Goal: Task Accomplishment & Management: Manage account settings

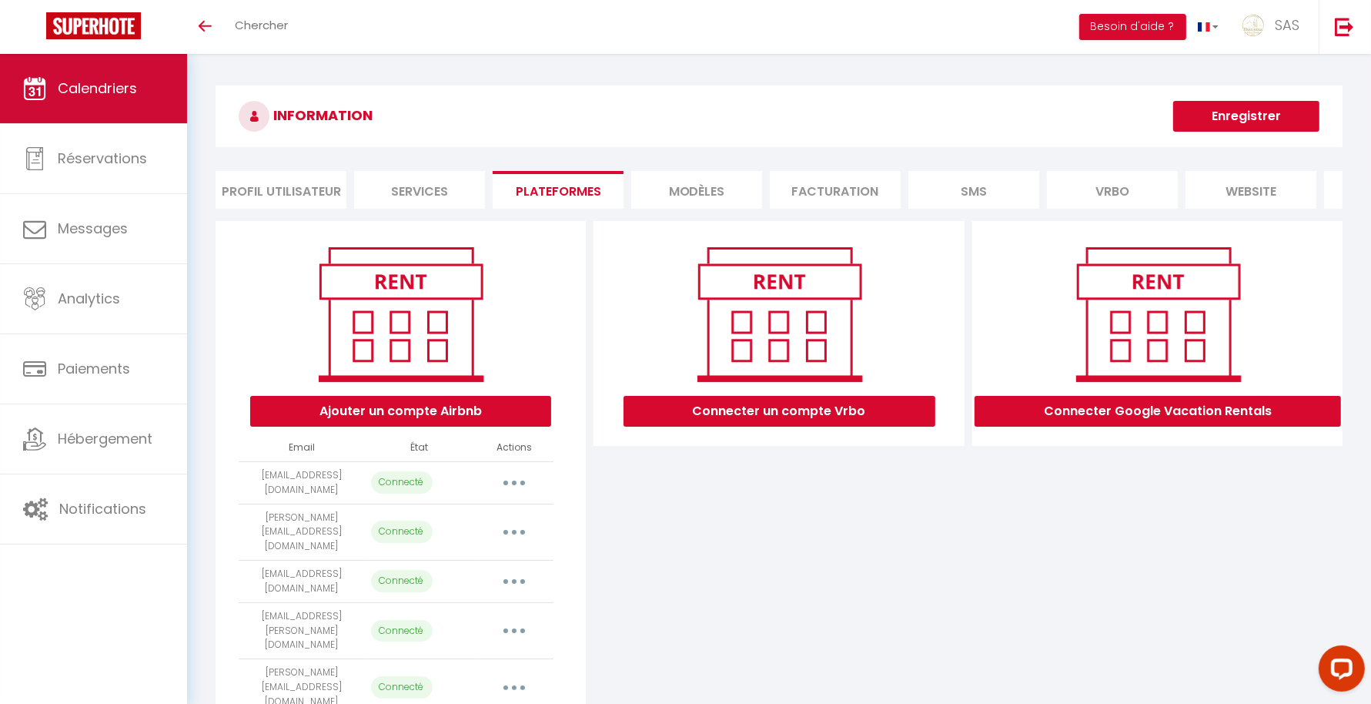
click at [89, 99] on link "Calendriers" at bounding box center [93, 88] width 187 height 69
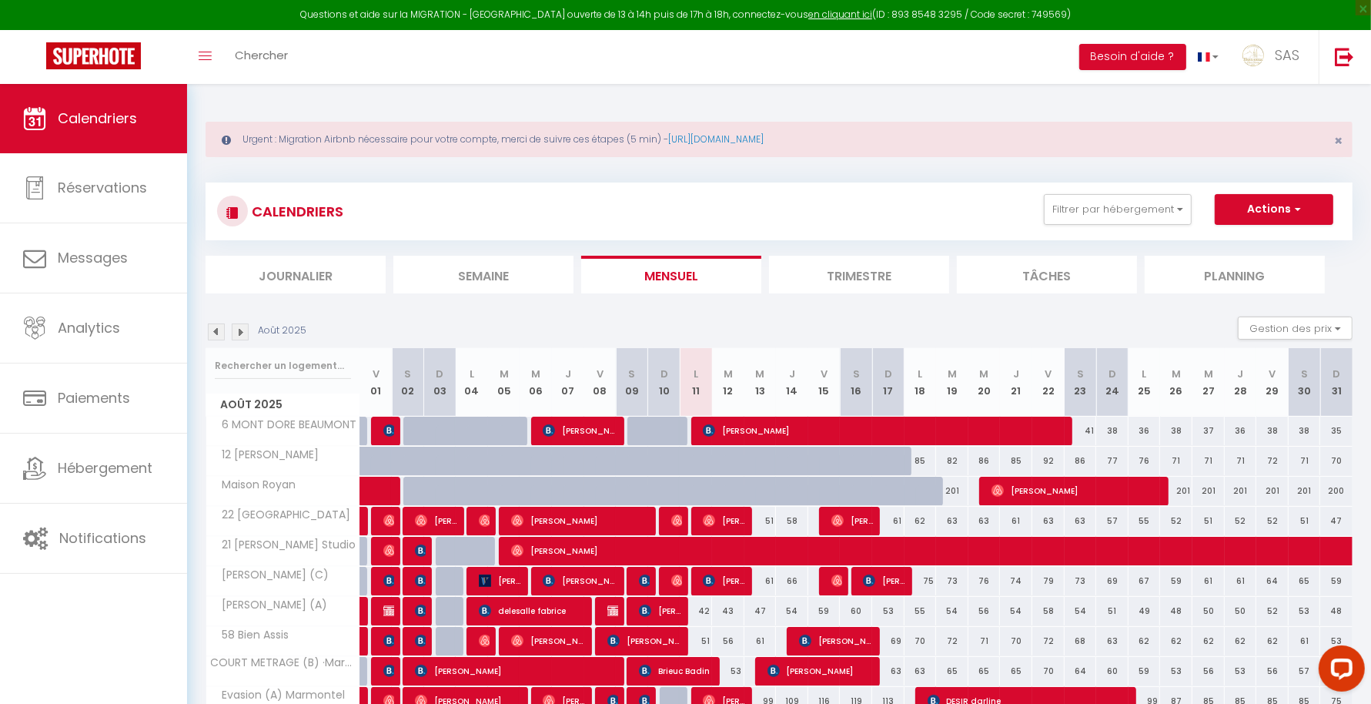
click at [1251, 272] on li "Planning" at bounding box center [1235, 275] width 180 height 38
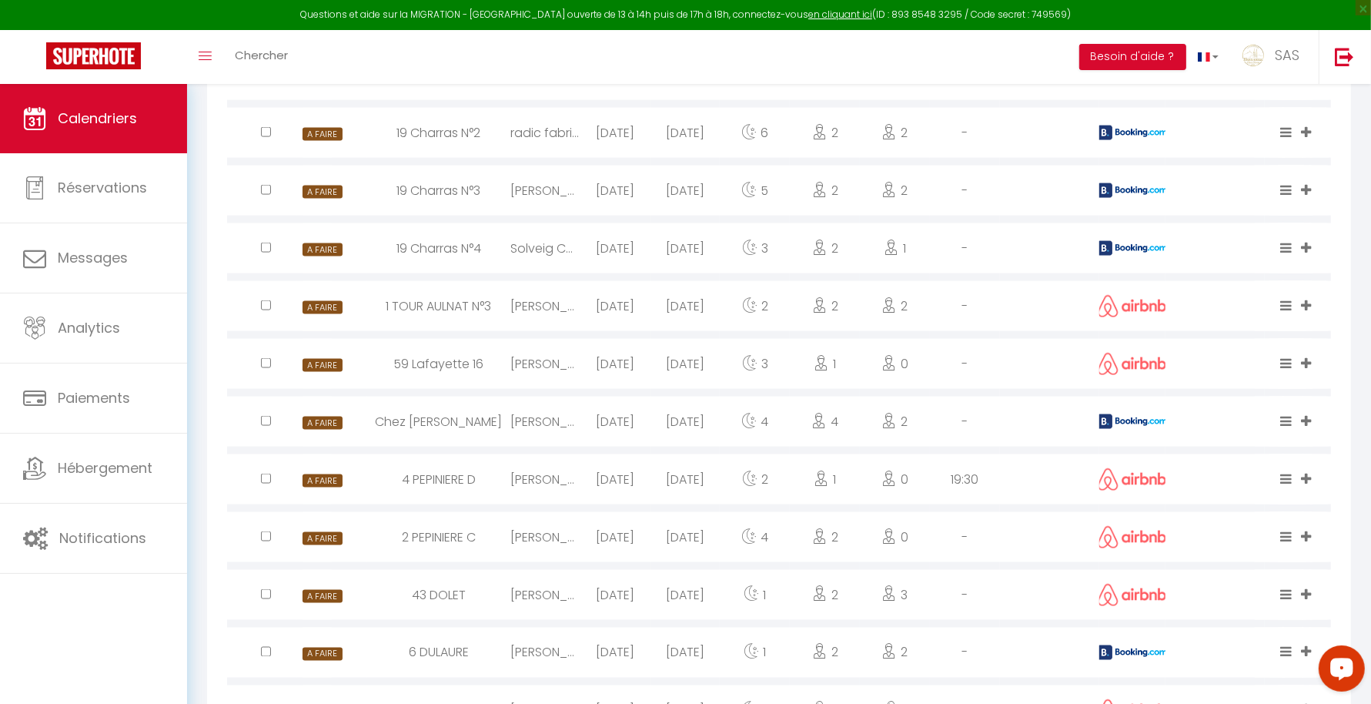
scroll to position [2139, 0]
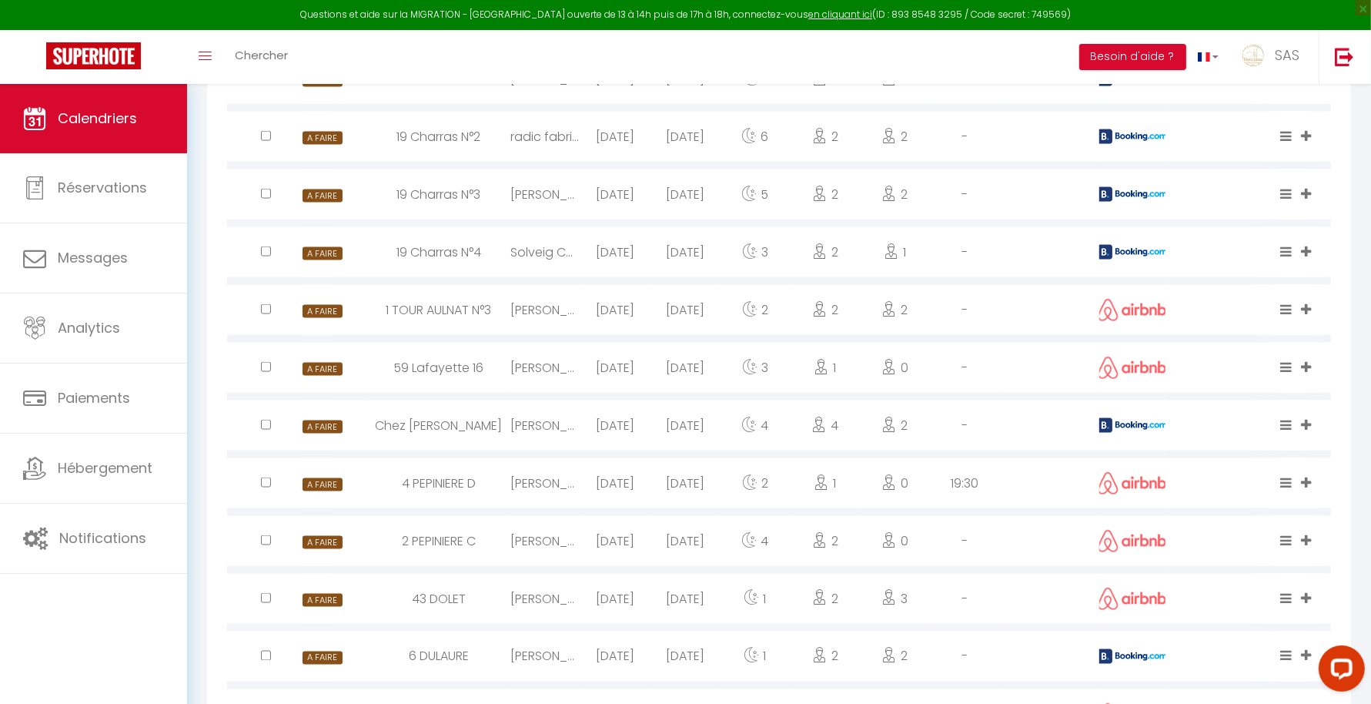
click at [1369, 691] on div at bounding box center [1338, 670] width 65 height 65
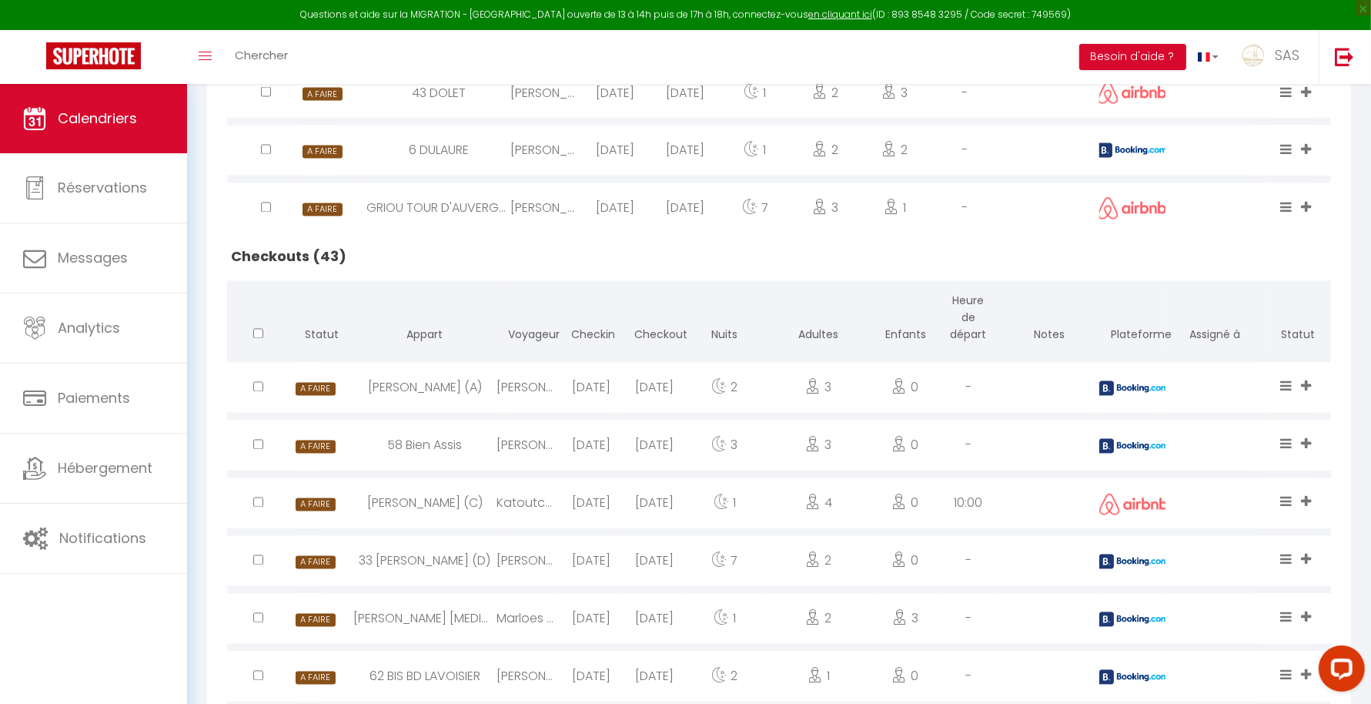
scroll to position [2689, 0]
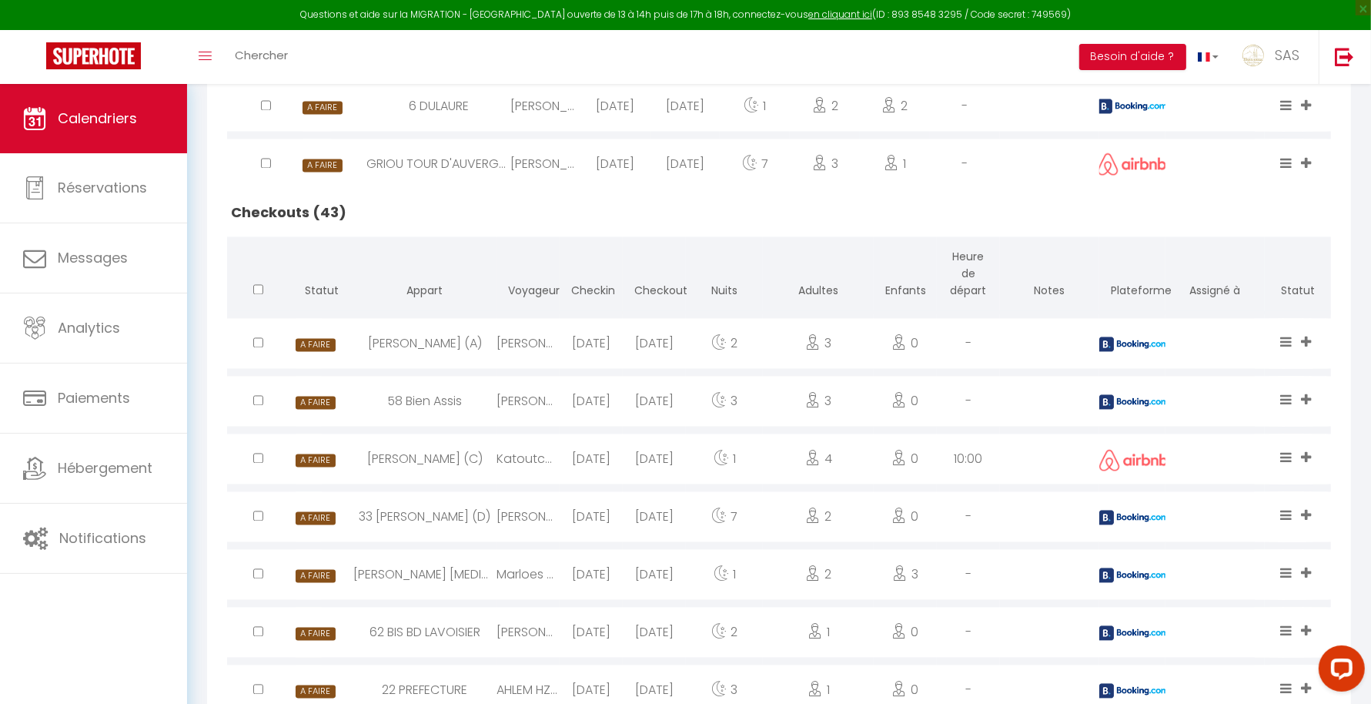
click at [1132, 341] on img at bounding box center [1133, 344] width 69 height 15
select select "0"
select select "1"
select select
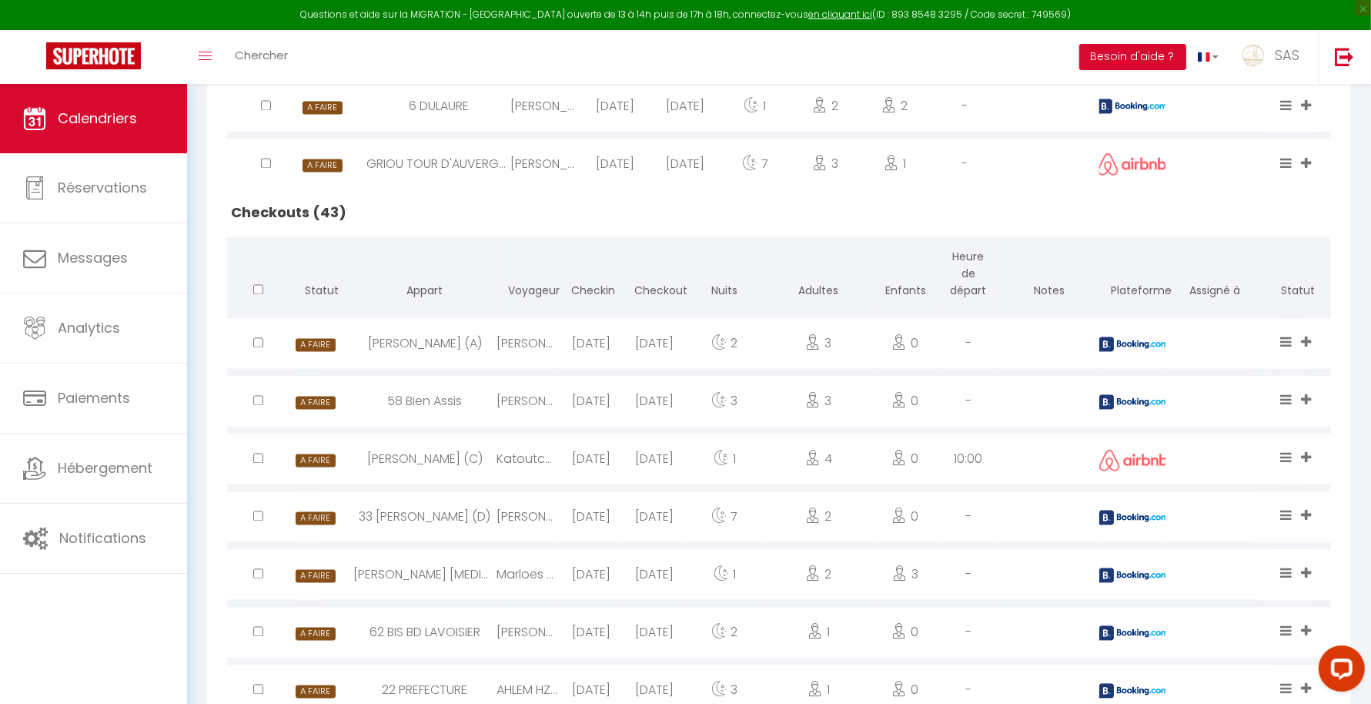
select select
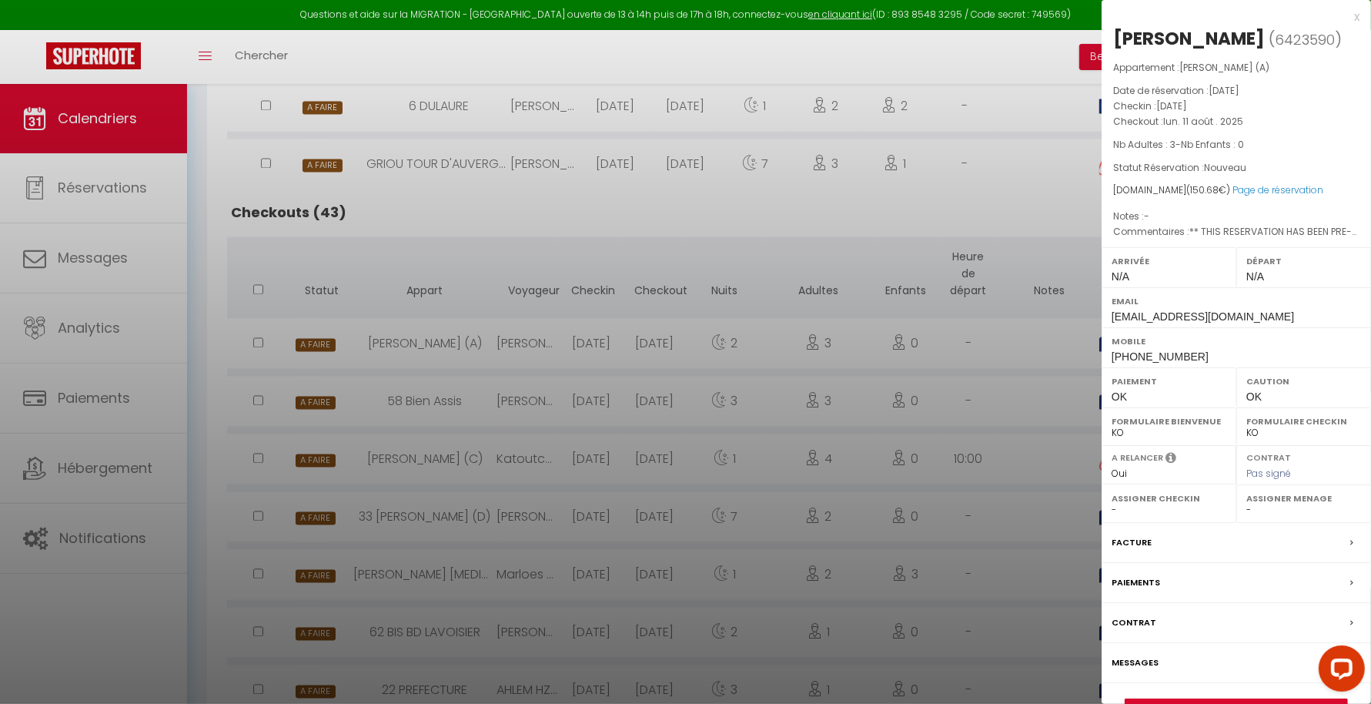
click at [1070, 386] on div at bounding box center [685, 352] width 1371 height 704
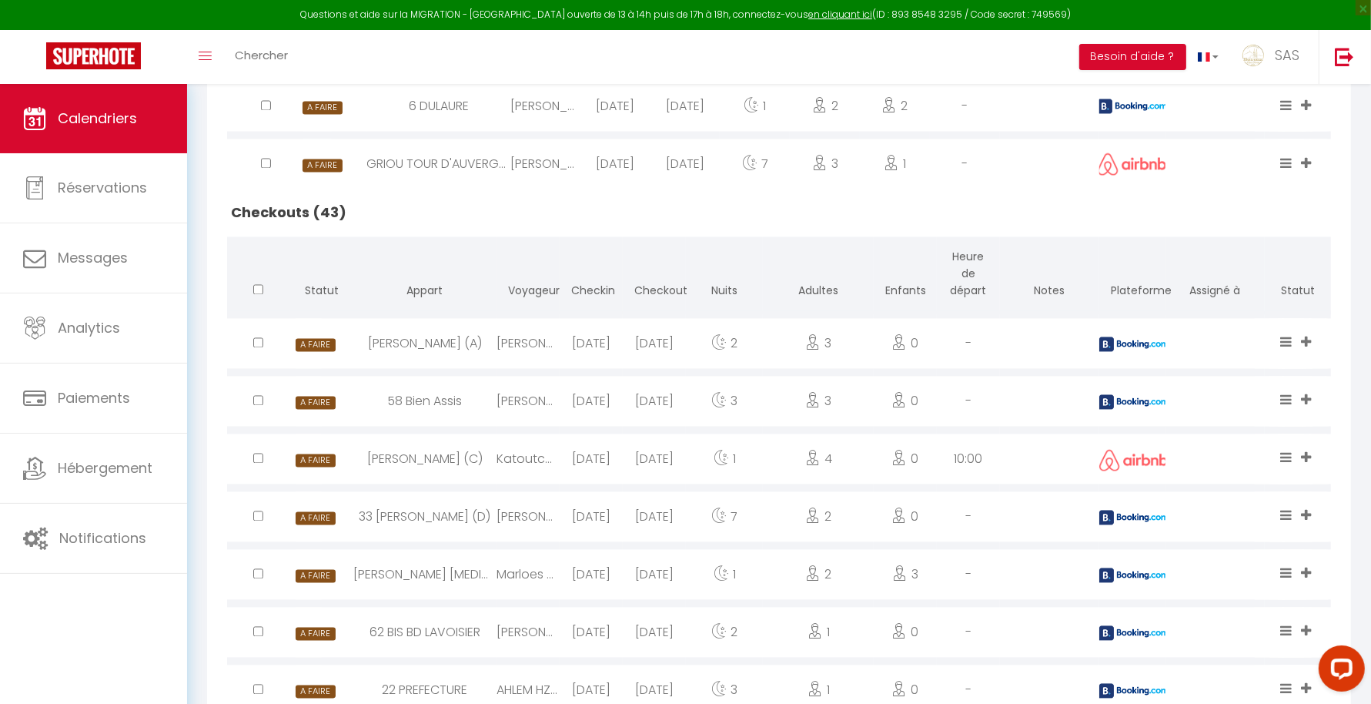
click at [1131, 396] on img at bounding box center [1133, 402] width 69 height 15
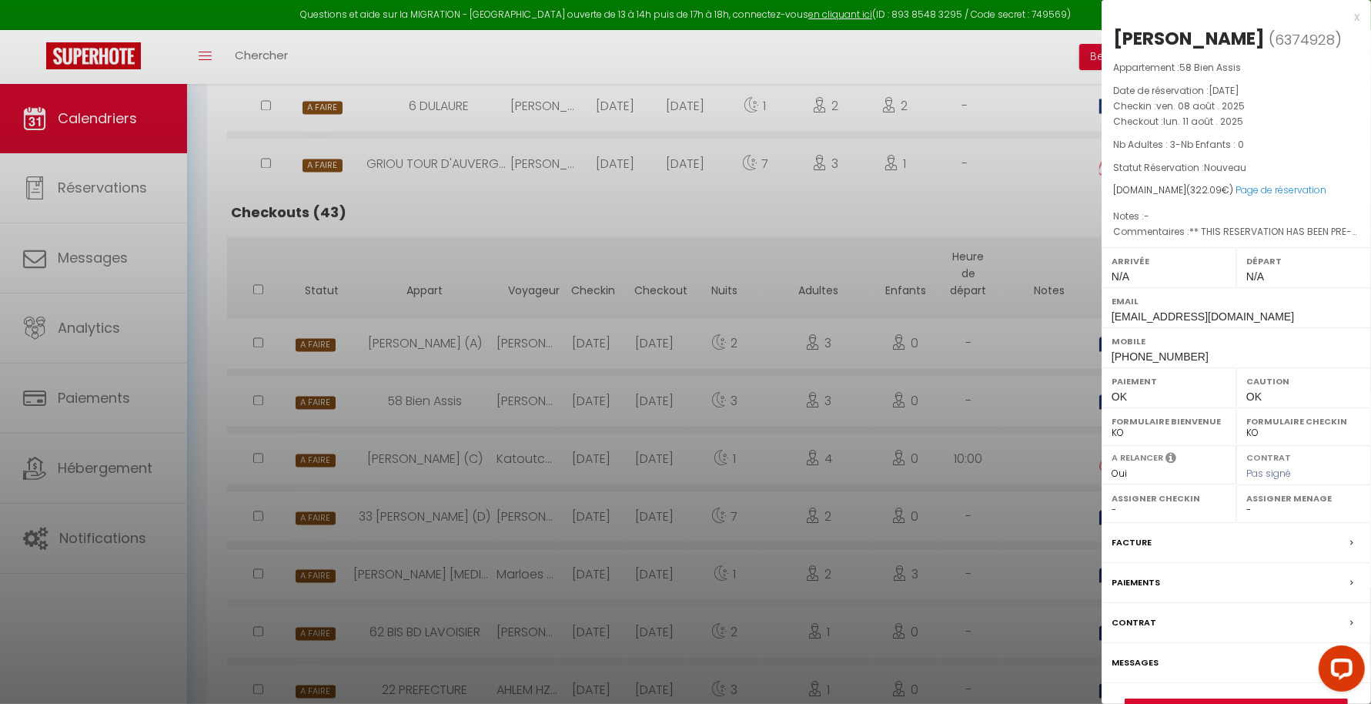
click at [1022, 470] on div at bounding box center [685, 352] width 1371 height 704
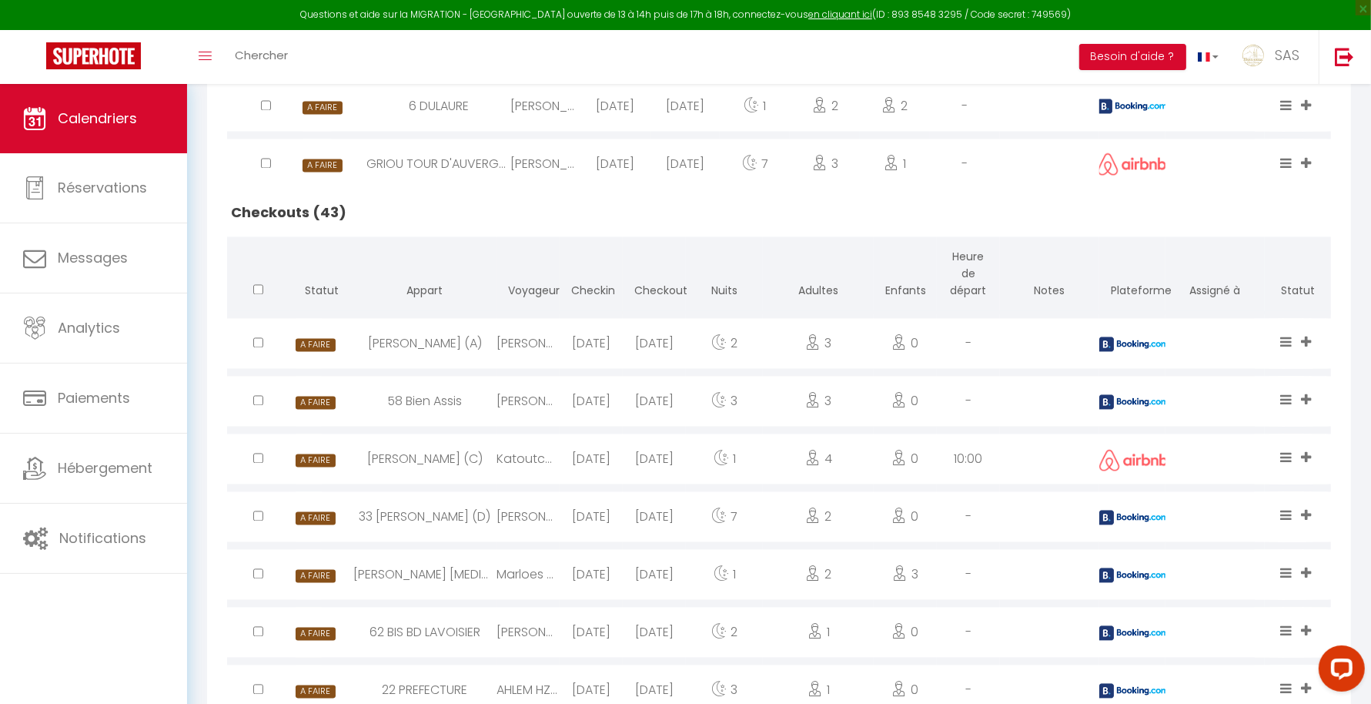
click at [1119, 504] on div at bounding box center [1132, 517] width 66 height 50
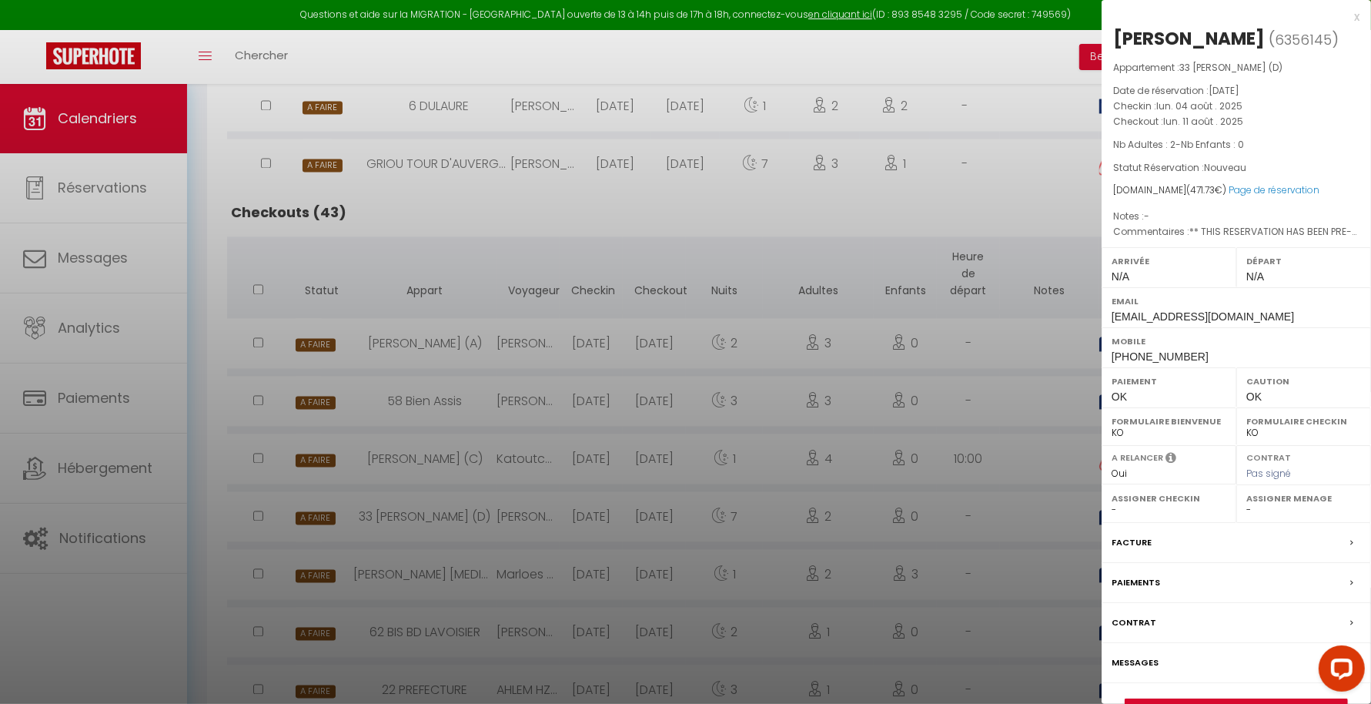
click at [1028, 555] on div at bounding box center [685, 352] width 1371 height 704
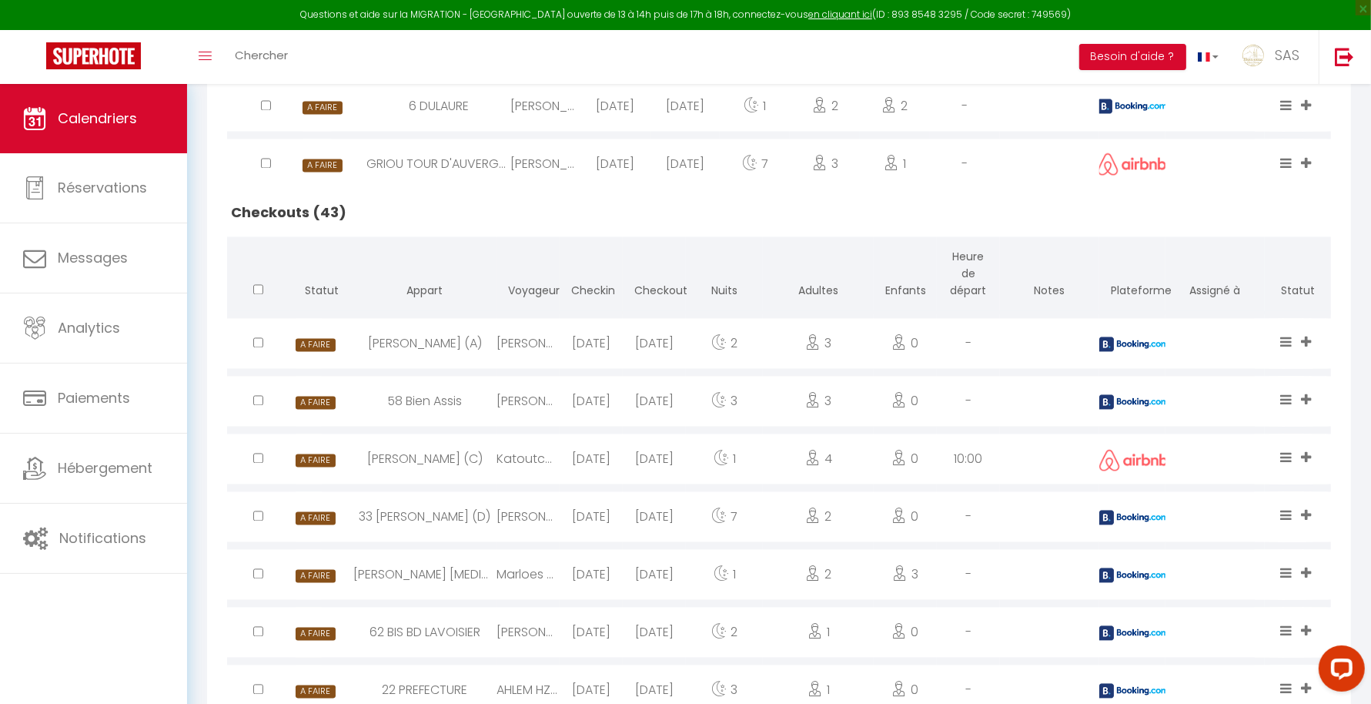
click at [1124, 568] on img at bounding box center [1133, 575] width 69 height 15
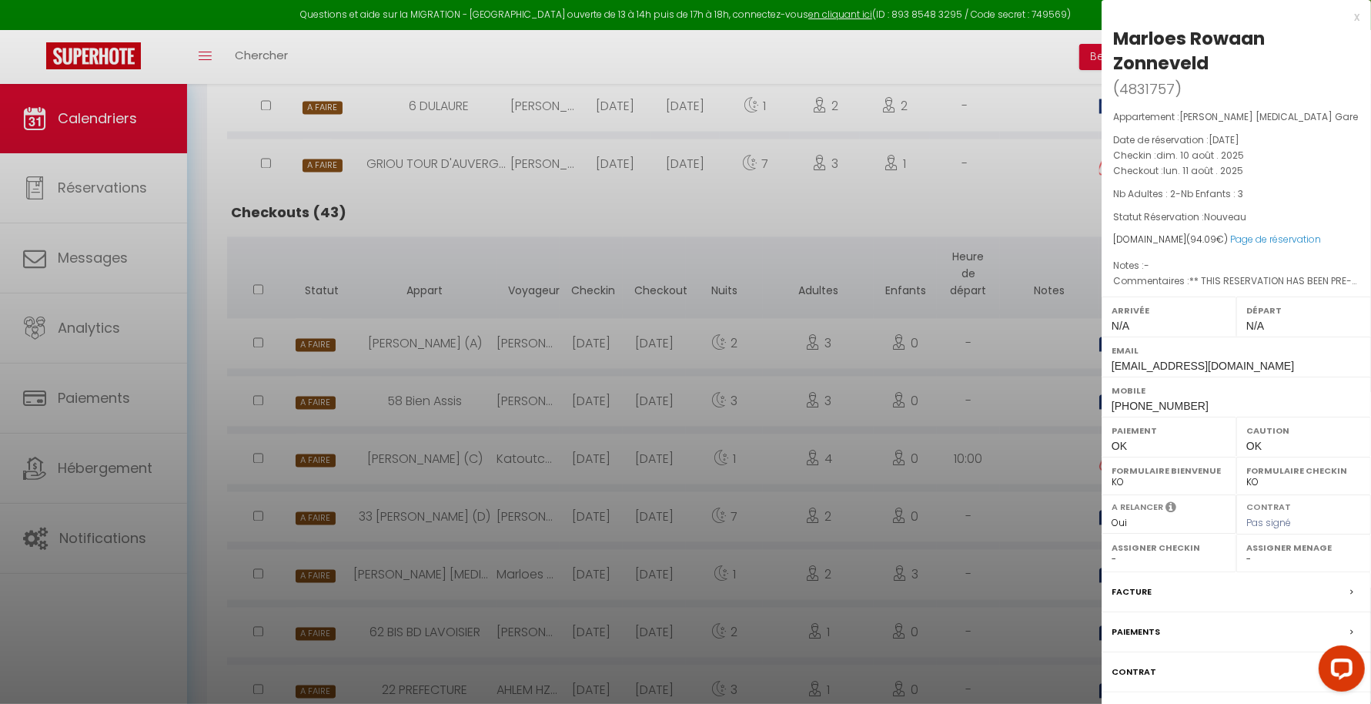
click at [1029, 590] on div at bounding box center [685, 352] width 1371 height 704
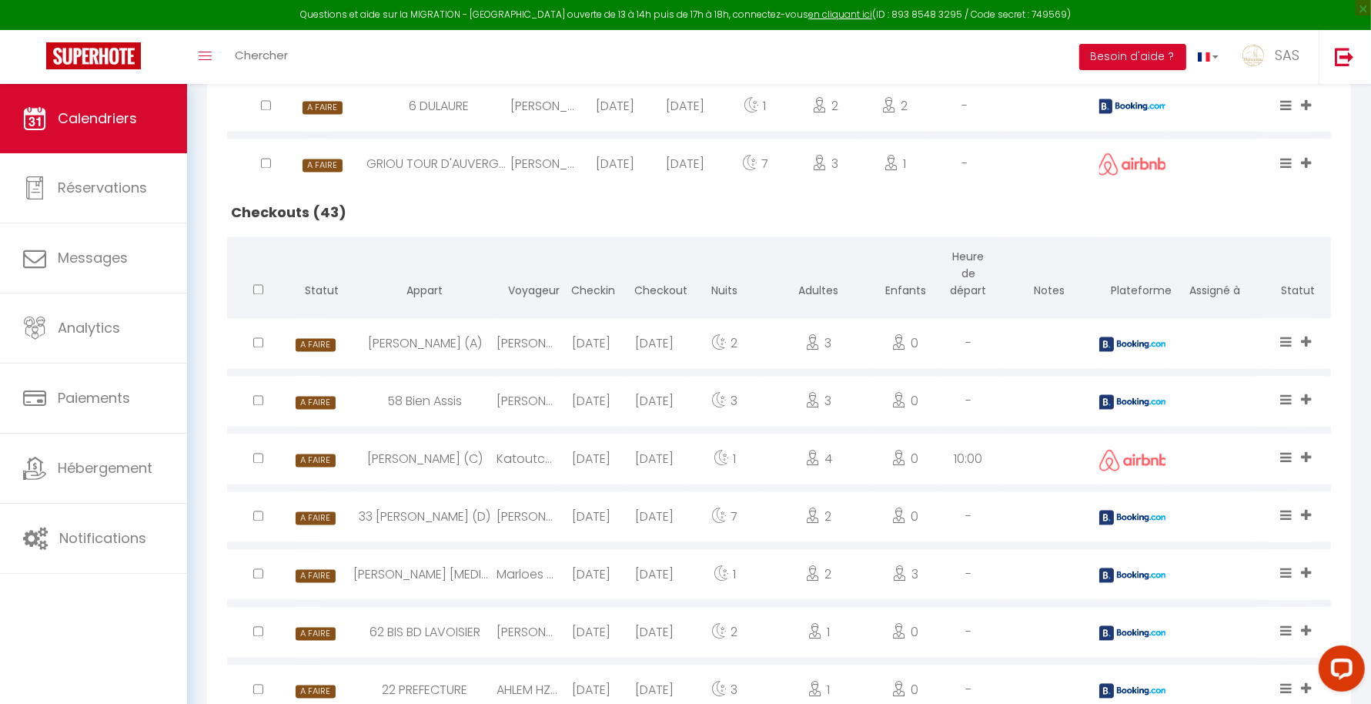
click at [1122, 617] on div at bounding box center [1132, 632] width 66 height 50
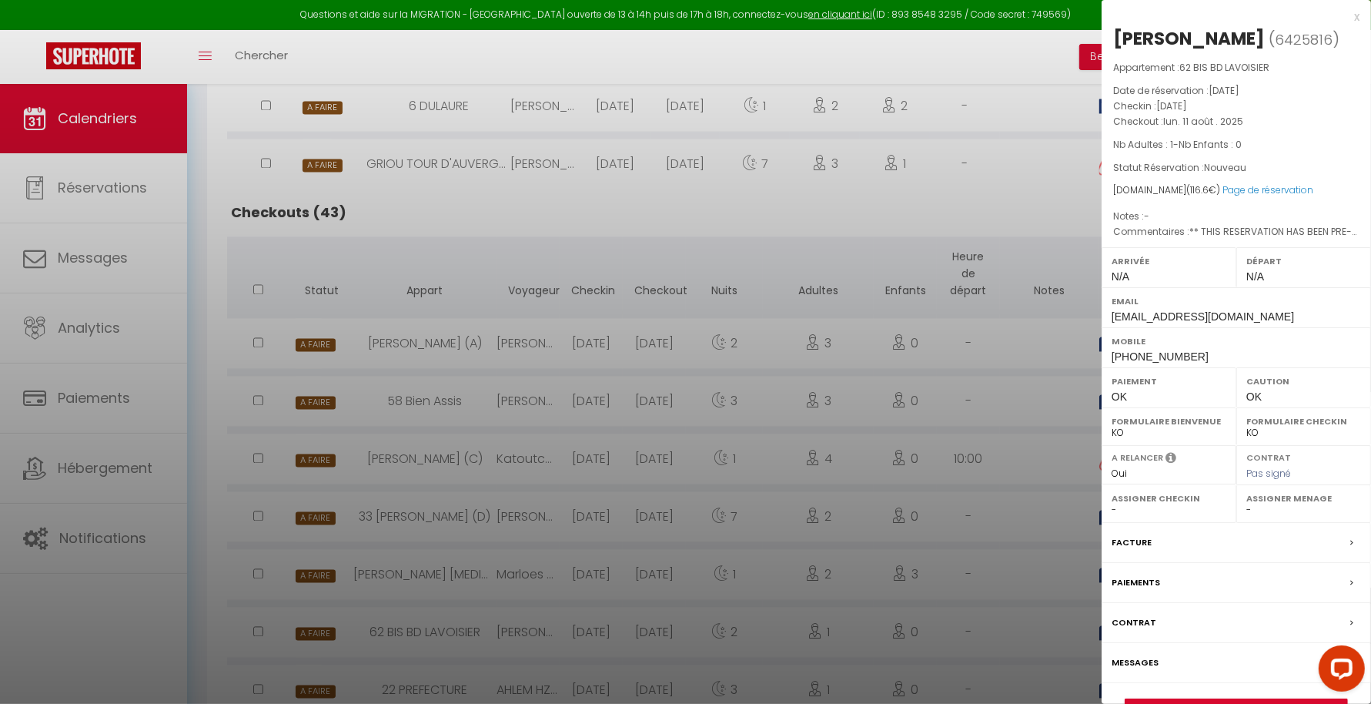
click at [1025, 628] on div at bounding box center [685, 352] width 1371 height 704
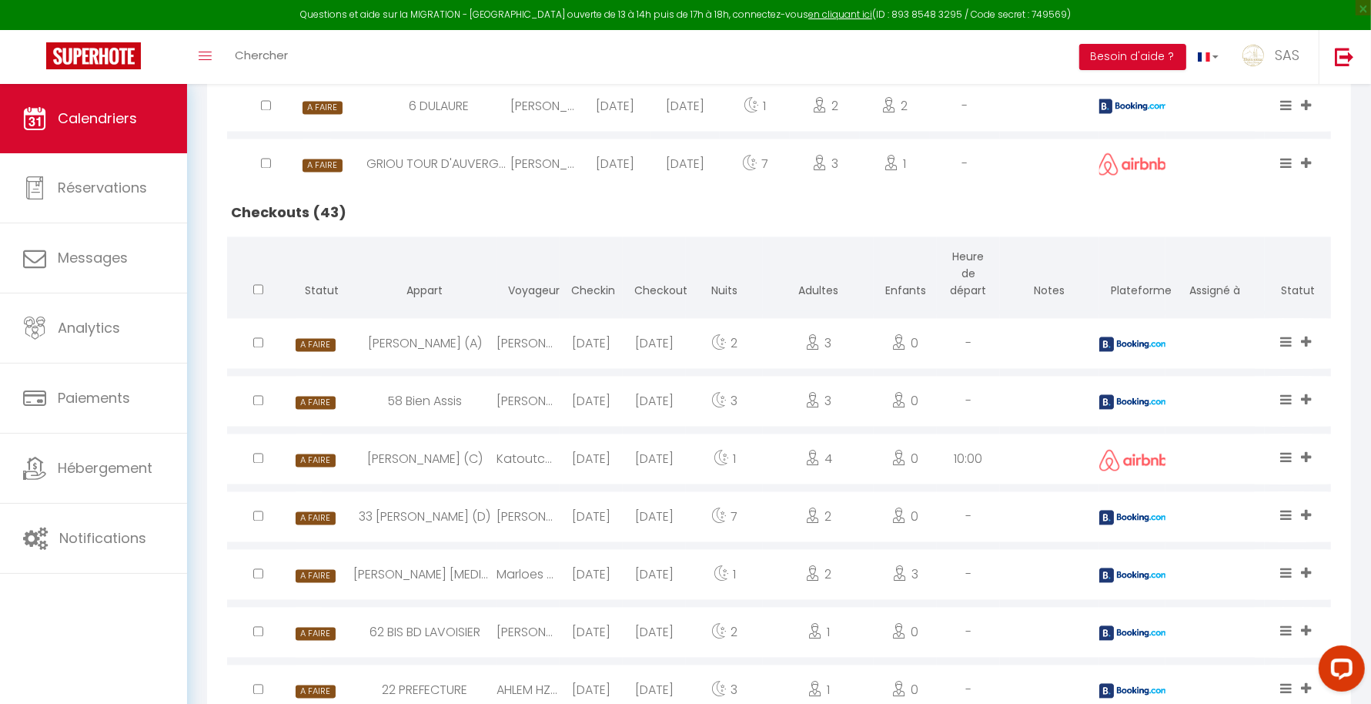
click at [1139, 686] on img at bounding box center [1133, 691] width 69 height 15
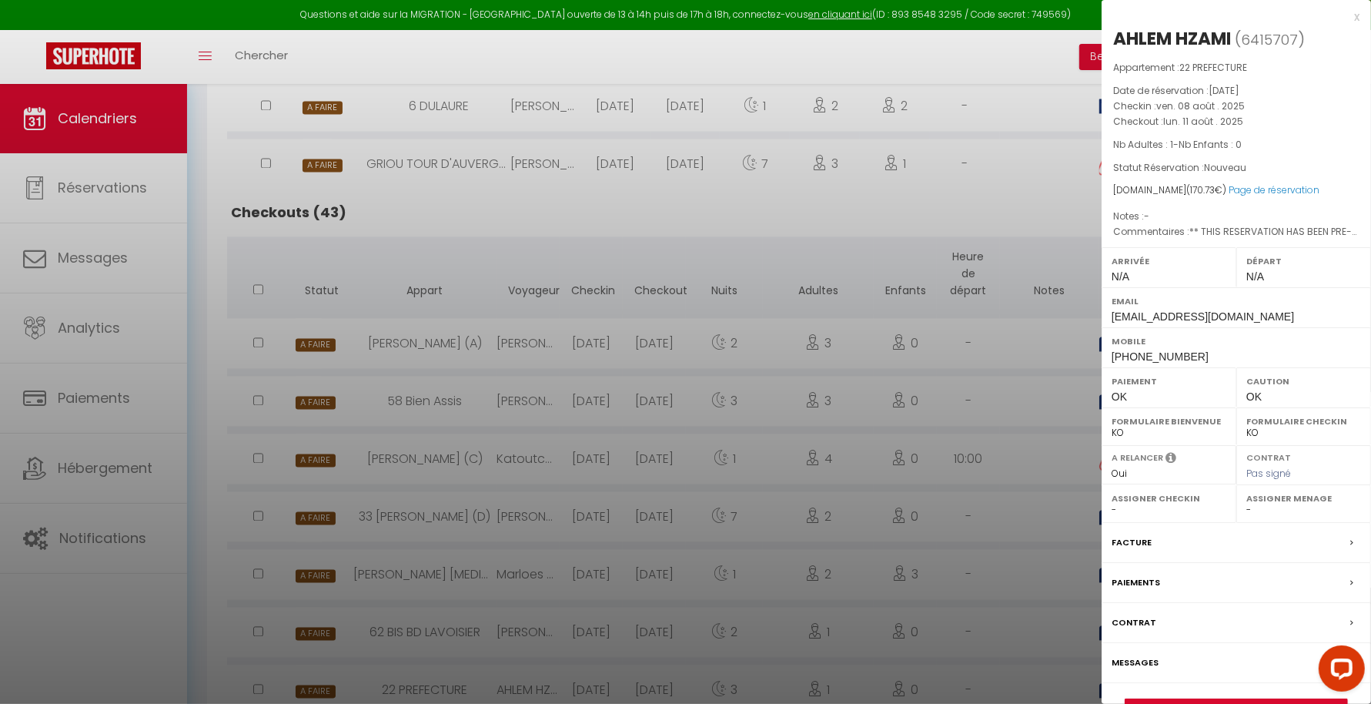
click at [1021, 664] on div at bounding box center [685, 352] width 1371 height 704
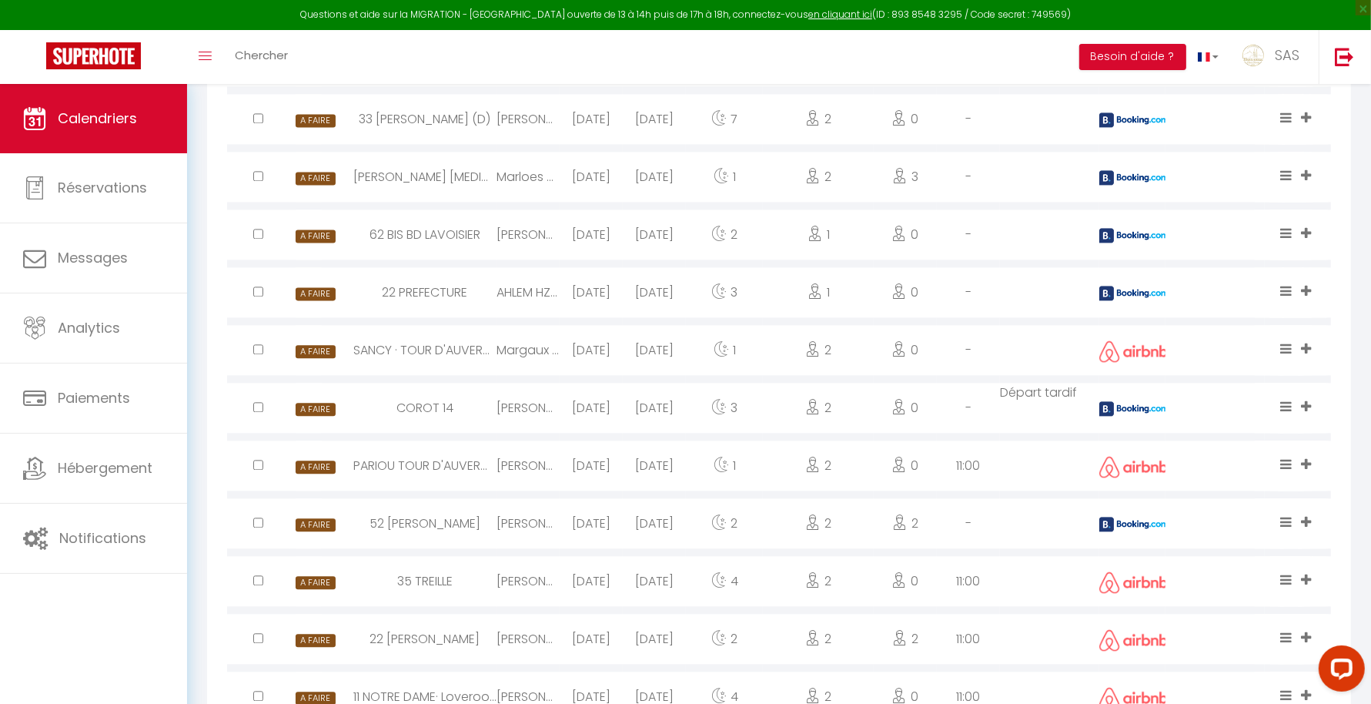
scroll to position [3102, 0]
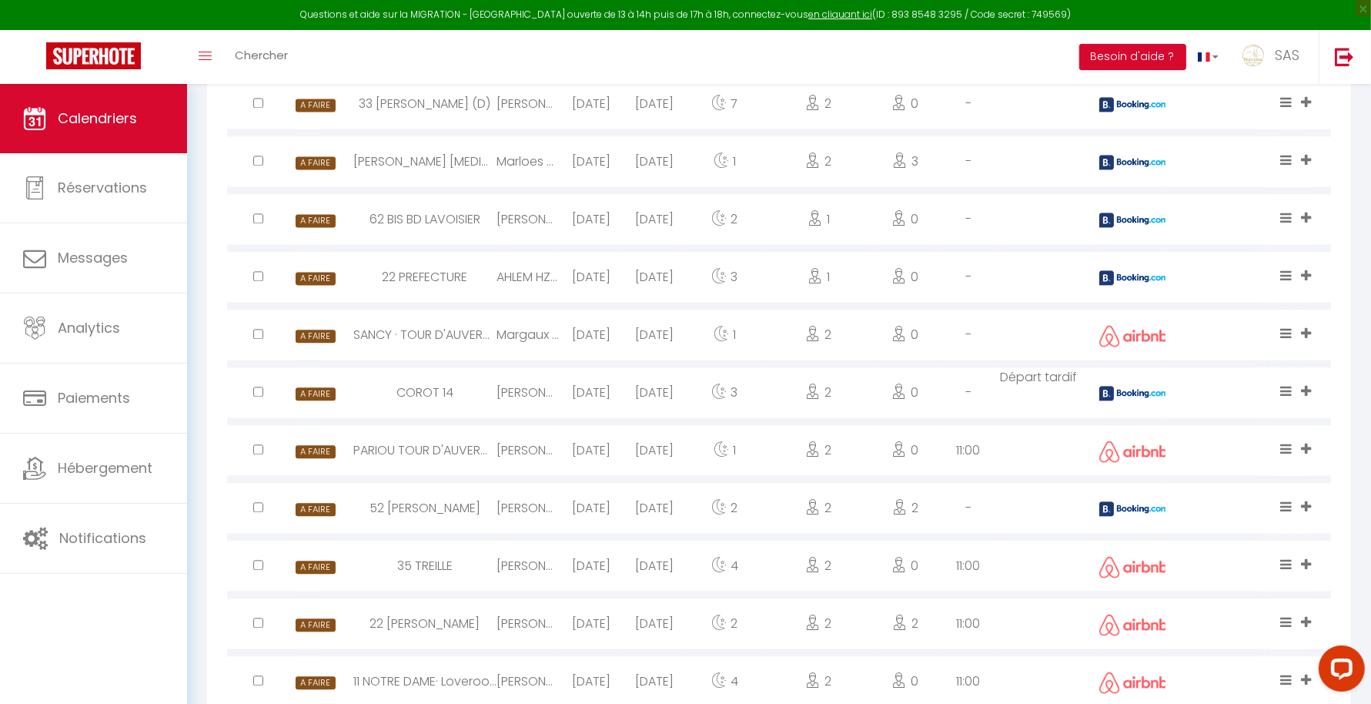
click at [1152, 388] on img at bounding box center [1133, 393] width 69 height 15
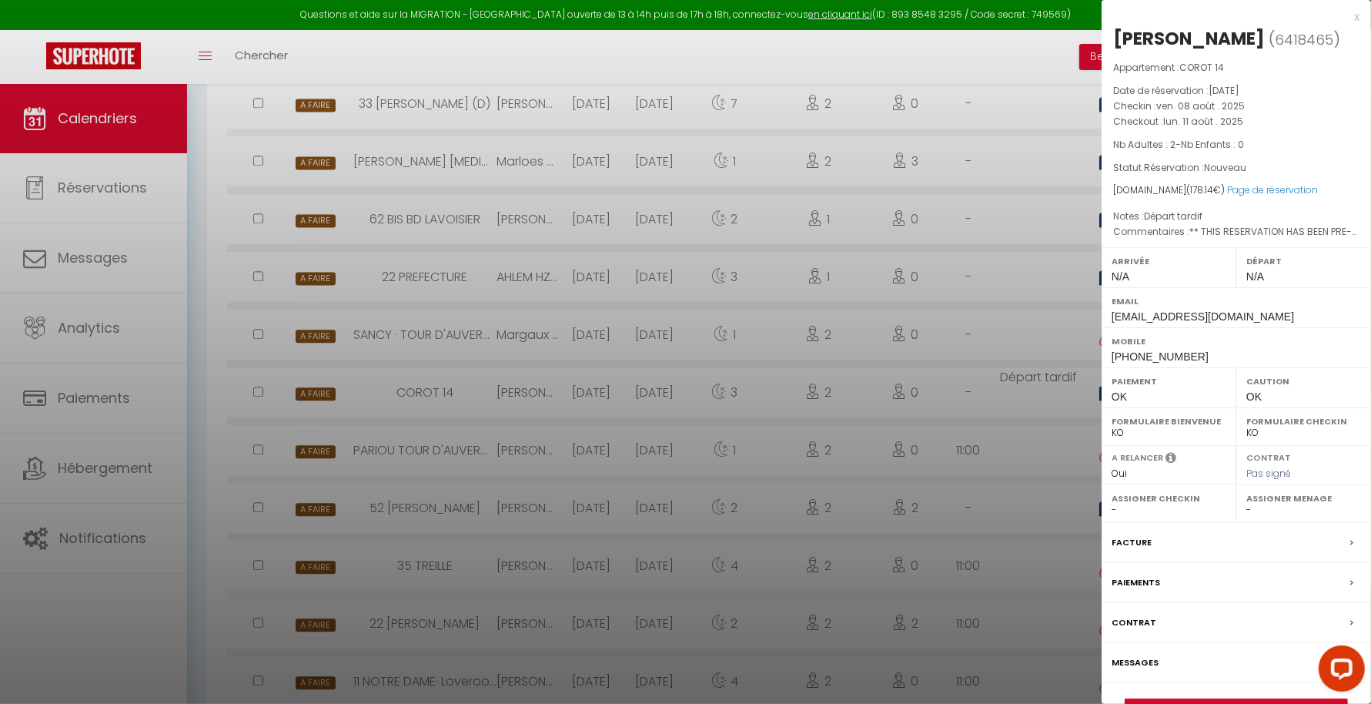
click at [1009, 503] on div at bounding box center [685, 352] width 1371 height 704
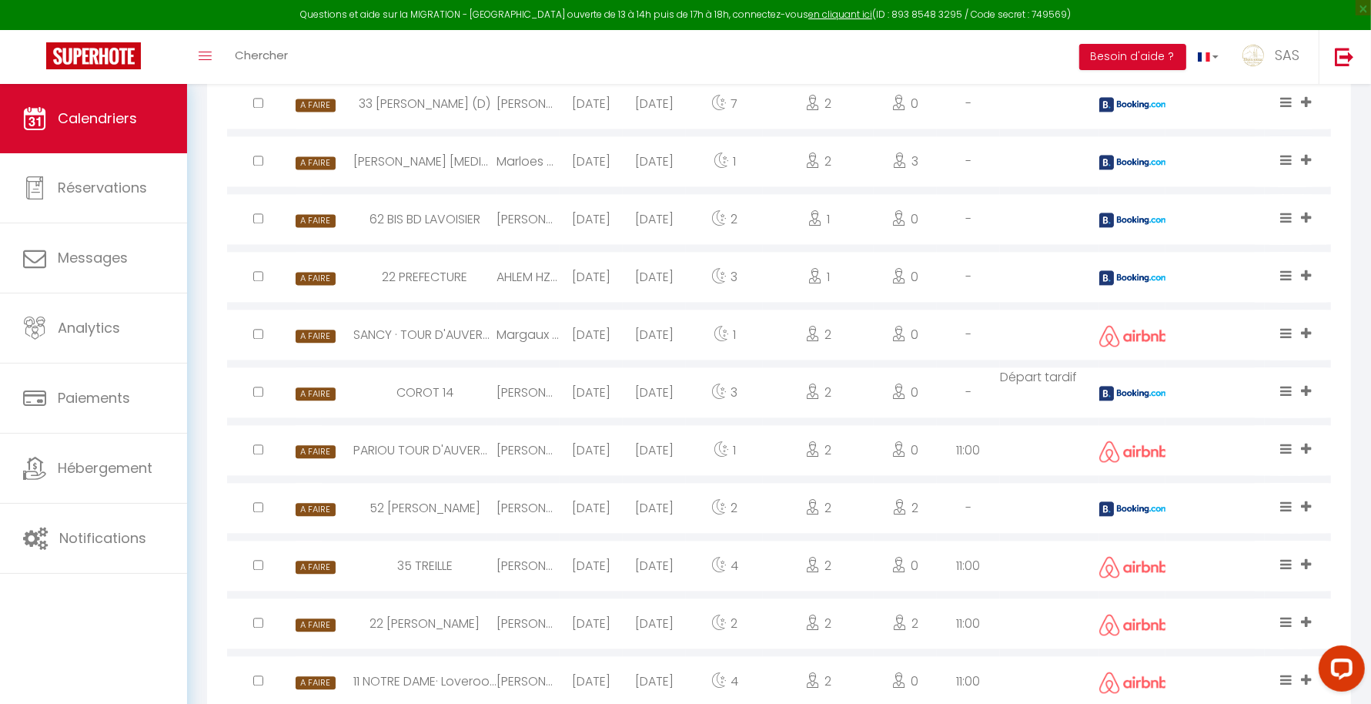
click at [1132, 499] on div at bounding box center [1132, 508] width 66 height 50
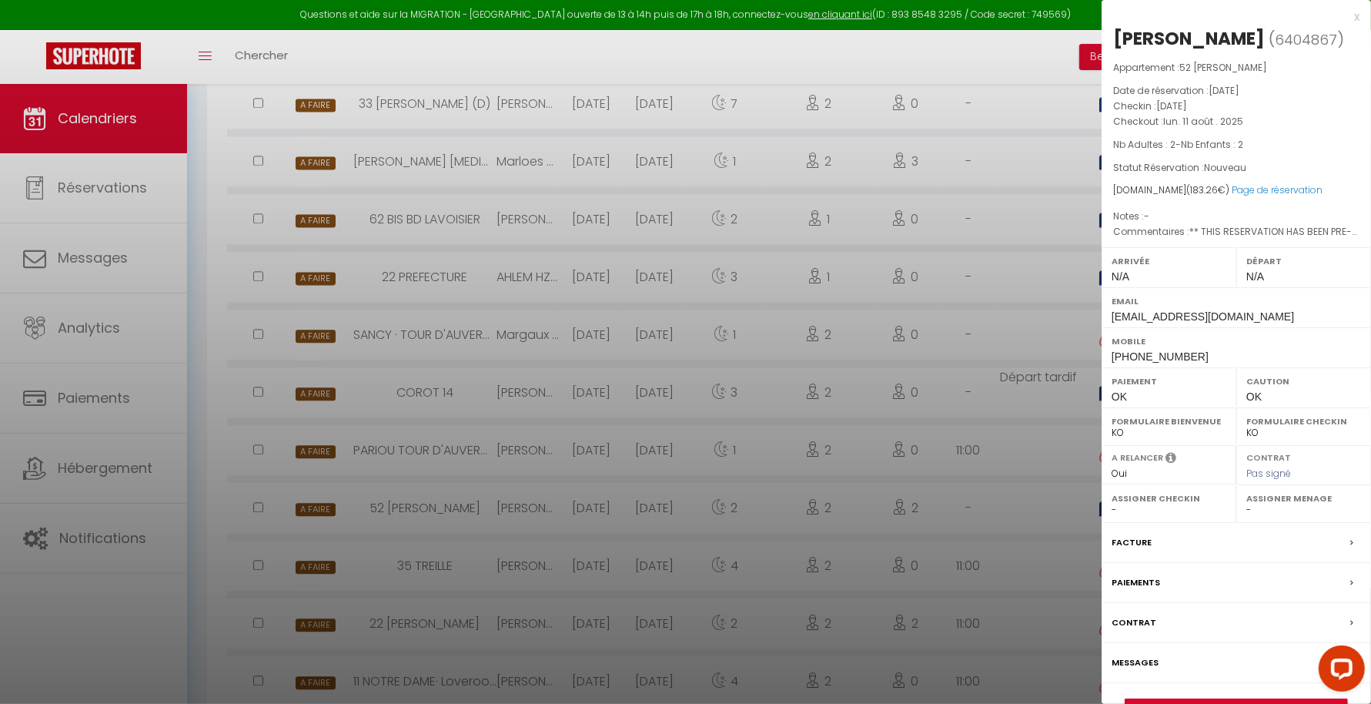
click at [994, 526] on div at bounding box center [685, 352] width 1371 height 704
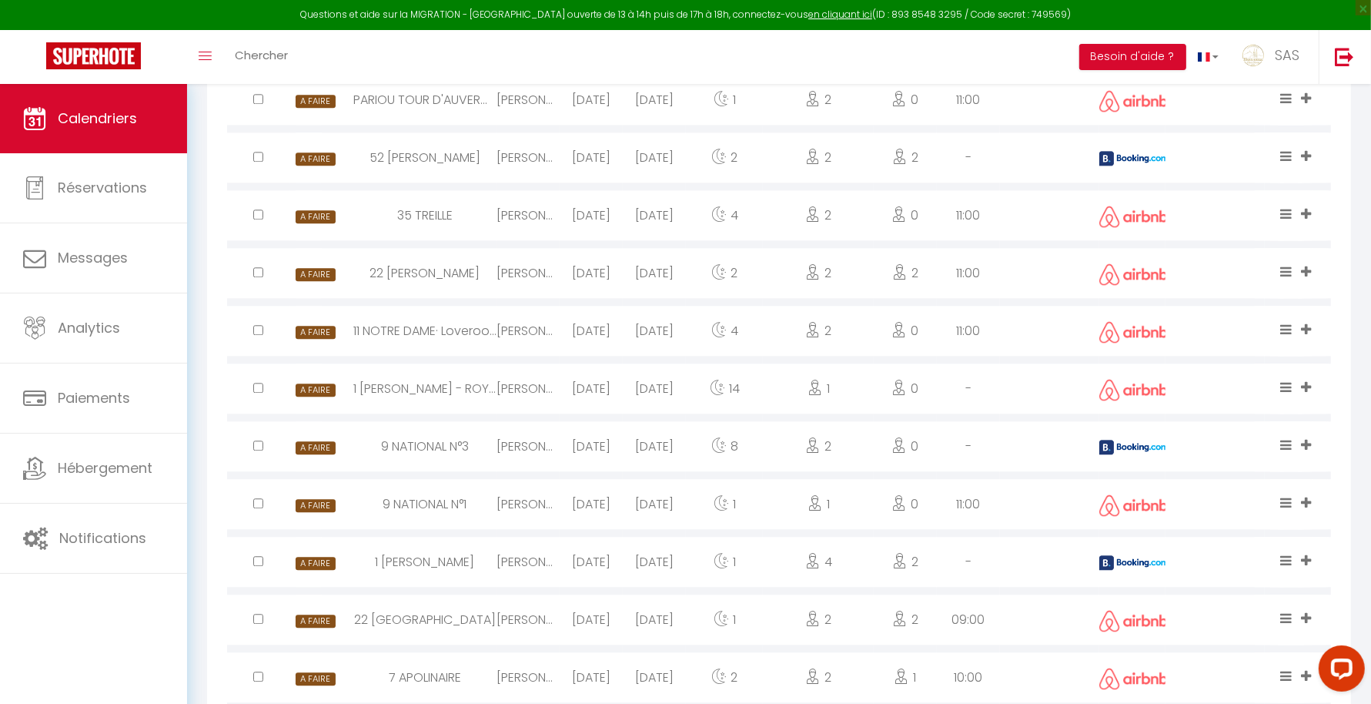
scroll to position [3476, 0]
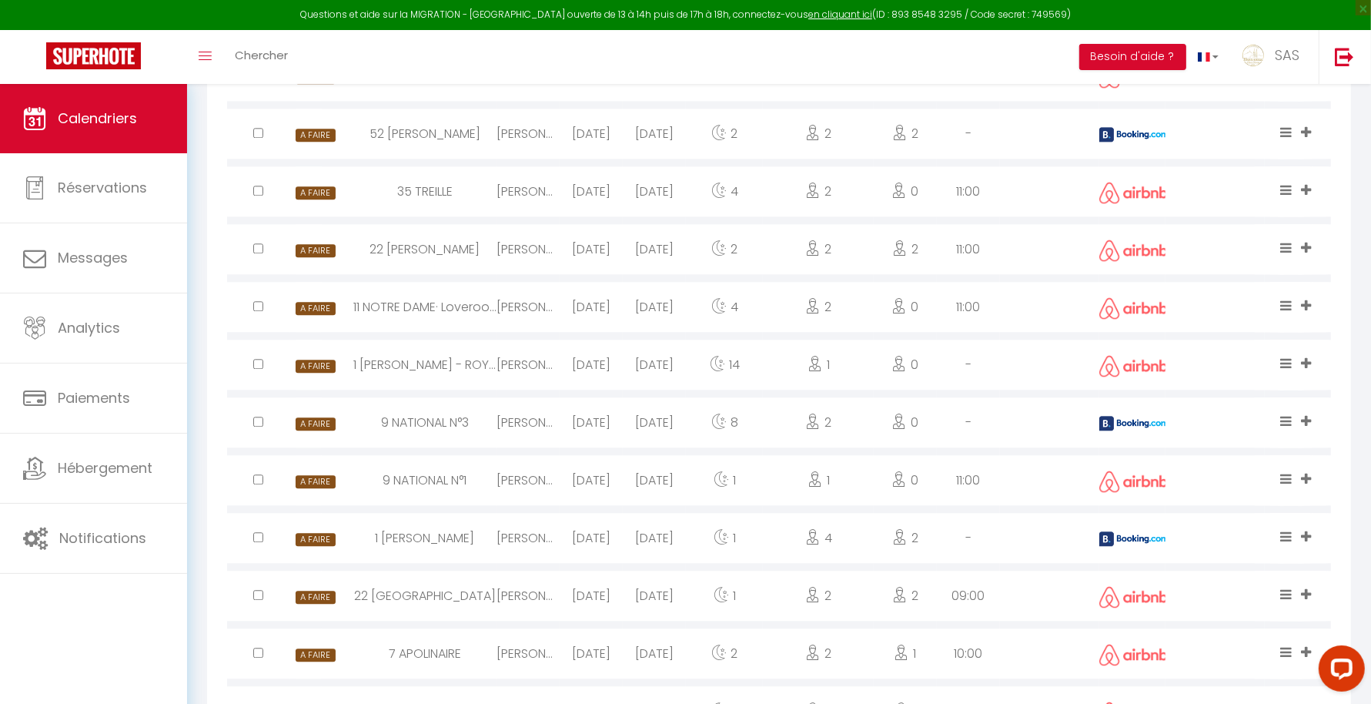
click at [1125, 423] on img at bounding box center [1133, 423] width 69 height 15
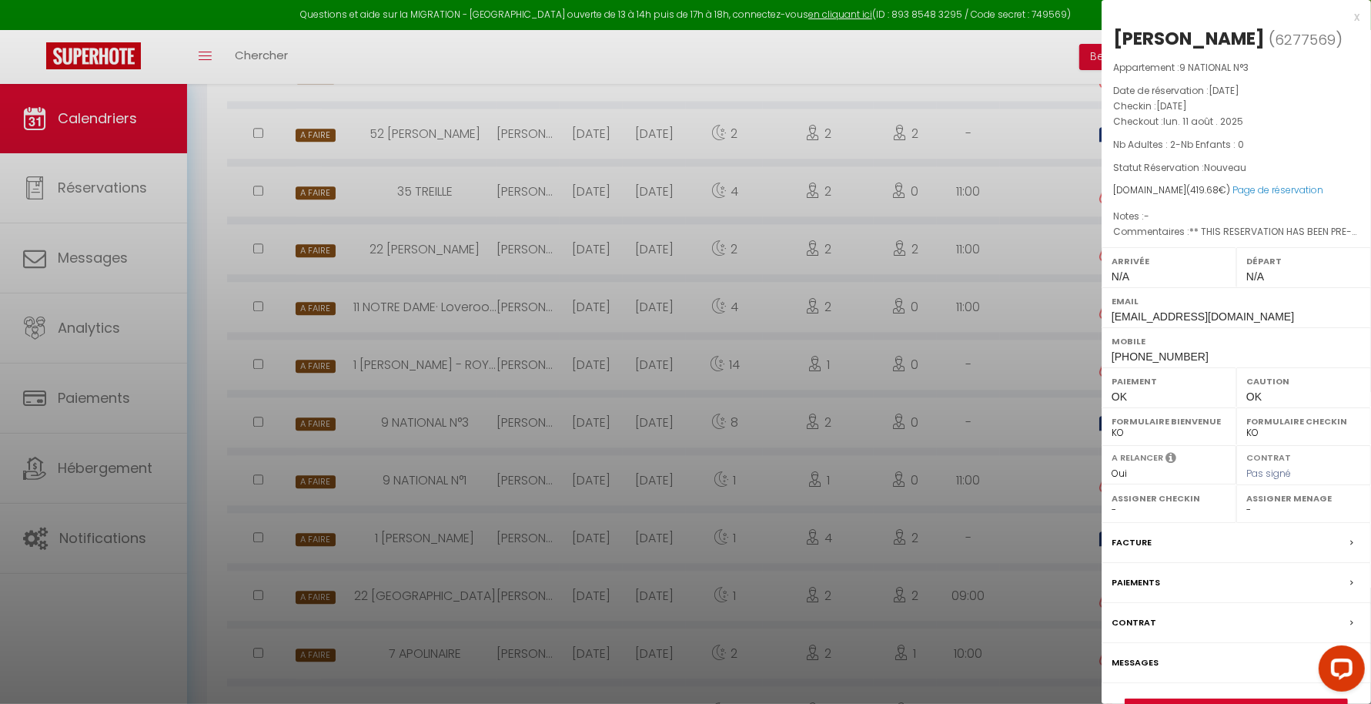
click at [1005, 470] on div at bounding box center [685, 352] width 1371 height 704
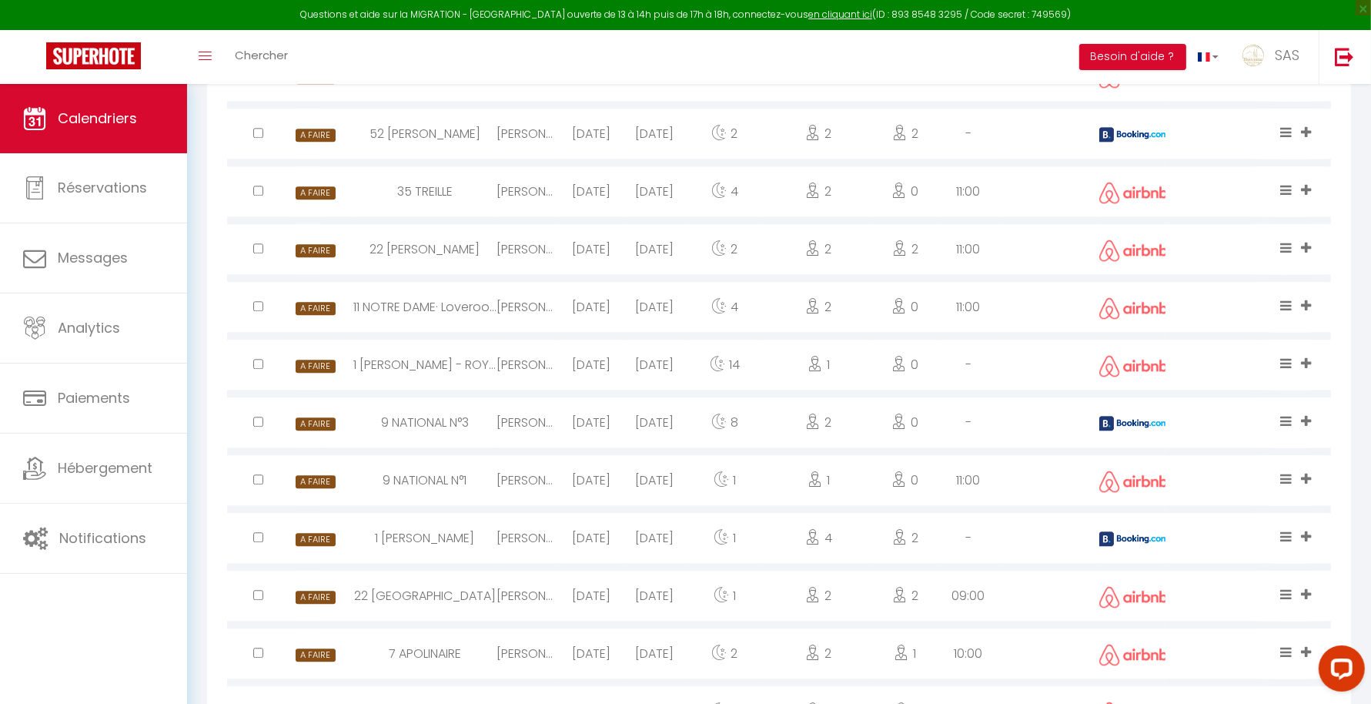
click at [1136, 541] on img at bounding box center [1133, 538] width 69 height 15
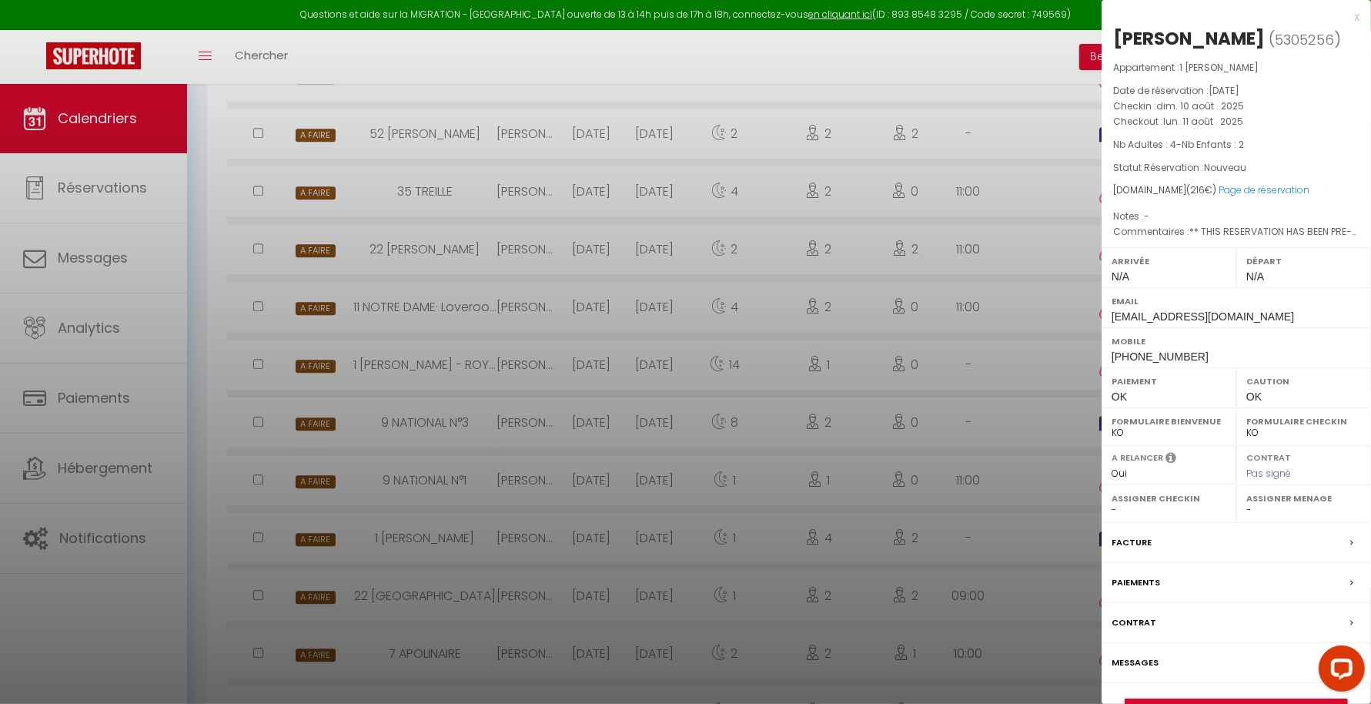
click at [1028, 531] on div at bounding box center [685, 352] width 1371 height 704
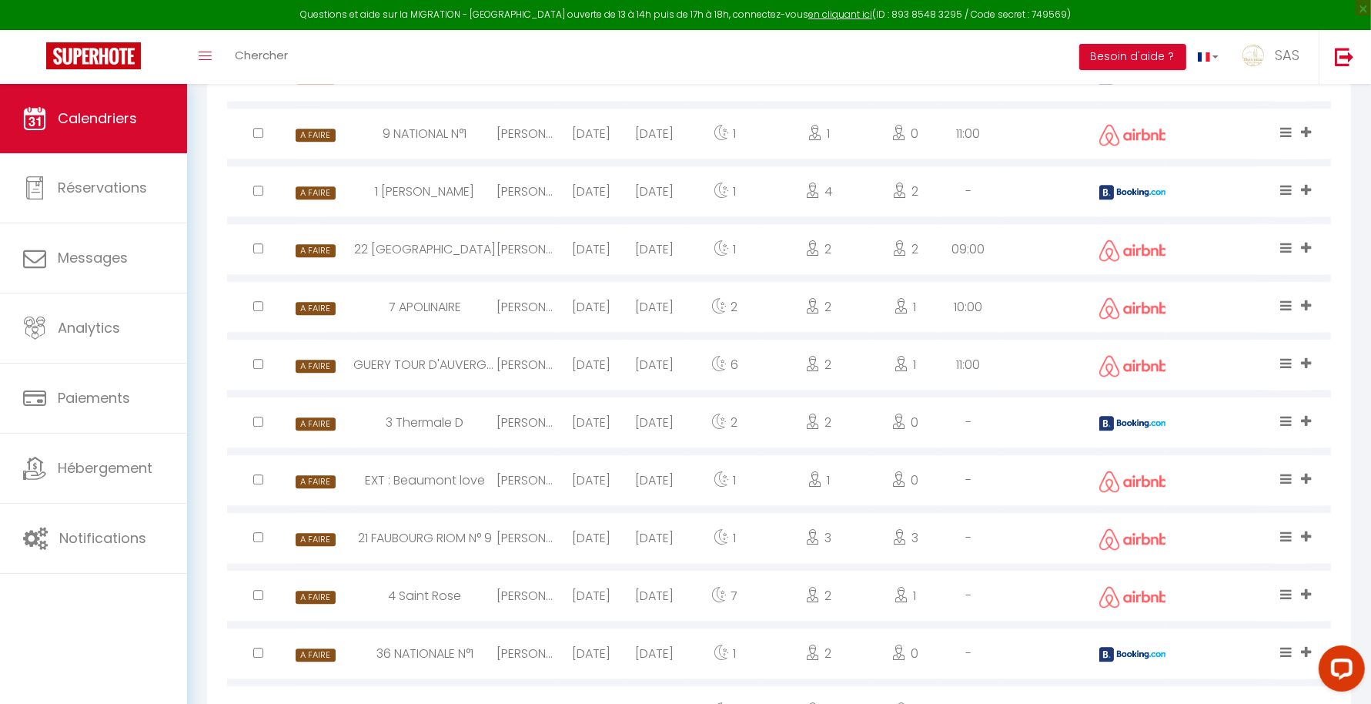
scroll to position [3827, 0]
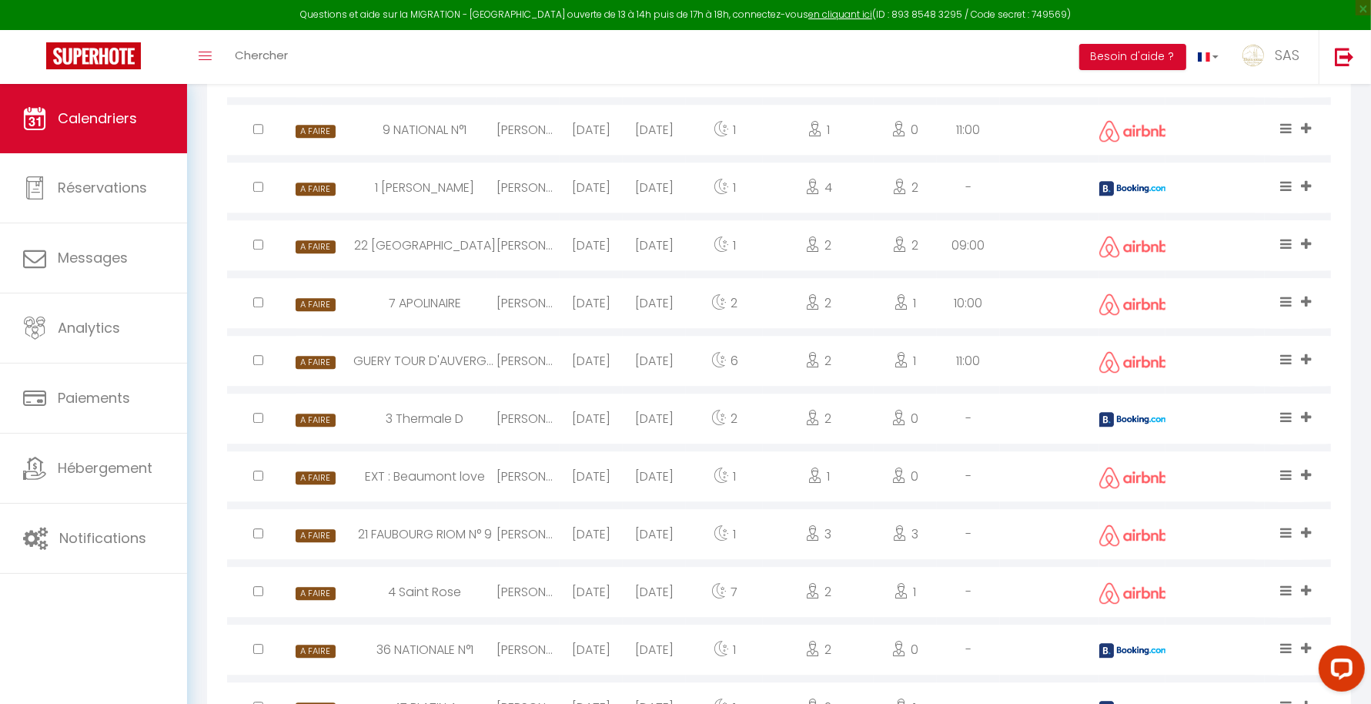
click at [1143, 420] on img at bounding box center [1133, 419] width 69 height 15
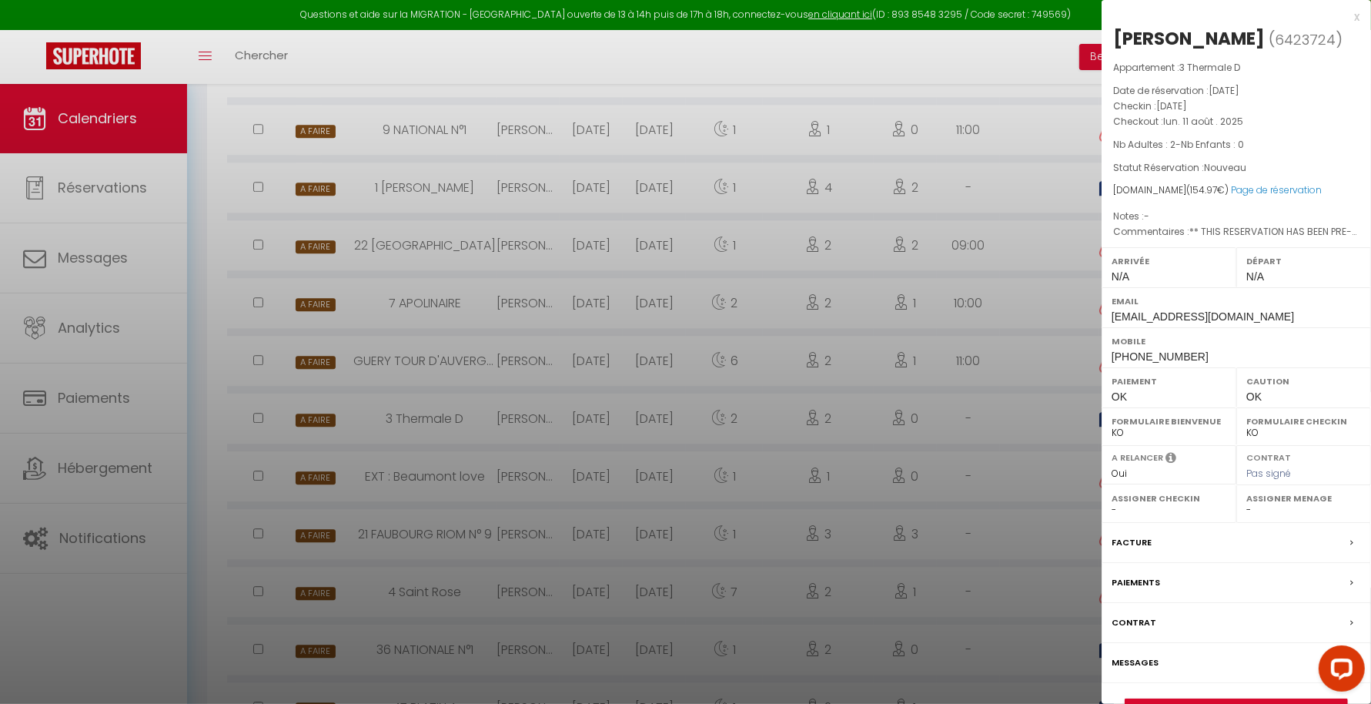
click at [1015, 500] on div at bounding box center [685, 352] width 1371 height 704
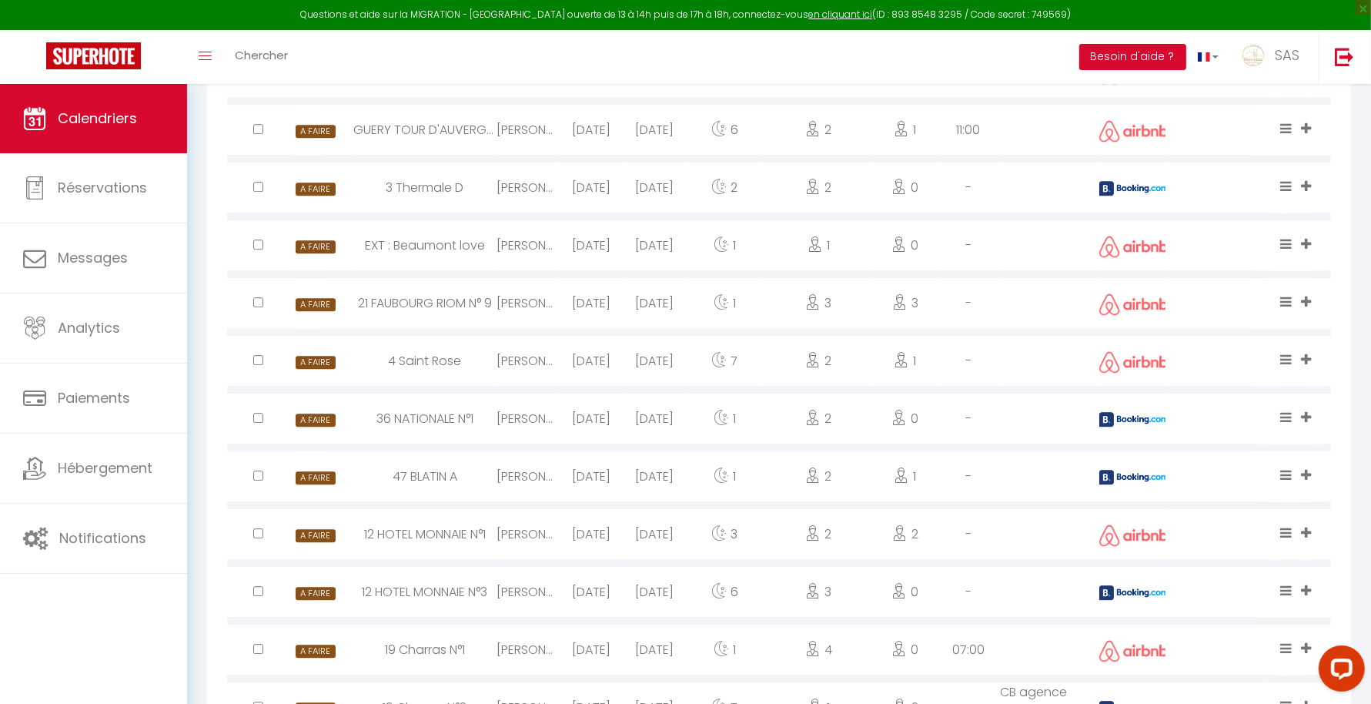
scroll to position [4073, 0]
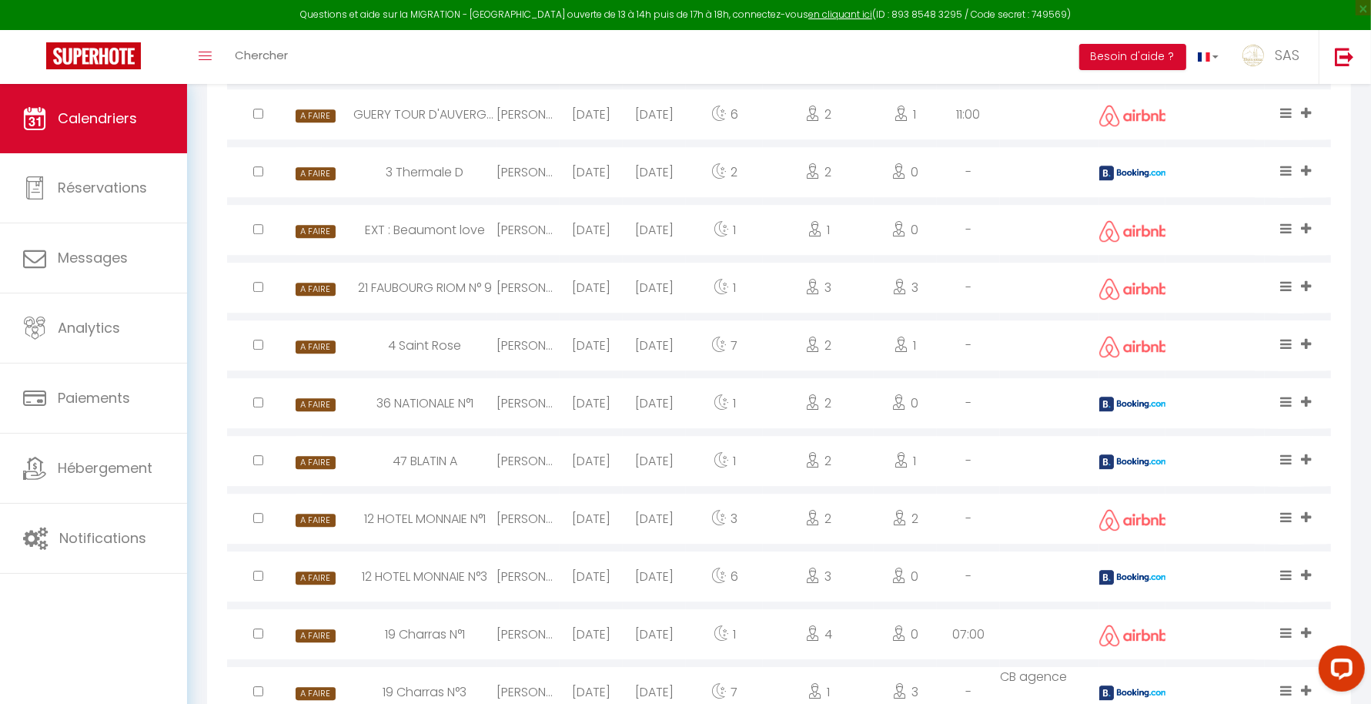
click at [1145, 401] on img at bounding box center [1133, 403] width 69 height 15
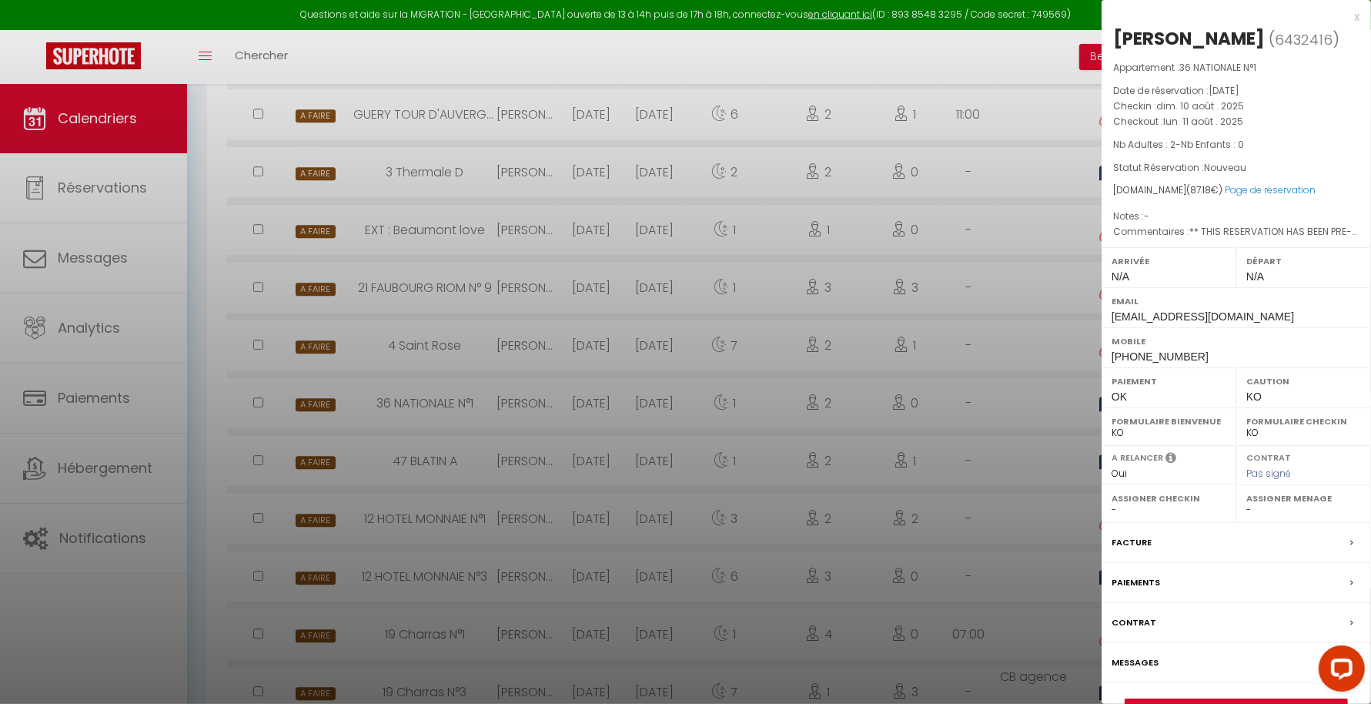
click at [1035, 449] on div at bounding box center [685, 352] width 1371 height 704
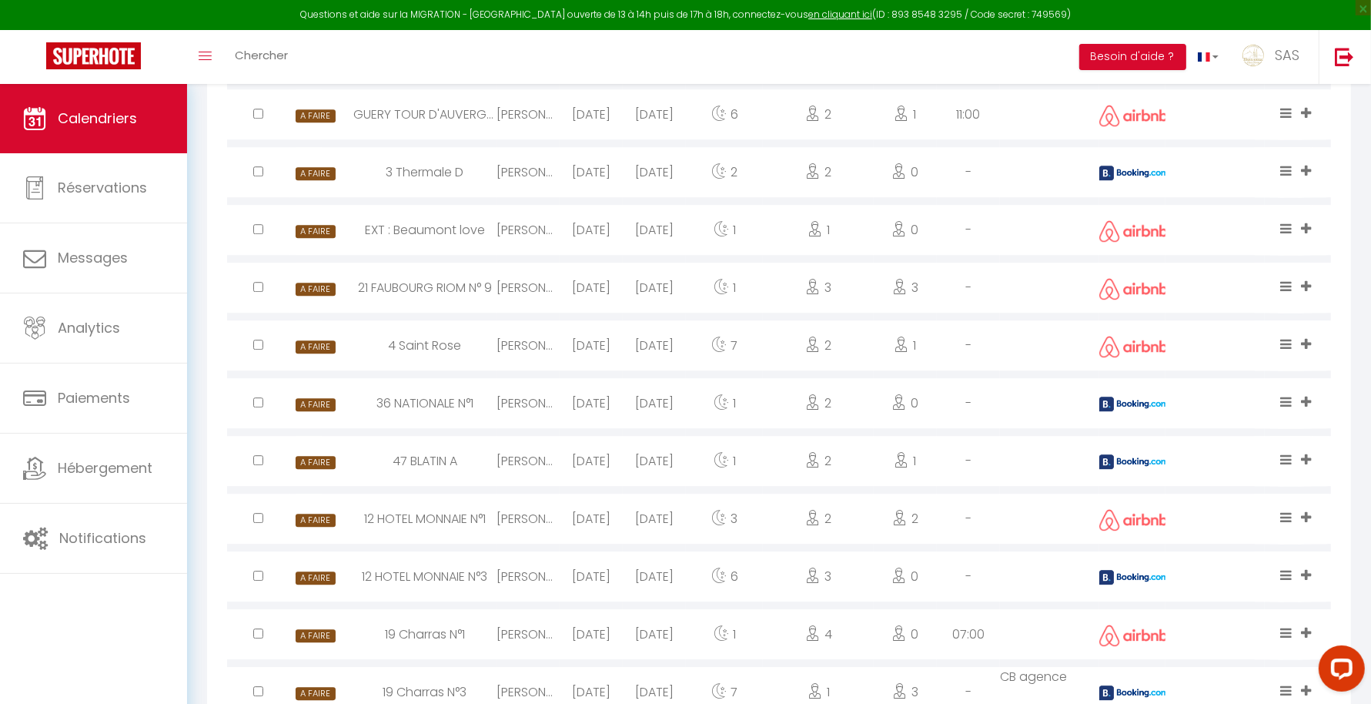
click at [1126, 415] on div at bounding box center [1132, 403] width 66 height 50
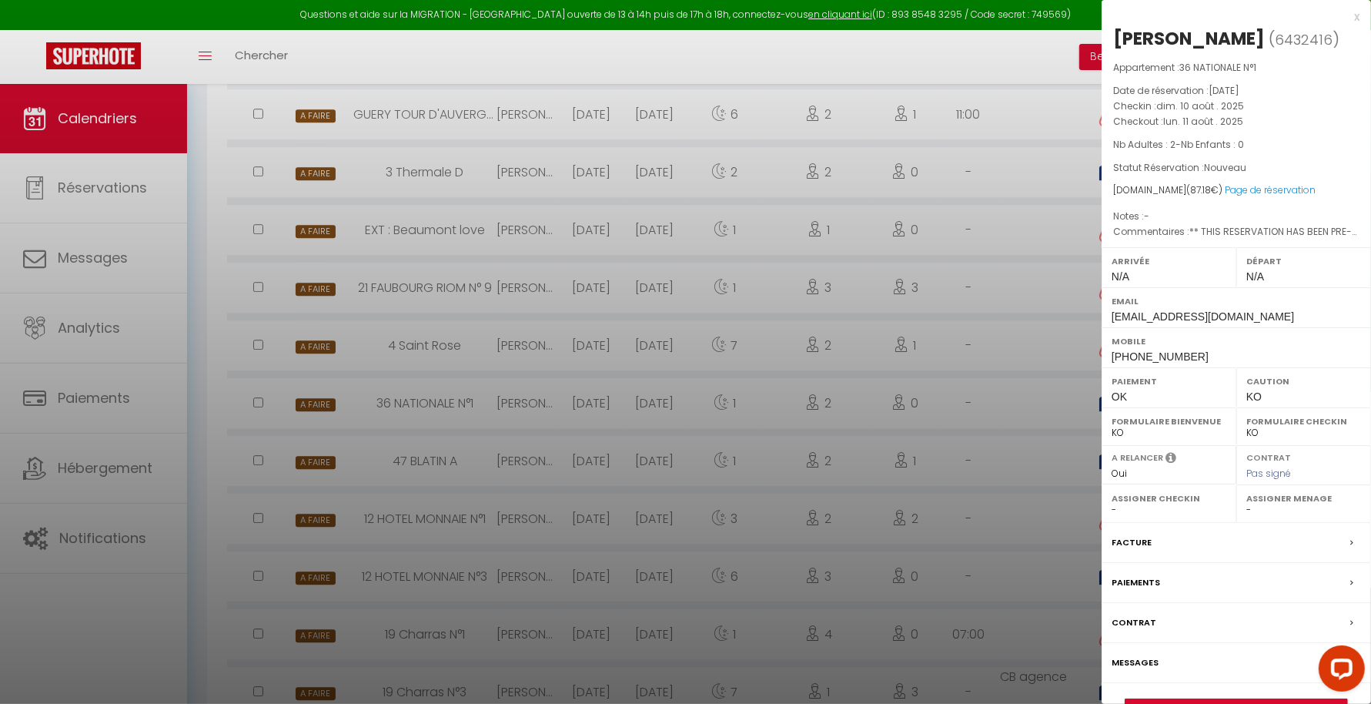
click at [972, 395] on div at bounding box center [685, 352] width 1371 height 704
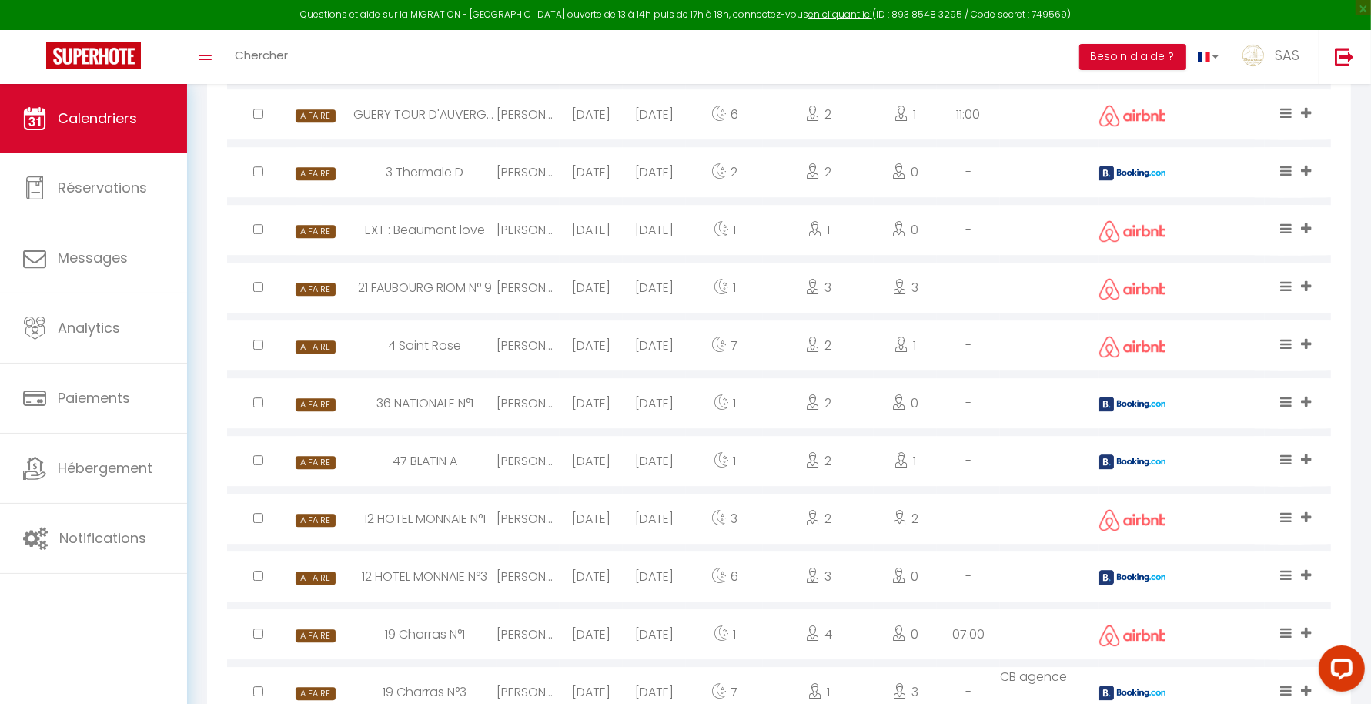
click at [1130, 416] on div at bounding box center [1132, 403] width 66 height 50
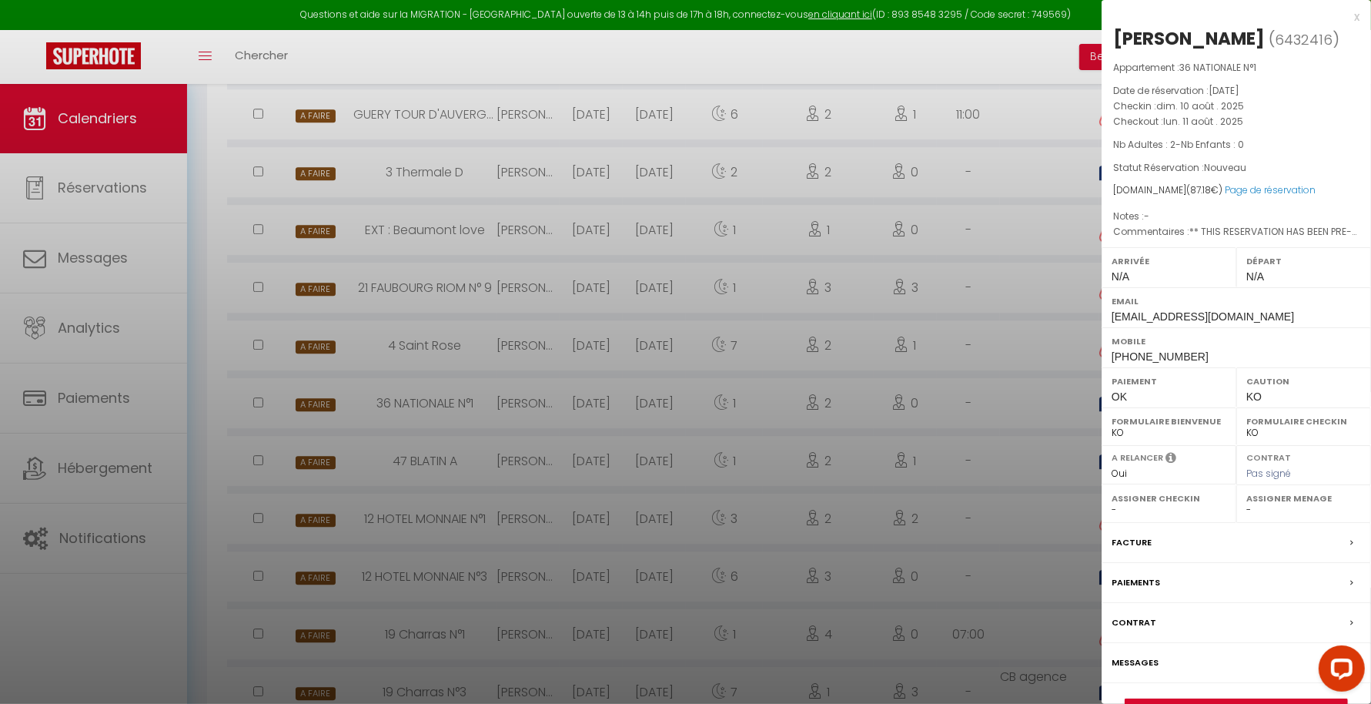
click at [1009, 406] on div at bounding box center [685, 352] width 1371 height 704
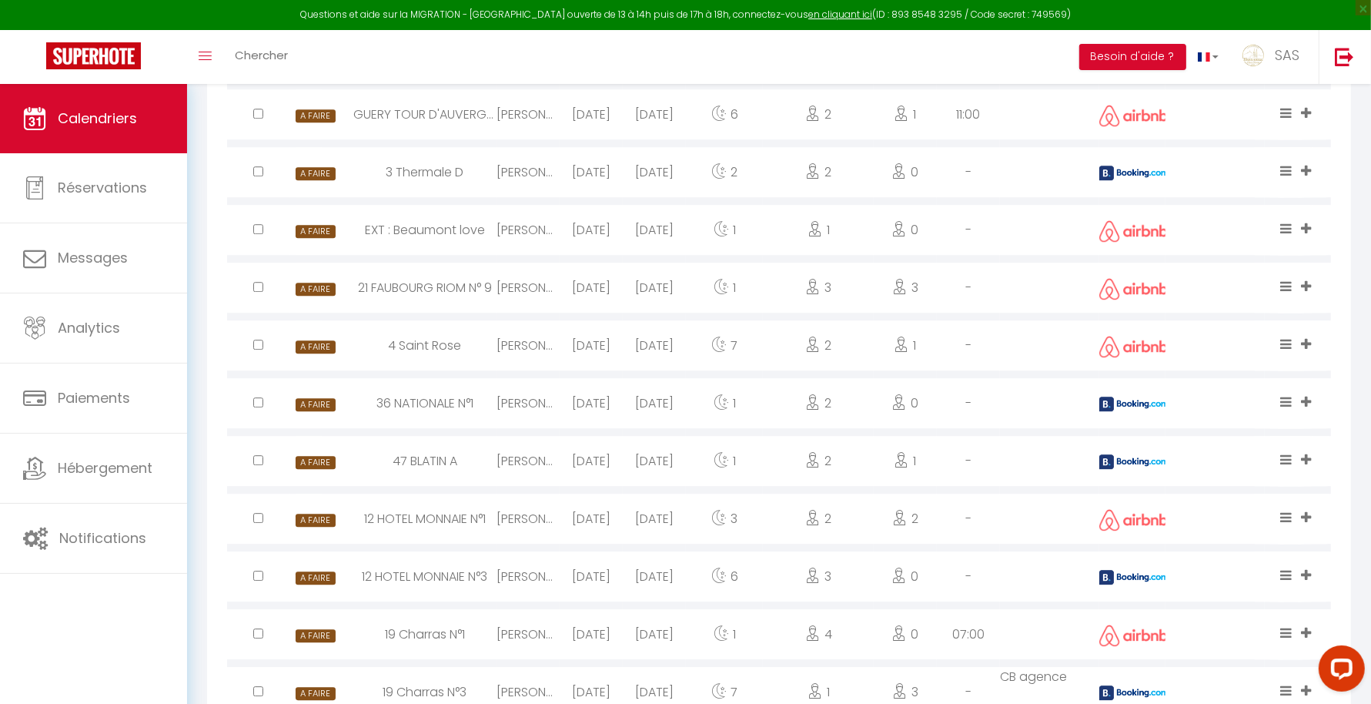
click at [1138, 460] on img at bounding box center [1133, 461] width 69 height 15
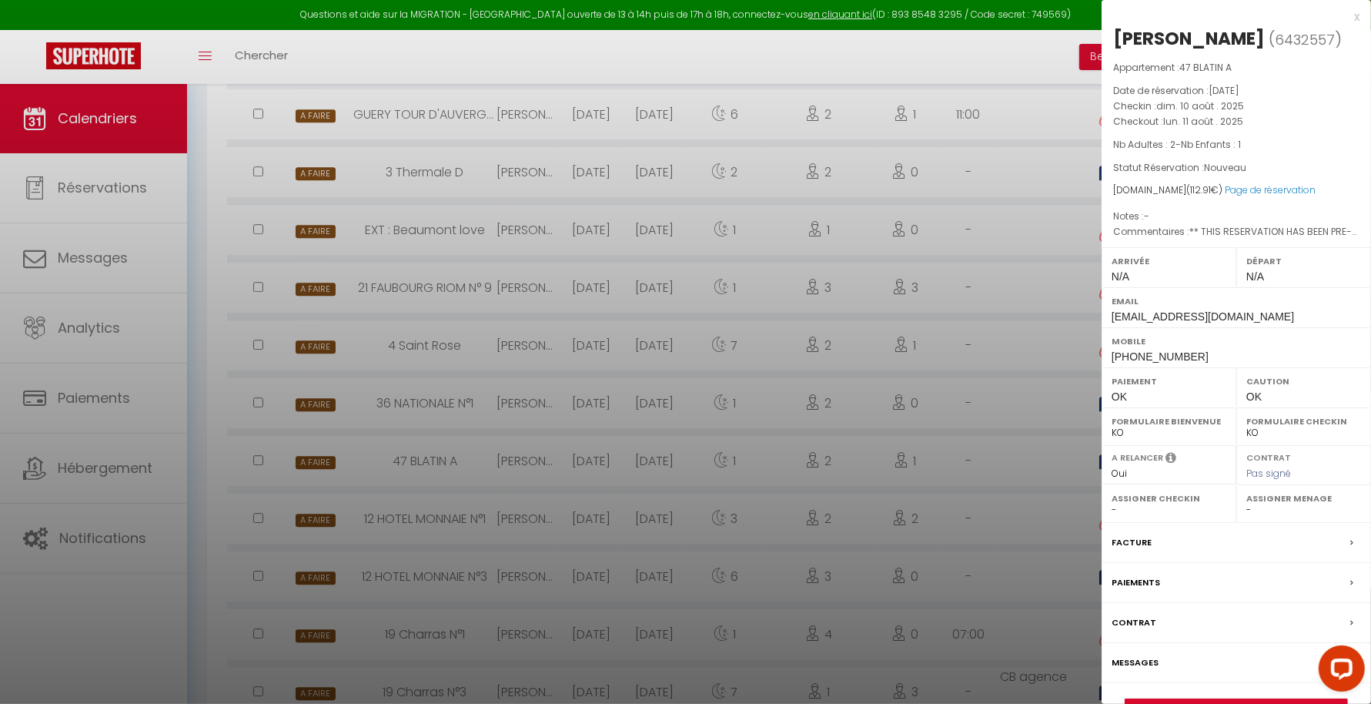
click at [1003, 489] on div at bounding box center [685, 352] width 1371 height 704
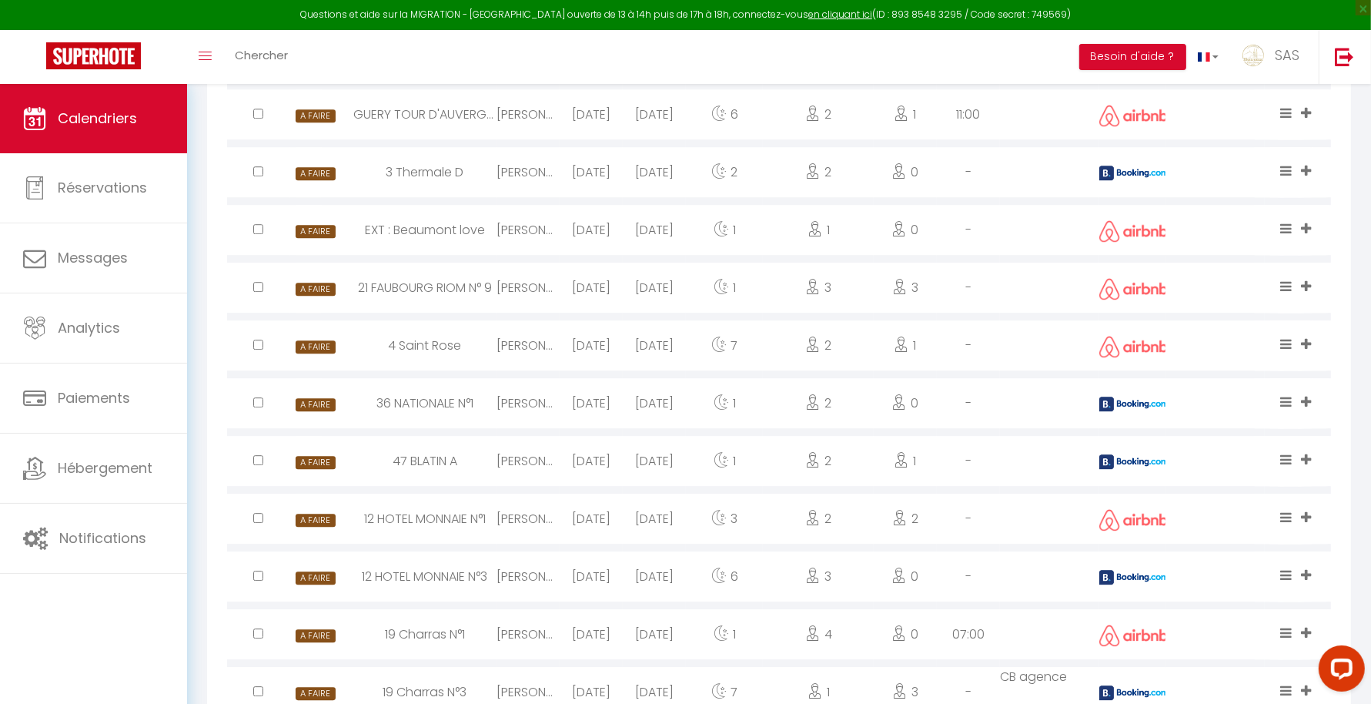
click at [1120, 570] on img at bounding box center [1133, 577] width 69 height 15
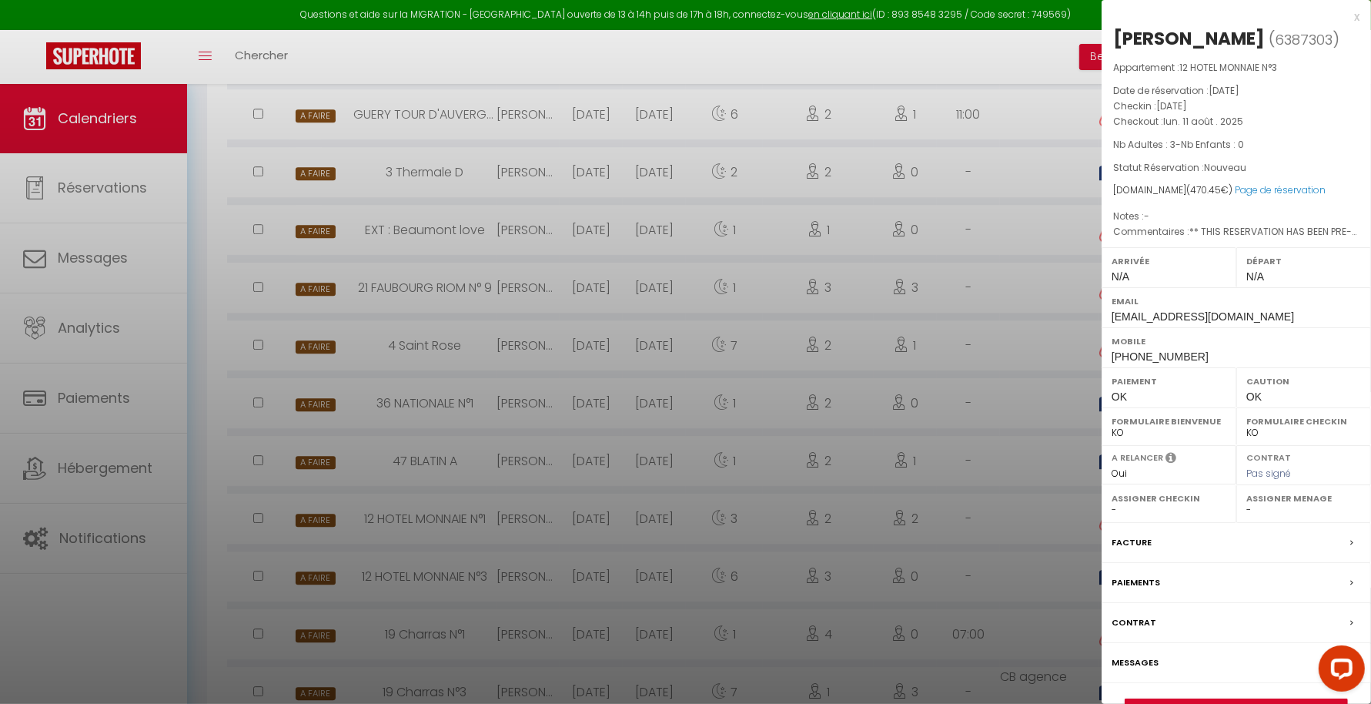
click at [1027, 576] on div at bounding box center [685, 352] width 1371 height 704
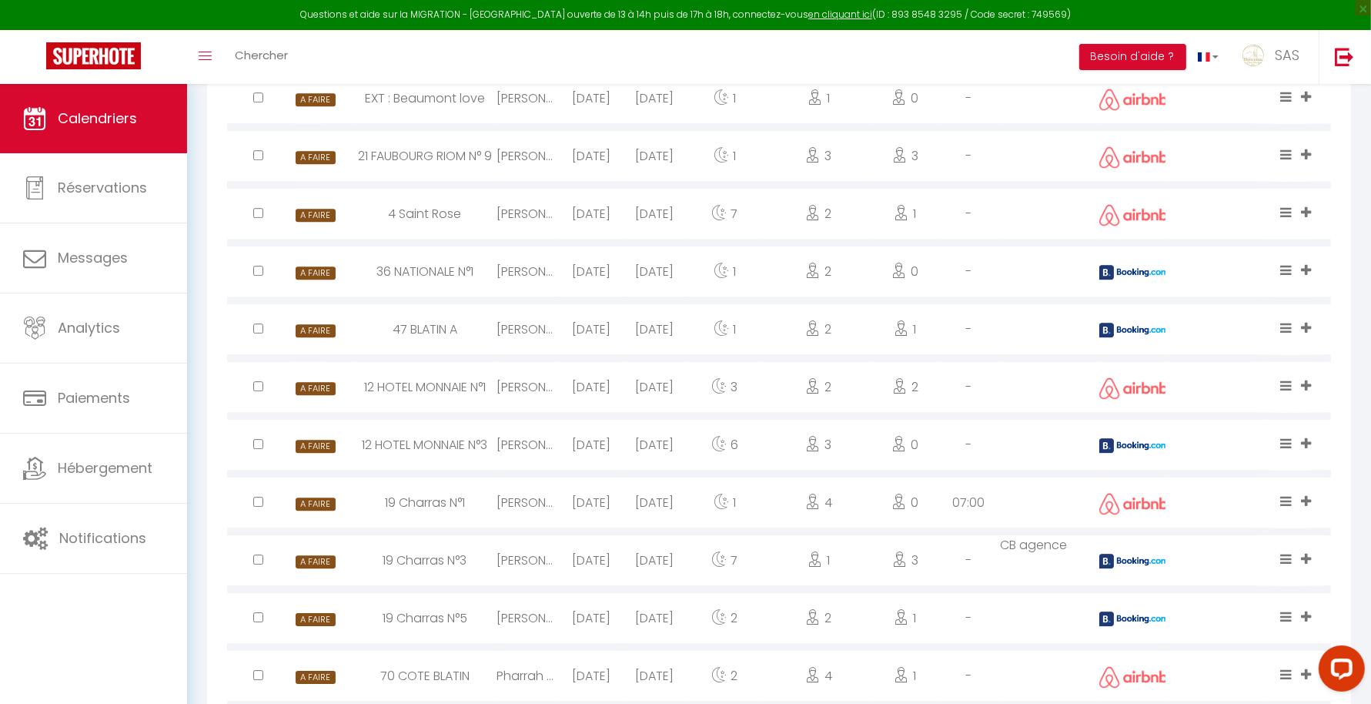
scroll to position [4213, 0]
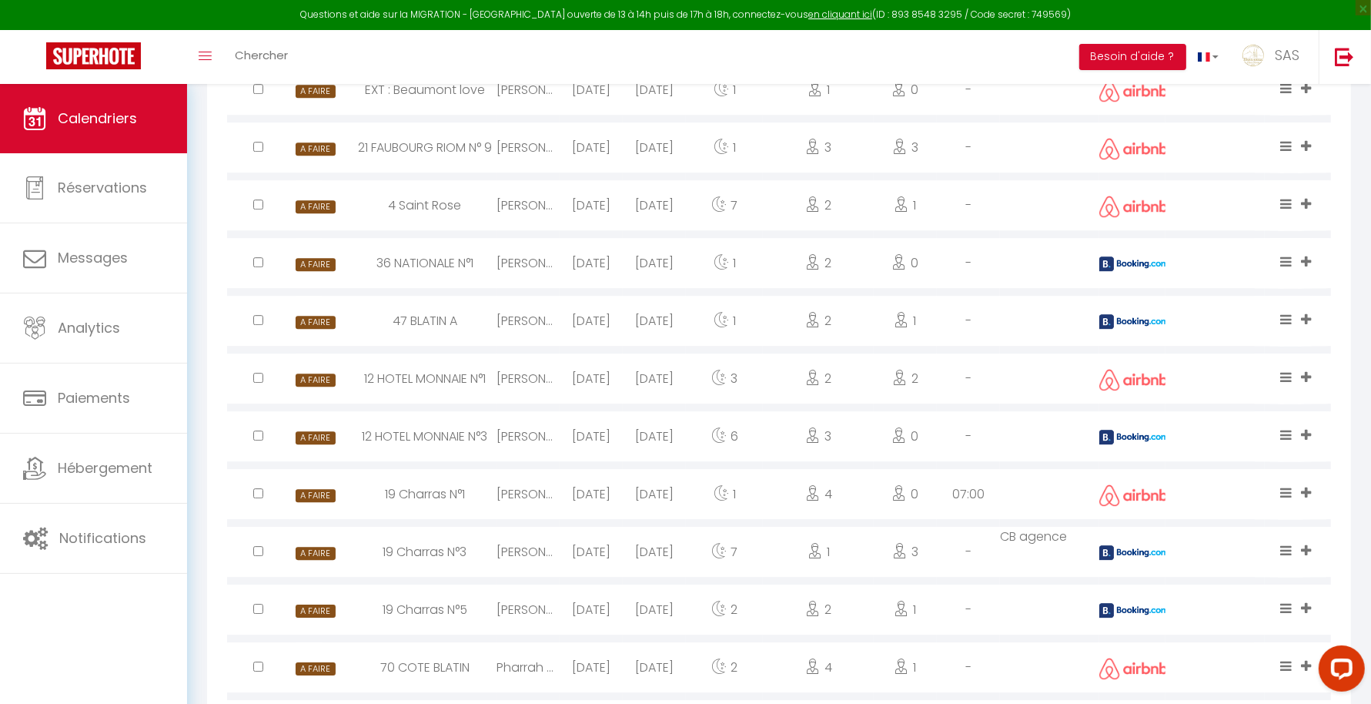
click at [1138, 553] on img at bounding box center [1133, 552] width 69 height 15
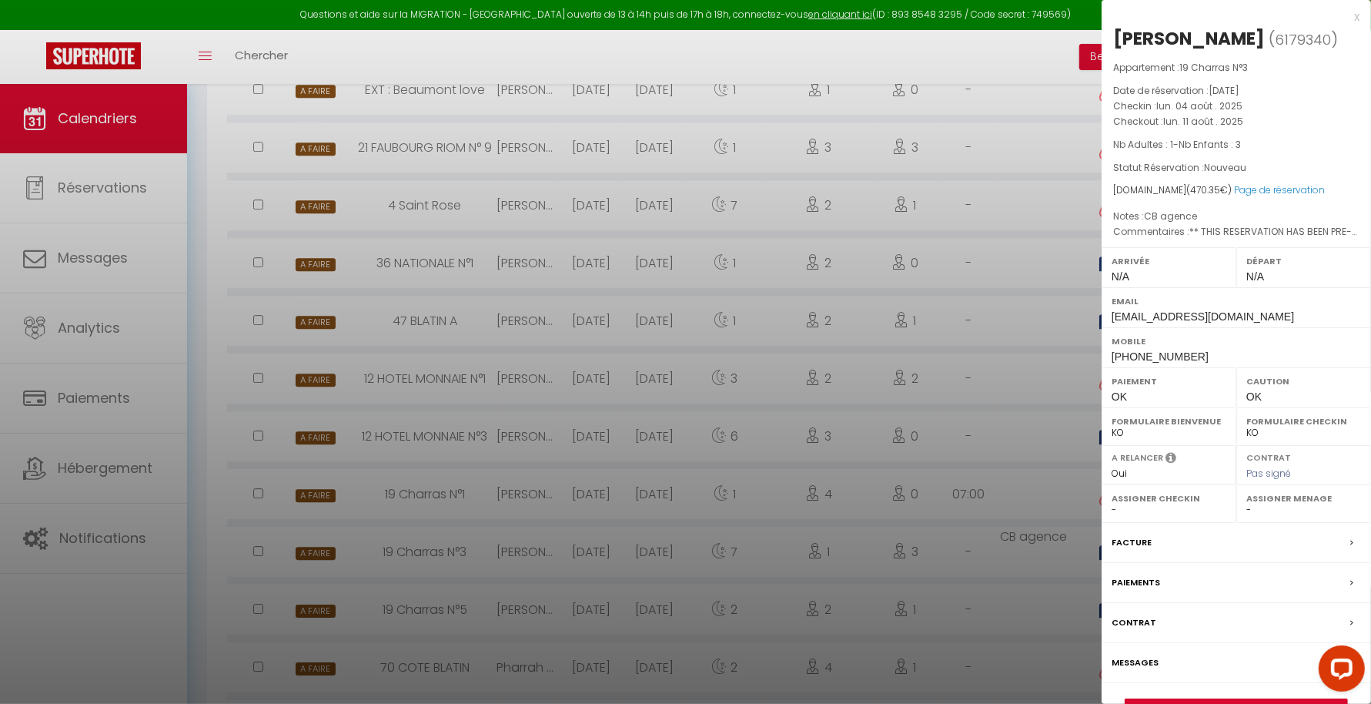
click at [1032, 558] on div at bounding box center [685, 352] width 1371 height 704
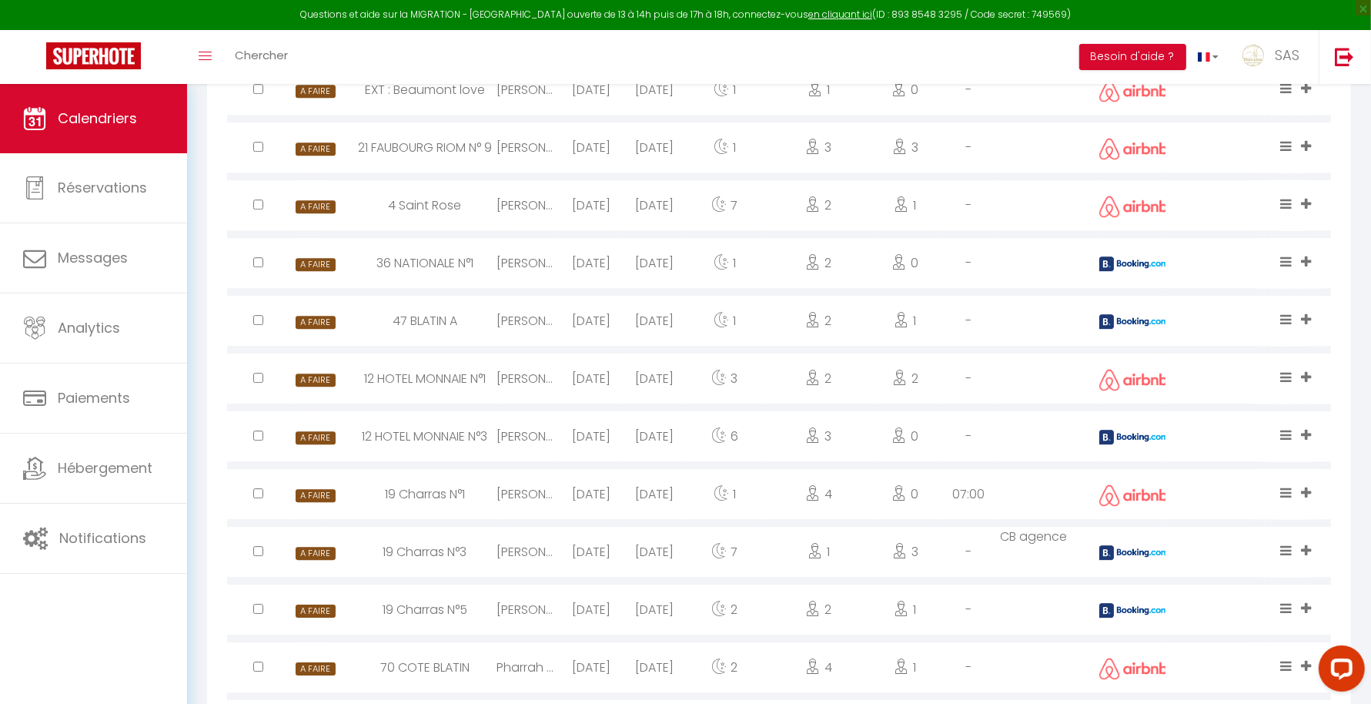
click at [1145, 599] on div at bounding box center [1132, 609] width 66 height 50
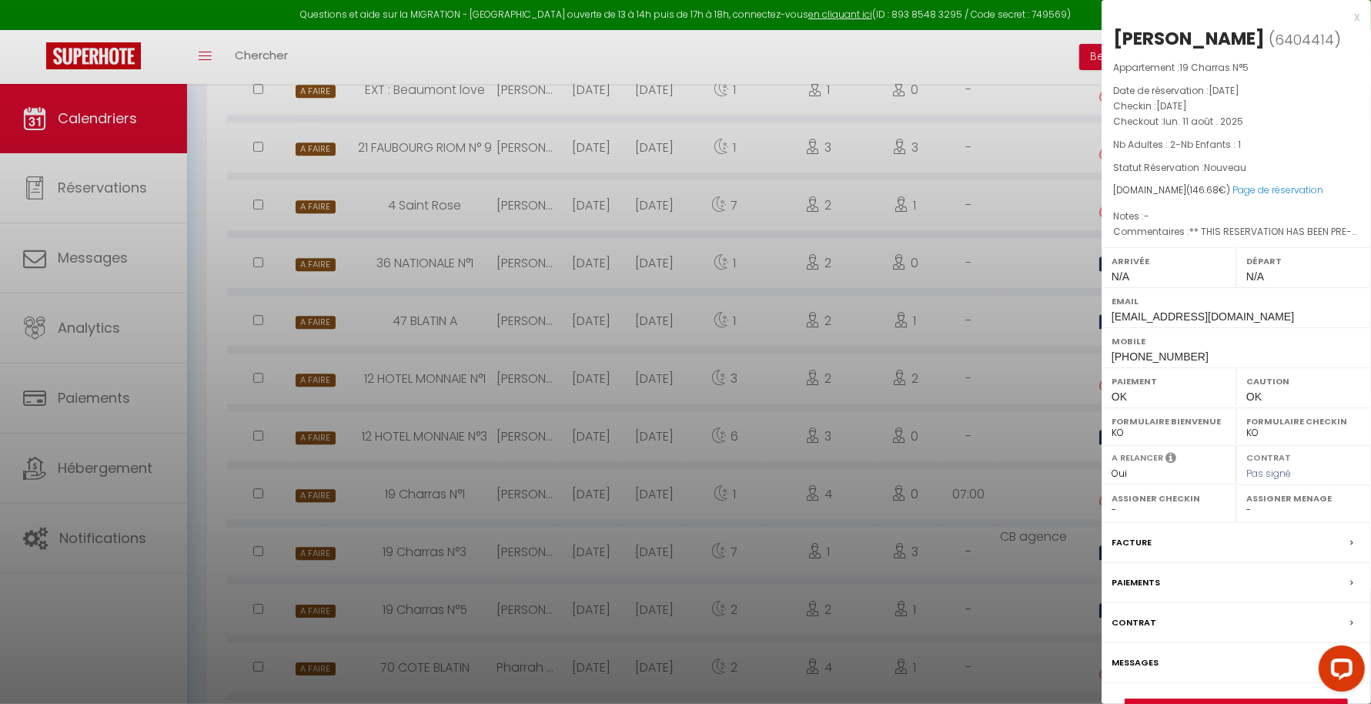
click at [995, 596] on div at bounding box center [685, 352] width 1371 height 704
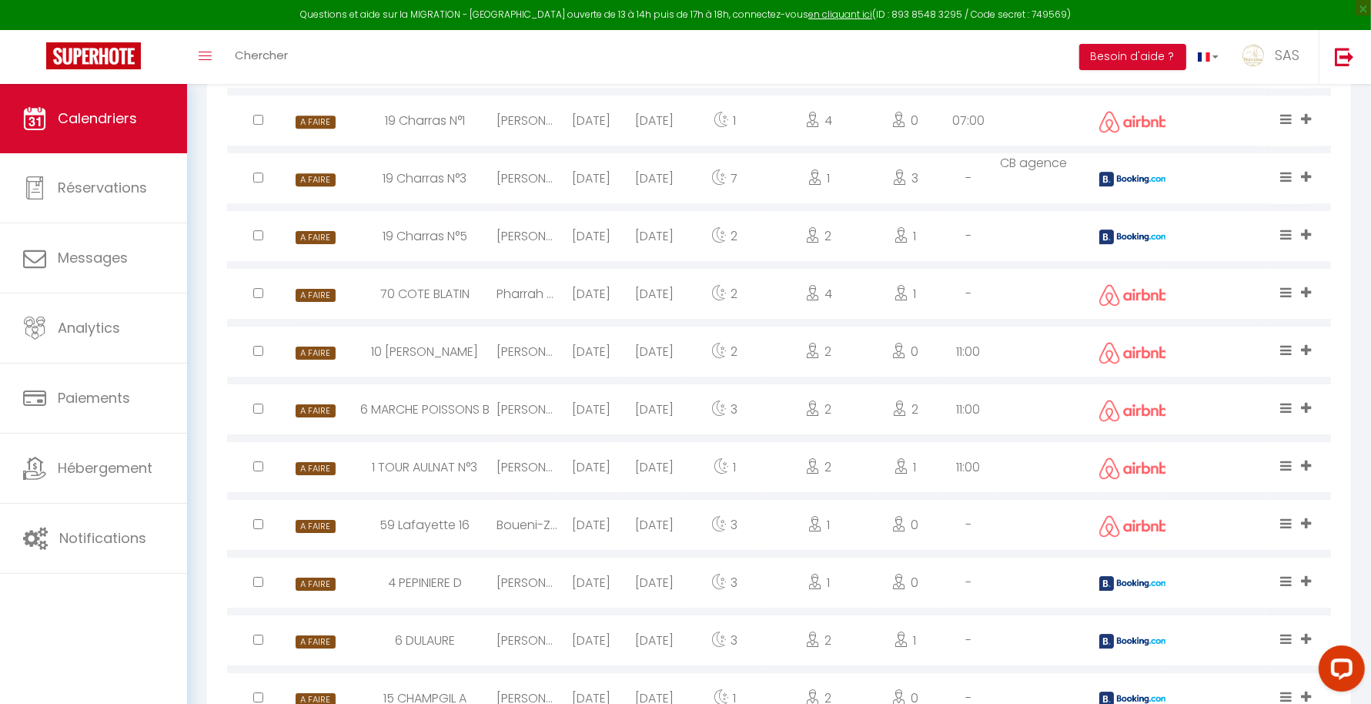
scroll to position [4595, 0]
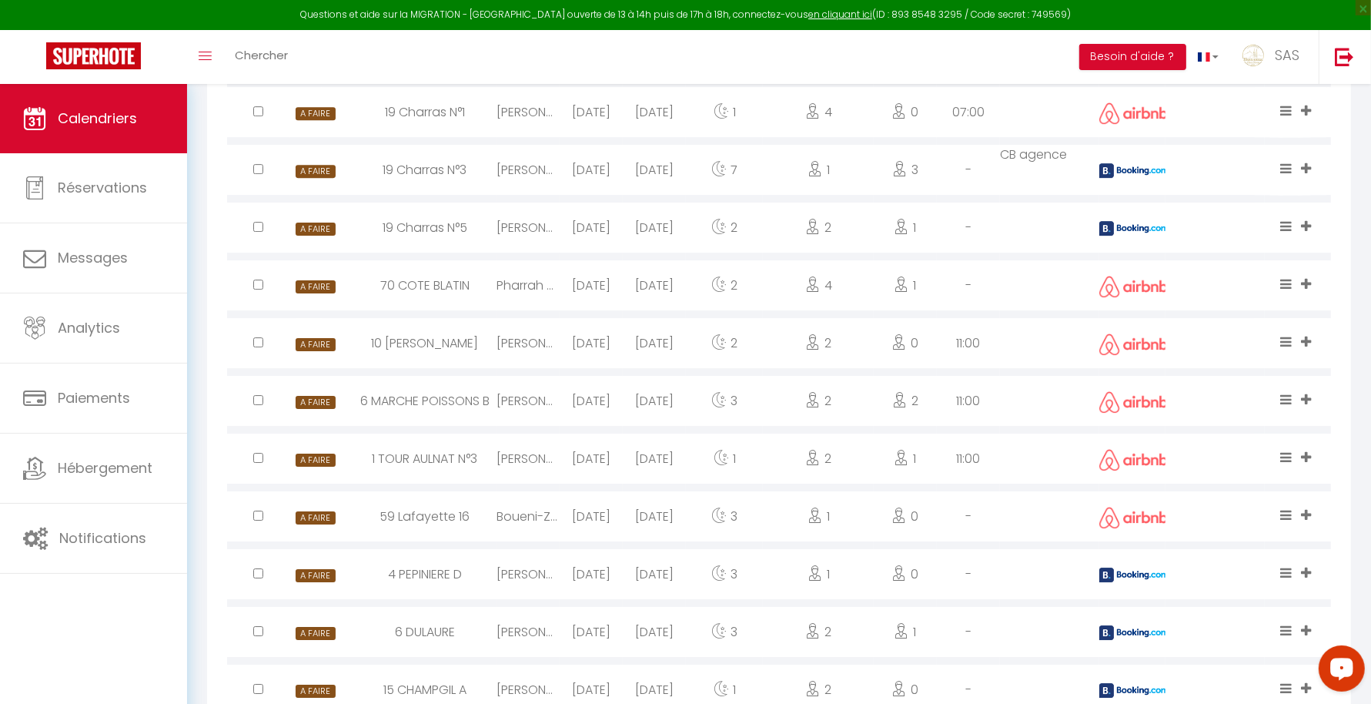
click at [1130, 635] on img at bounding box center [1133, 632] width 69 height 15
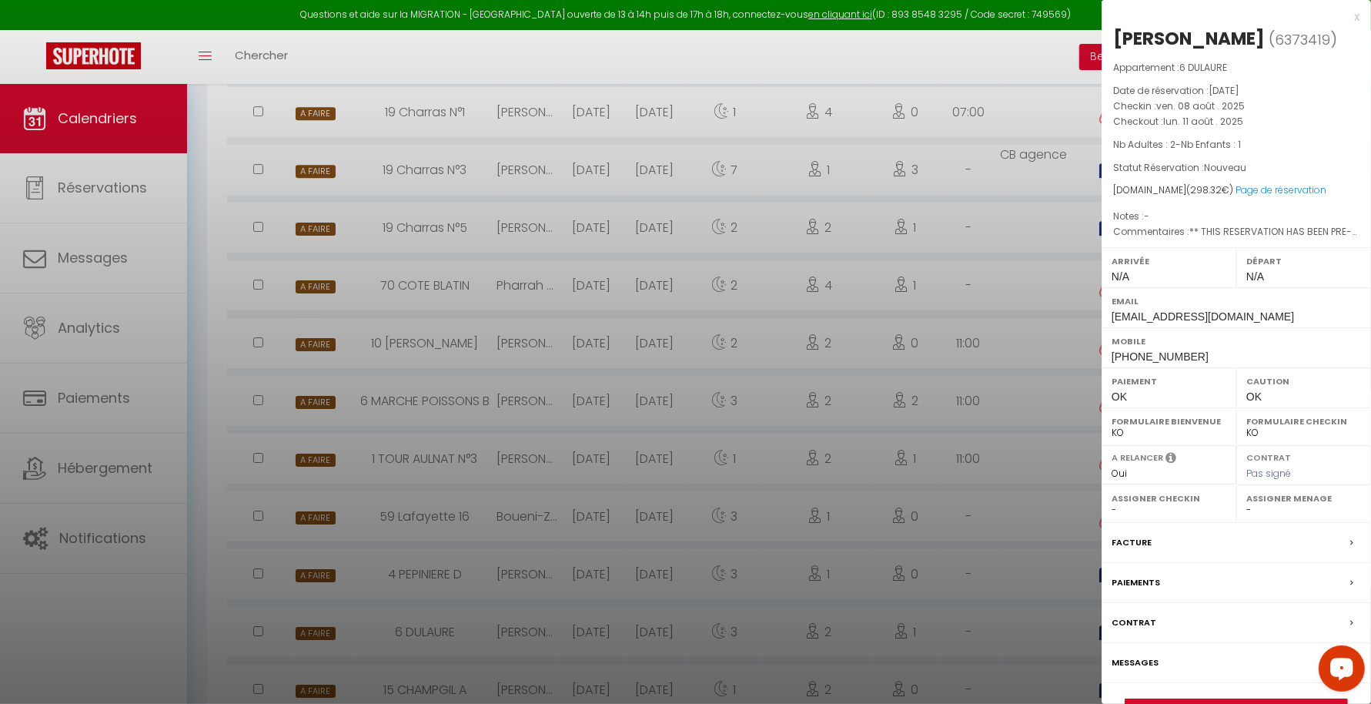
click at [1002, 621] on div at bounding box center [685, 352] width 1371 height 704
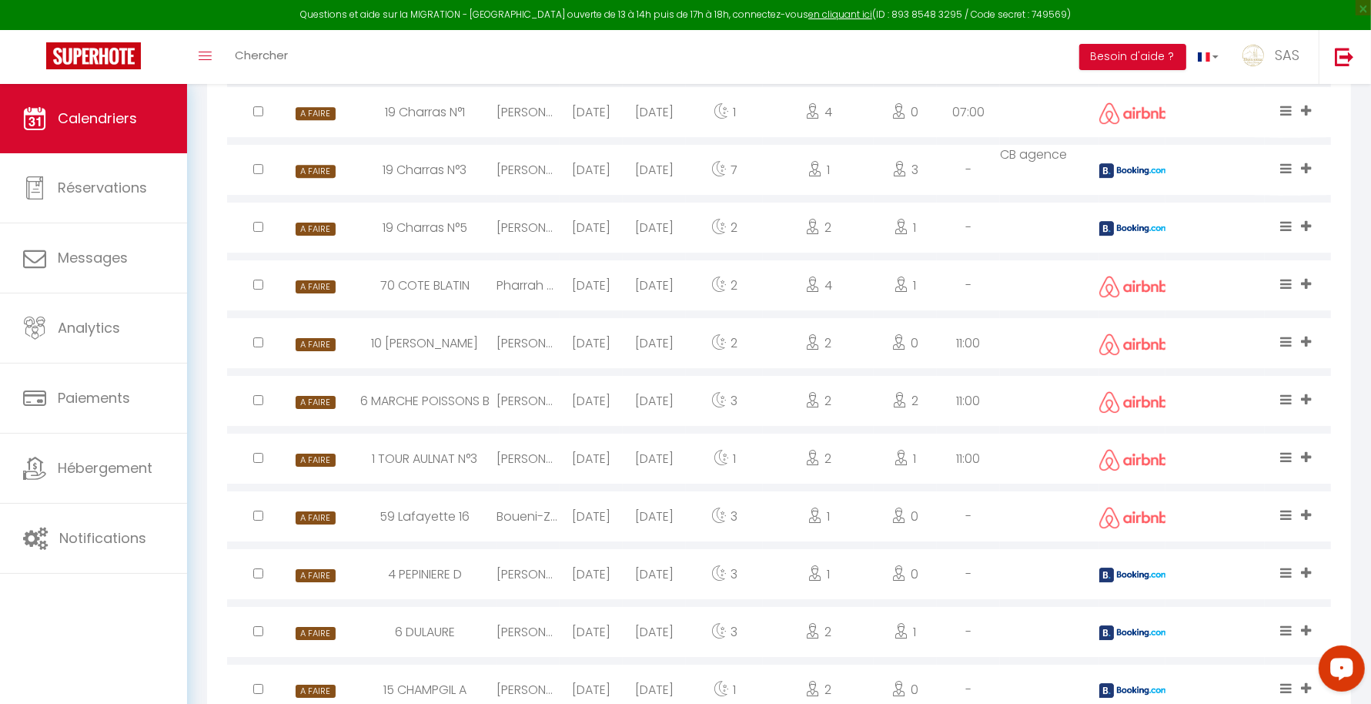
click at [1134, 580] on img at bounding box center [1133, 574] width 69 height 15
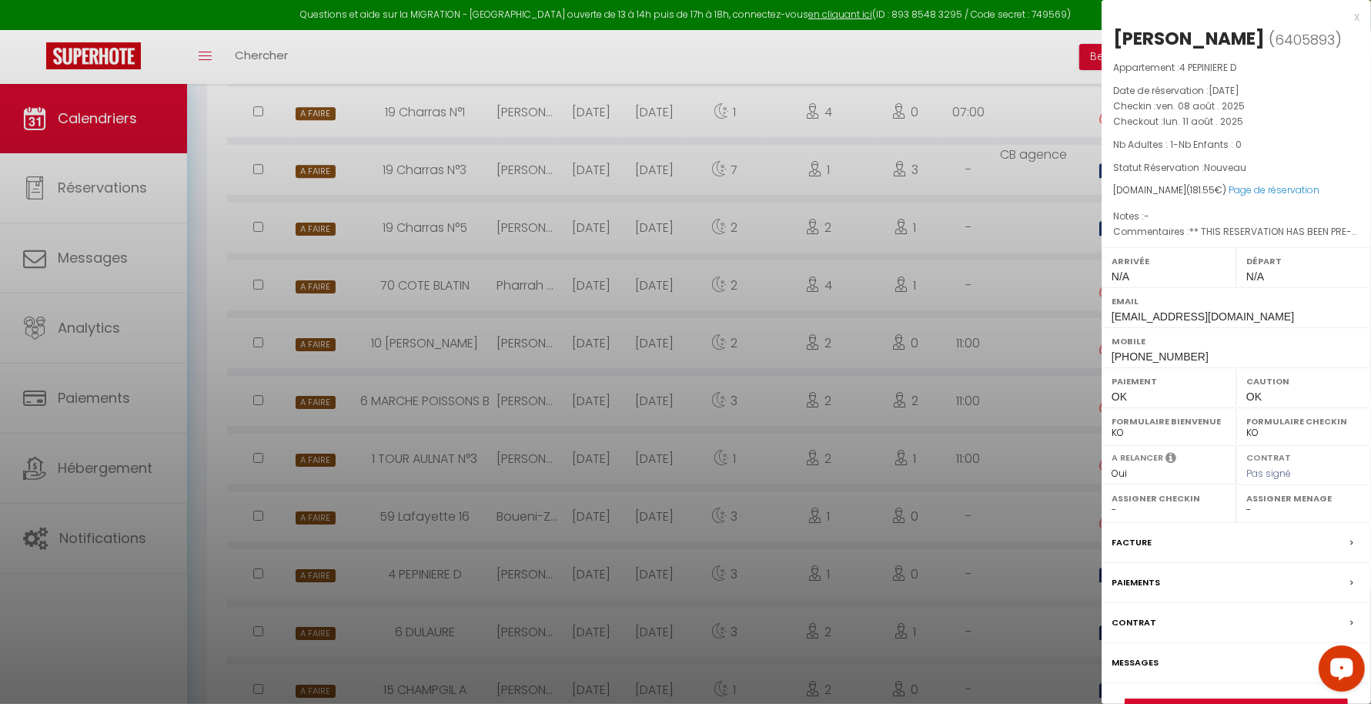
click at [1006, 618] on div at bounding box center [685, 352] width 1371 height 704
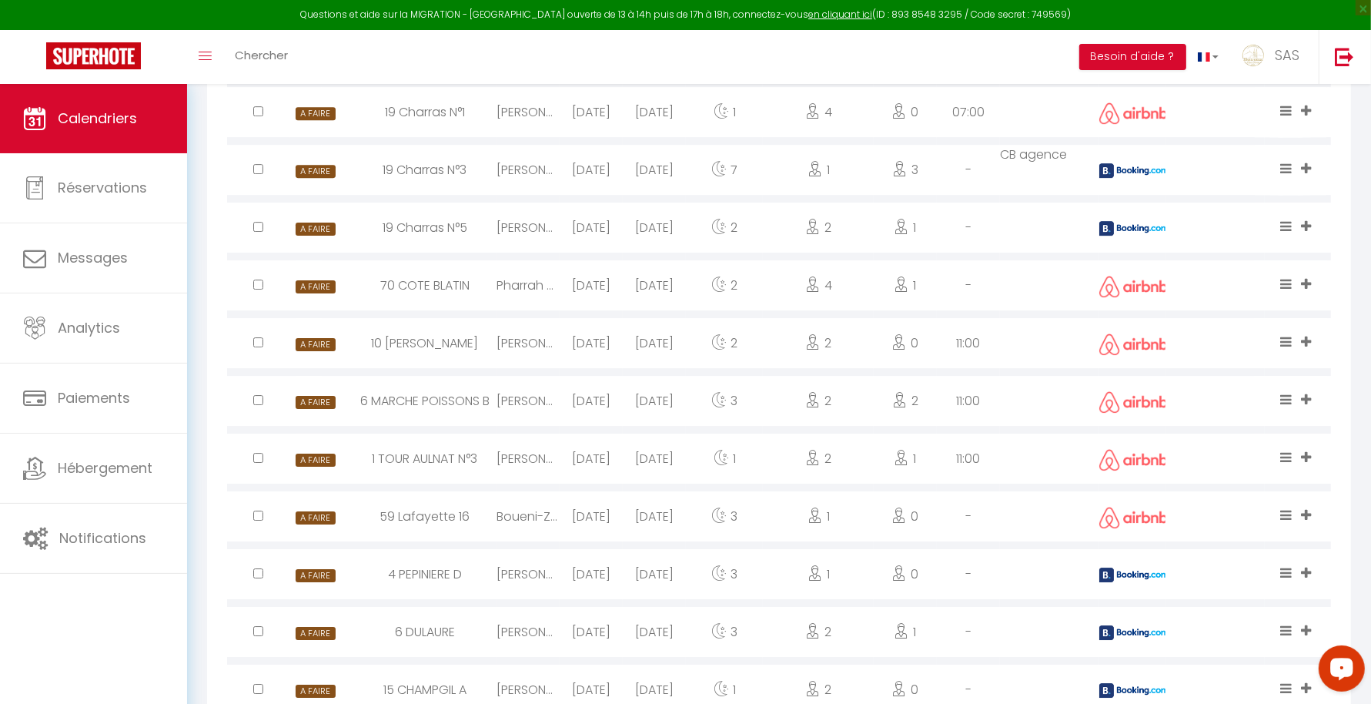
click at [1140, 683] on img at bounding box center [1133, 690] width 69 height 15
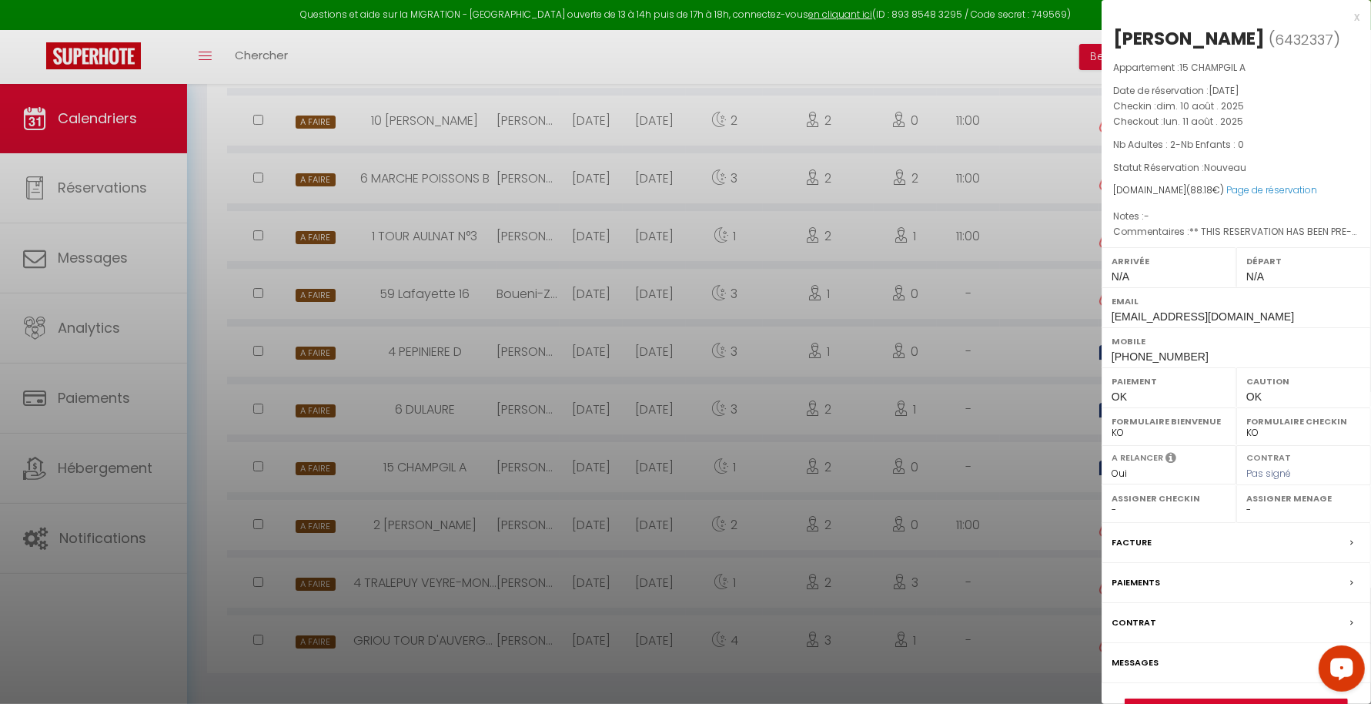
scroll to position [4827, 0]
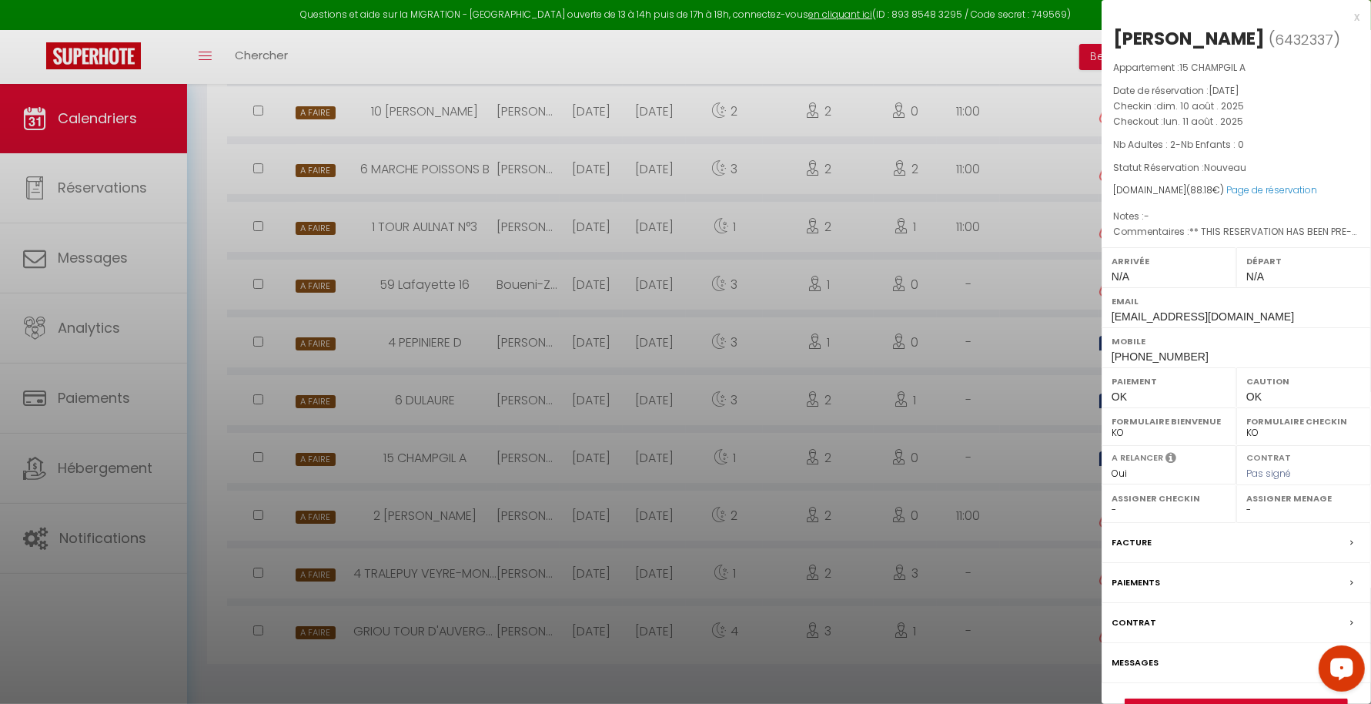
click at [980, 646] on div at bounding box center [685, 352] width 1371 height 704
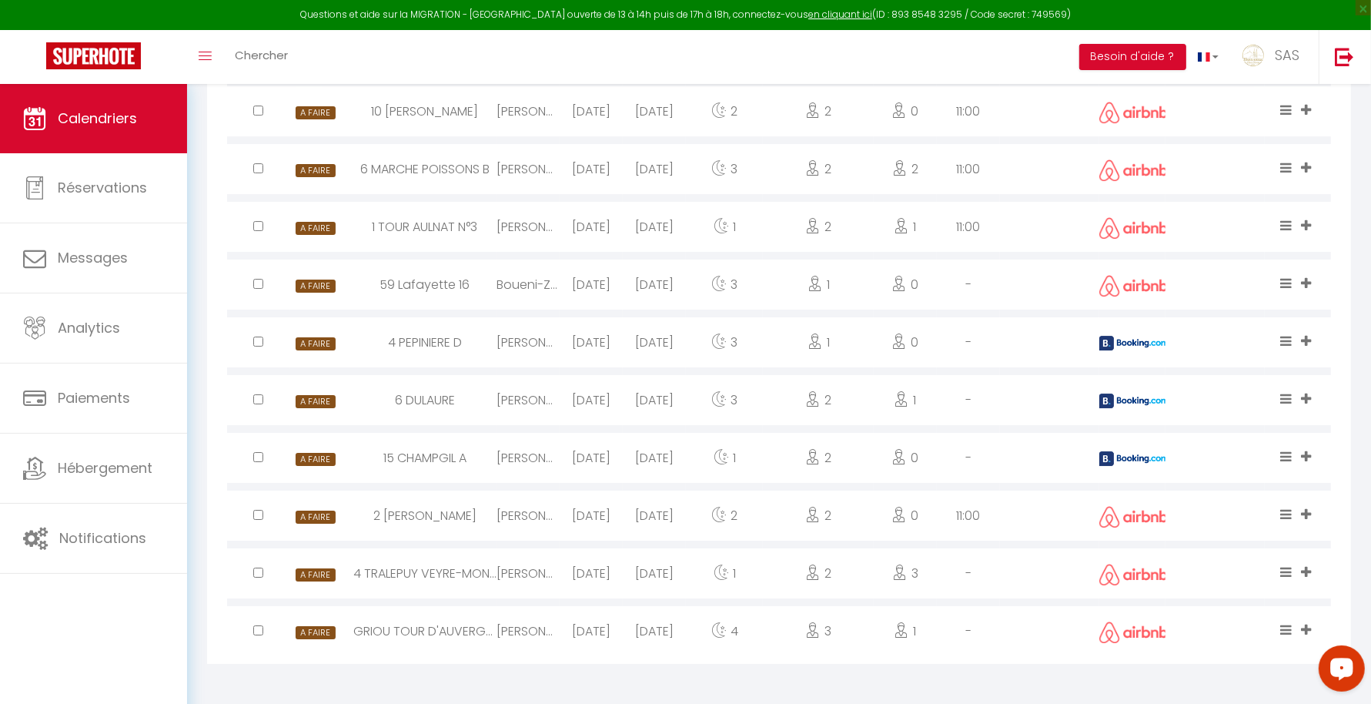
click at [1157, 467] on div at bounding box center [1132, 458] width 66 height 50
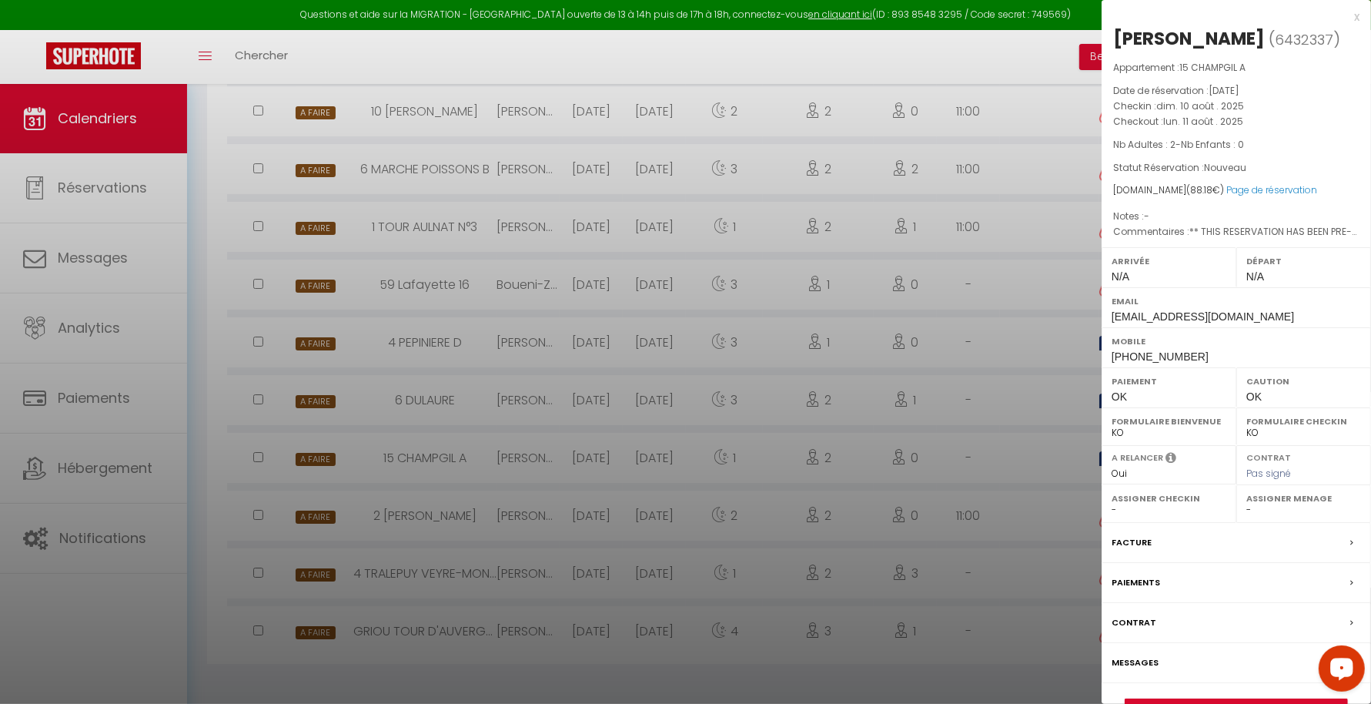
click at [979, 557] on div at bounding box center [685, 352] width 1371 height 704
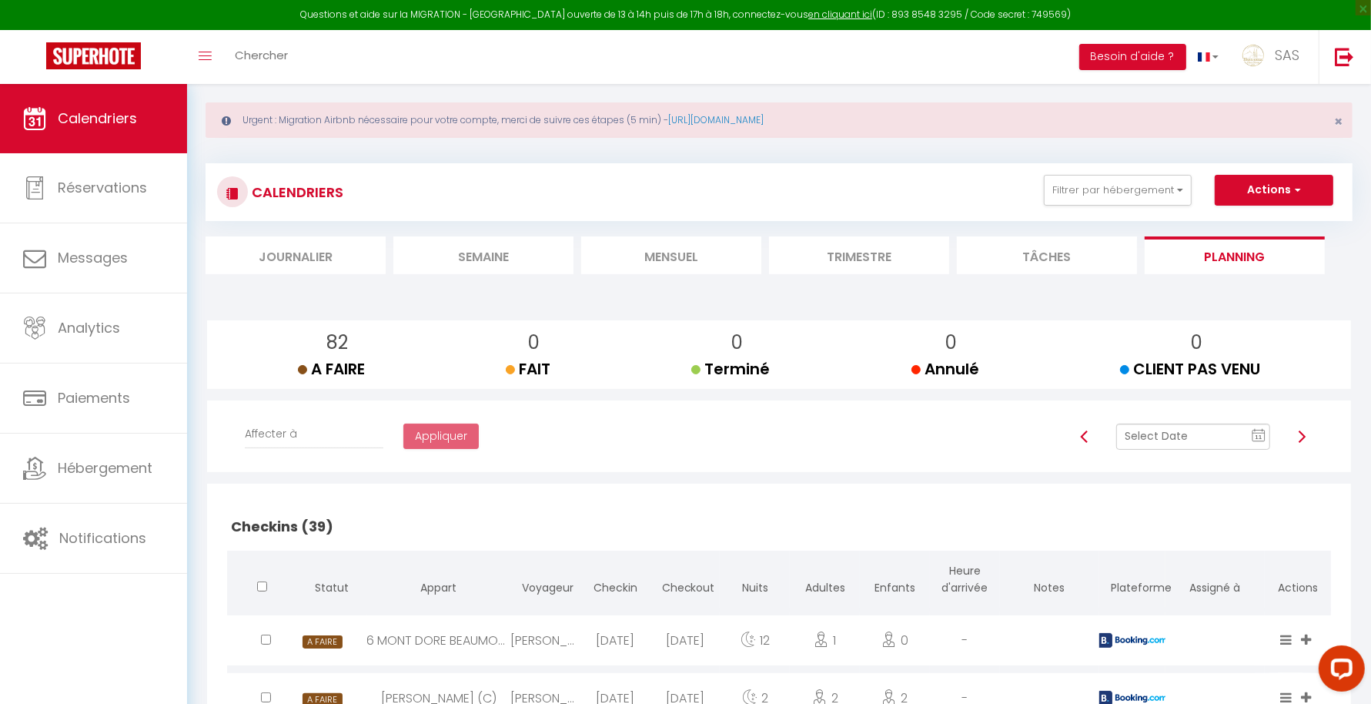
scroll to position [0, 0]
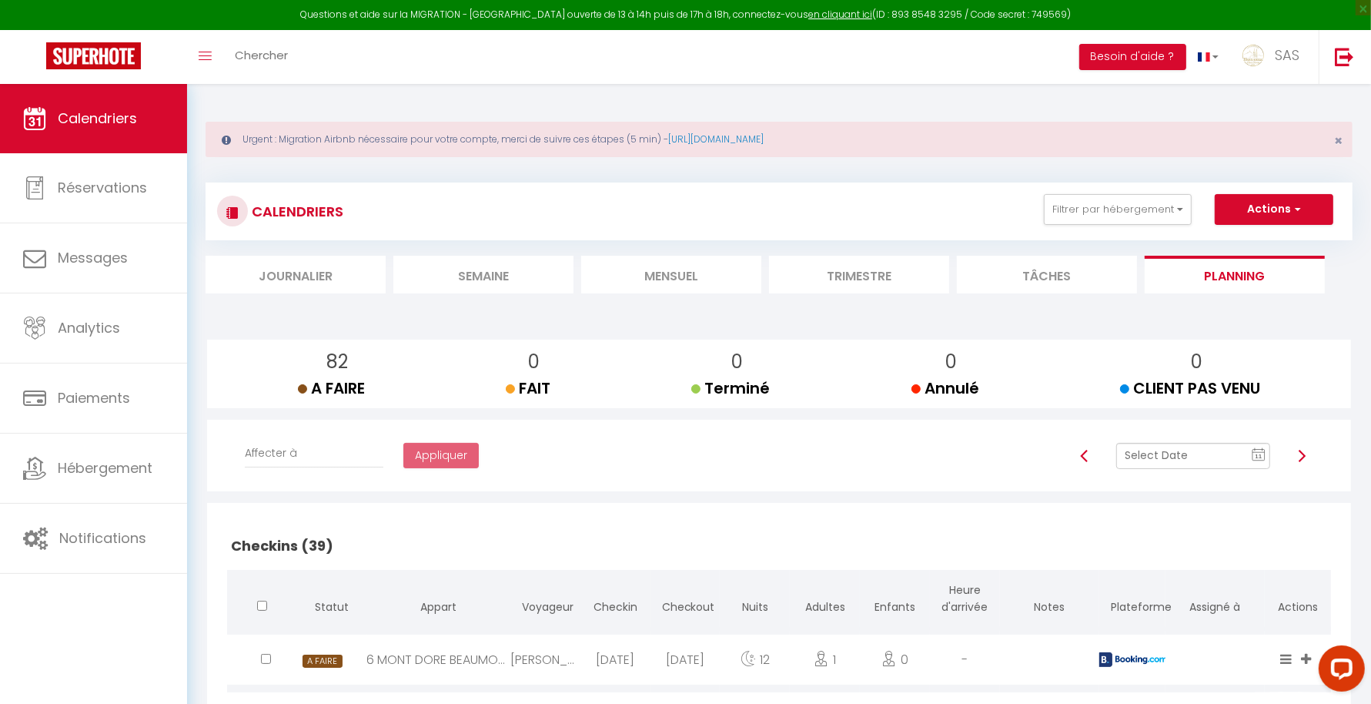
click at [680, 276] on li "Mensuel" at bounding box center [671, 275] width 180 height 38
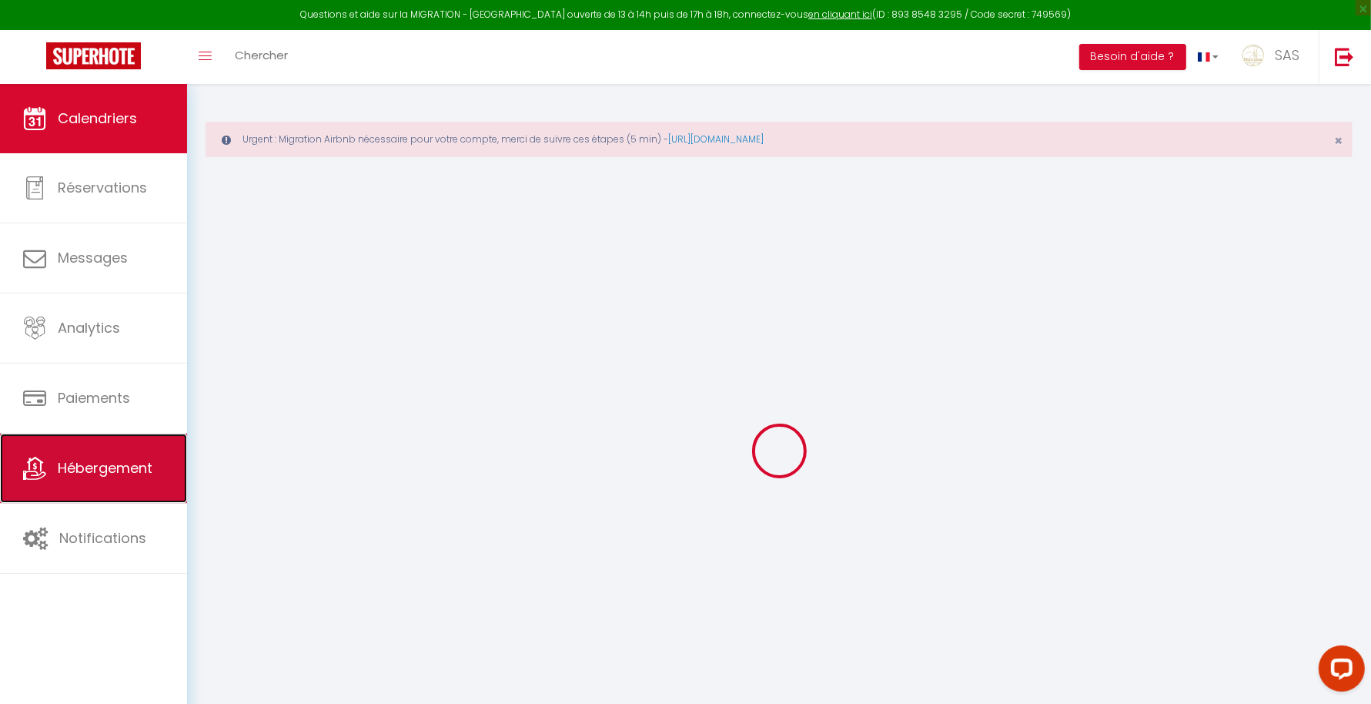
click at [111, 477] on link "Hébergement" at bounding box center [93, 467] width 187 height 69
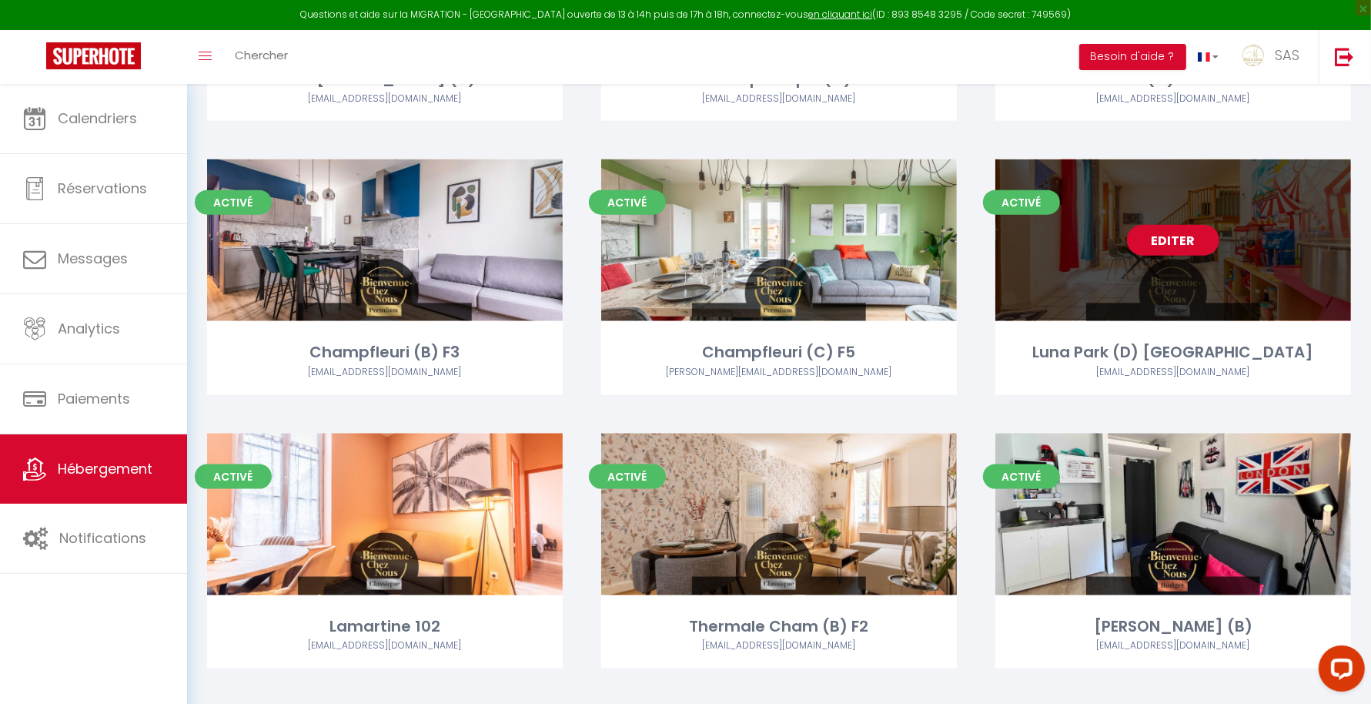
scroll to position [2564, 0]
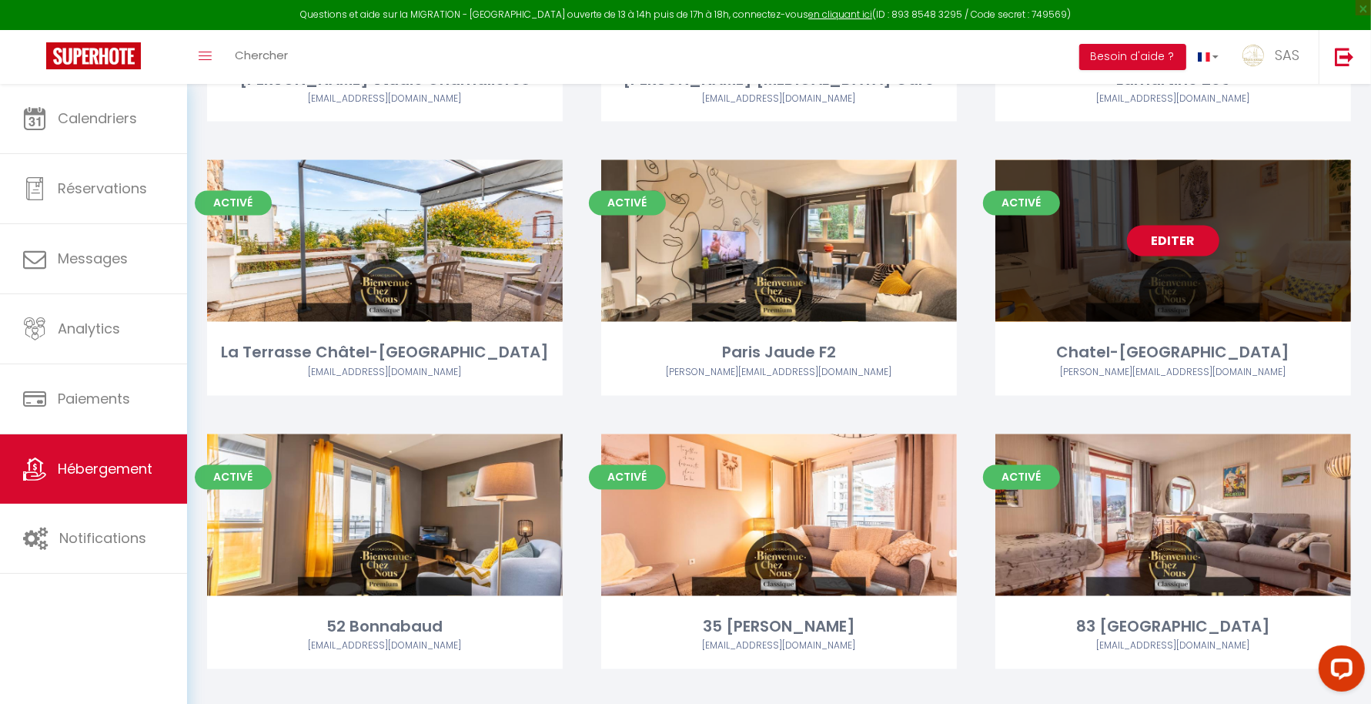
click at [1195, 238] on link "Editer" at bounding box center [1173, 241] width 92 height 31
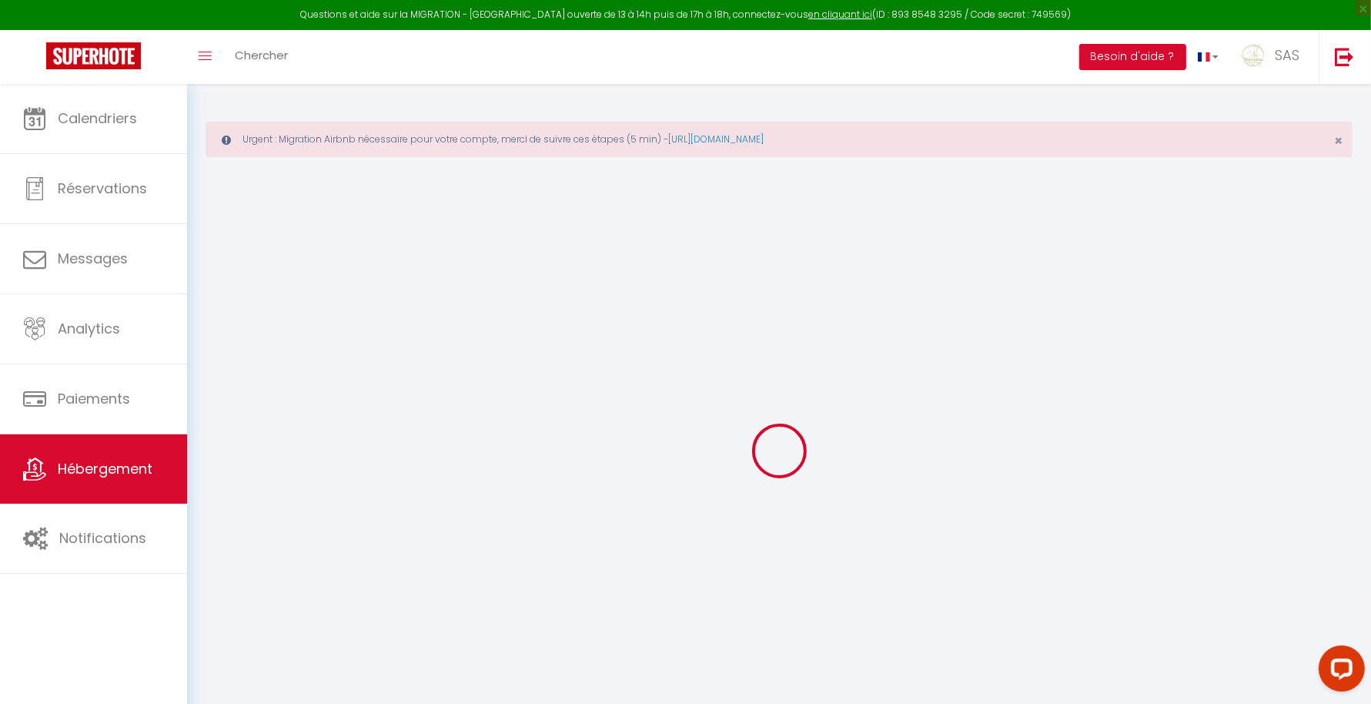
select select
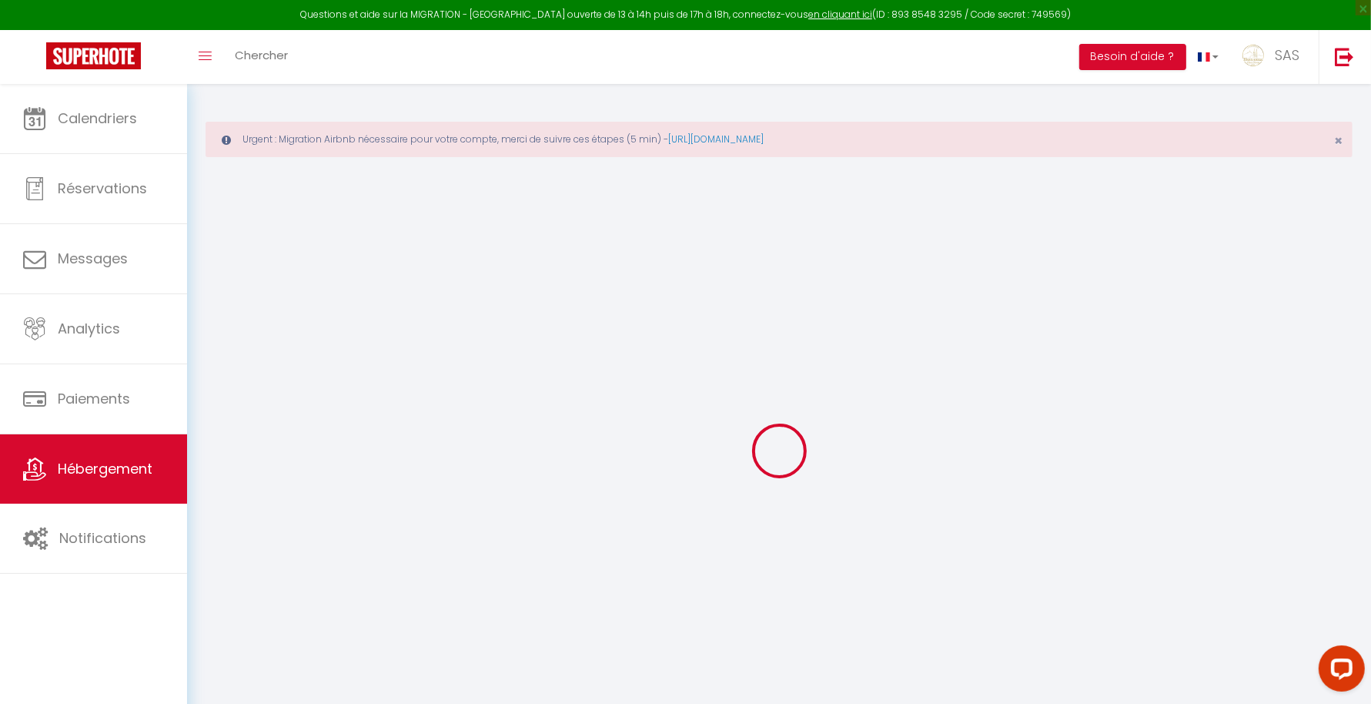
select select
checkbox input "false"
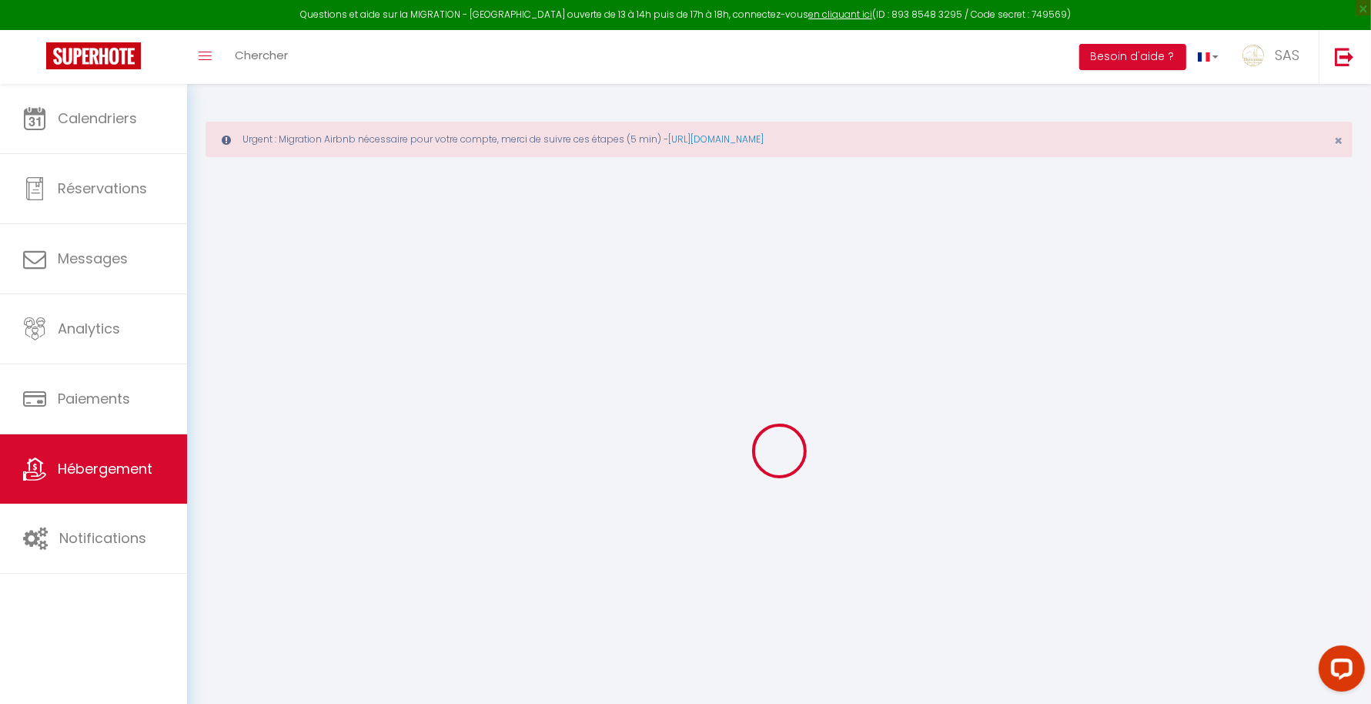
select select
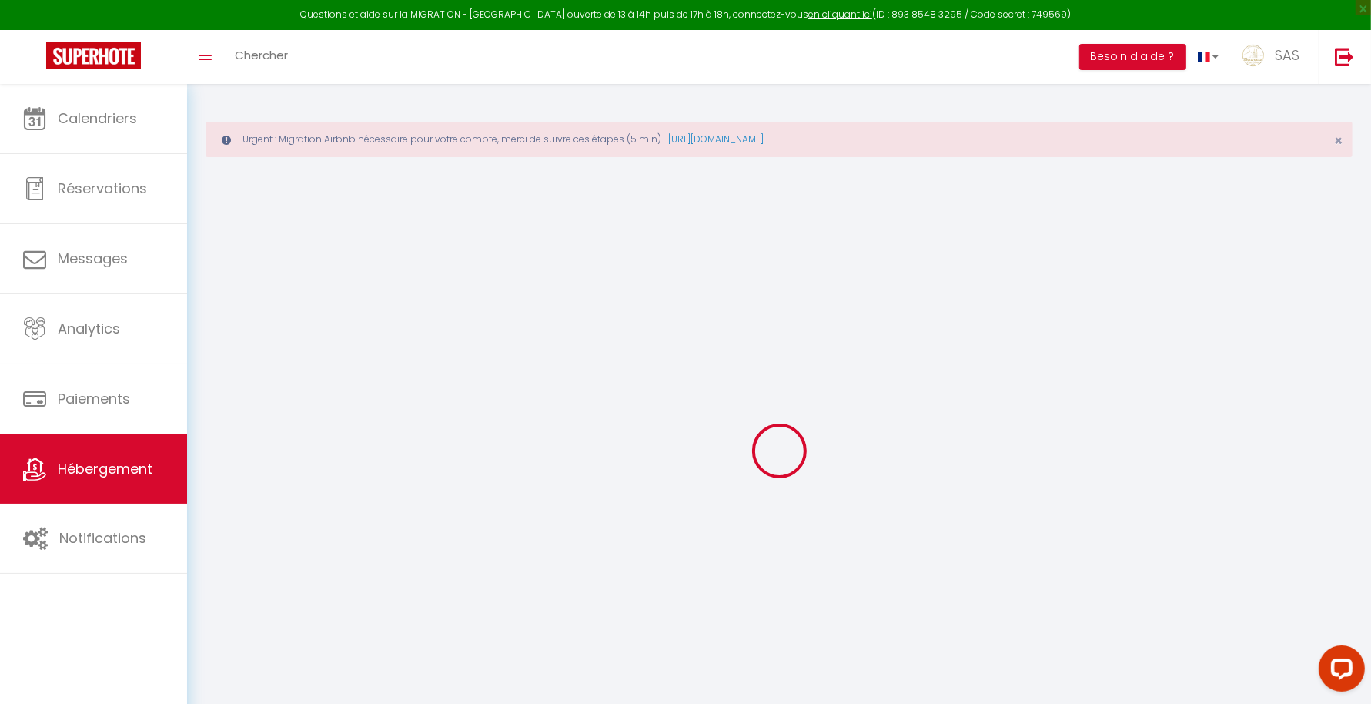
select select
checkbox input "false"
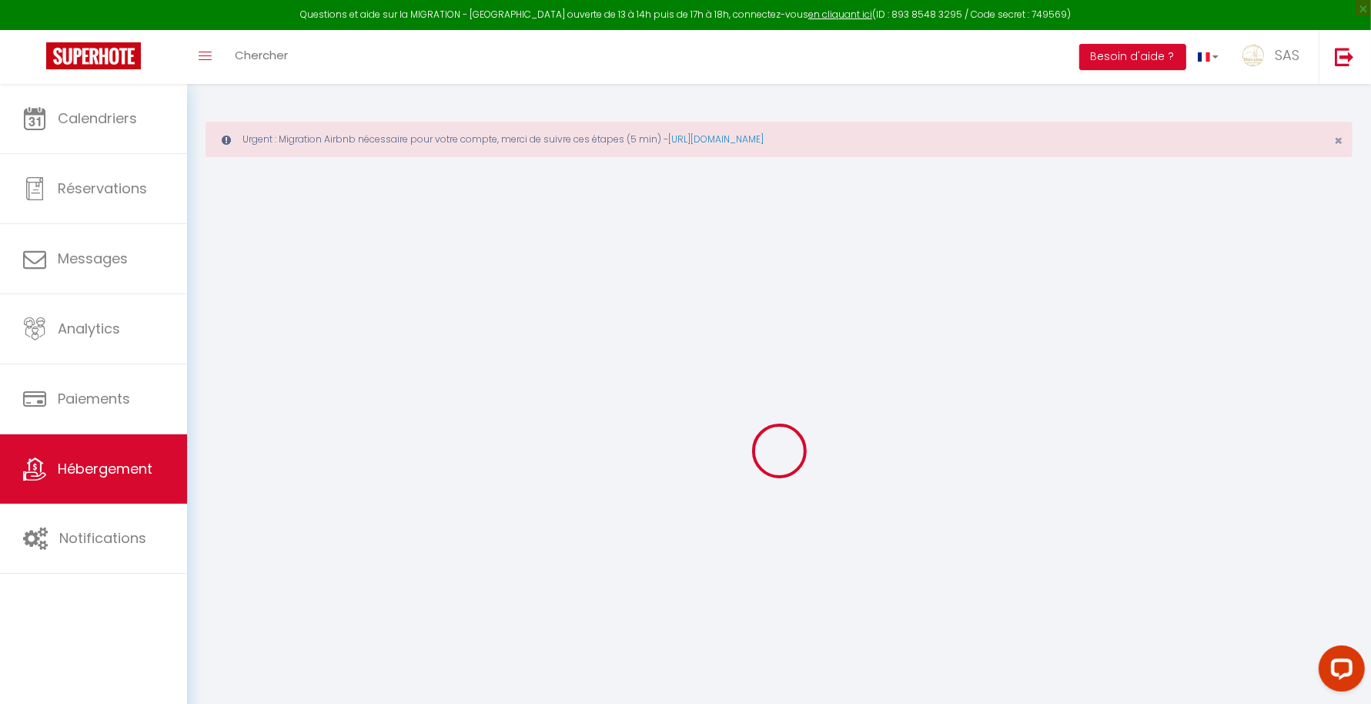
checkbox input "false"
select select "17:00"
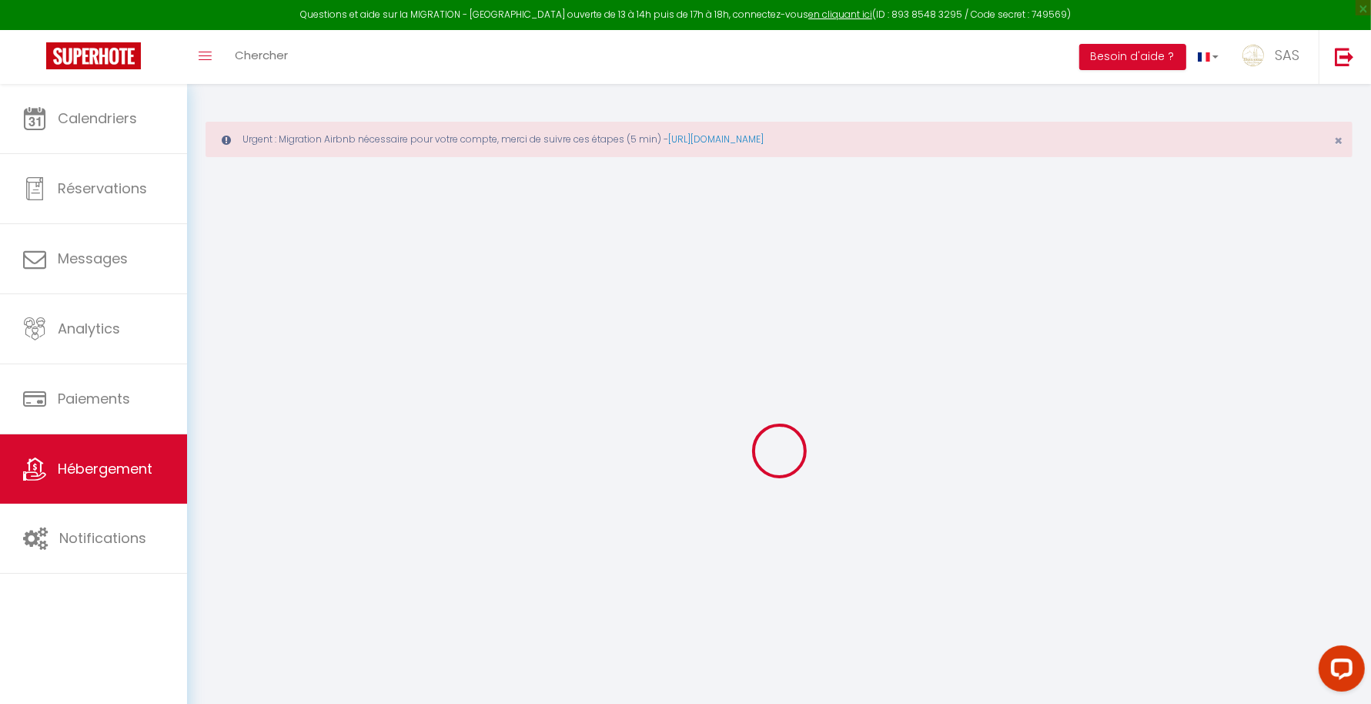
select select
select select "11:00"
select select "30"
select select "120"
select select "22:00"
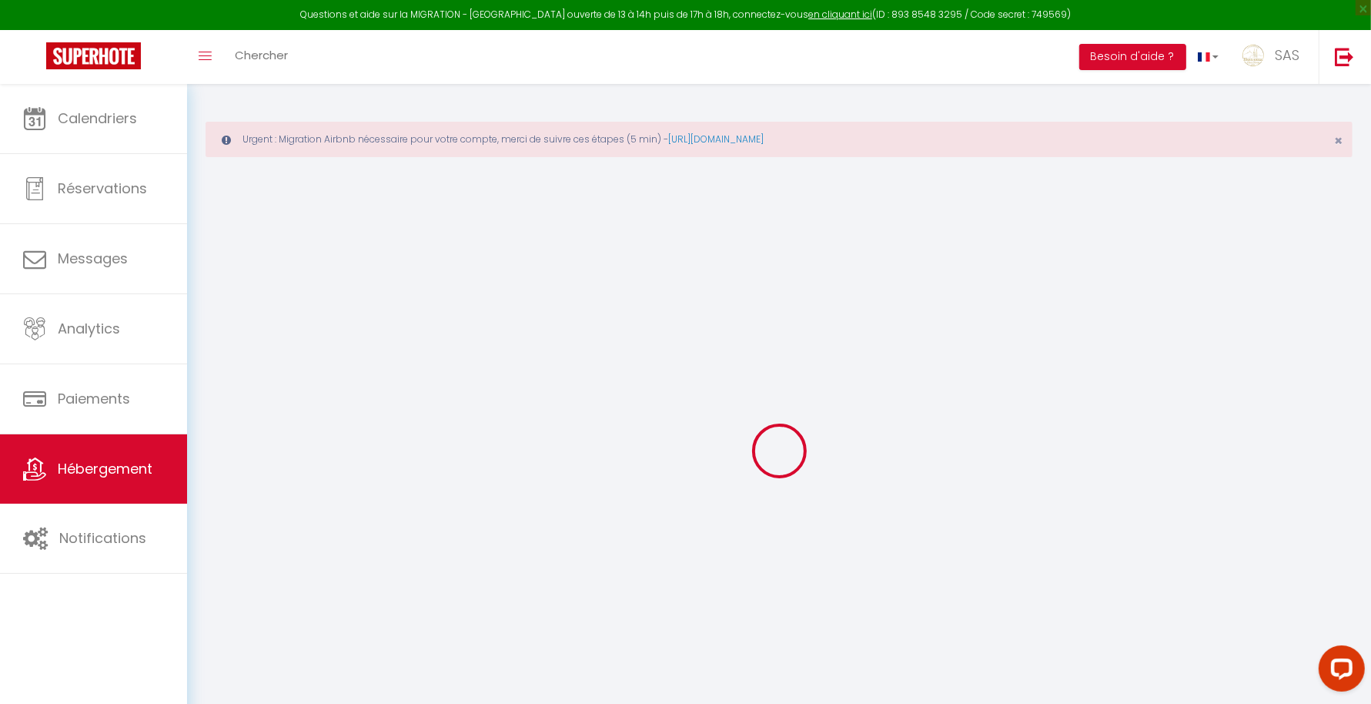
select select
checkbox input "false"
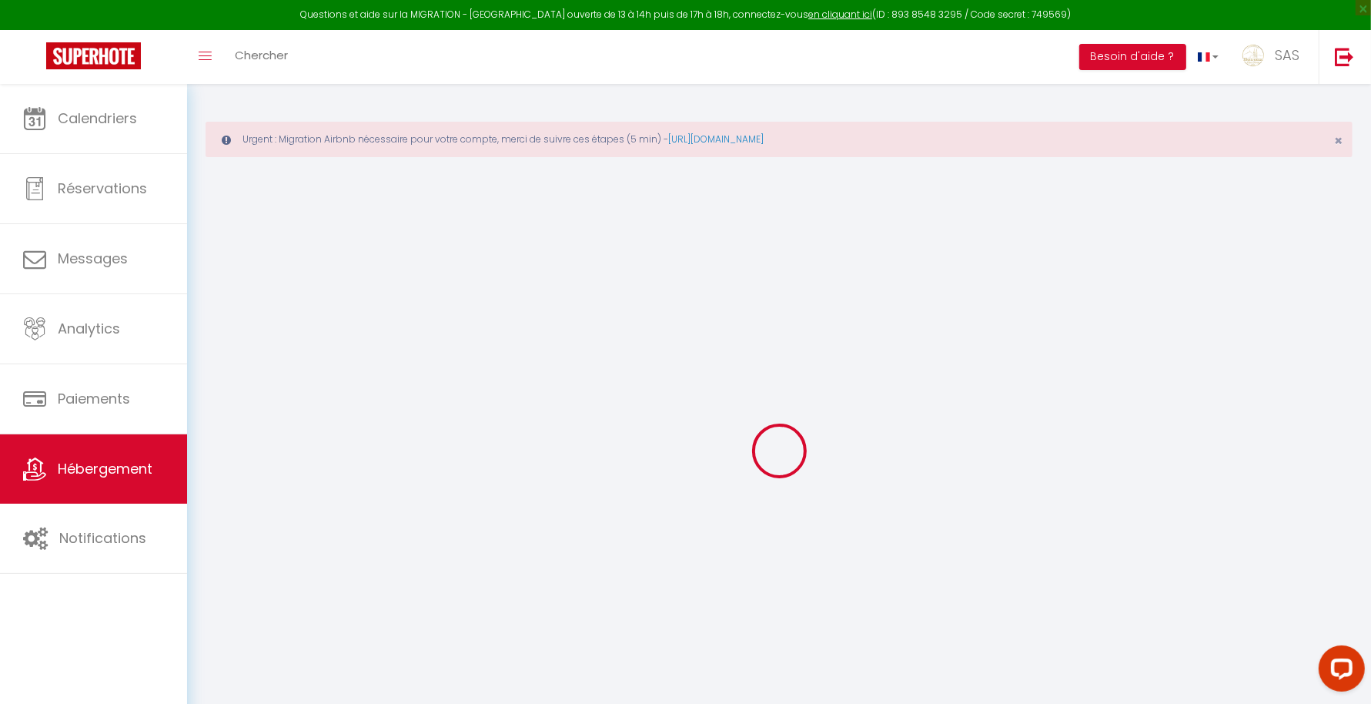
select select
checkbox input "false"
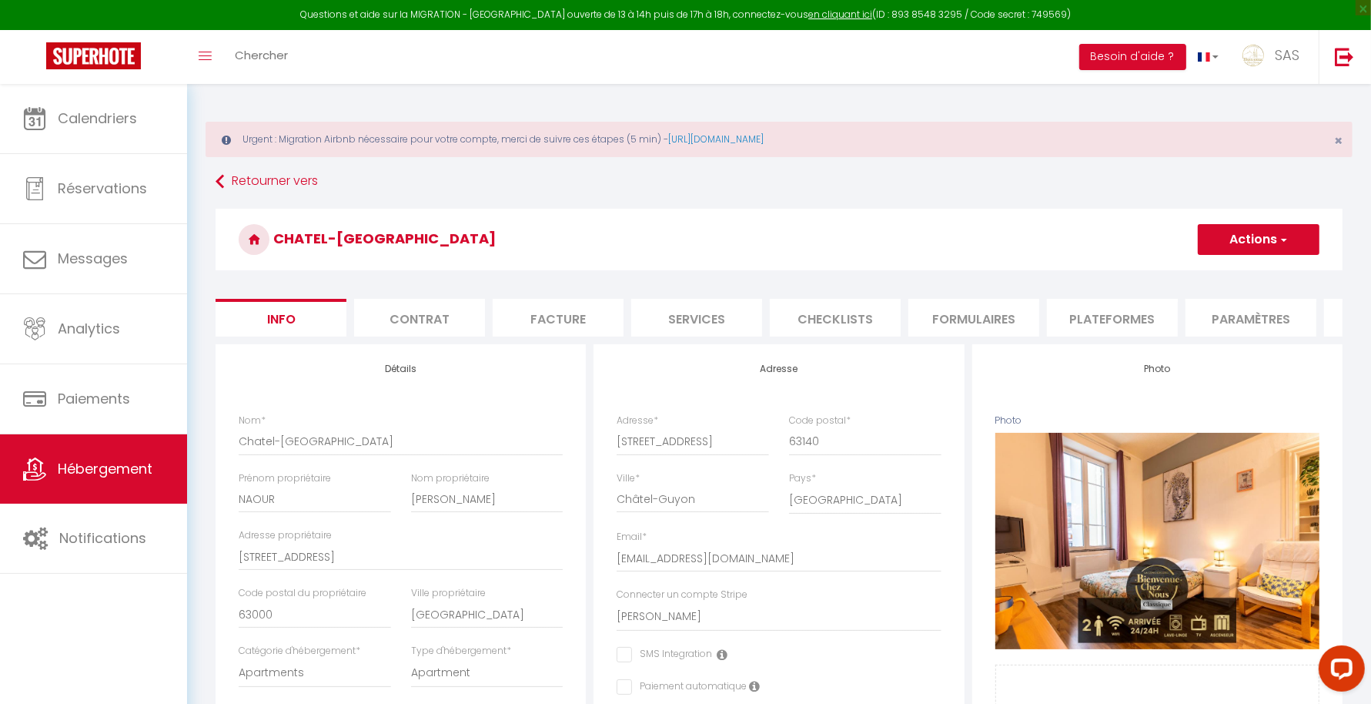
click at [988, 318] on li "Formulaires" at bounding box center [973, 318] width 131 height 38
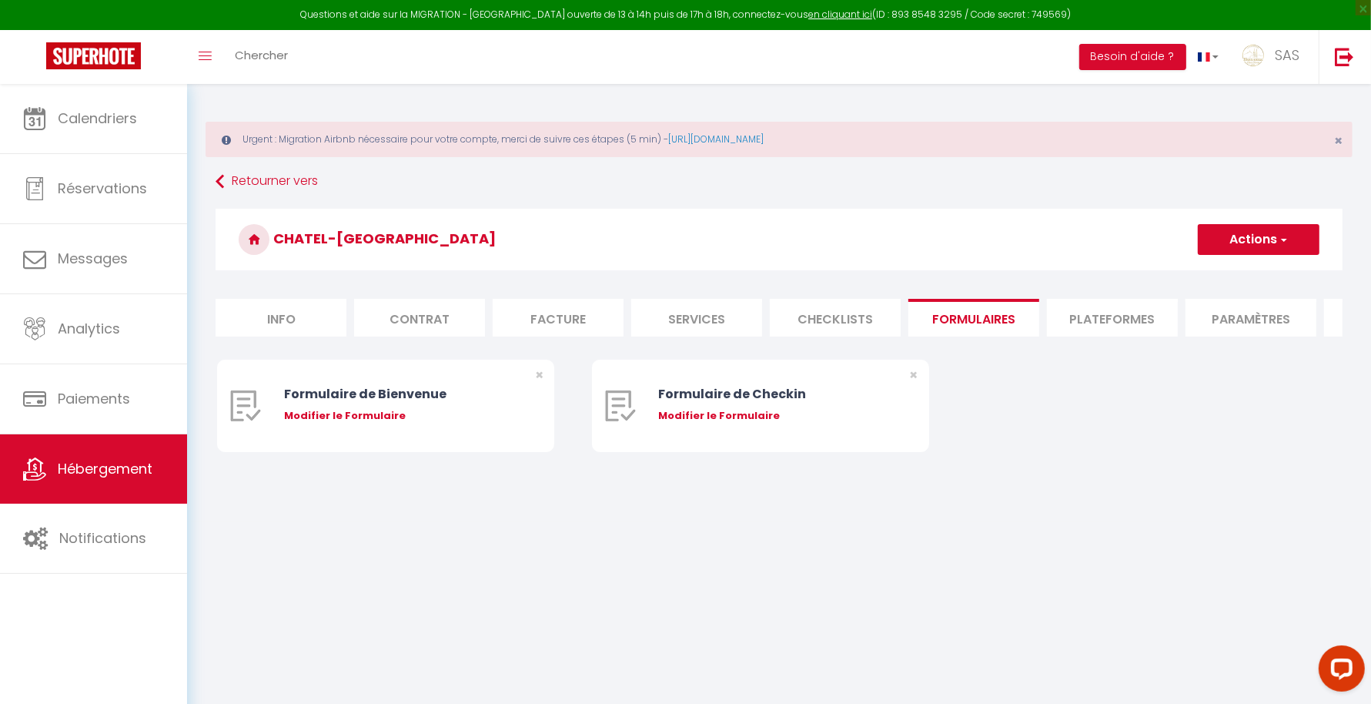
click at [1082, 306] on li "Plateformes" at bounding box center [1112, 318] width 131 height 38
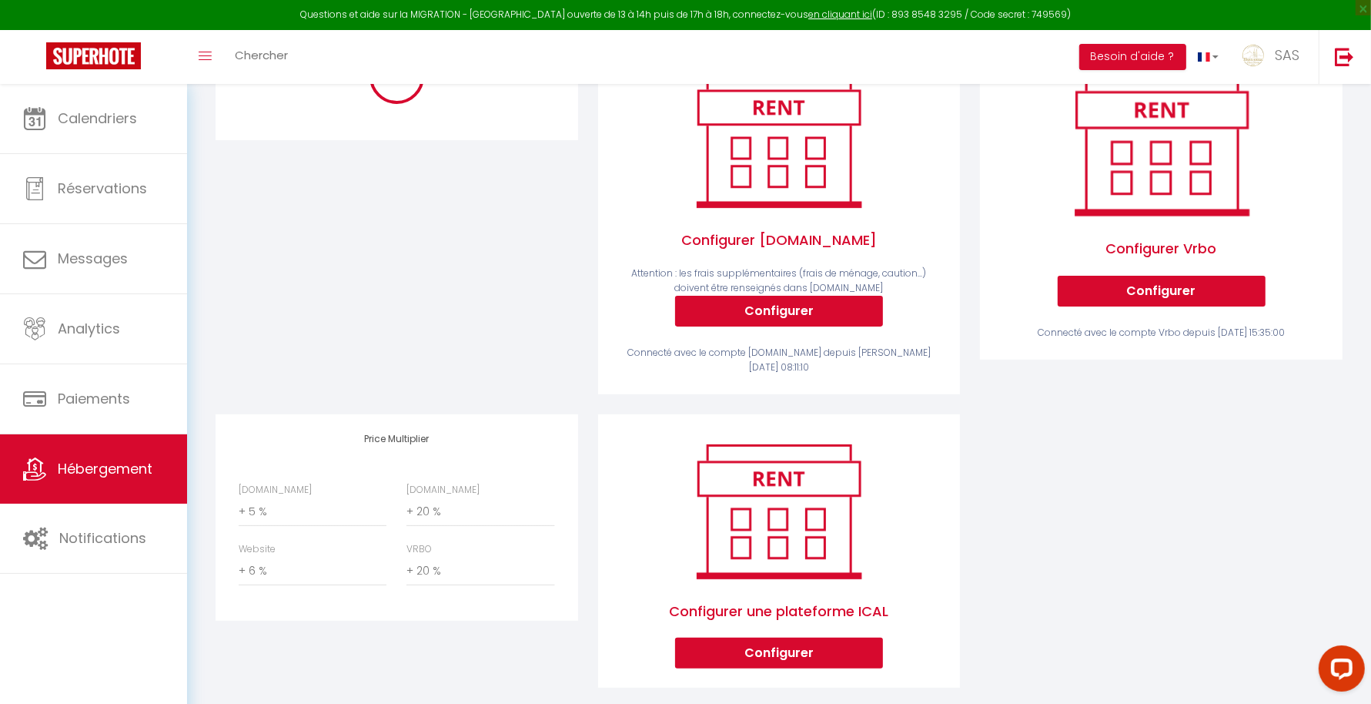
scroll to position [351, 0]
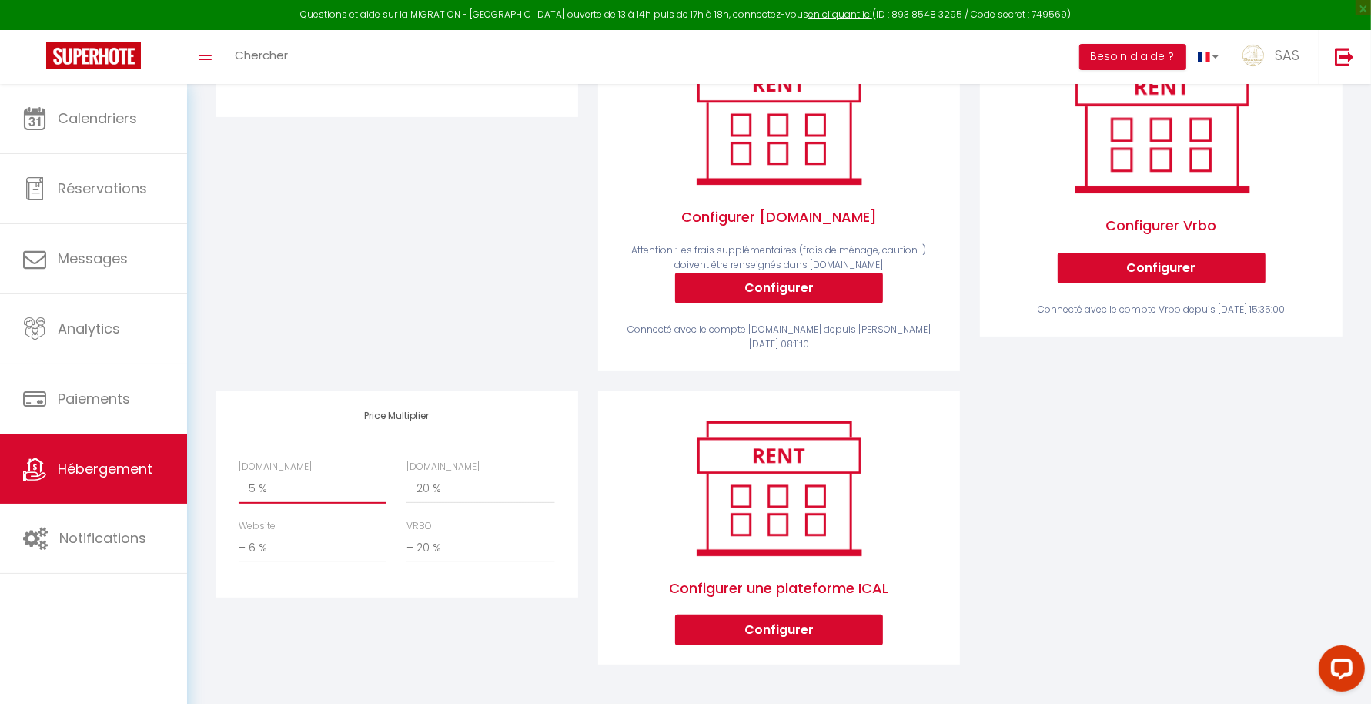
click at [278, 478] on select "0 + 1 % + 2 % + 3 % + 4 % + 5 % + 6 % + 7 % + 8 % + 9 %" at bounding box center [313, 488] width 148 height 29
select select "+ 22 %"
click at [239, 474] on select "0 + 1 % + 2 % + 3 % + 4 % + 5 % + 6 % + 7 % + 8 % + 9 %" at bounding box center [313, 488] width 148 height 29
click at [418, 350] on div at bounding box center [397, 198] width 383 height 386
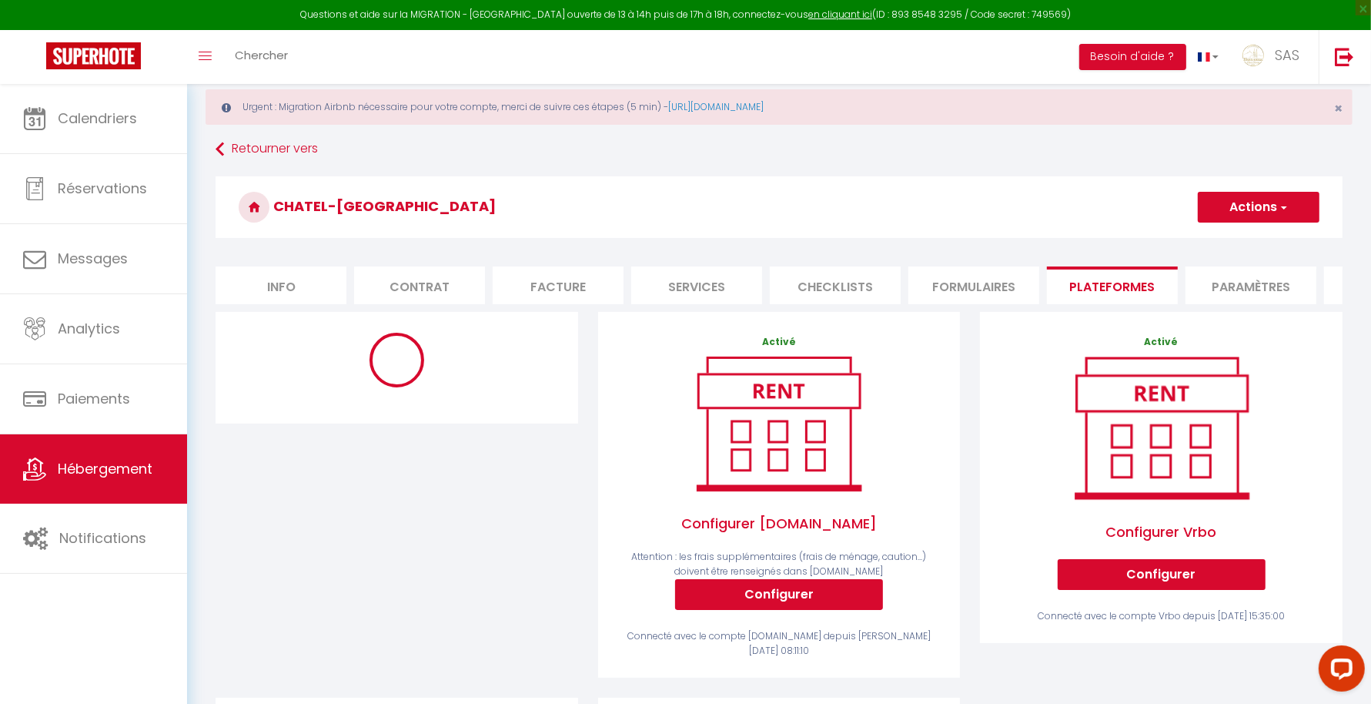
scroll to position [0, 0]
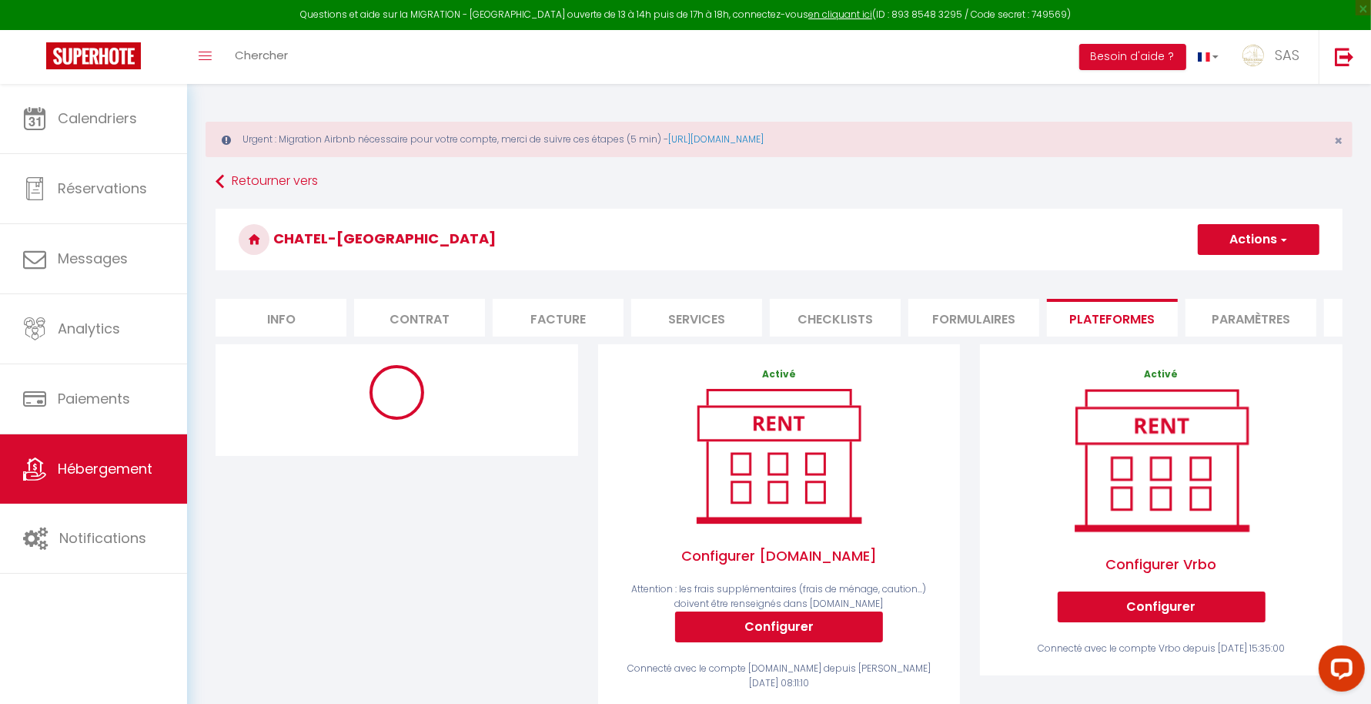
click at [1242, 234] on button "Actions" at bounding box center [1259, 239] width 122 height 31
click at [1229, 266] on link "Enregistrer" at bounding box center [1258, 273] width 122 height 20
select select "10488-1055114192865736670"
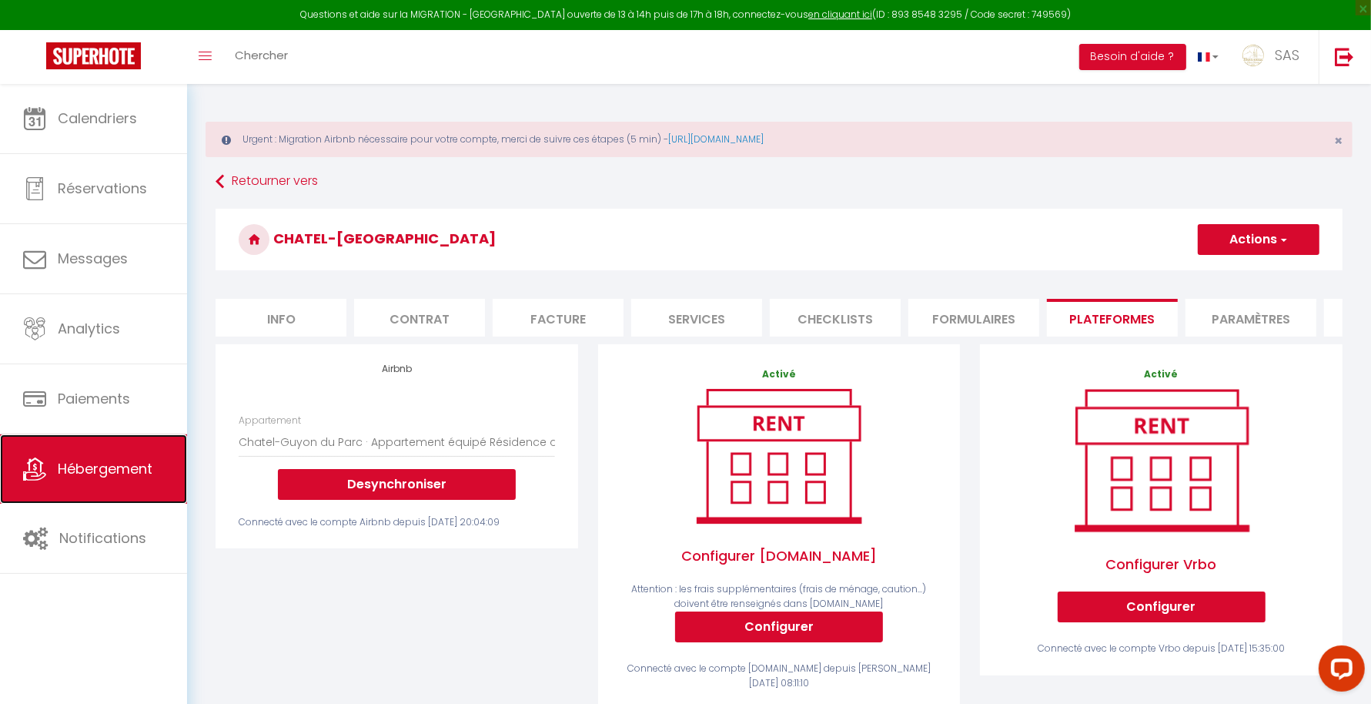
click at [90, 464] on span "Hébergement" at bounding box center [105, 468] width 95 height 19
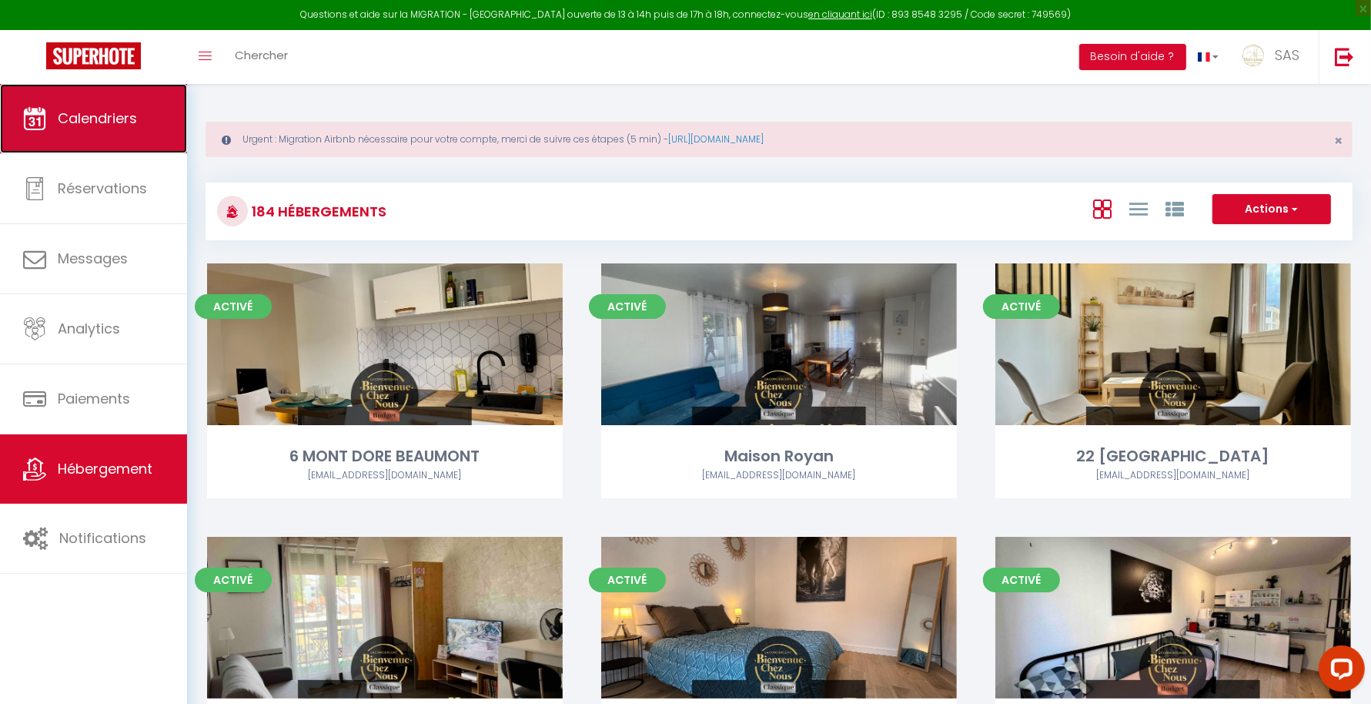
click at [135, 99] on link "Calendriers" at bounding box center [93, 118] width 187 height 69
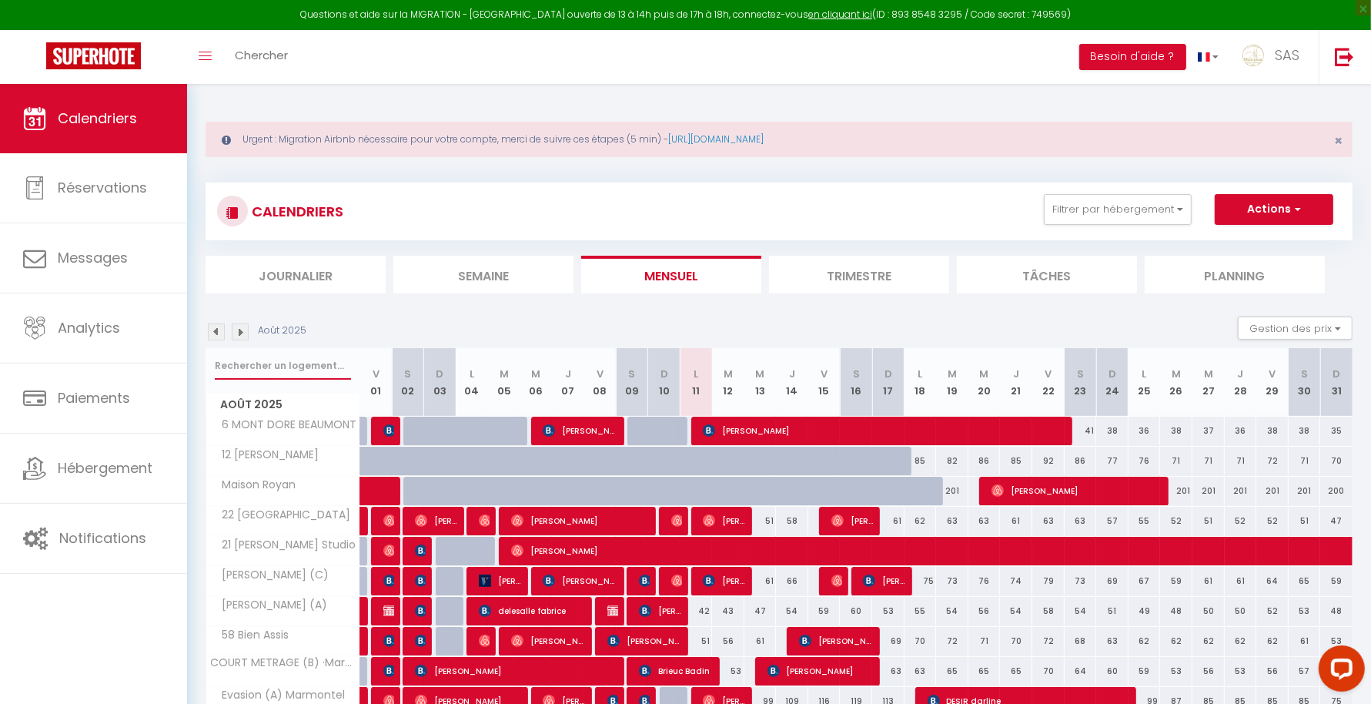
click at [278, 357] on input "text" at bounding box center [283, 366] width 136 height 28
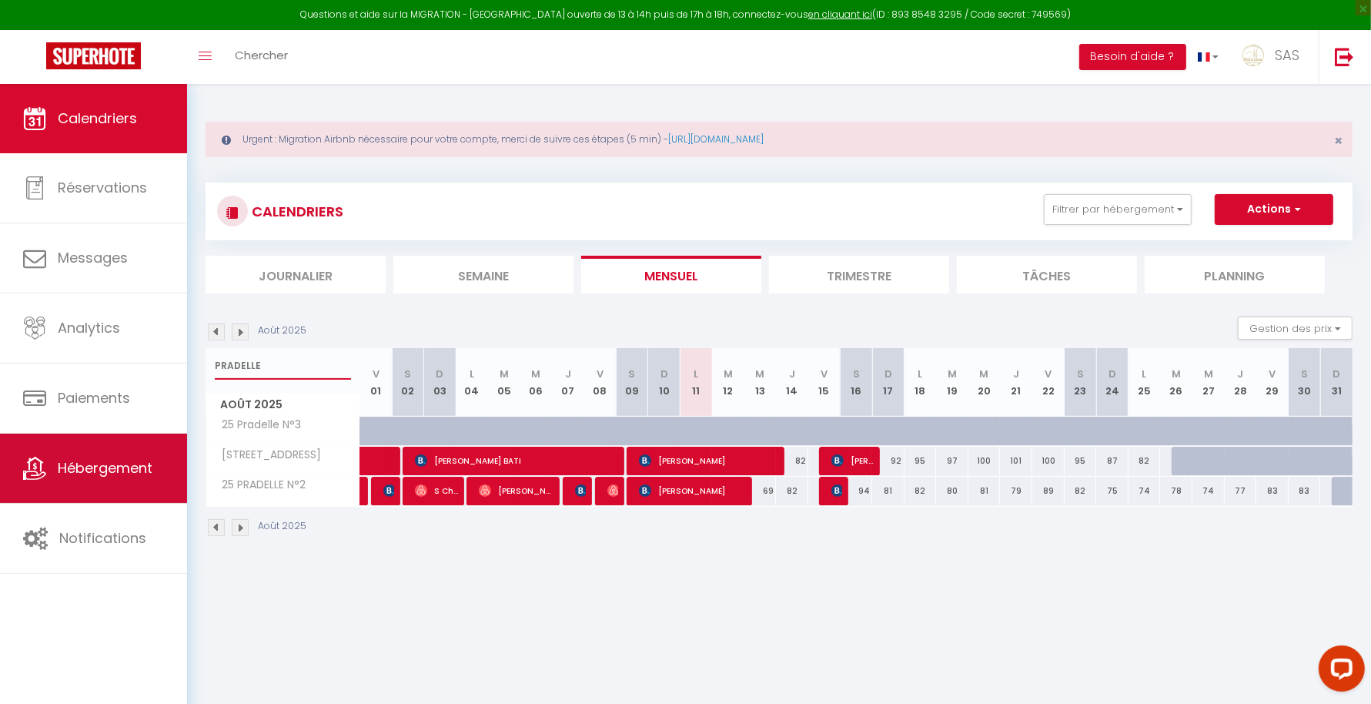
type input "PRADELLE"
click at [125, 463] on span "Hébergement" at bounding box center [105, 467] width 95 height 19
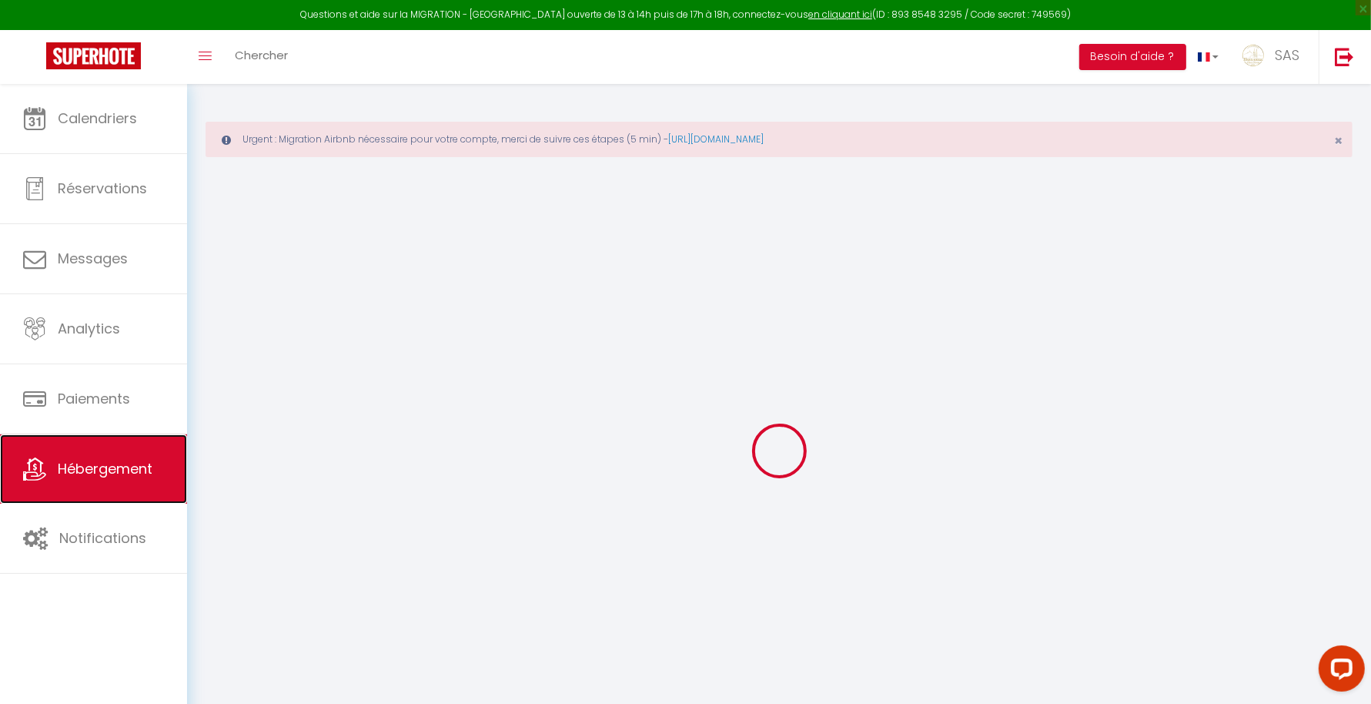
click at [125, 463] on span "Hébergement" at bounding box center [105, 468] width 95 height 19
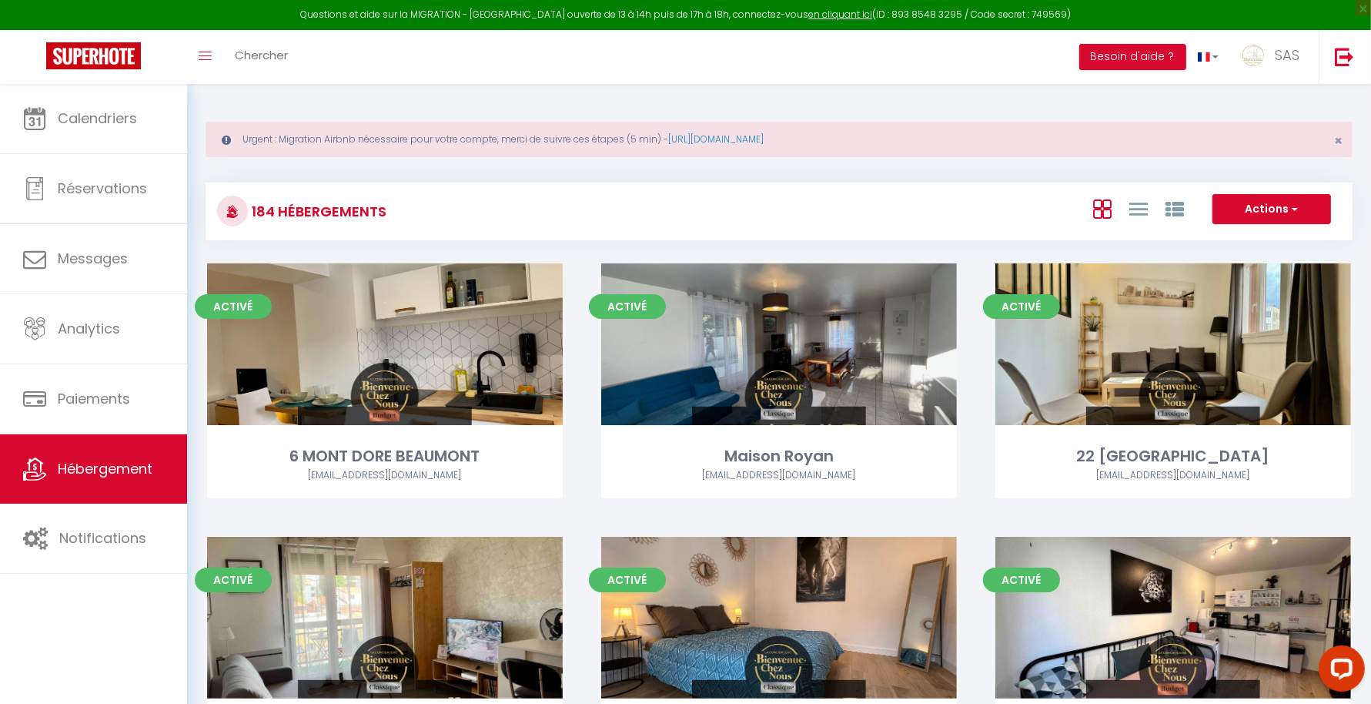
scroll to position [5847, 0]
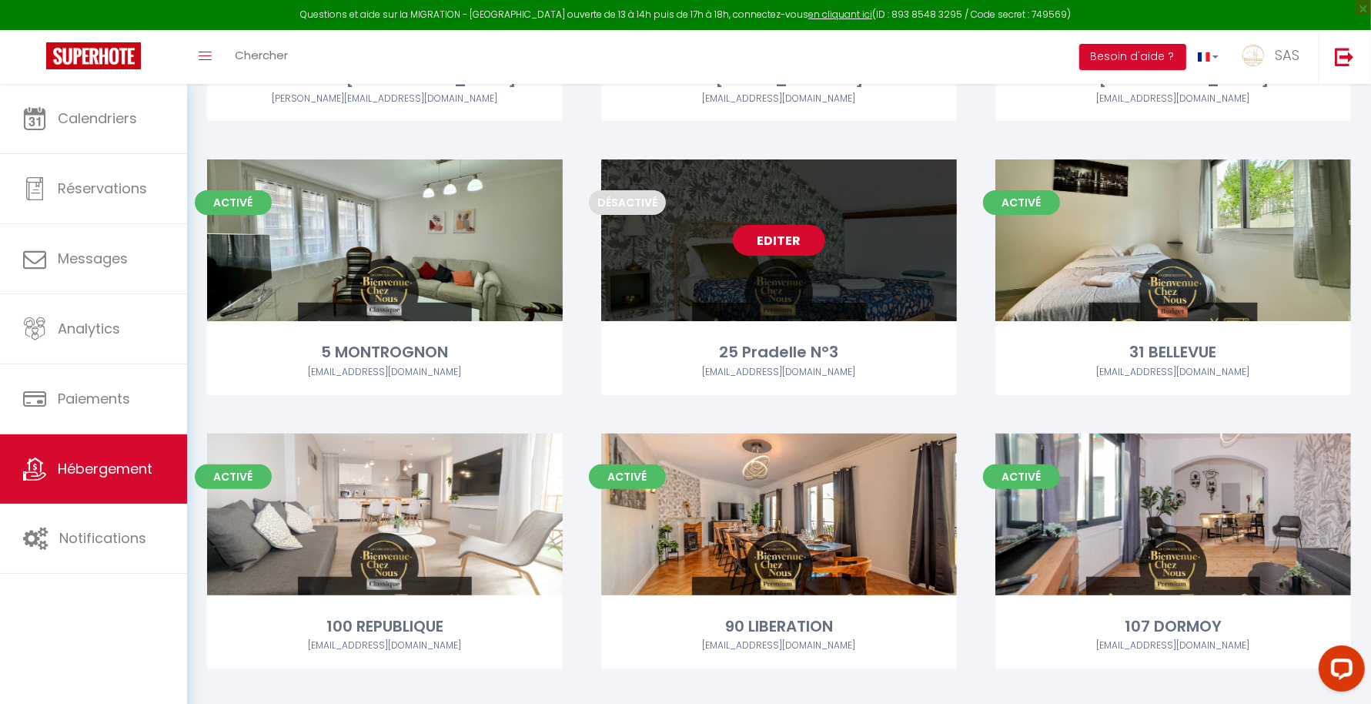
click at [775, 242] on link "Editer" at bounding box center [779, 240] width 92 height 31
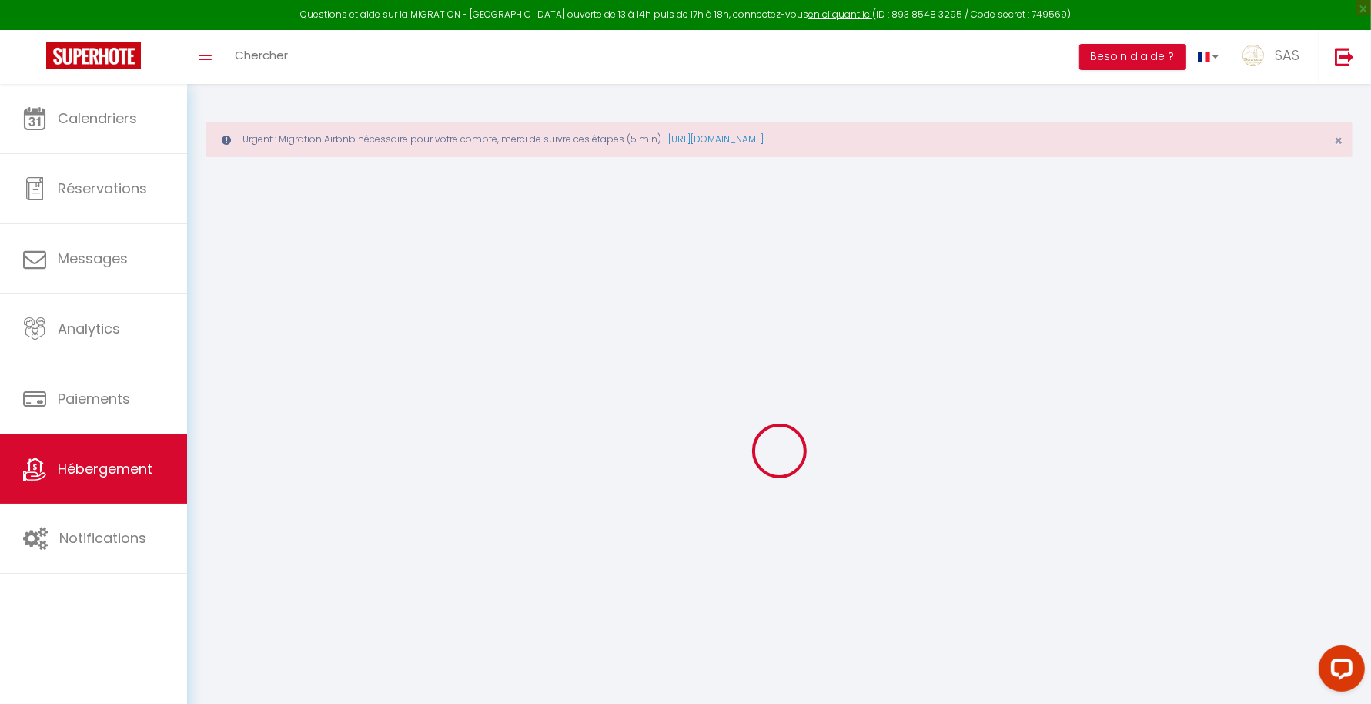
select select
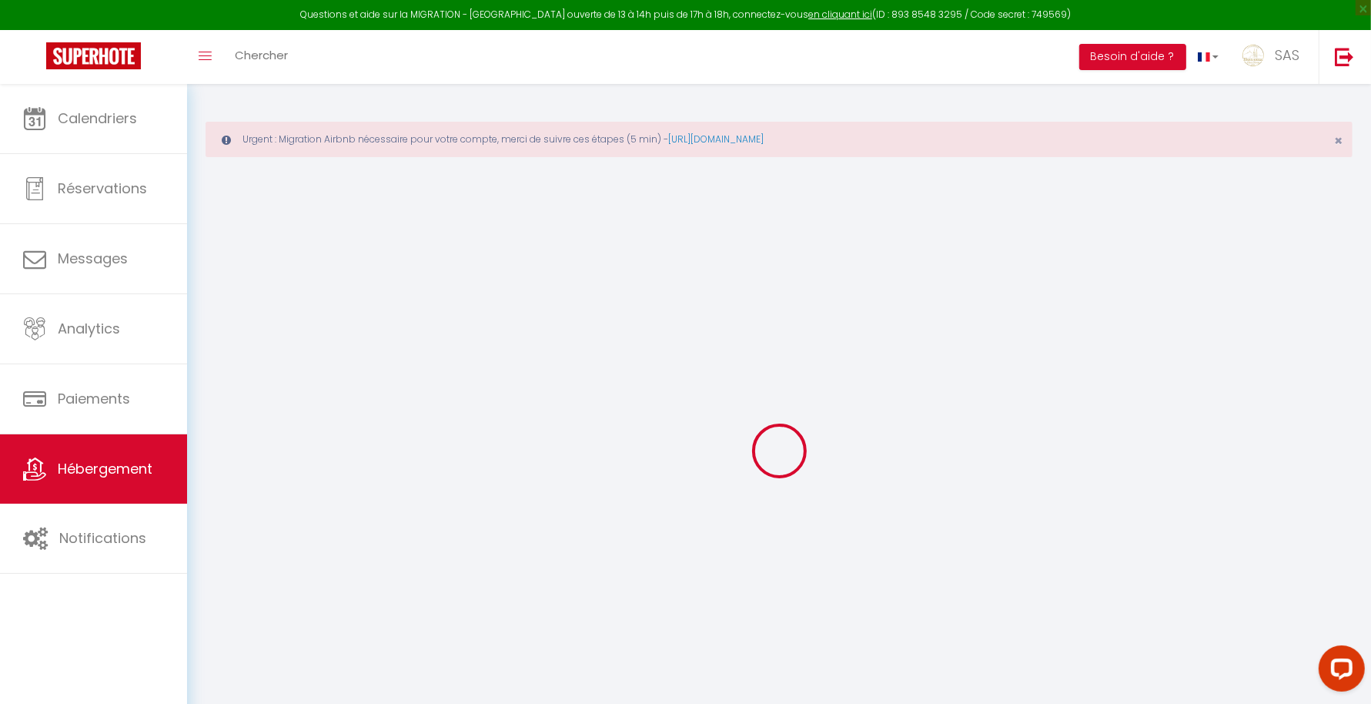
select select
checkbox input "false"
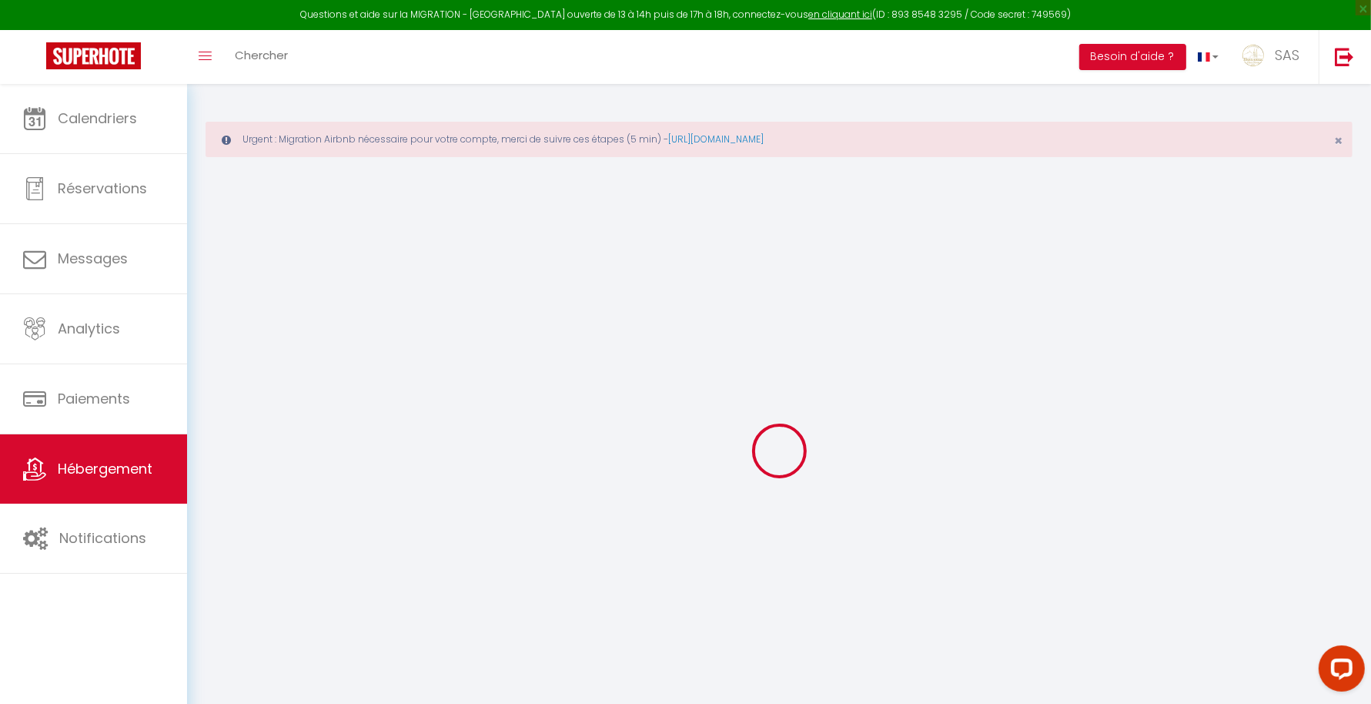
select select
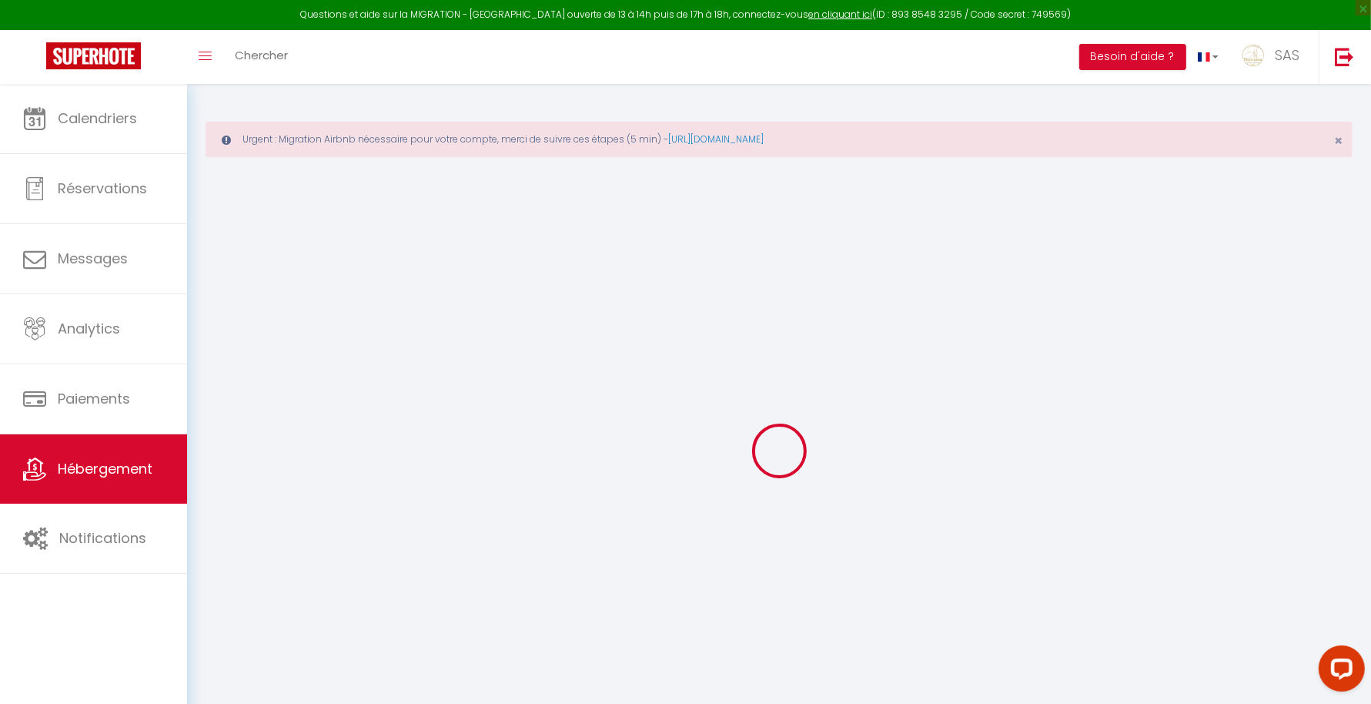
select select
checkbox input "false"
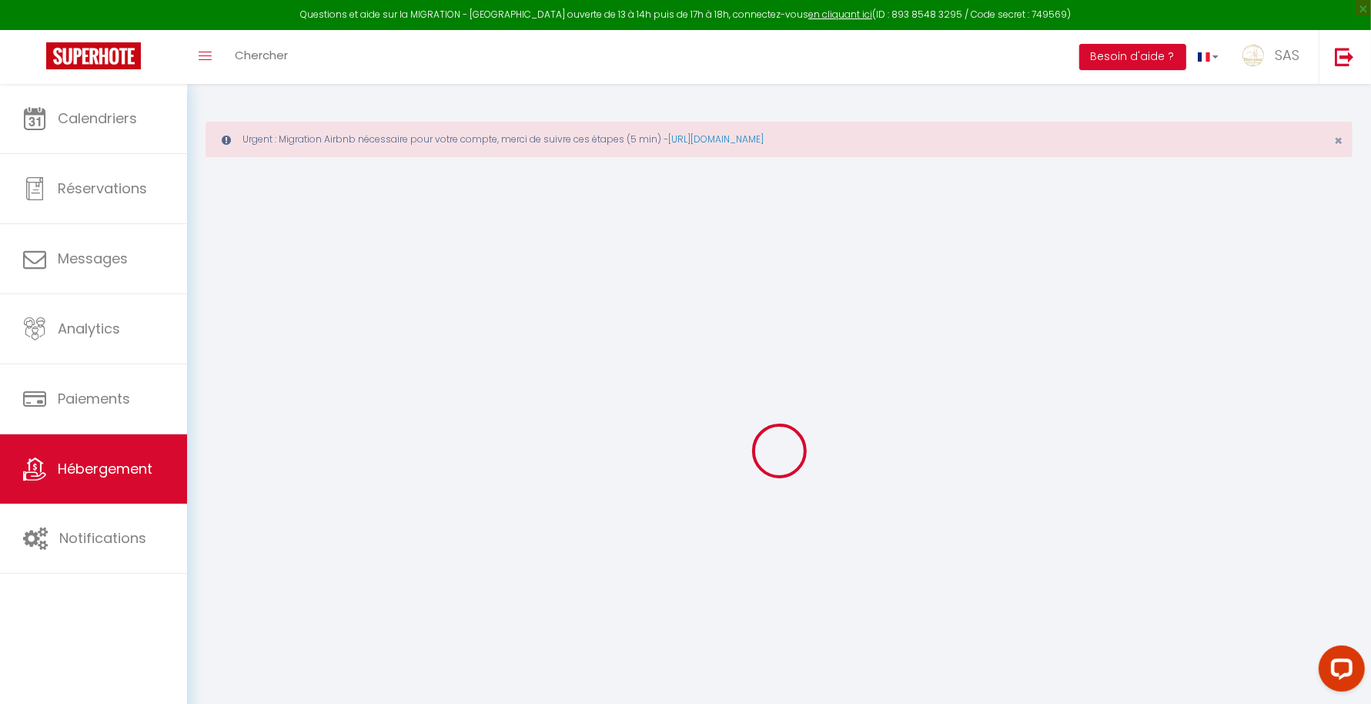
checkbox input "false"
select select "17:00"
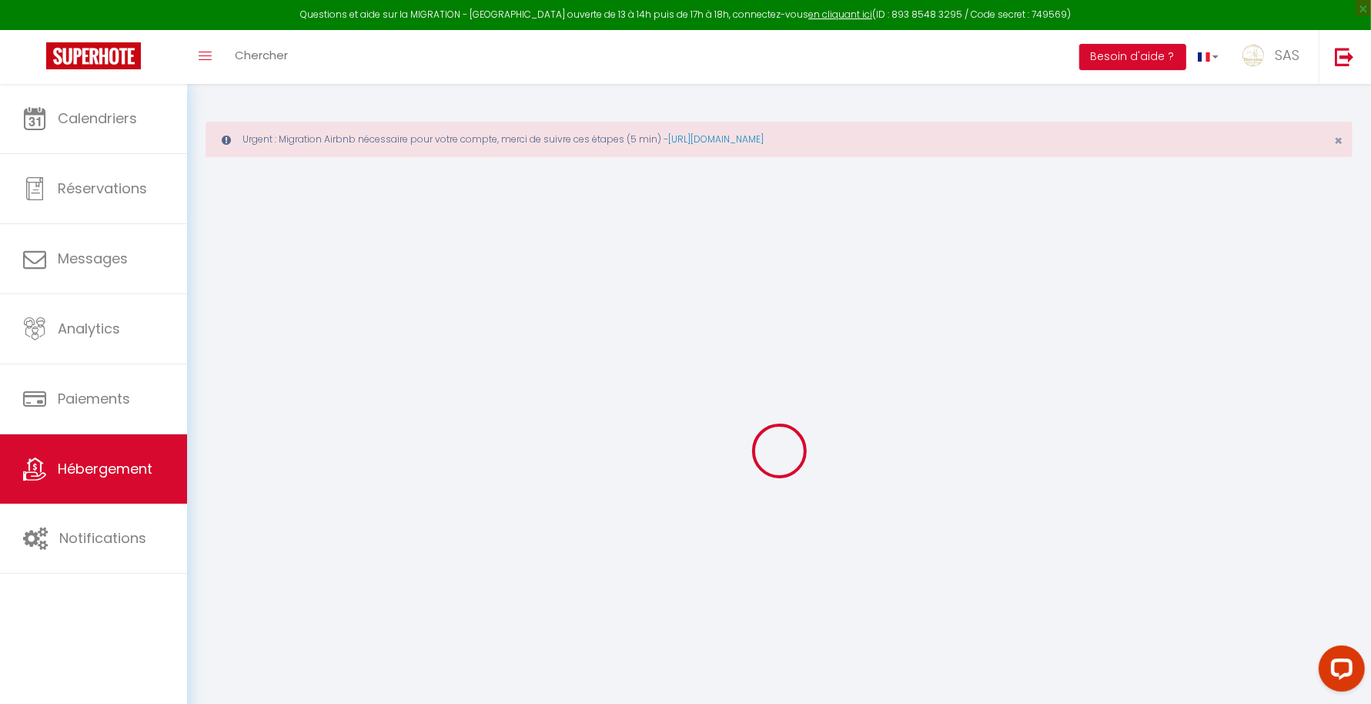
select select "22:00"
select select "11:00"
select select "30"
select select "120"
select select "22:00"
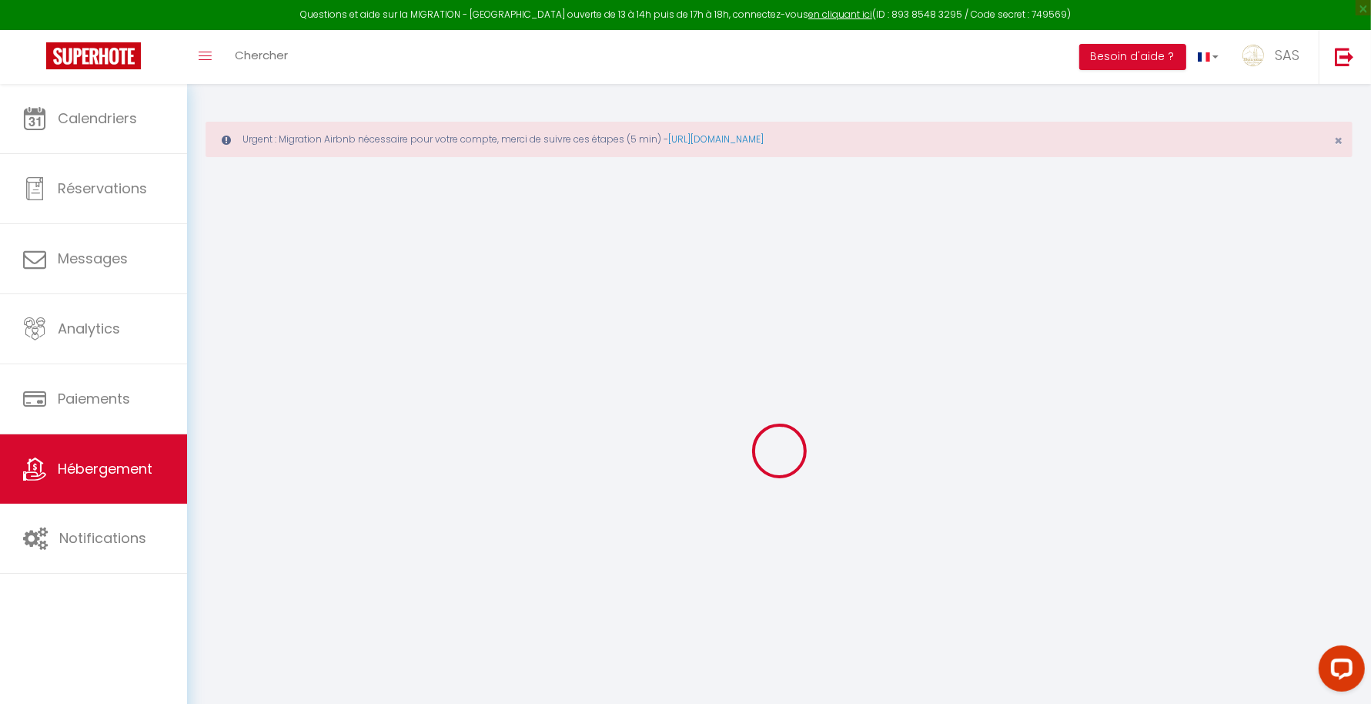
checkbox input "false"
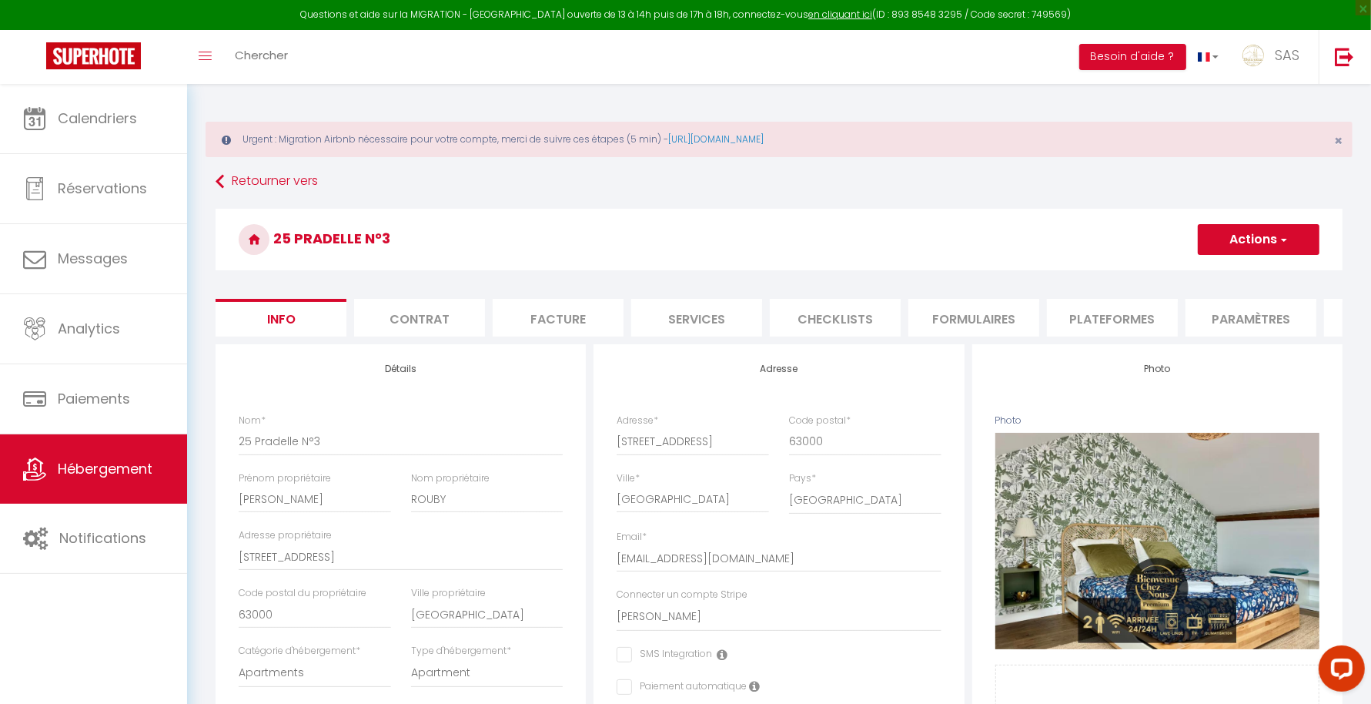
checkbox input "false"
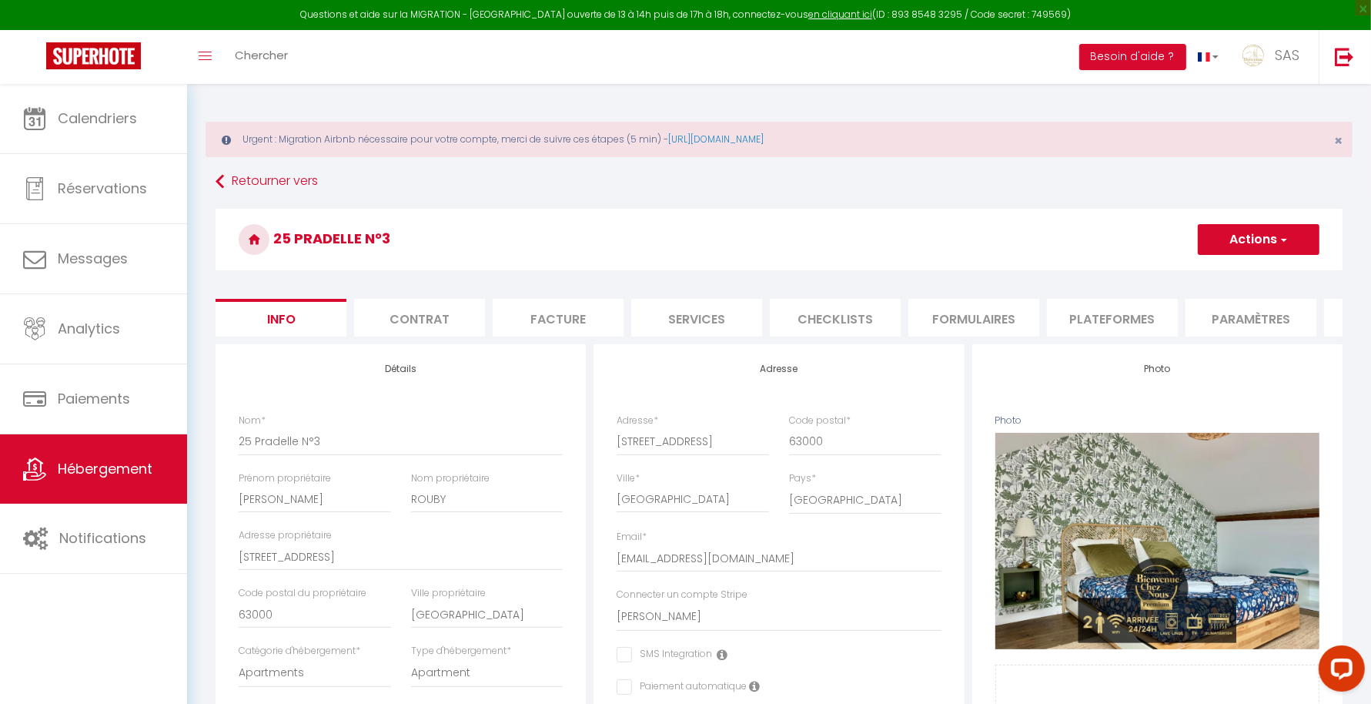
checkbox input "false"
click at [75, 463] on span "Hébergement" at bounding box center [105, 468] width 95 height 19
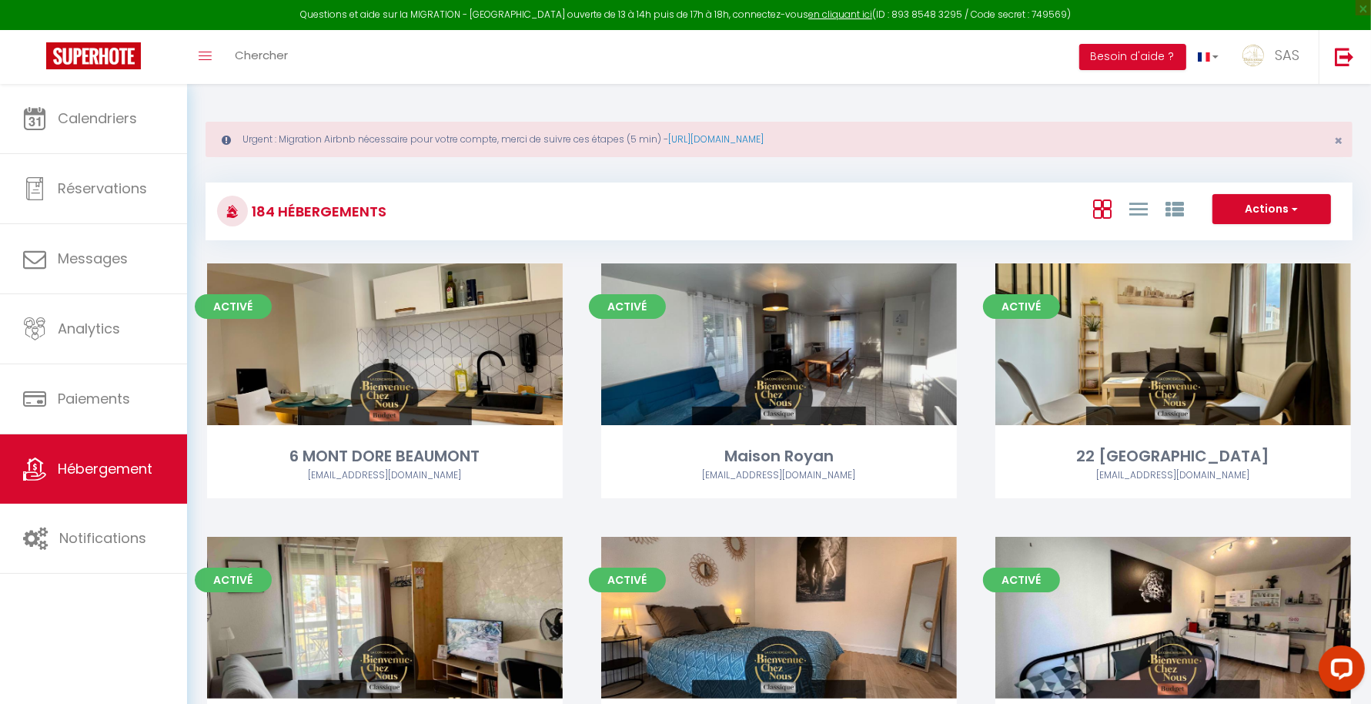
scroll to position [5300, 0]
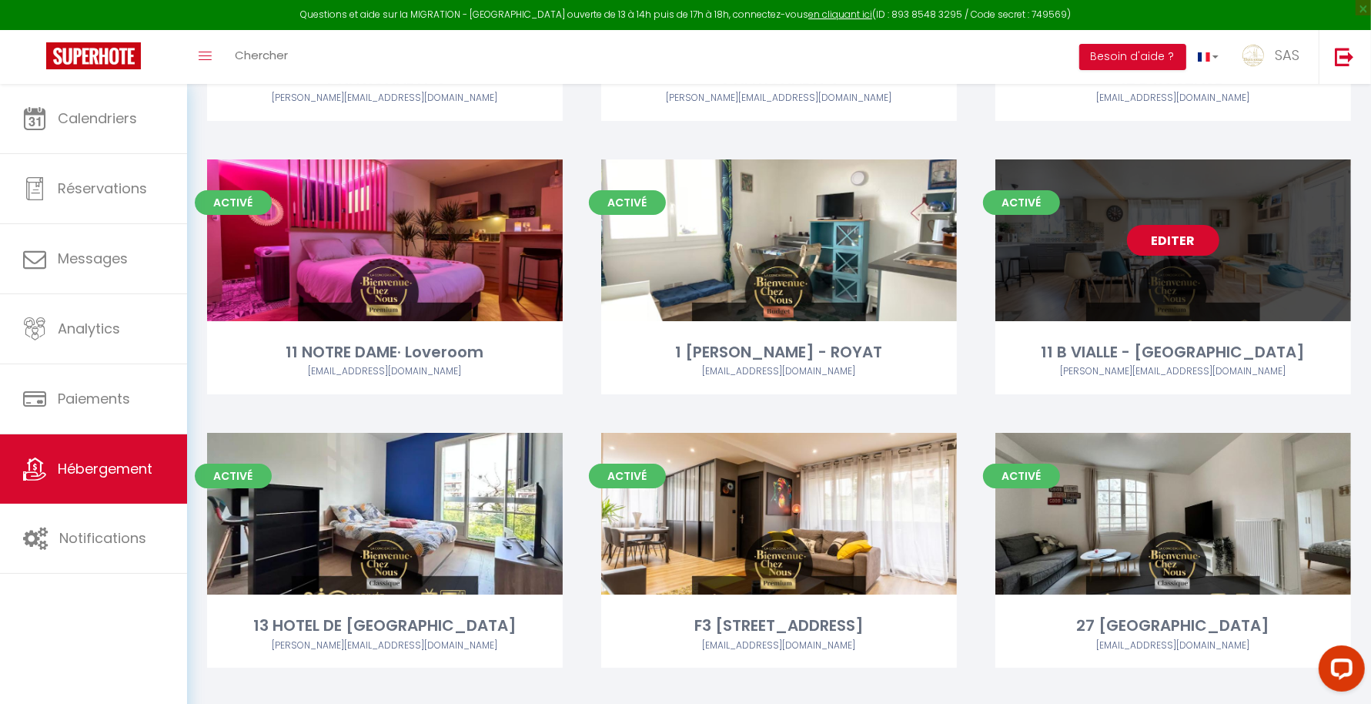
click at [1161, 239] on link "Editer" at bounding box center [1173, 240] width 92 height 31
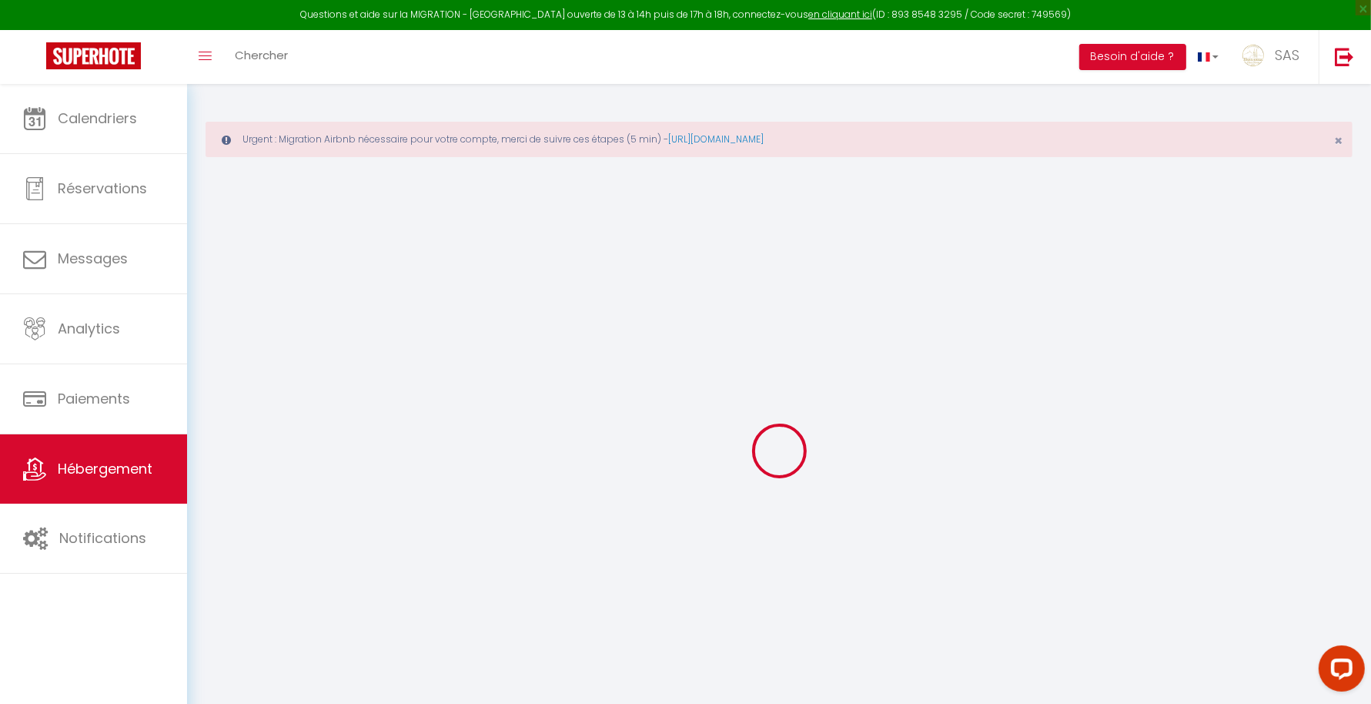
select select "+ 5 %"
select select "+ 20 %"
select select "+ 6 %"
select select "+ 20 %"
select select
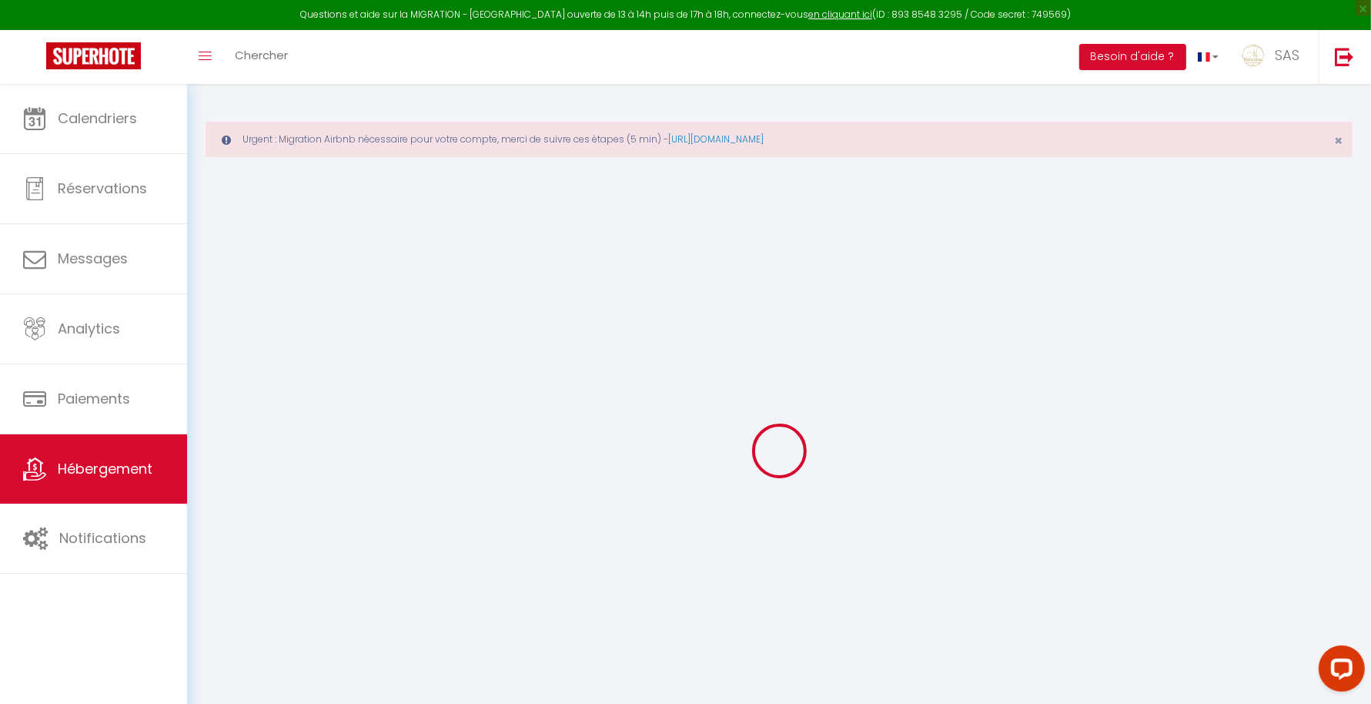
checkbox input "false"
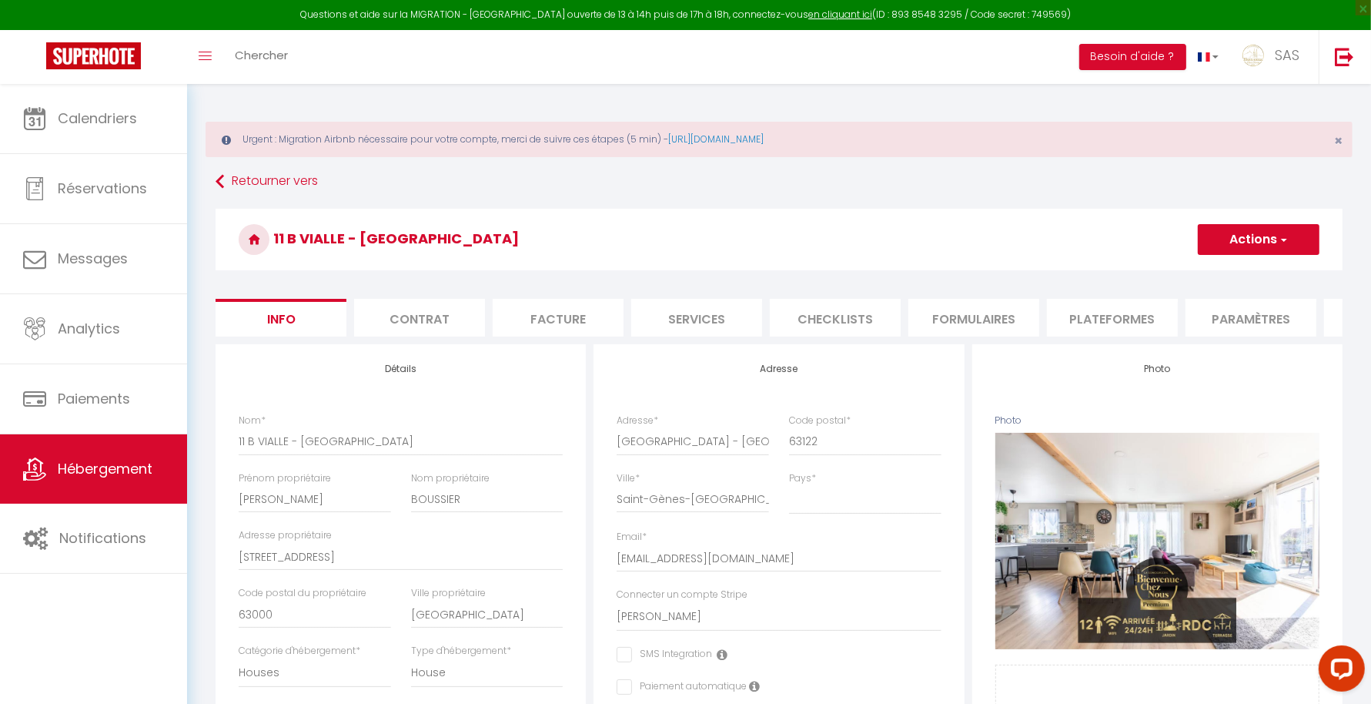
click at [1089, 313] on li "Plateformes" at bounding box center [1112, 318] width 131 height 38
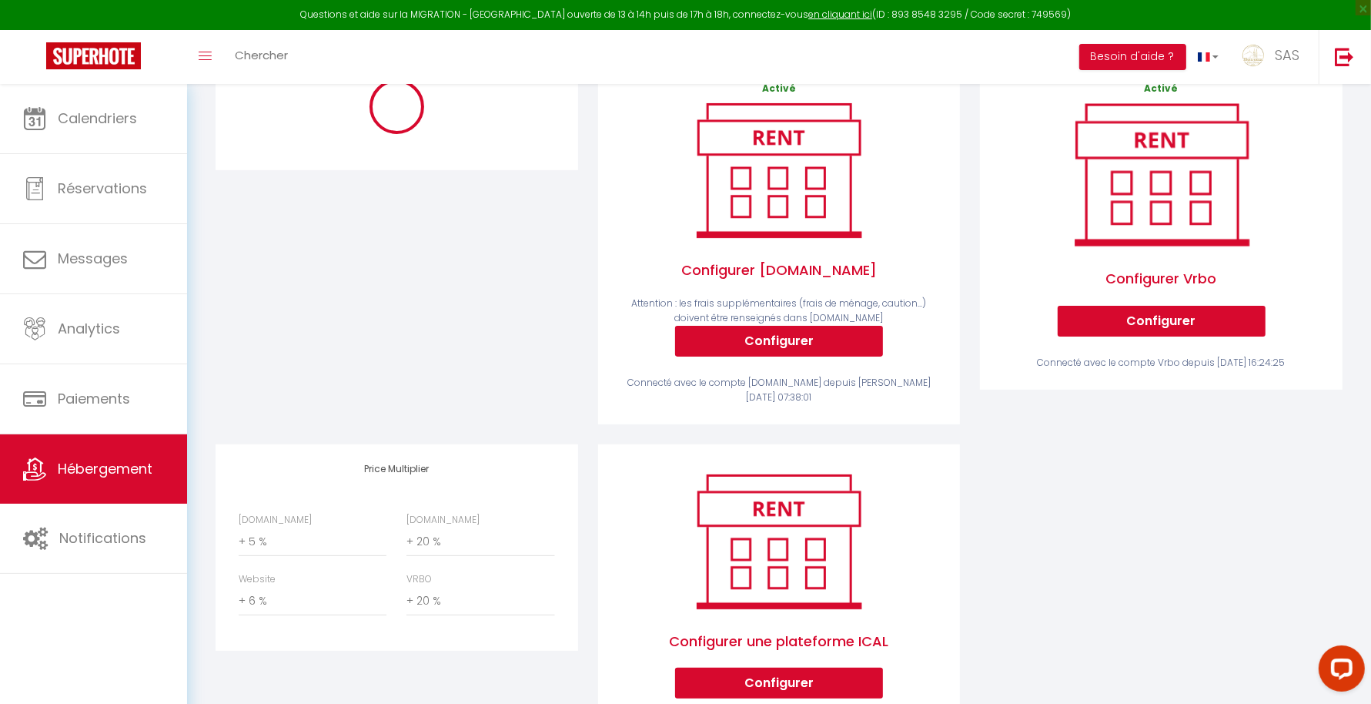
scroll to position [351, 0]
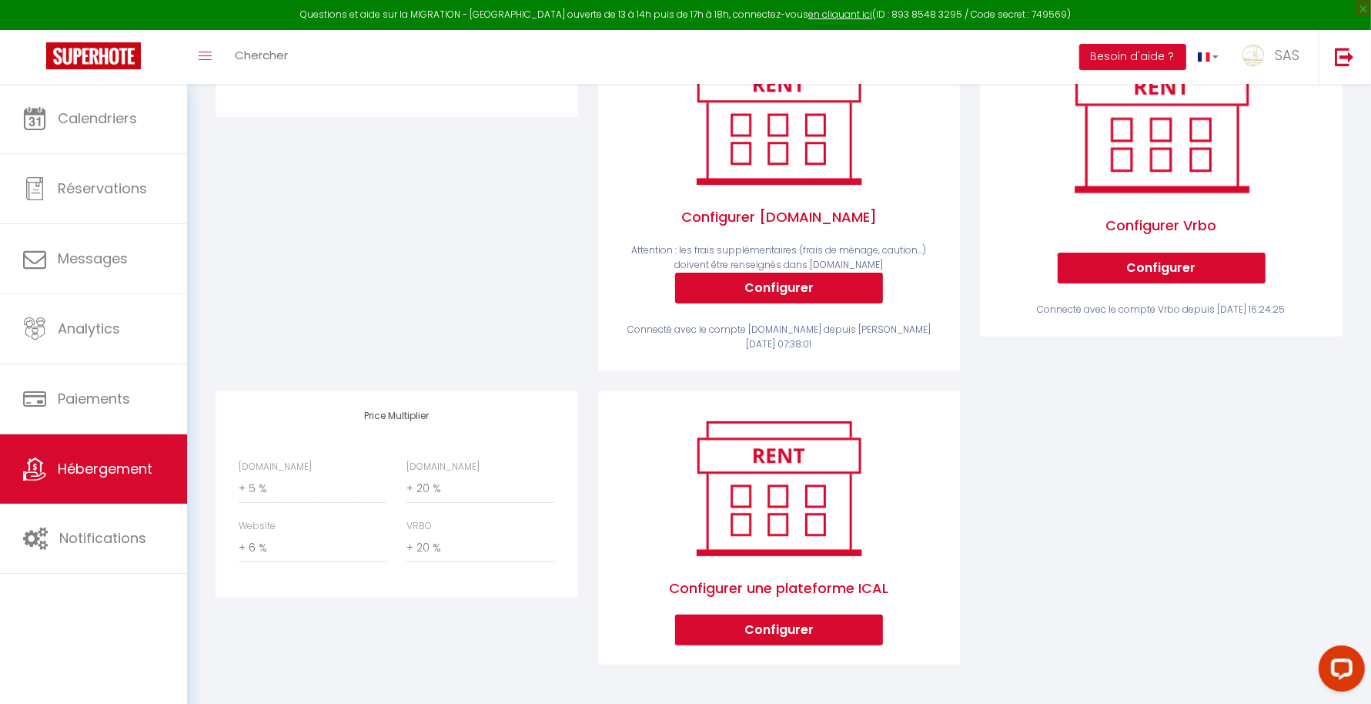
click at [283, 472] on label "Airbnb.com" at bounding box center [275, 467] width 73 height 15
click at [283, 474] on select "0 + 1 % + 2 % + 3 % + 4 % + 5 % + 6 % + 7 % + 8 % + 9 %" at bounding box center [313, 488] width 148 height 29
click at [274, 480] on select "0 + 1 % + 2 % + 3 % + 4 % + 5 % + 6 % + 7 % + 8 % + 9 %" at bounding box center [313, 488] width 148 height 29
select select "+ 22 %"
click at [239, 474] on select "0 + 1 % + 2 % + 3 % + 4 % + 5 % + 6 % + 7 % + 8 % + 9 %" at bounding box center [313, 488] width 148 height 29
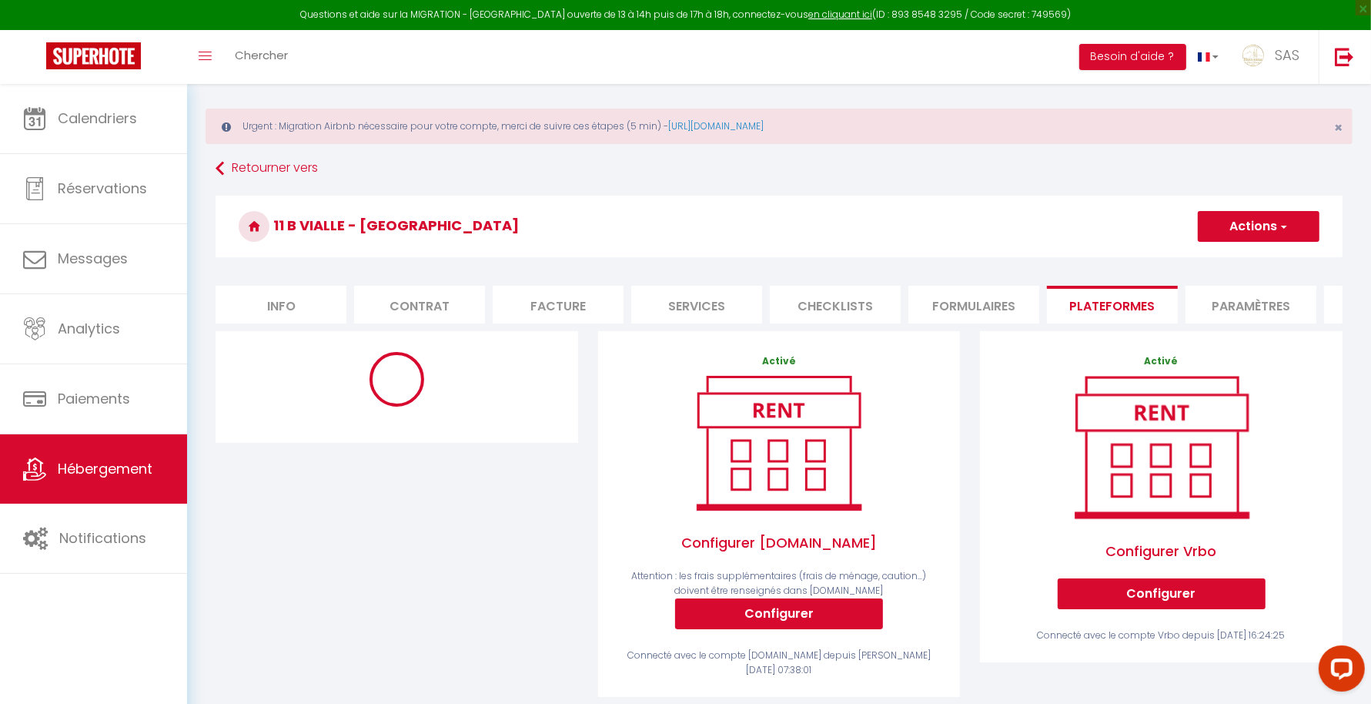
scroll to position [0, 0]
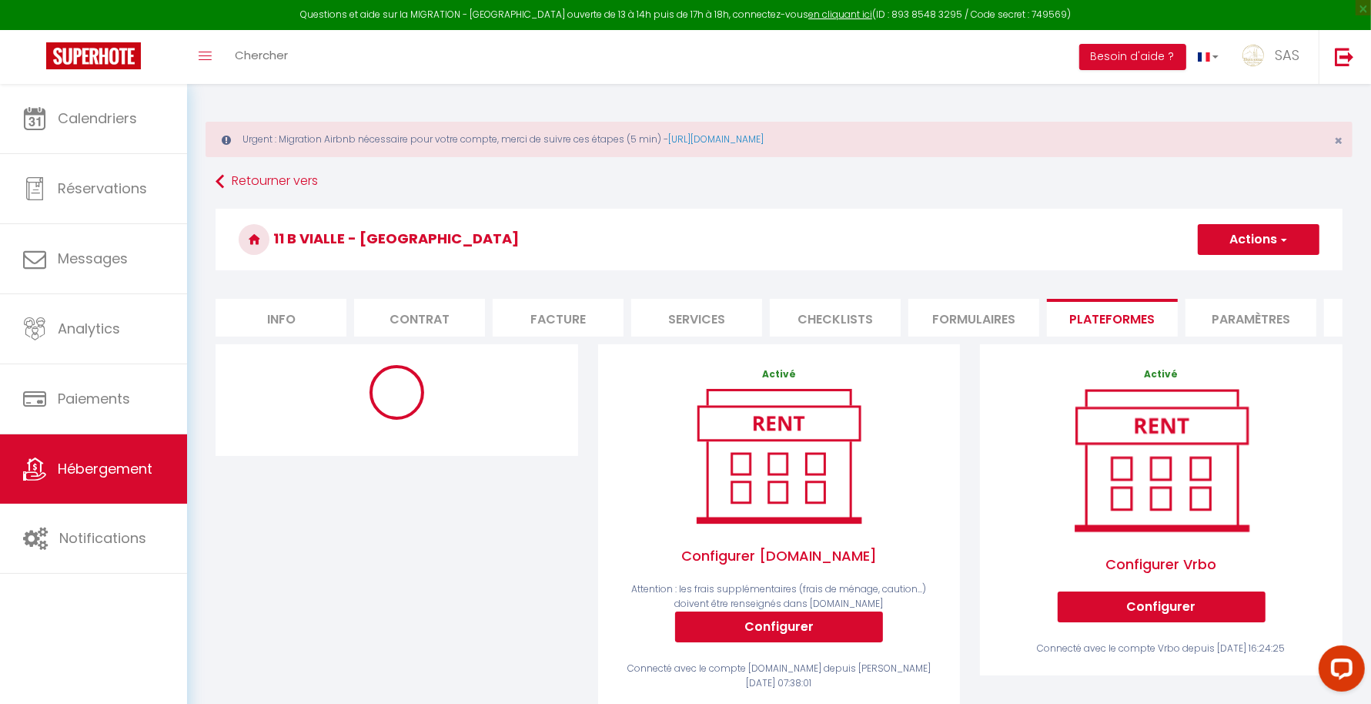
click at [1226, 236] on button "Actions" at bounding box center [1259, 239] width 122 height 31
click at [1224, 275] on link "Enregistrer" at bounding box center [1258, 273] width 122 height 20
select select "9451-1130982097655617640"
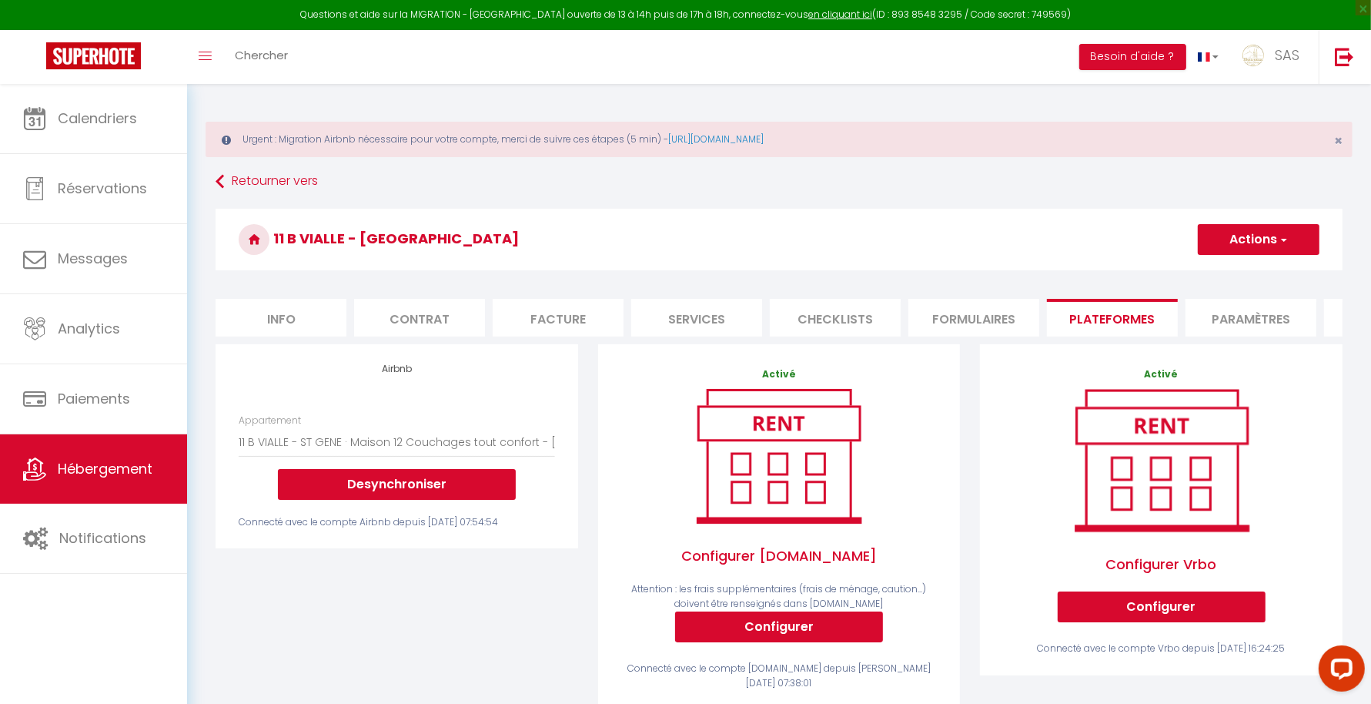
click at [1276, 247] on button "Actions" at bounding box center [1259, 239] width 122 height 31
click at [1226, 269] on link "Enregistrer" at bounding box center [1258, 273] width 122 height 20
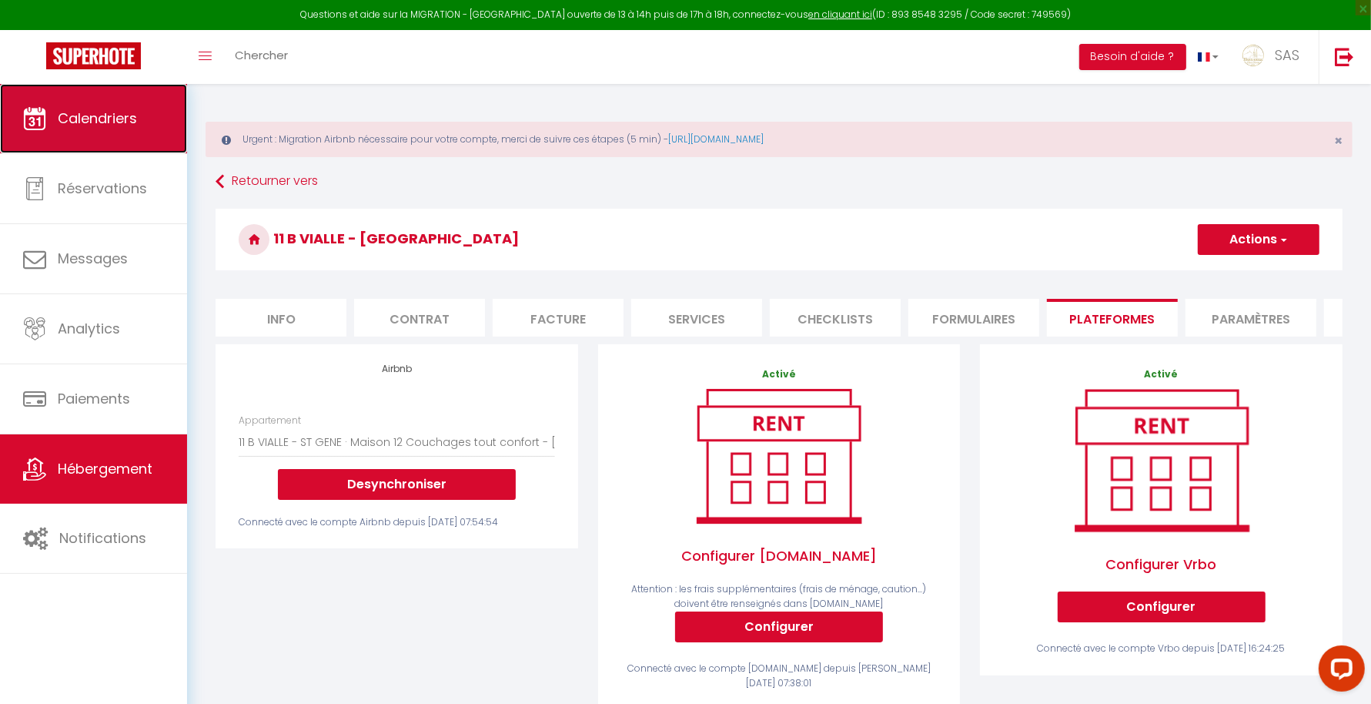
click at [106, 134] on link "Calendriers" at bounding box center [93, 118] width 187 height 69
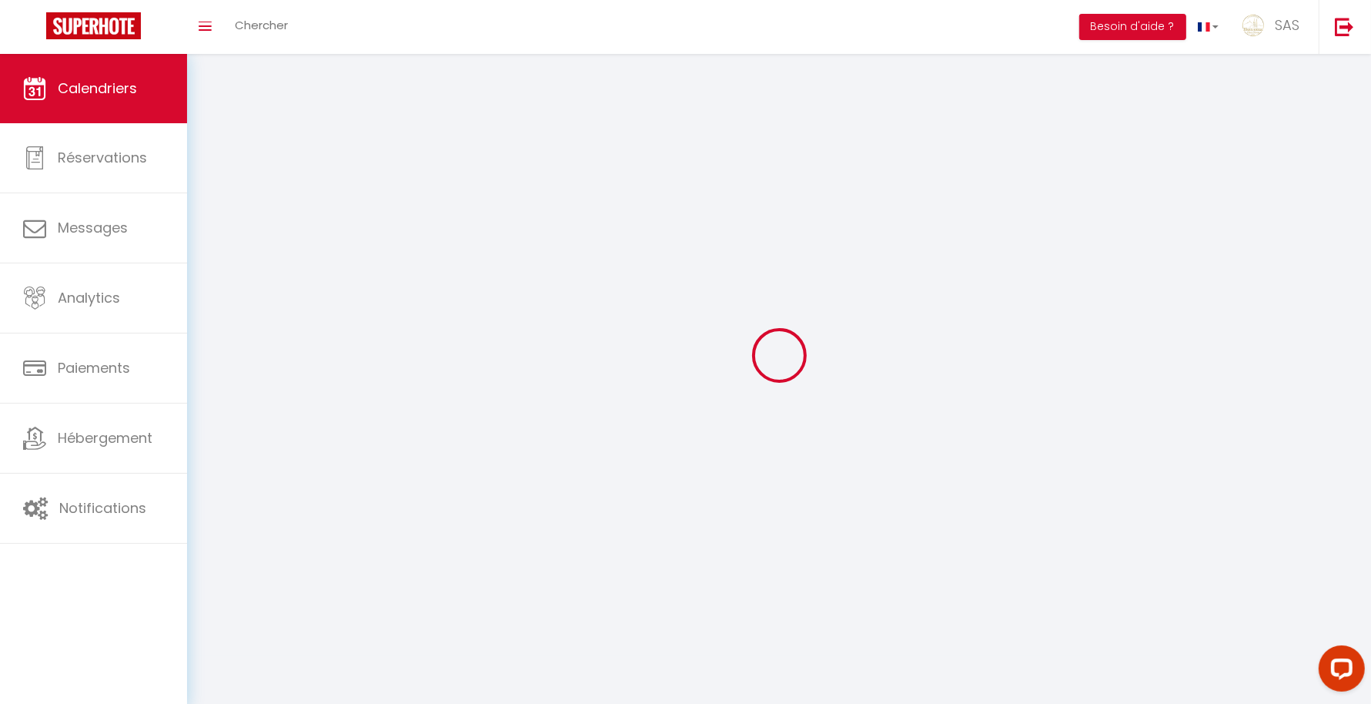
click at [301, 216] on div at bounding box center [779, 354] width 1147 height 565
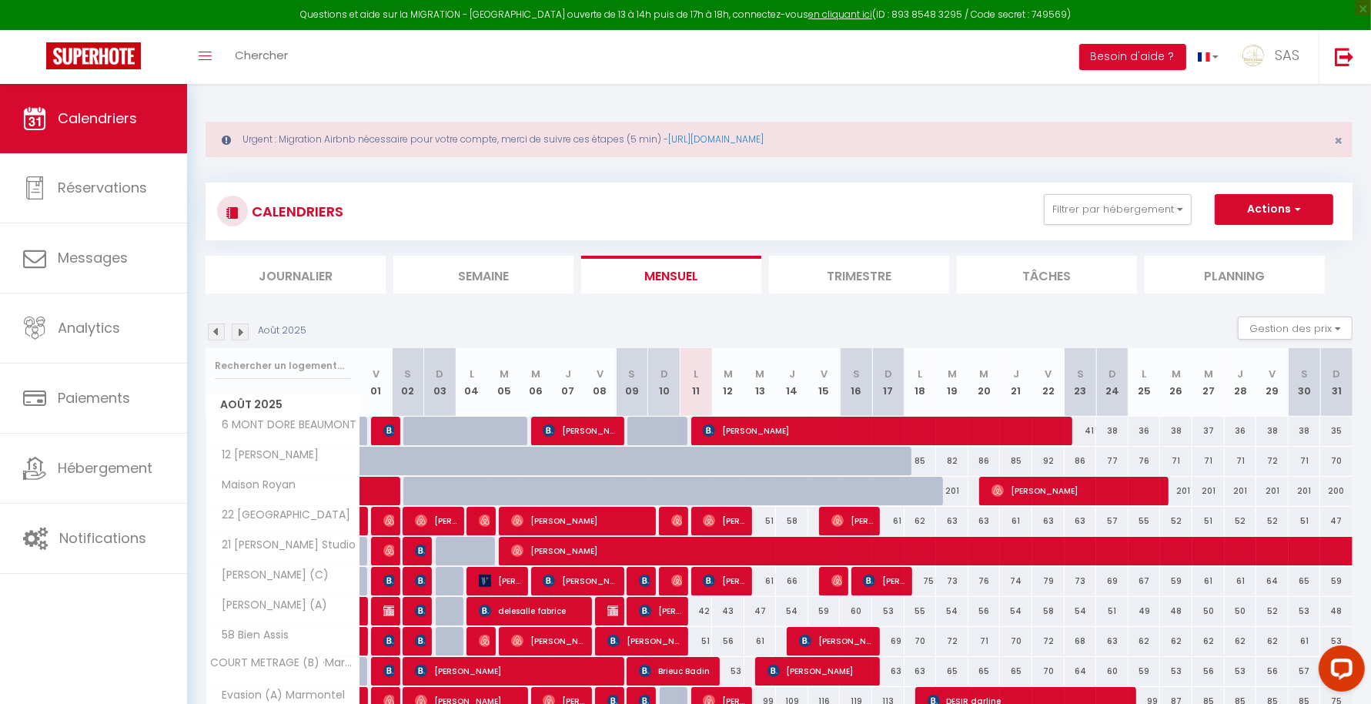
click at [301, 216] on h3 "CALENDRIERS" at bounding box center [295, 211] width 95 height 35
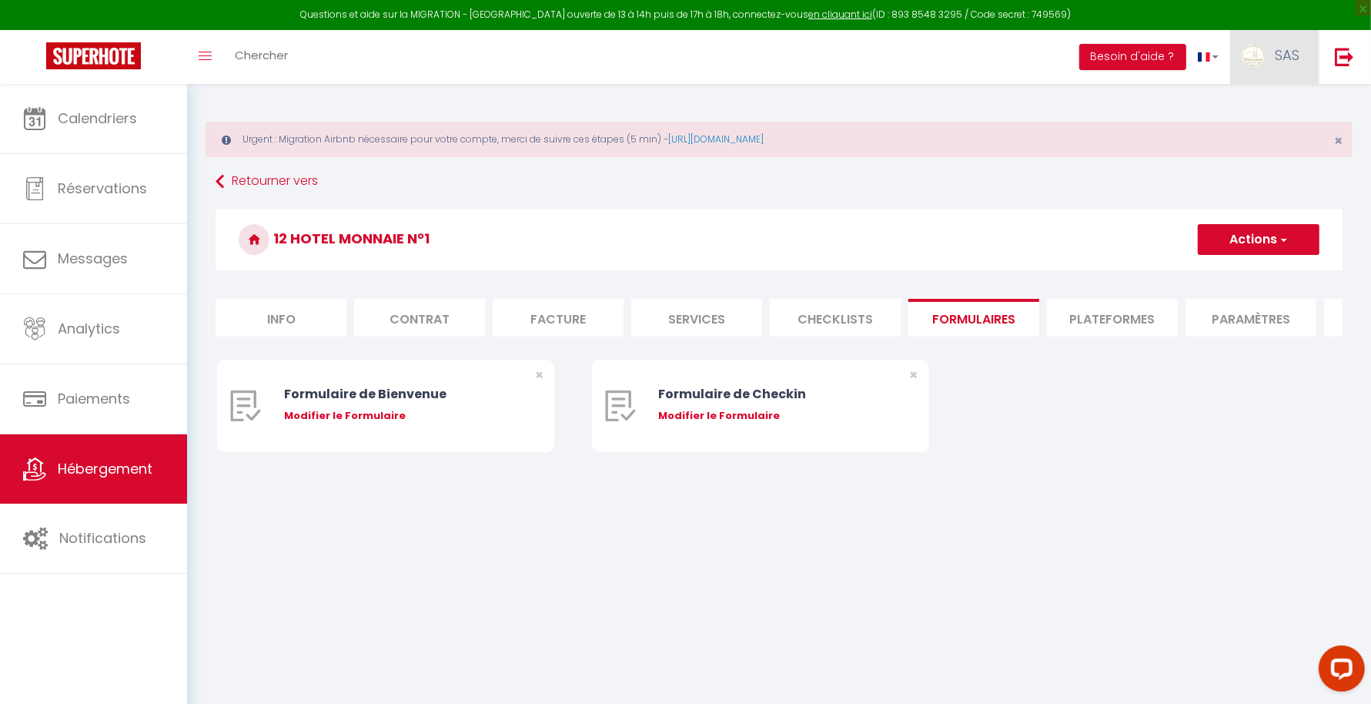
click at [1275, 45] on span "SAS" at bounding box center [1287, 54] width 25 height 19
click at [1269, 94] on link "Paramètres" at bounding box center [1257, 107] width 114 height 26
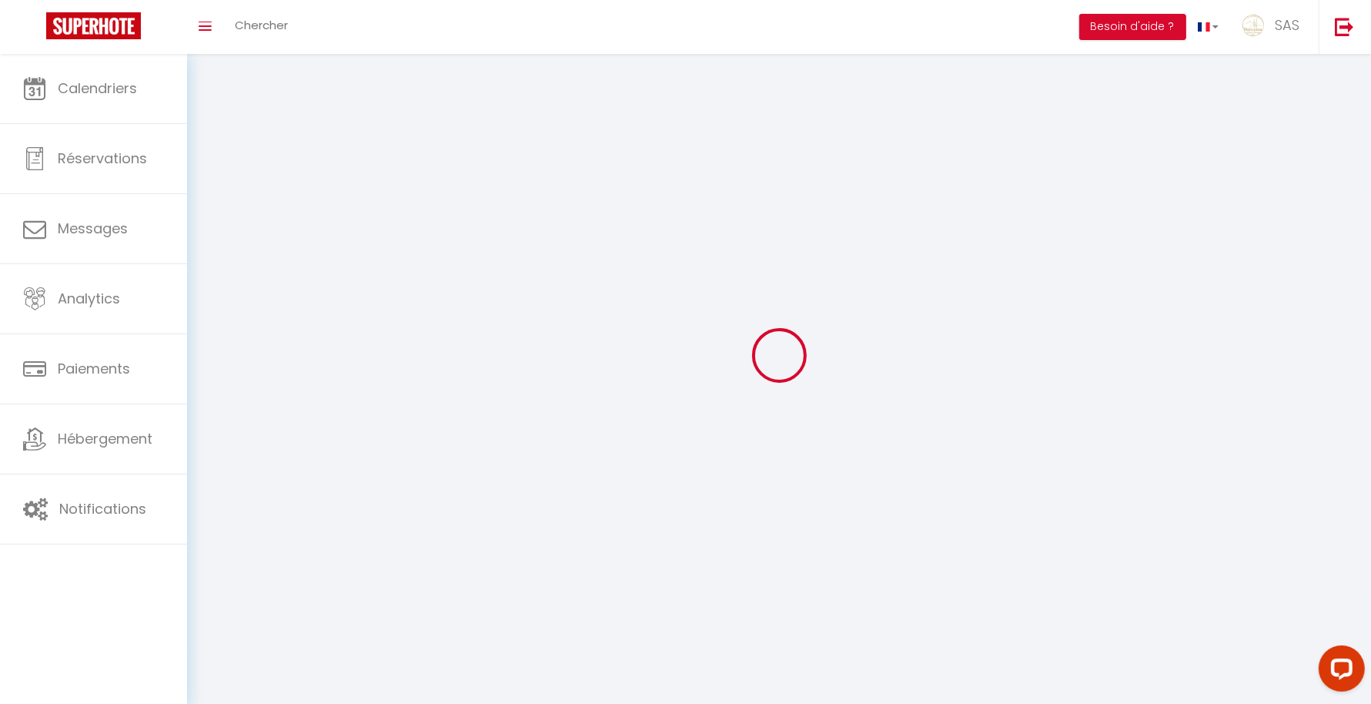
select select
type input "SAS"
type input "BCN CONCIERGERIE"
type input "04 44 44 94 12"
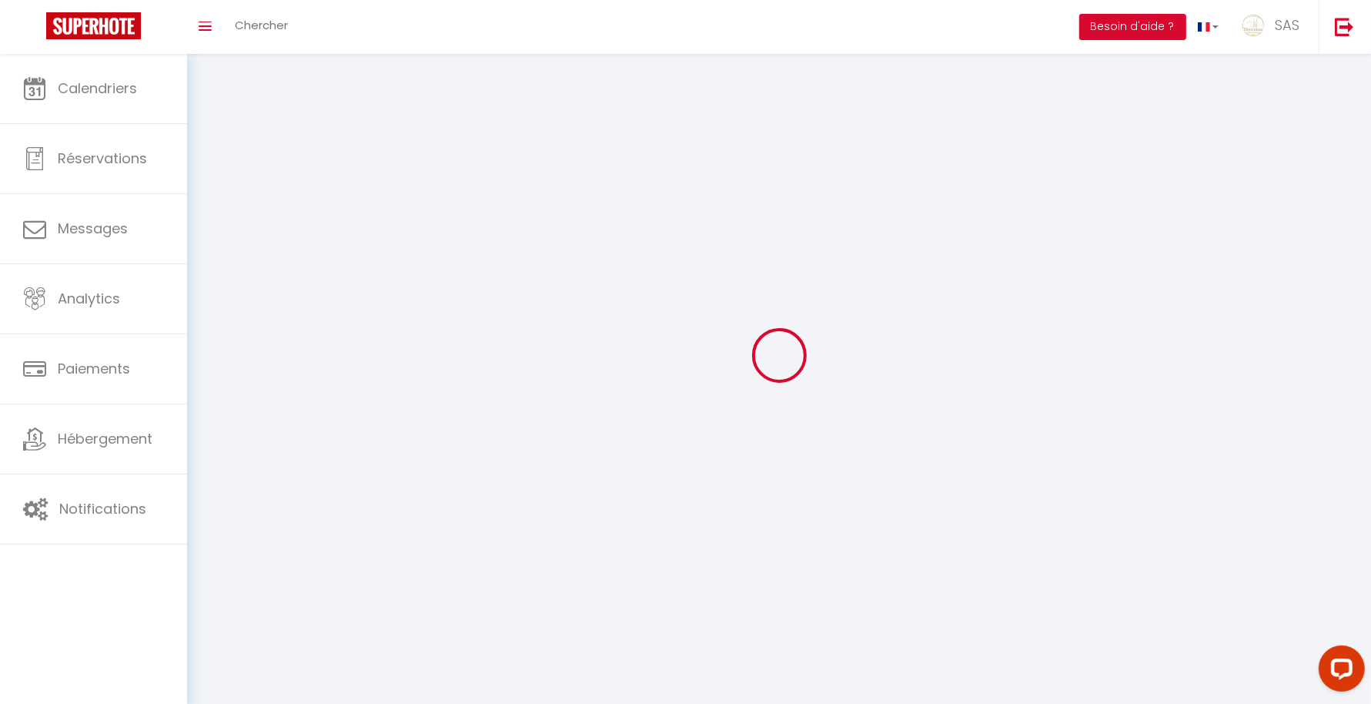
type input "BCN CONCIERGERIE [STREET_ADDRESS]"
type input "63000"
type input "[GEOGRAPHIC_DATA]"
type input "mc8HmQrdq1Qq7XFI92MXDLaOa"
type input "tTaq2okv1QClfljyD2QXXBvYP"
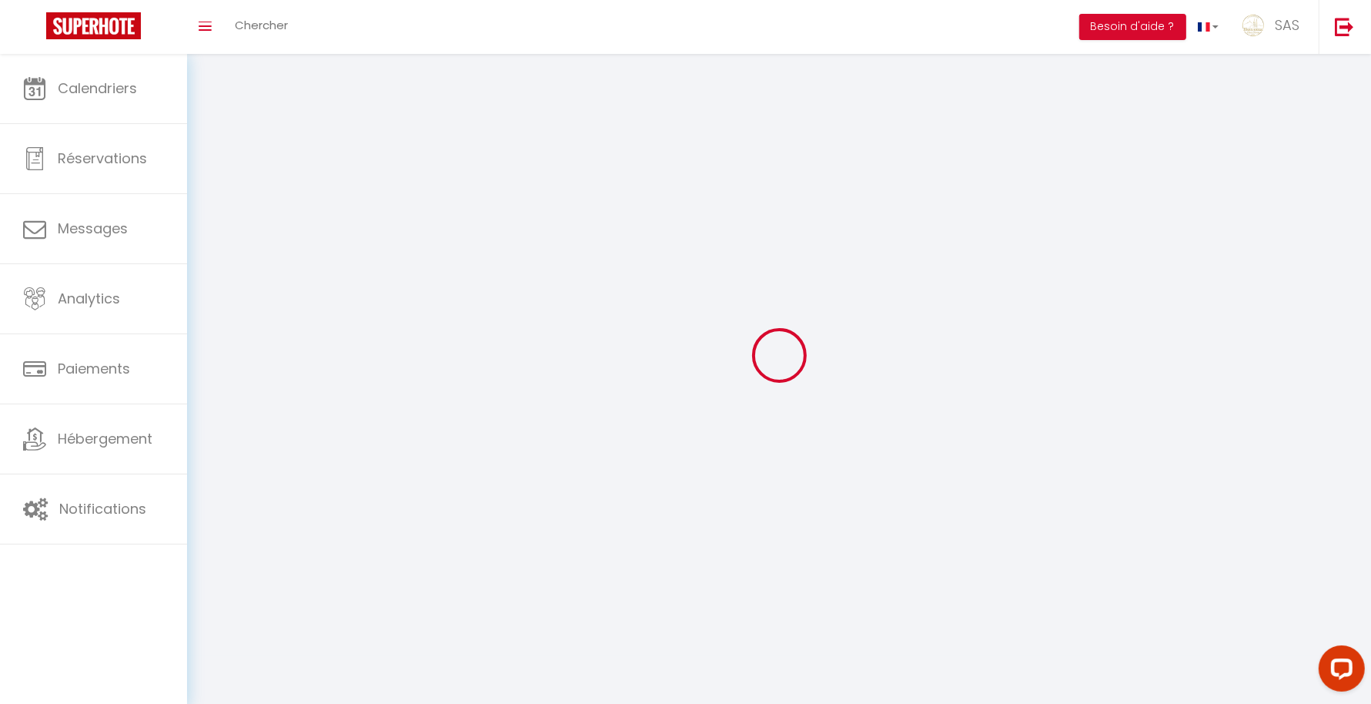
select select "28"
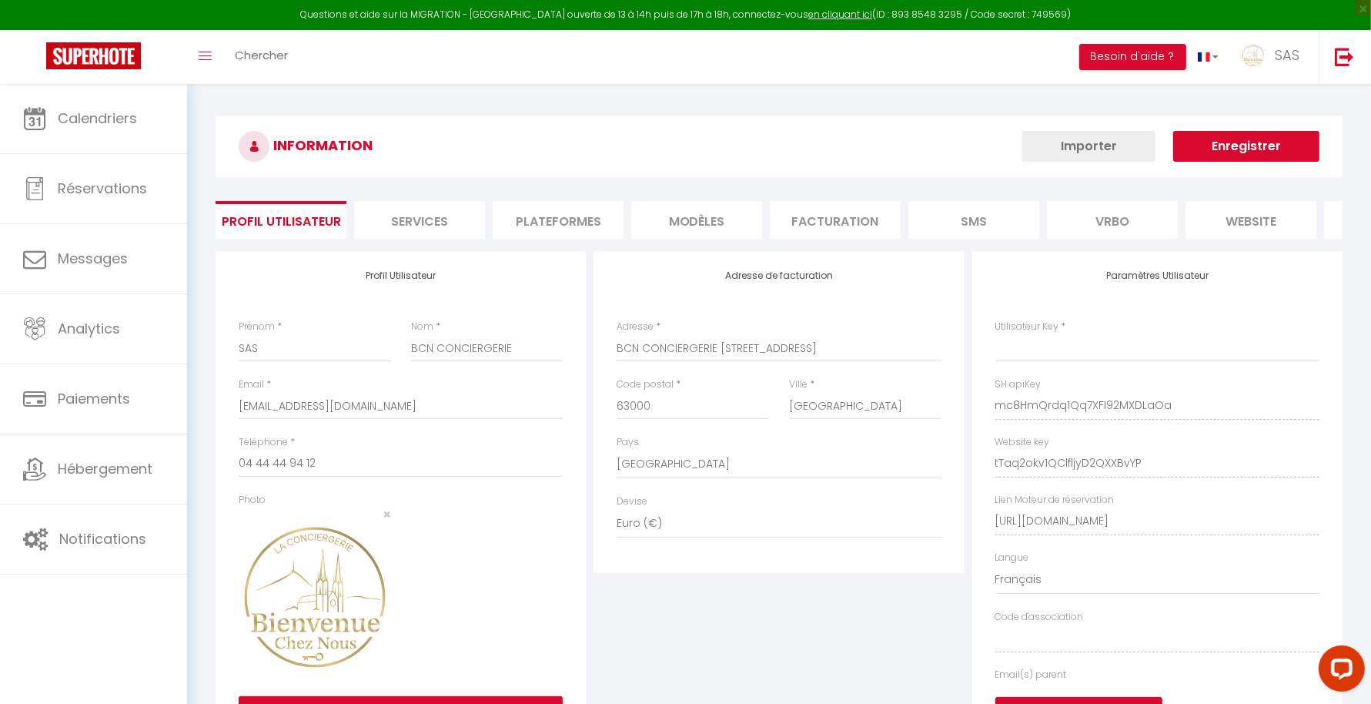
type input "mc8HmQrdq1Qq7XFI92MXDLaOa"
type input "tTaq2okv1QClfljyD2QXXBvYP"
type input "[URL][DOMAIN_NAME]"
select select "fr"
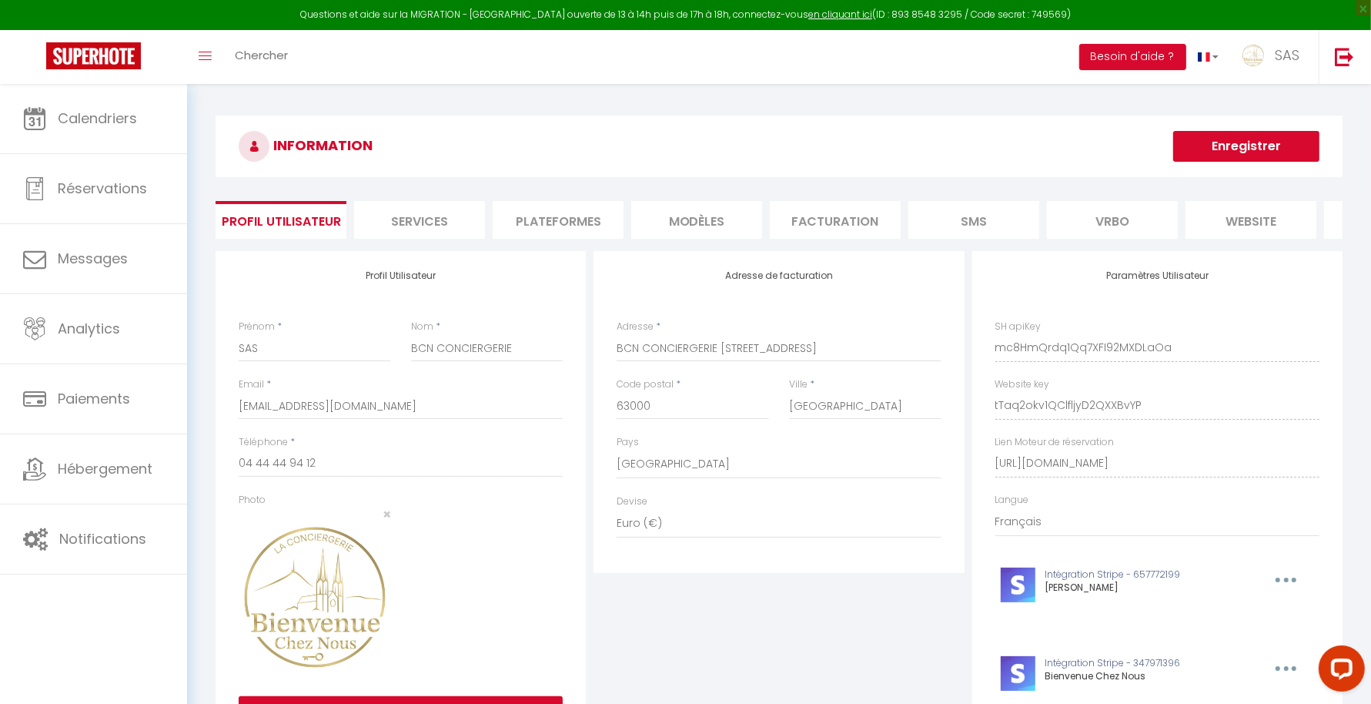
click at [608, 201] on li "Plateformes" at bounding box center [558, 220] width 131 height 38
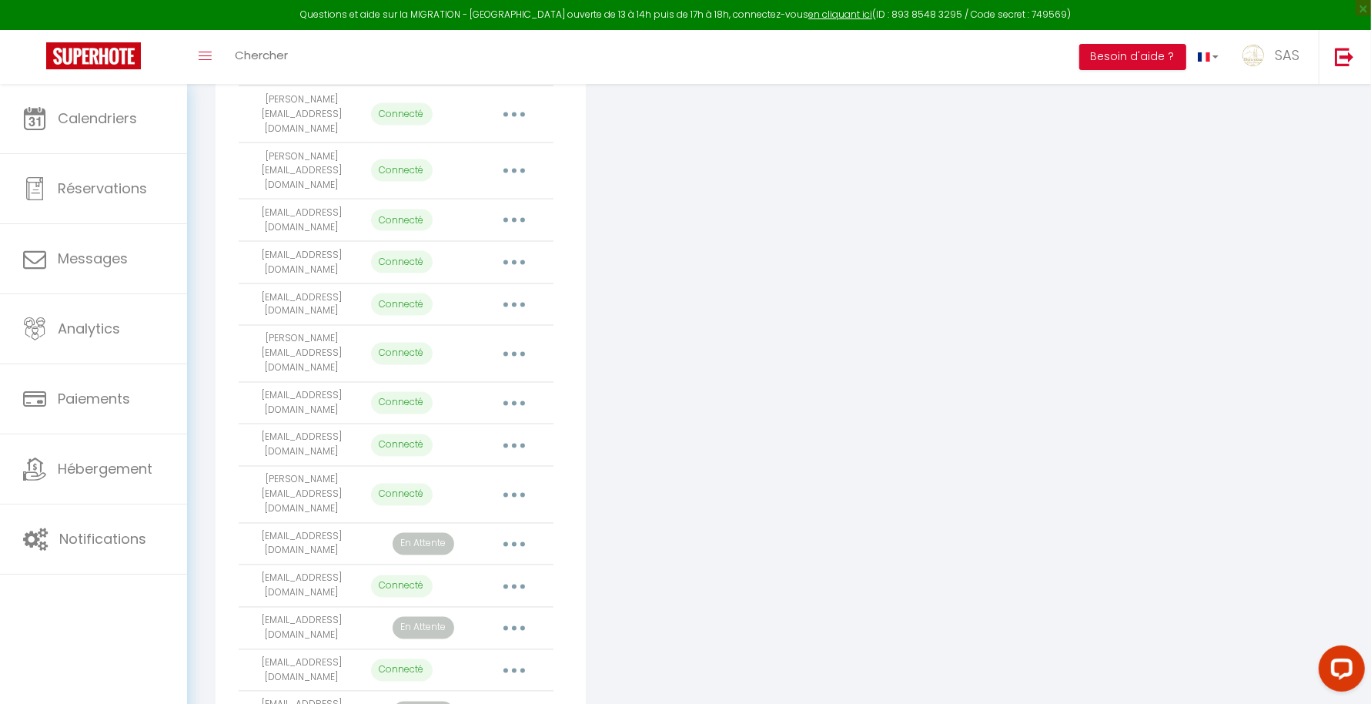
scroll to position [2693, 0]
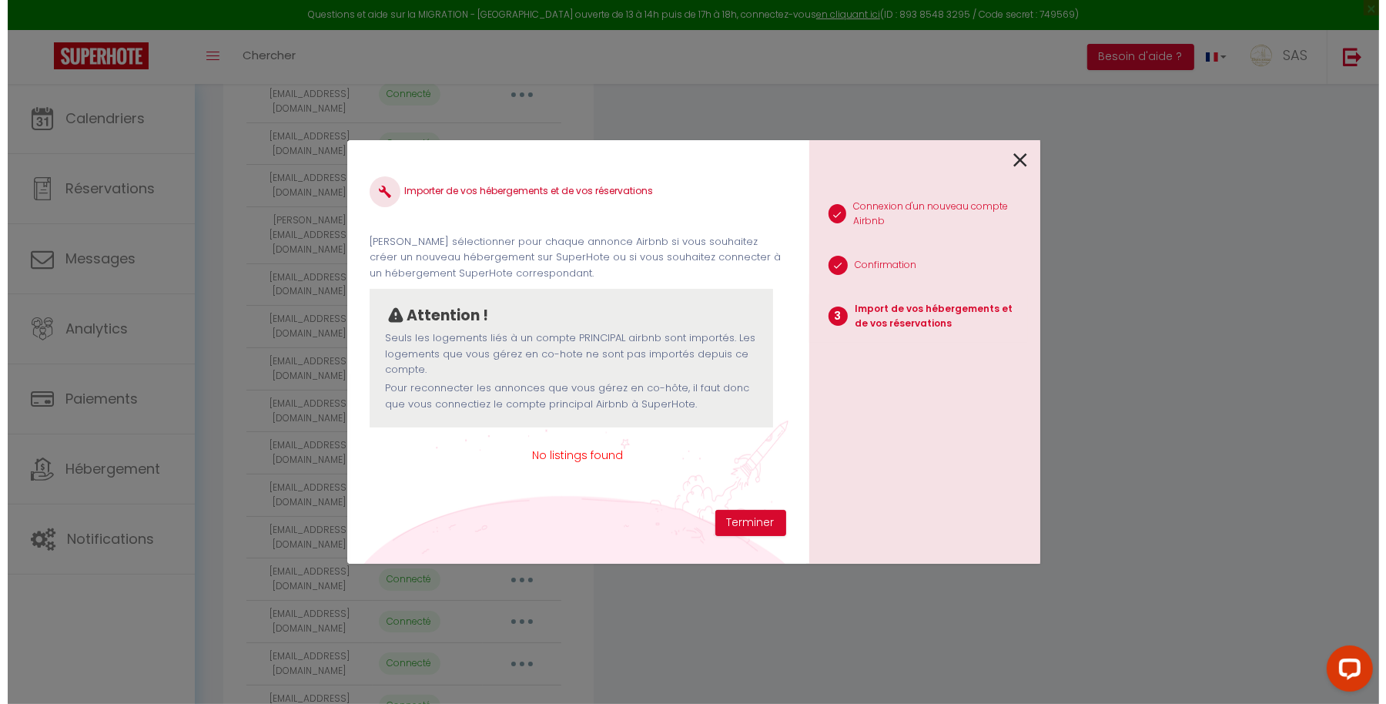
scroll to position [2687, 0]
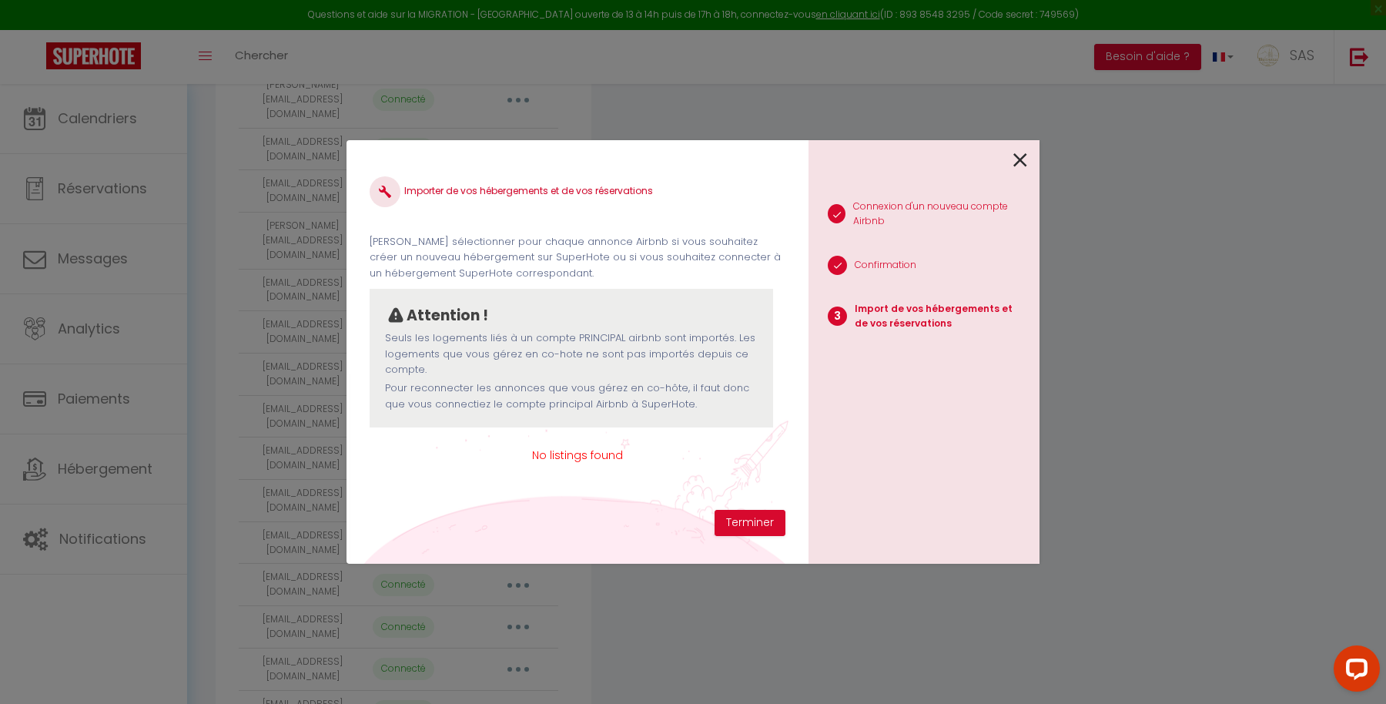
click at [1019, 170] on icon at bounding box center [1020, 160] width 14 height 23
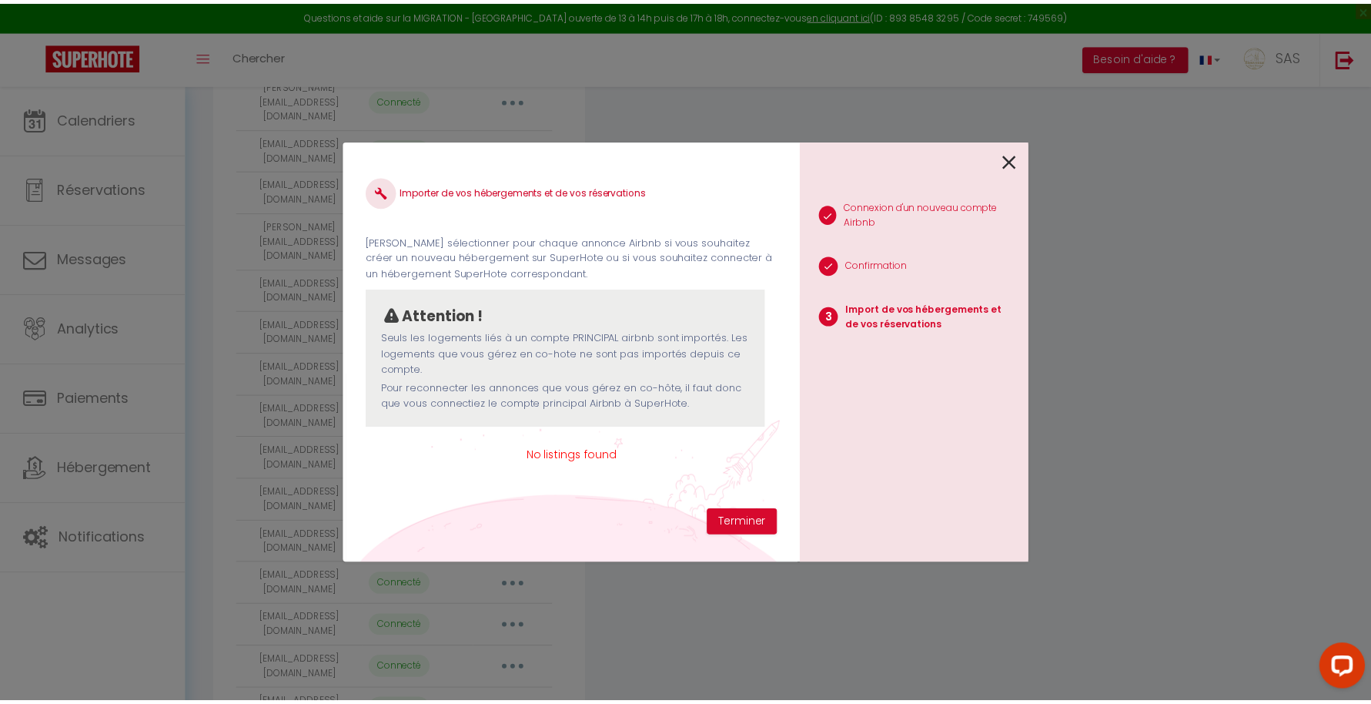
scroll to position [2692, 0]
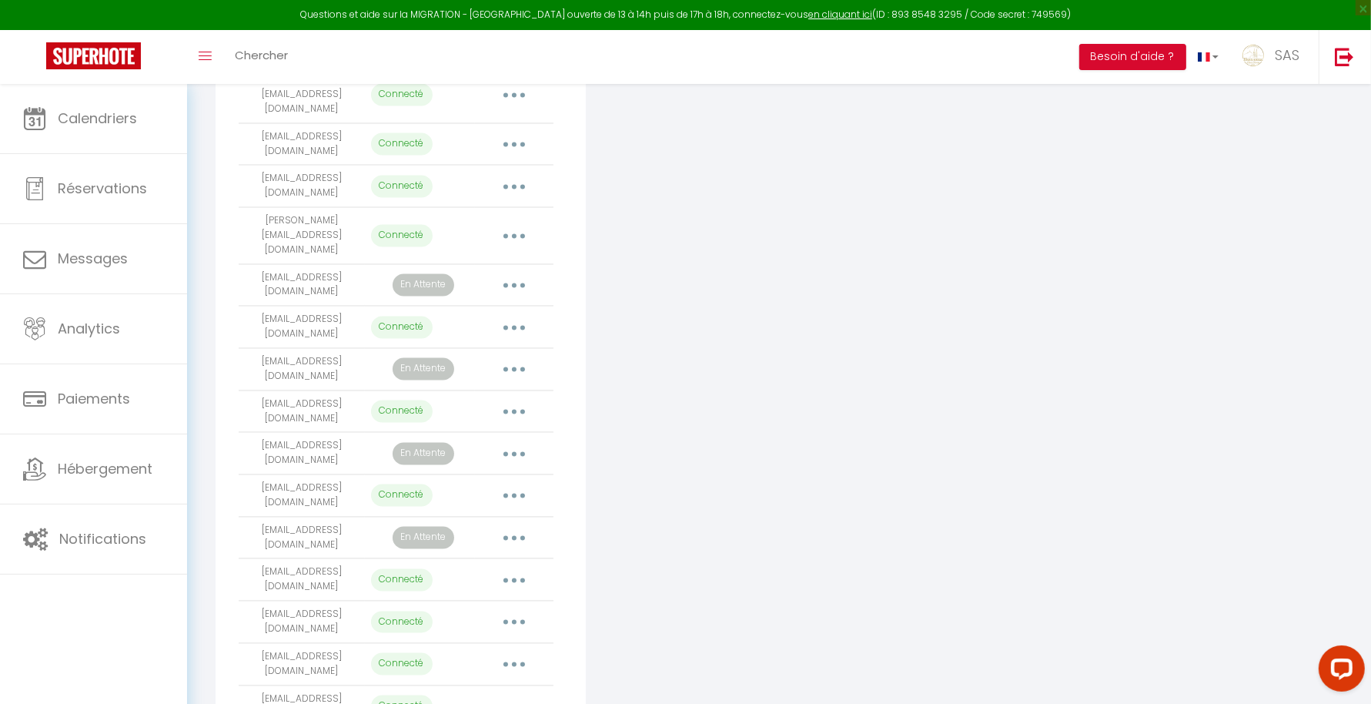
drag, startPoint x: 355, startPoint y: 616, endPoint x: 236, endPoint y: 615, distance: 118.6
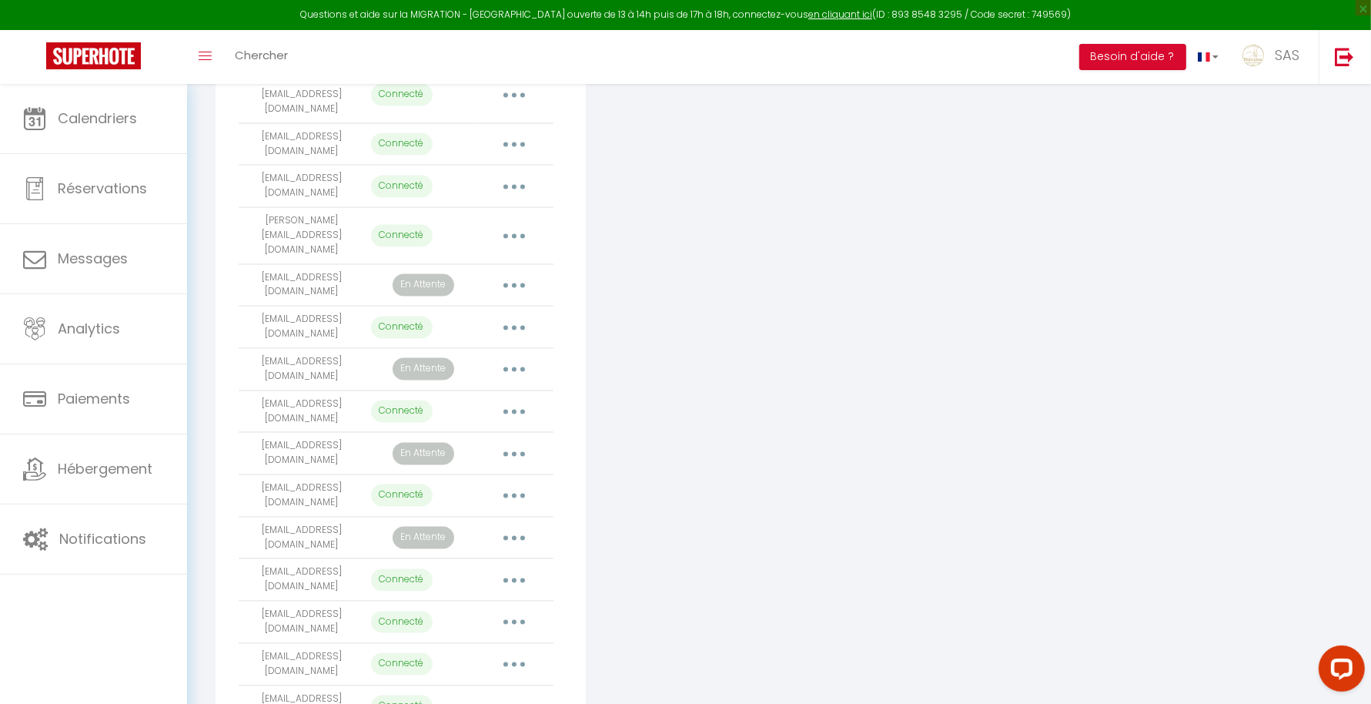
drag, startPoint x: 355, startPoint y: 614, endPoint x: 243, endPoint y: 613, distance: 111.6
copy td "[EMAIL_ADDRESS][DOMAIN_NAME]"
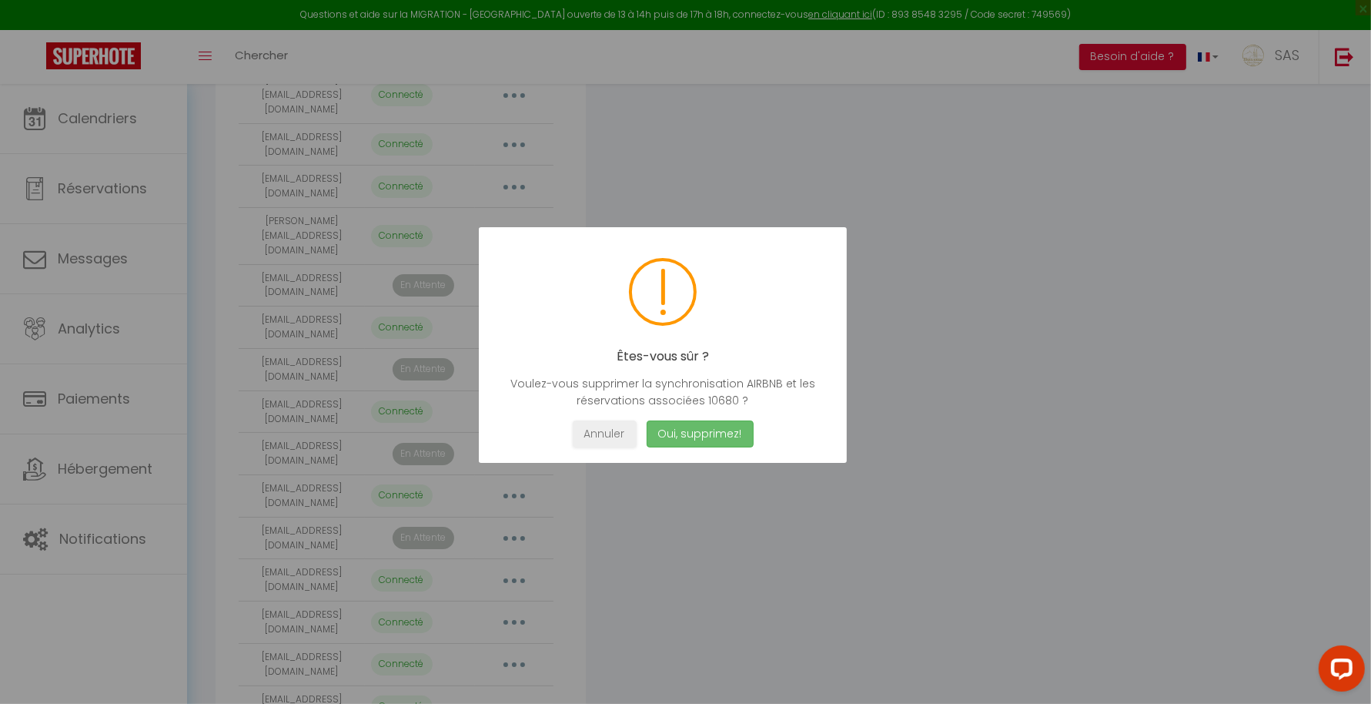
scroll to position [2687, 0]
click at [739, 422] on button "Oui, supprimez!" at bounding box center [707, 433] width 107 height 27
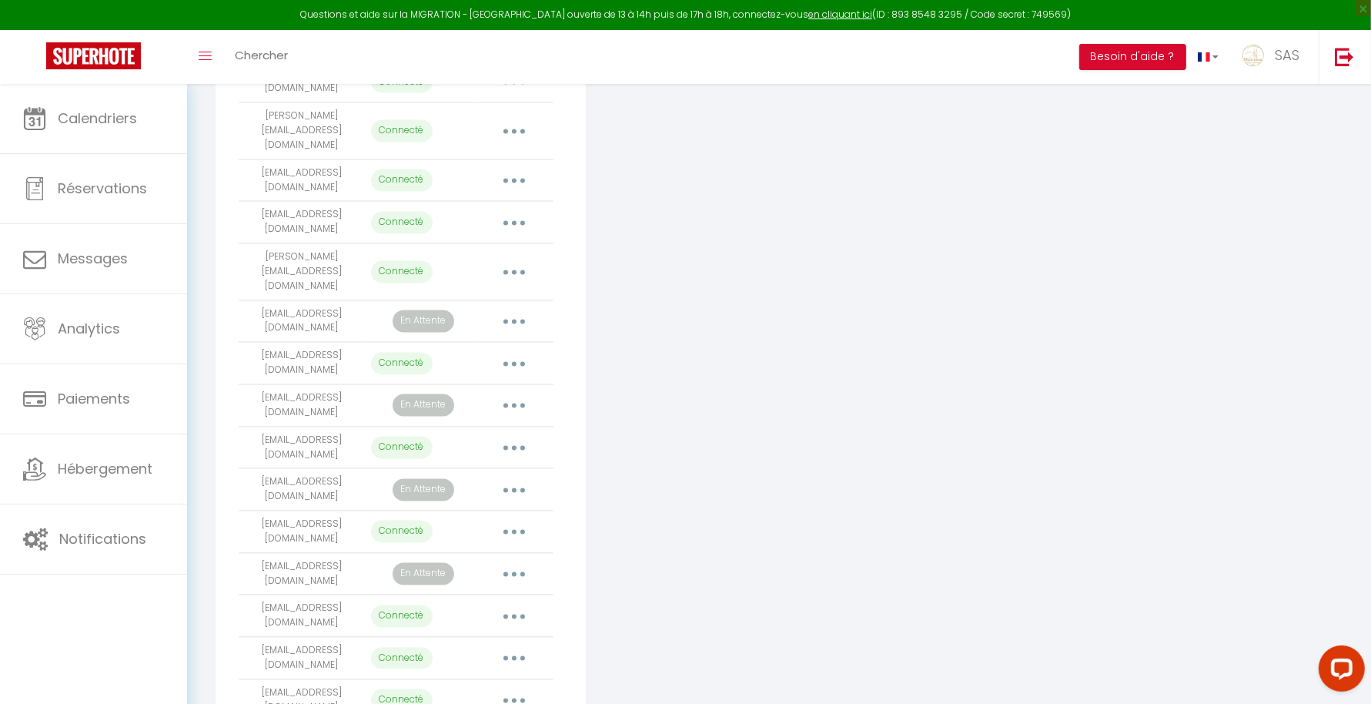
scroll to position [0, 0]
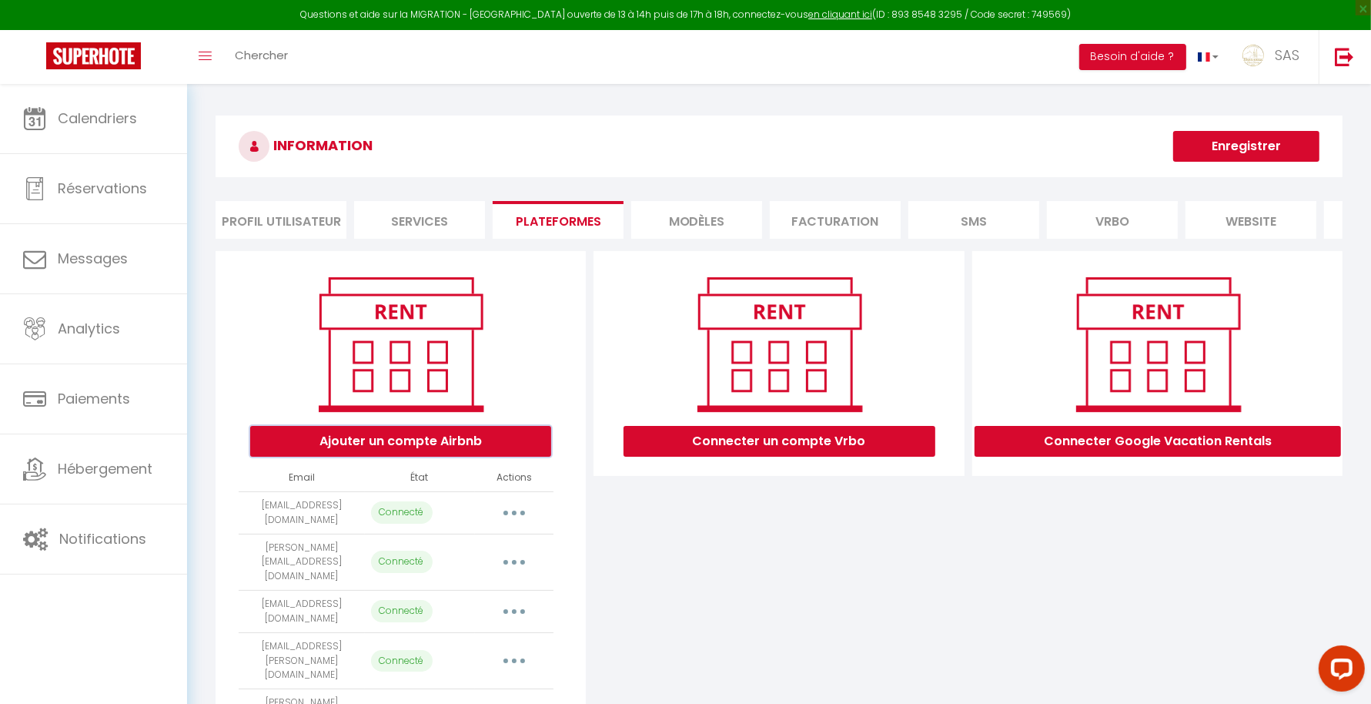
click at [343, 453] on button "Ajouter un compte Airbnb" at bounding box center [400, 441] width 301 height 31
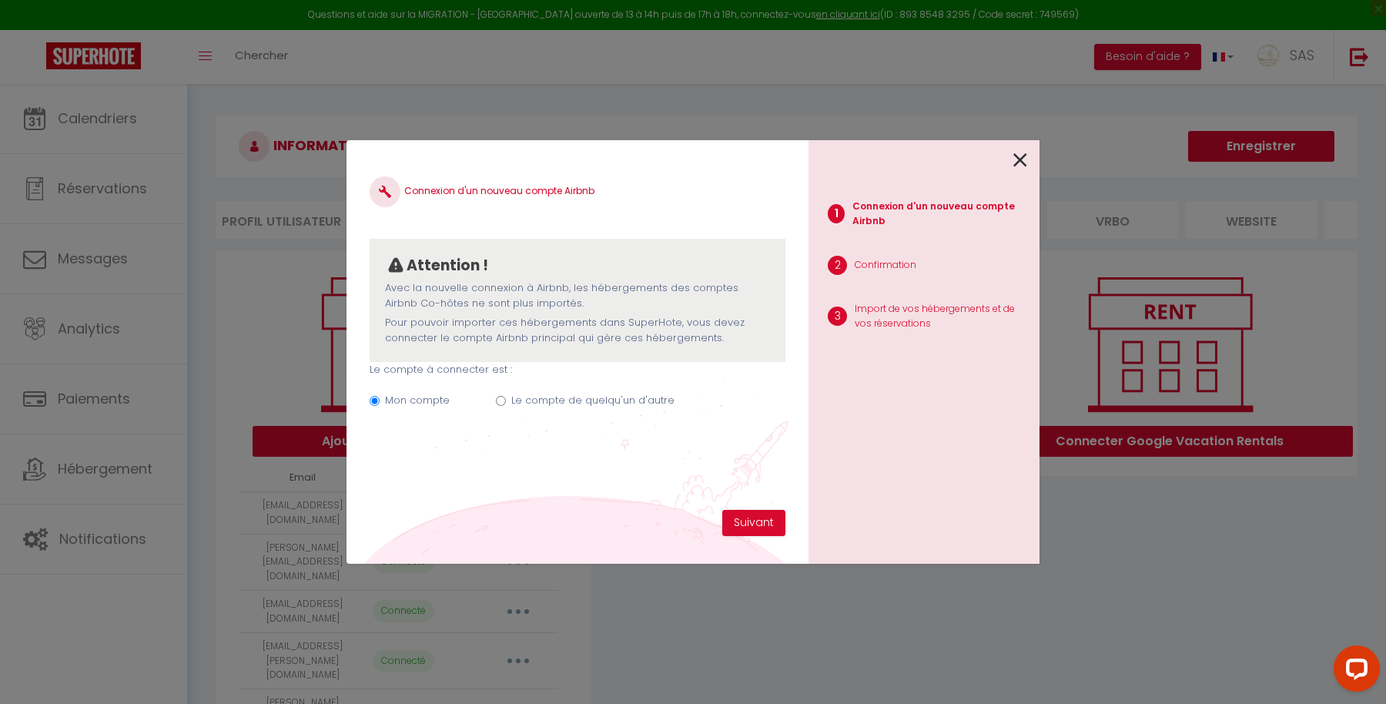
click at [528, 396] on label "Le compte de quelqu'un d'autre" at bounding box center [592, 400] width 163 height 15
click at [506, 396] on input "Le compte de quelqu'un d'autre" at bounding box center [501, 401] width 10 height 10
radio input "true"
radio input "false"
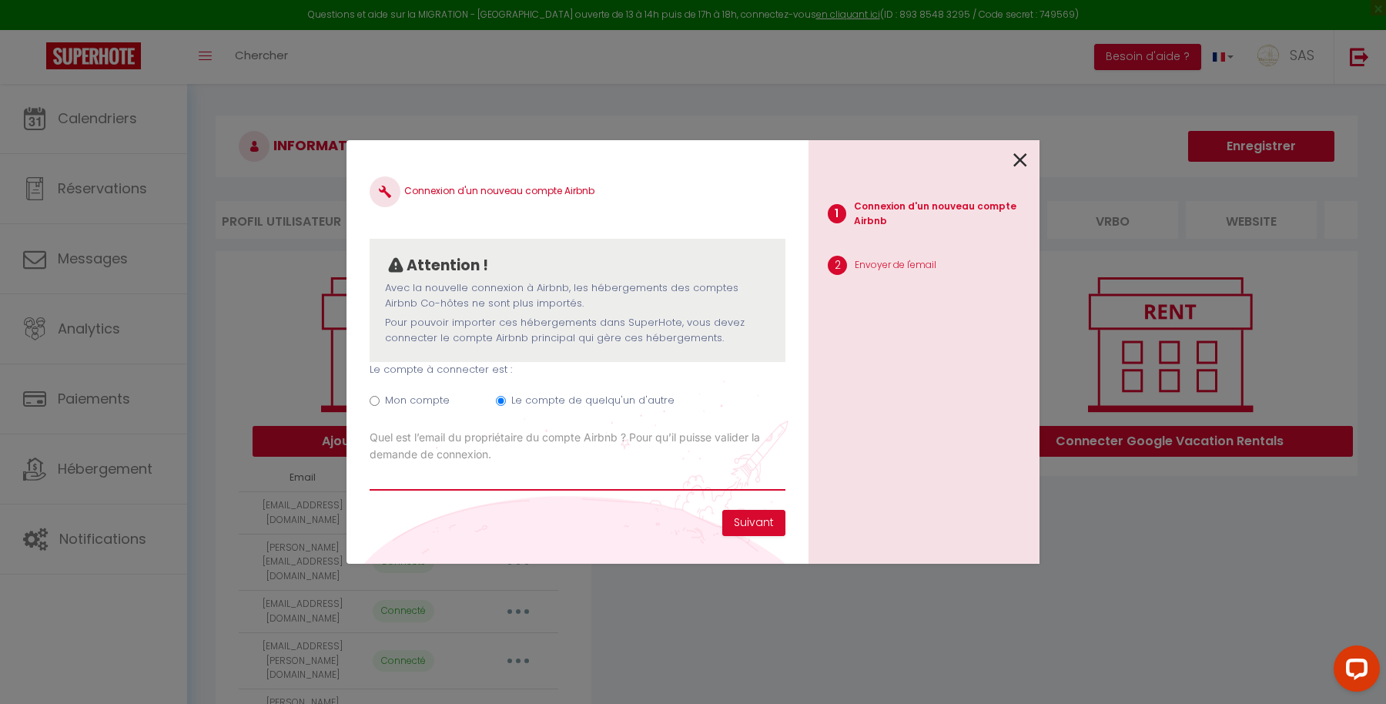
click at [446, 477] on input "Email connexion Airbnb" at bounding box center [578, 477] width 416 height 28
paste input "[EMAIL_ADDRESS][DOMAIN_NAME]"
type input "[EMAIL_ADDRESS][DOMAIN_NAME]"
click at [774, 522] on button "Suivant" at bounding box center [753, 523] width 63 height 26
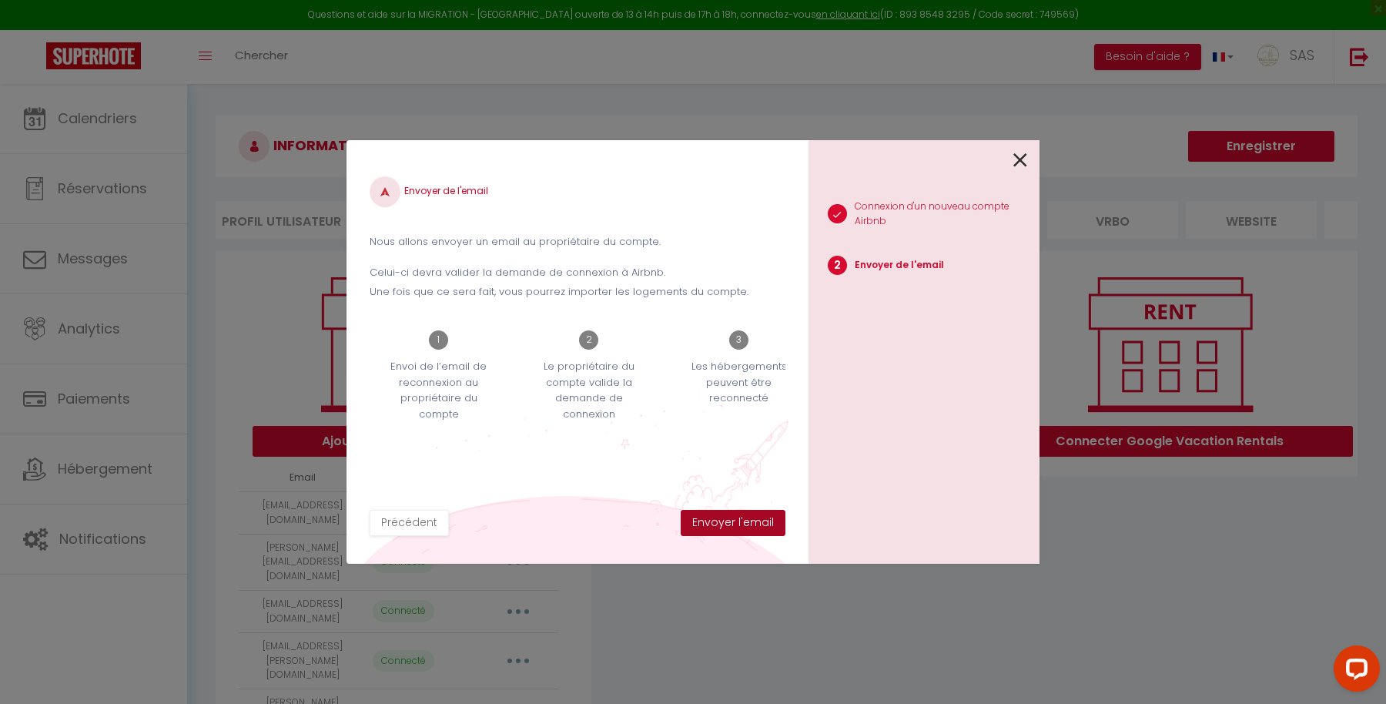
click at [774, 522] on button "Envoyer l'email" at bounding box center [733, 523] width 105 height 26
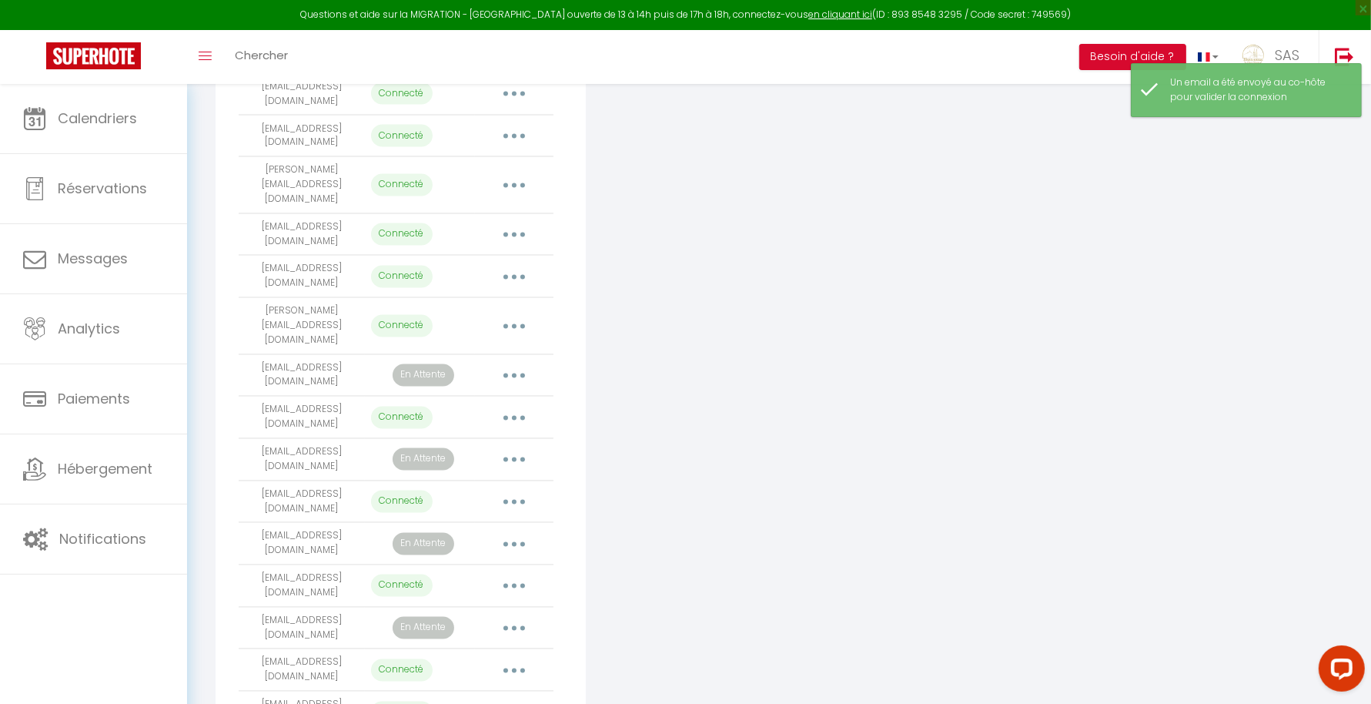
scroll to position [2693, 0]
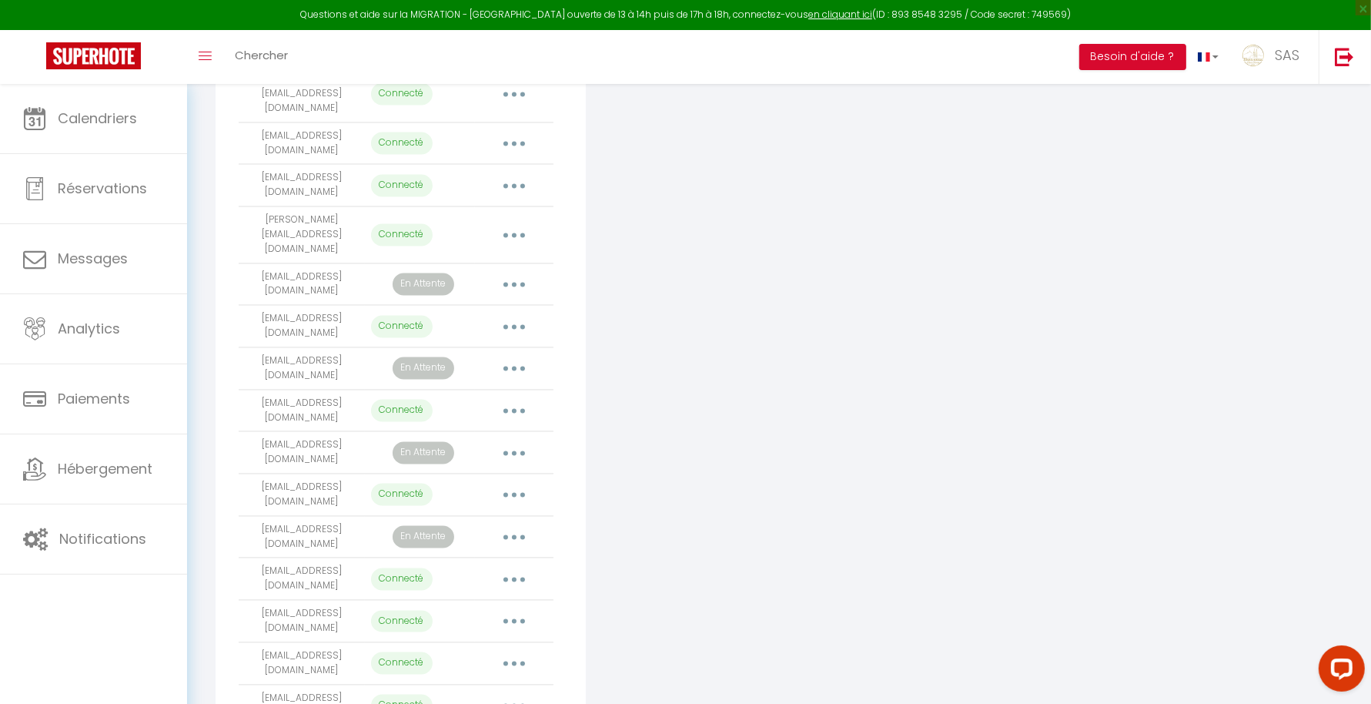
select select "30913"
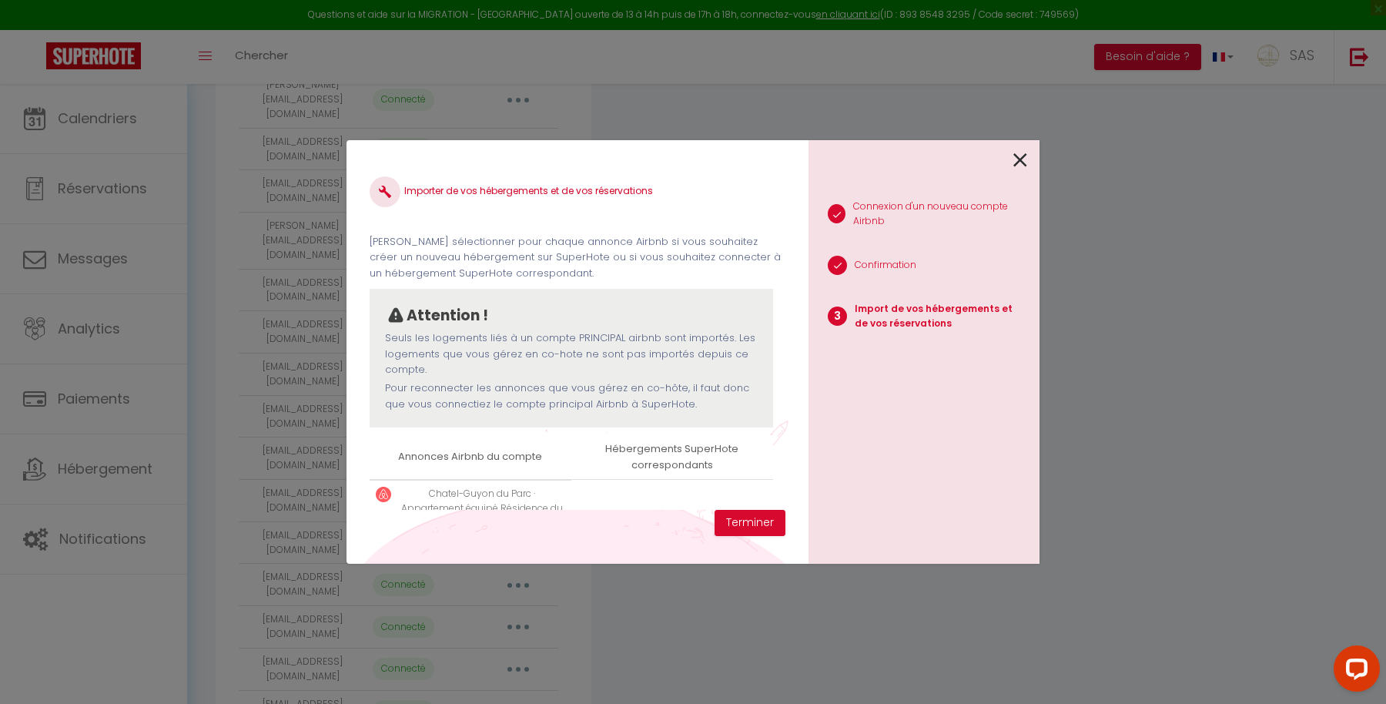
scroll to position [88, 0]
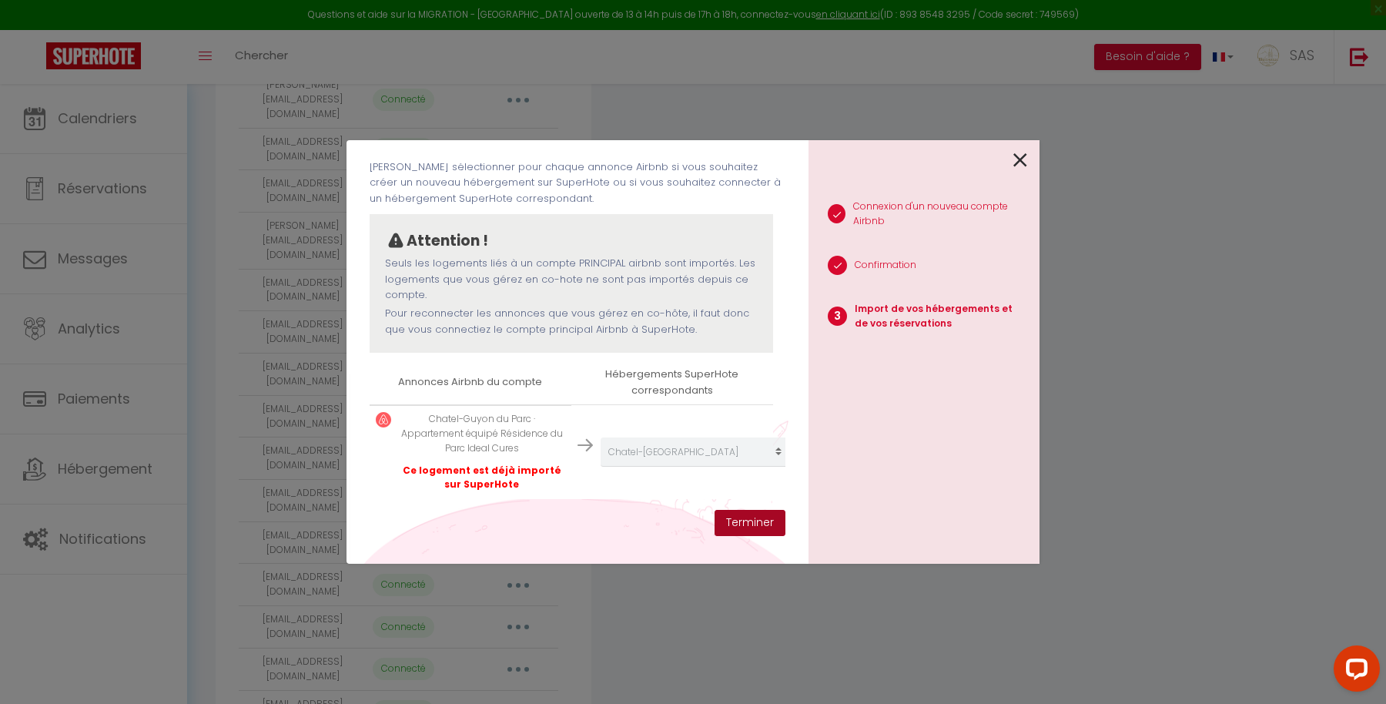
click at [770, 531] on button "Terminer" at bounding box center [749, 523] width 71 height 26
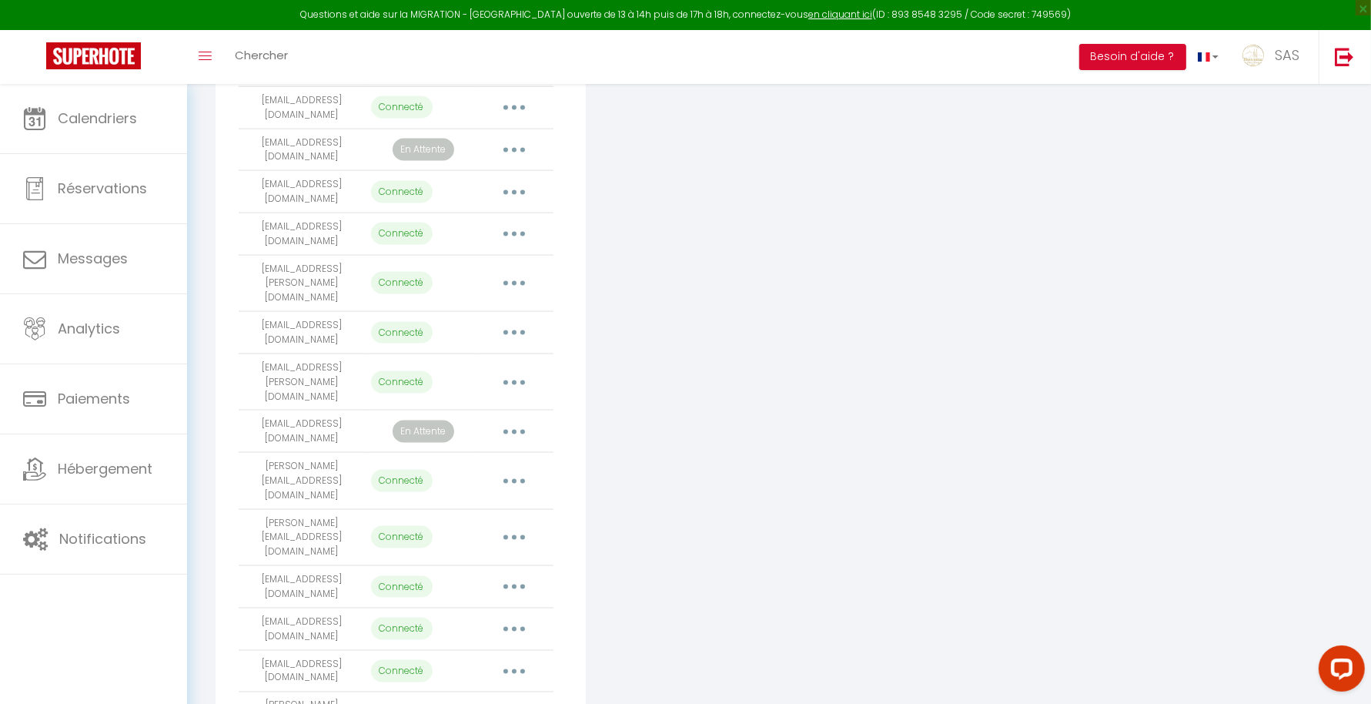
scroll to position [2111, 0]
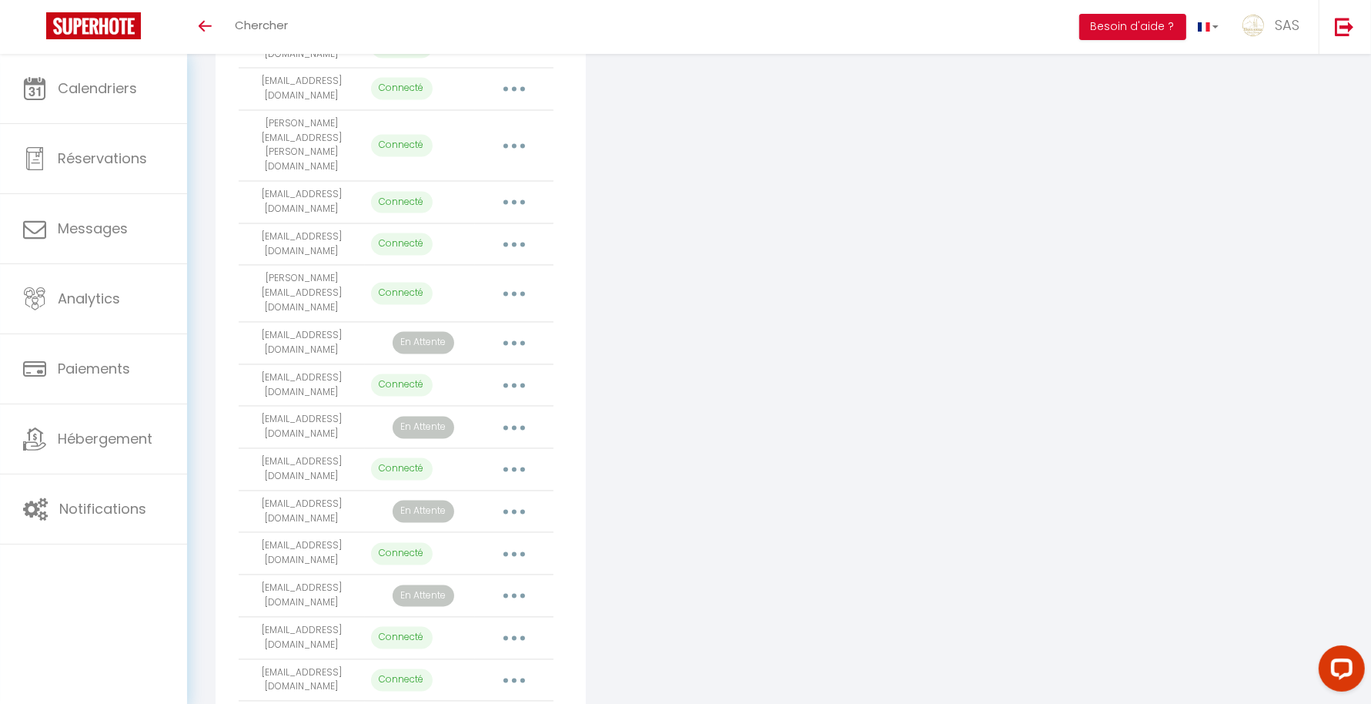
scroll to position [2081, 0]
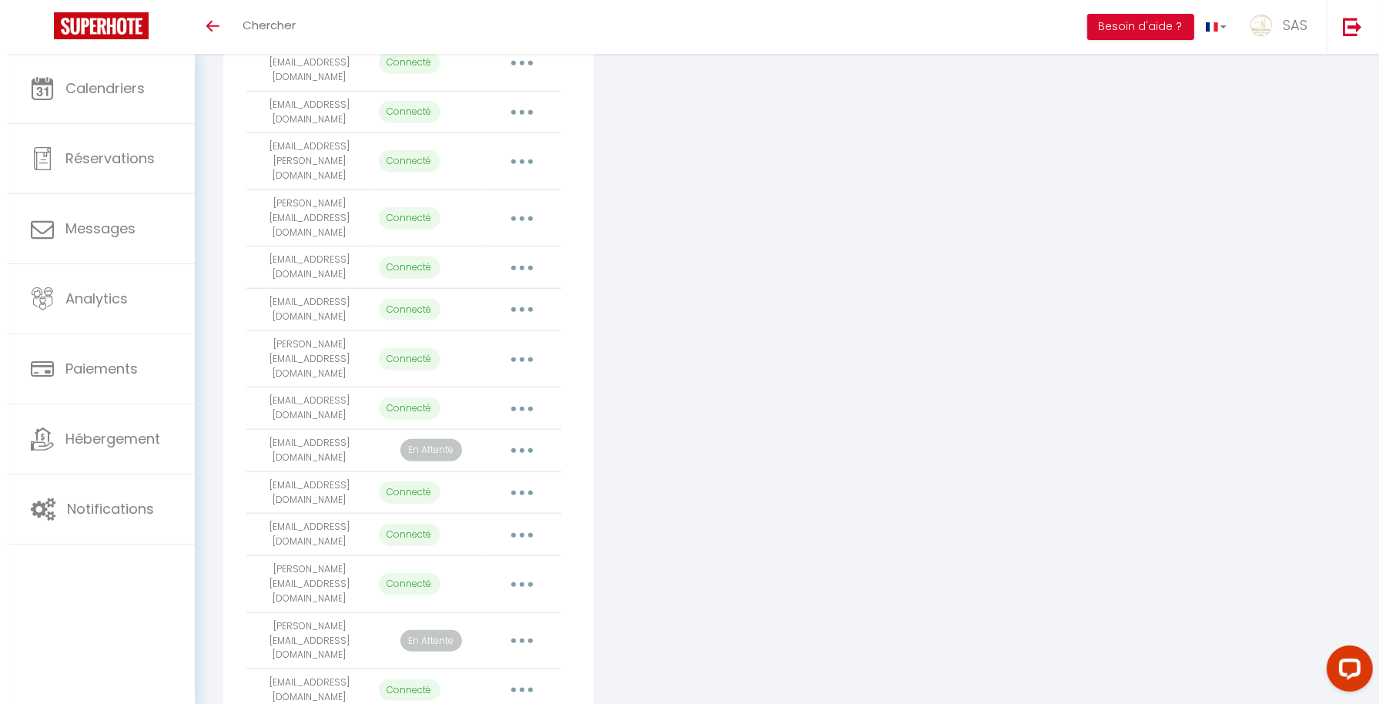
scroll to position [1395, 0]
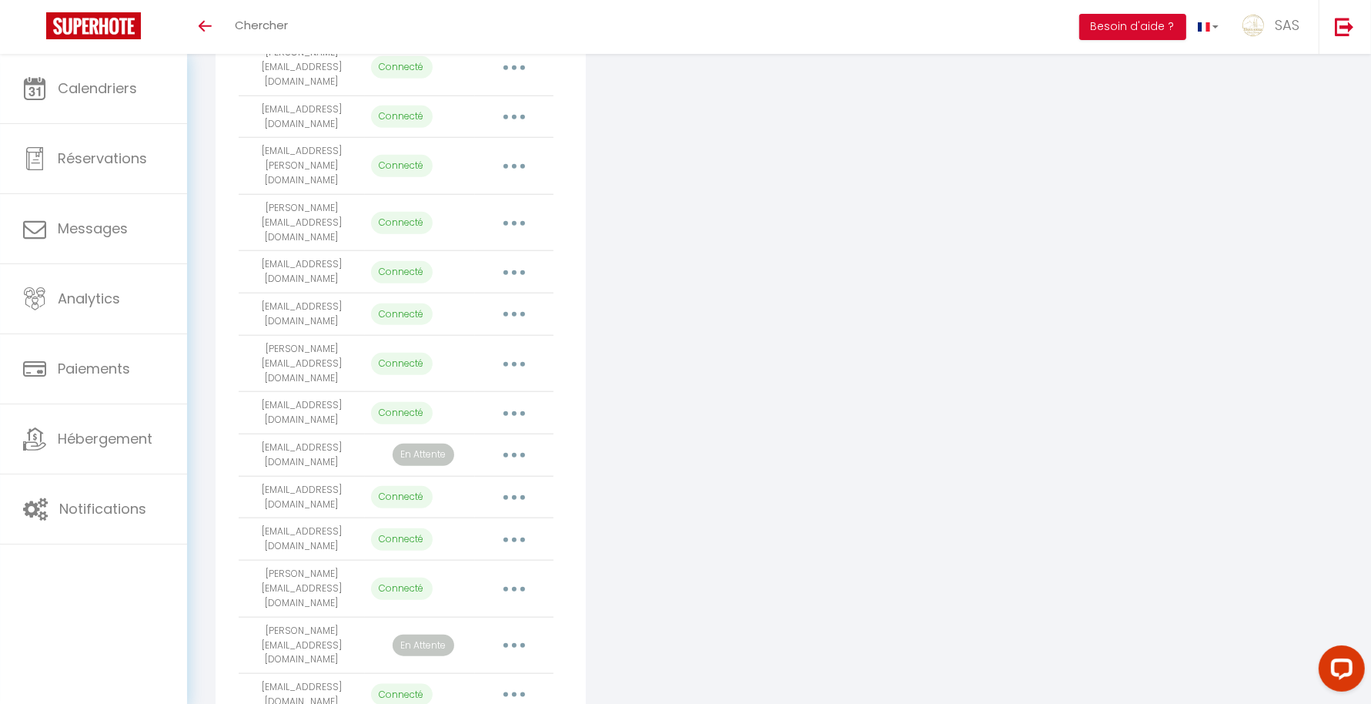
click at [513, 351] on button "button" at bounding box center [514, 363] width 43 height 25
click at [468, 386] on link "Importer les appartements" at bounding box center [446, 399] width 170 height 26
select select "38582"
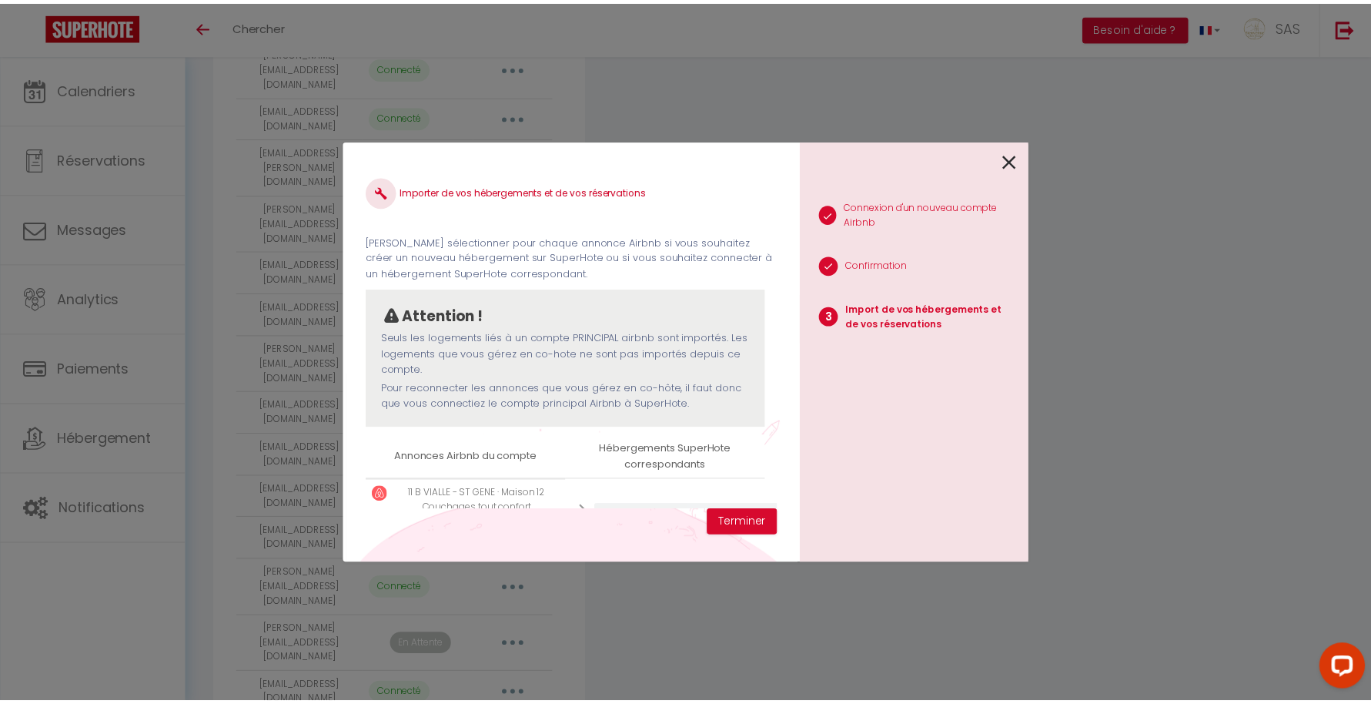
scroll to position [73, 0]
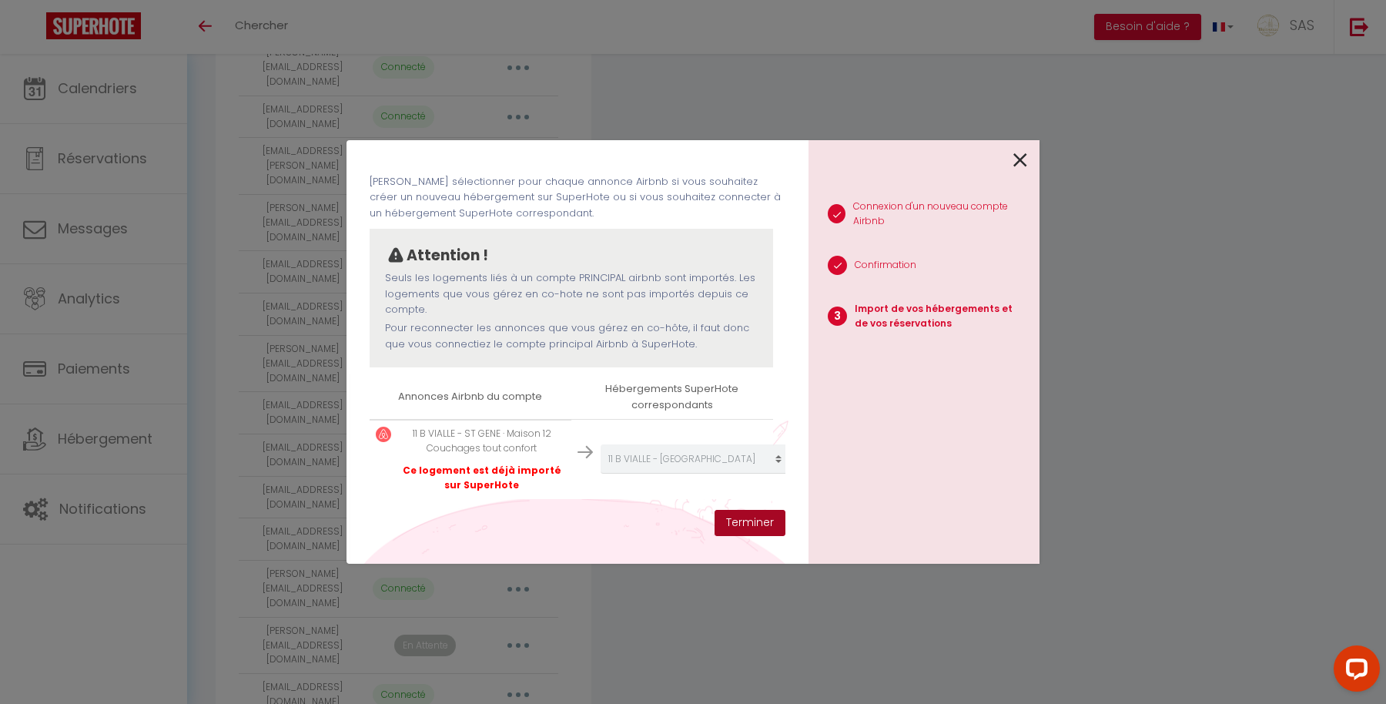
click at [754, 513] on button "Terminer" at bounding box center [749, 523] width 71 height 26
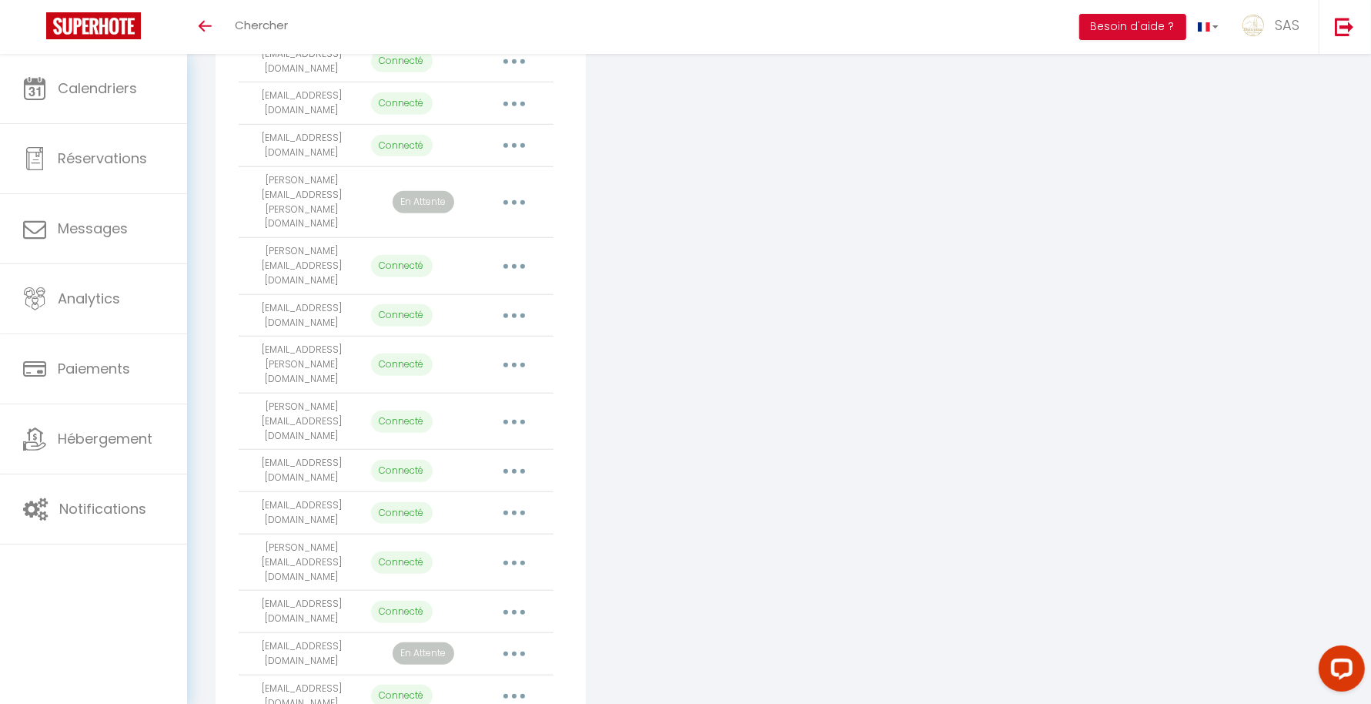
scroll to position [1196, 0]
click at [520, 501] on button "button" at bounding box center [514, 513] width 43 height 25
click at [491, 536] on link "Importer les appartements" at bounding box center [446, 549] width 170 height 26
select select "41389"
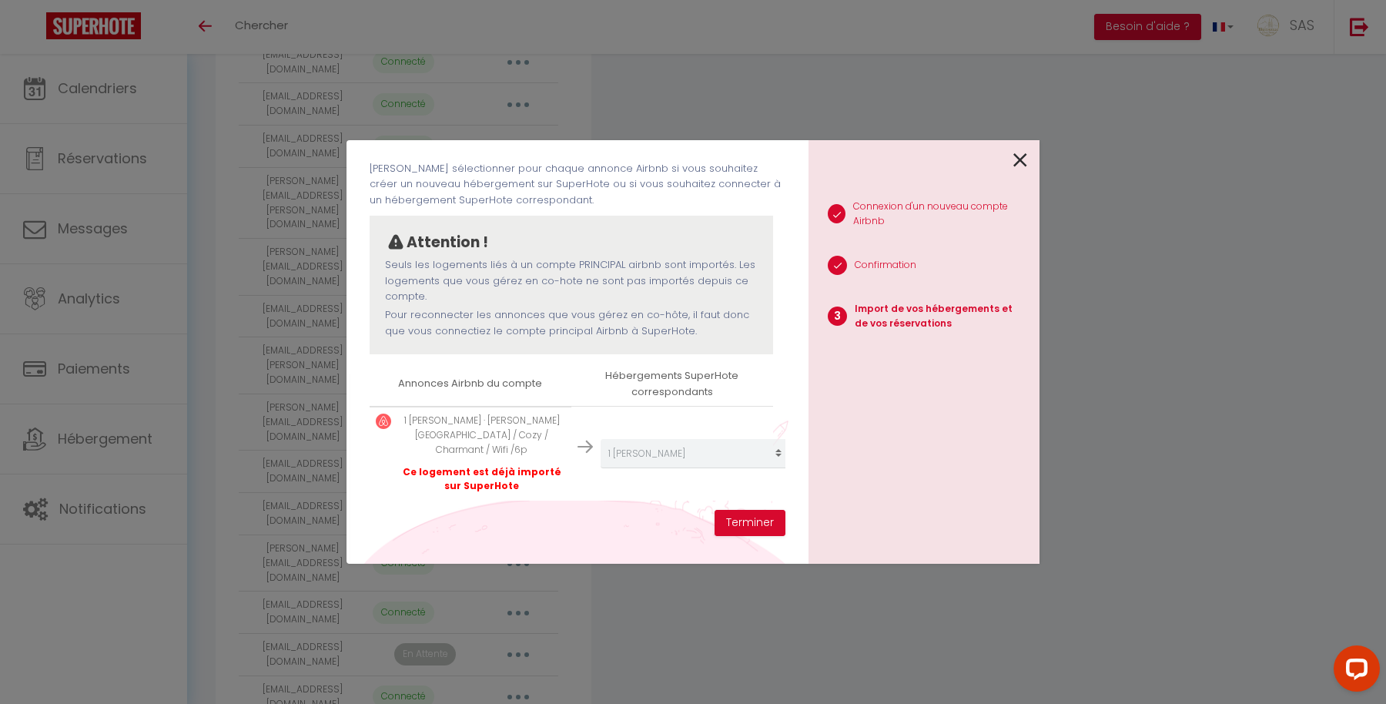
click at [1022, 150] on icon at bounding box center [1020, 160] width 14 height 23
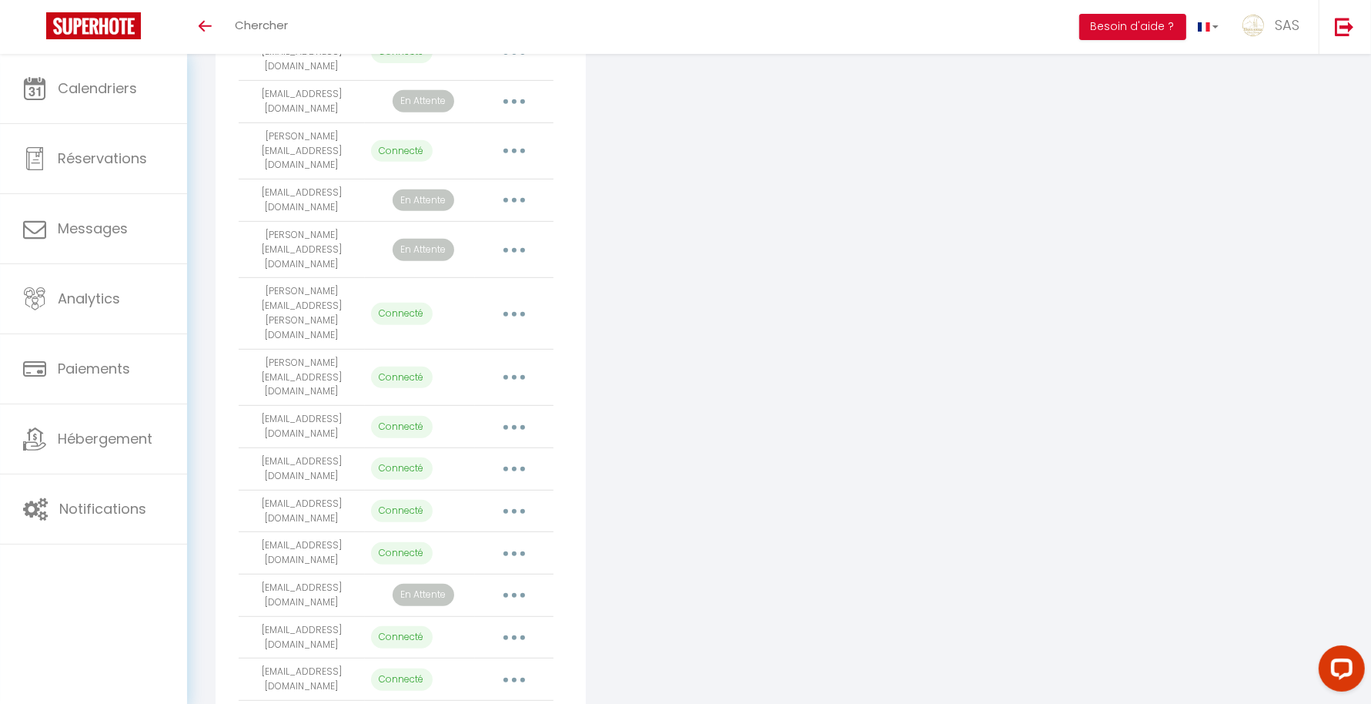
scroll to position [619, 0]
click at [520, 627] on button "button" at bounding box center [514, 639] width 43 height 25
click at [500, 660] on link "Importer les appartements" at bounding box center [446, 673] width 170 height 26
select select "70375"
select select "70376"
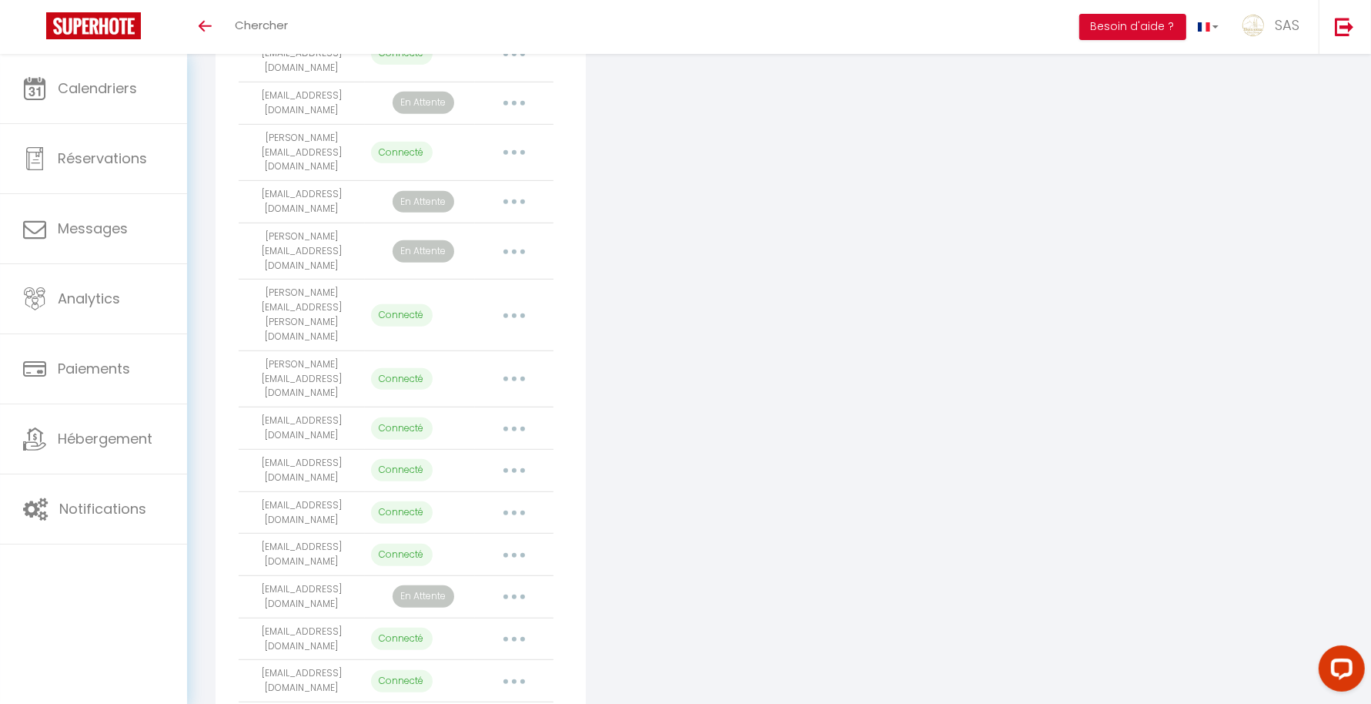
select select "70377"
select select "70378"
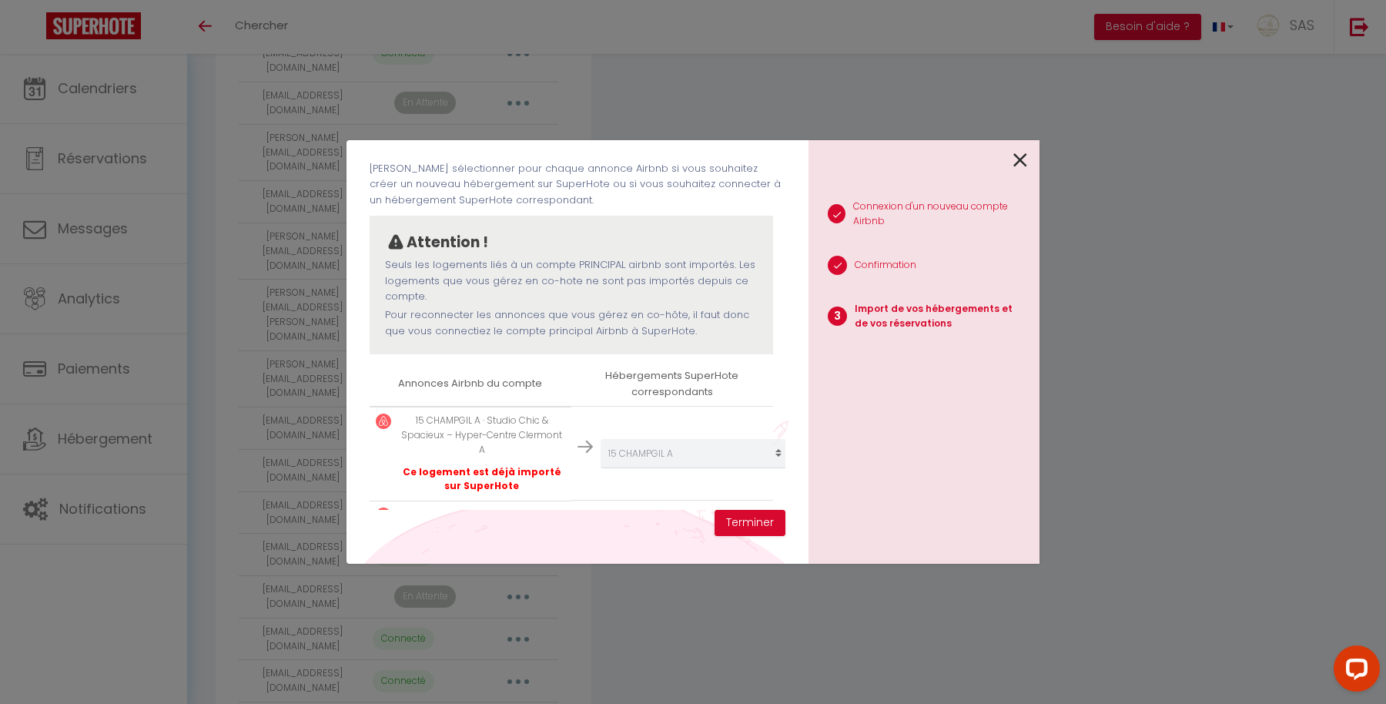
click at [1024, 156] on icon at bounding box center [1020, 160] width 14 height 23
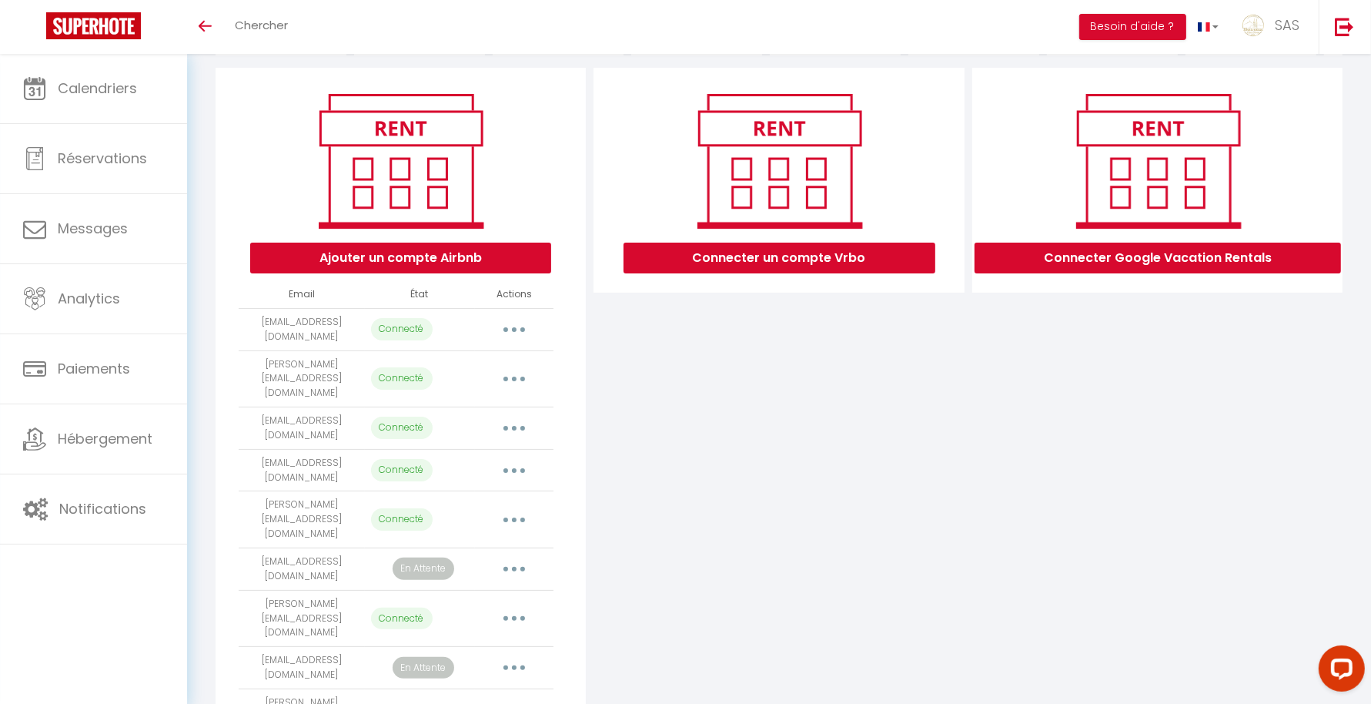
scroll to position [159, 0]
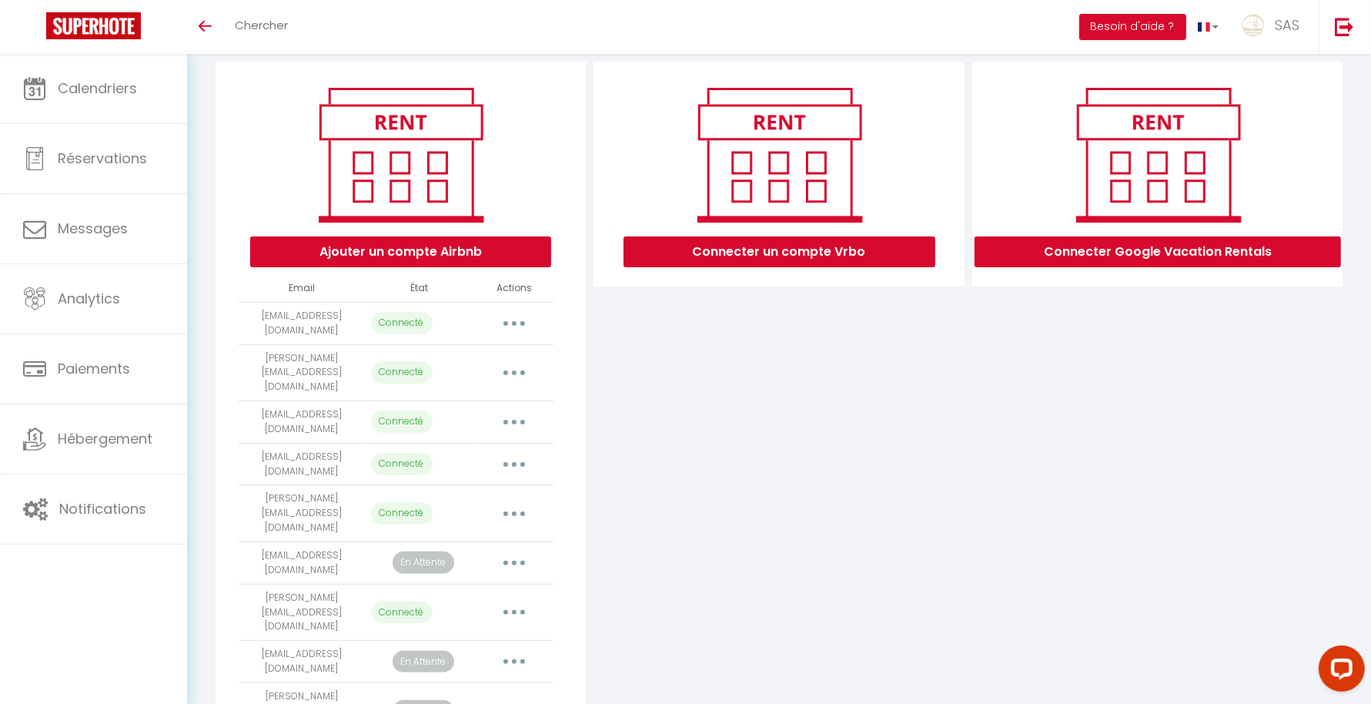
click at [516, 649] on button "button" at bounding box center [514, 661] width 43 height 25
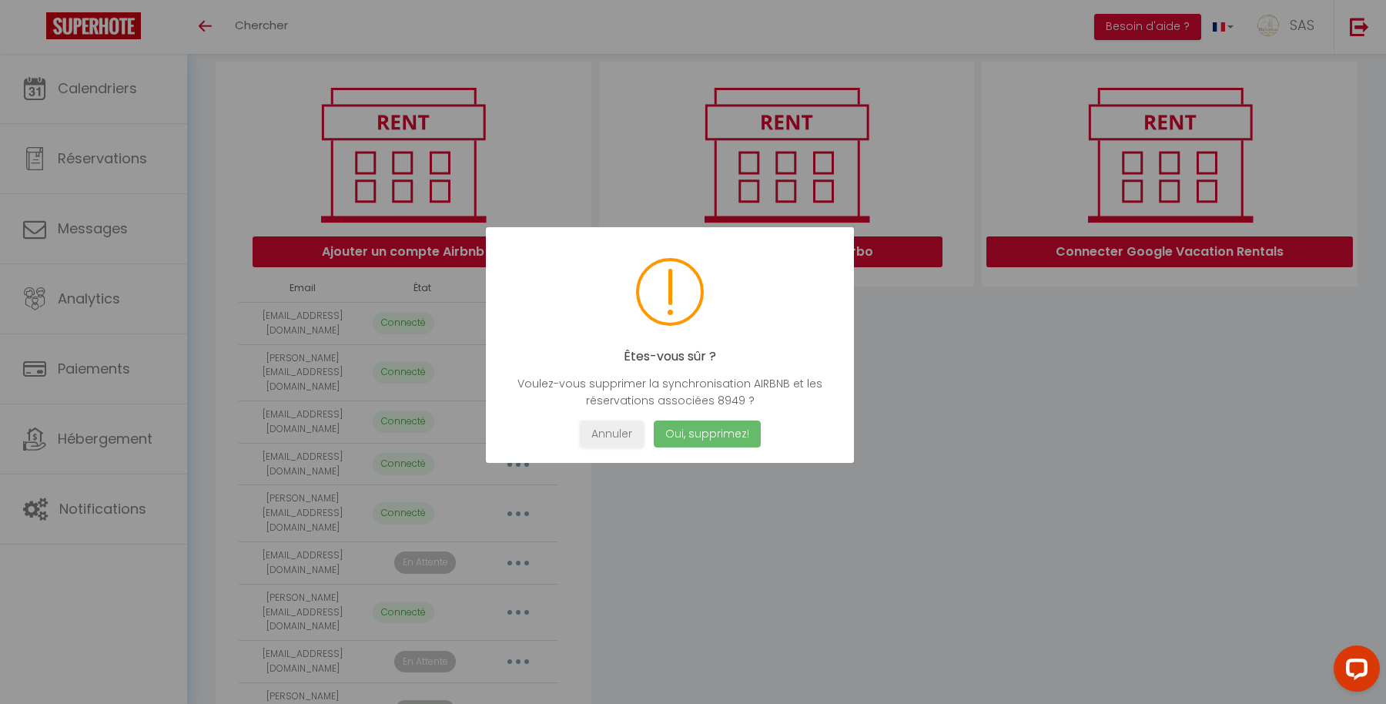
click at [682, 426] on button "Oui, supprimez!" at bounding box center [707, 433] width 107 height 27
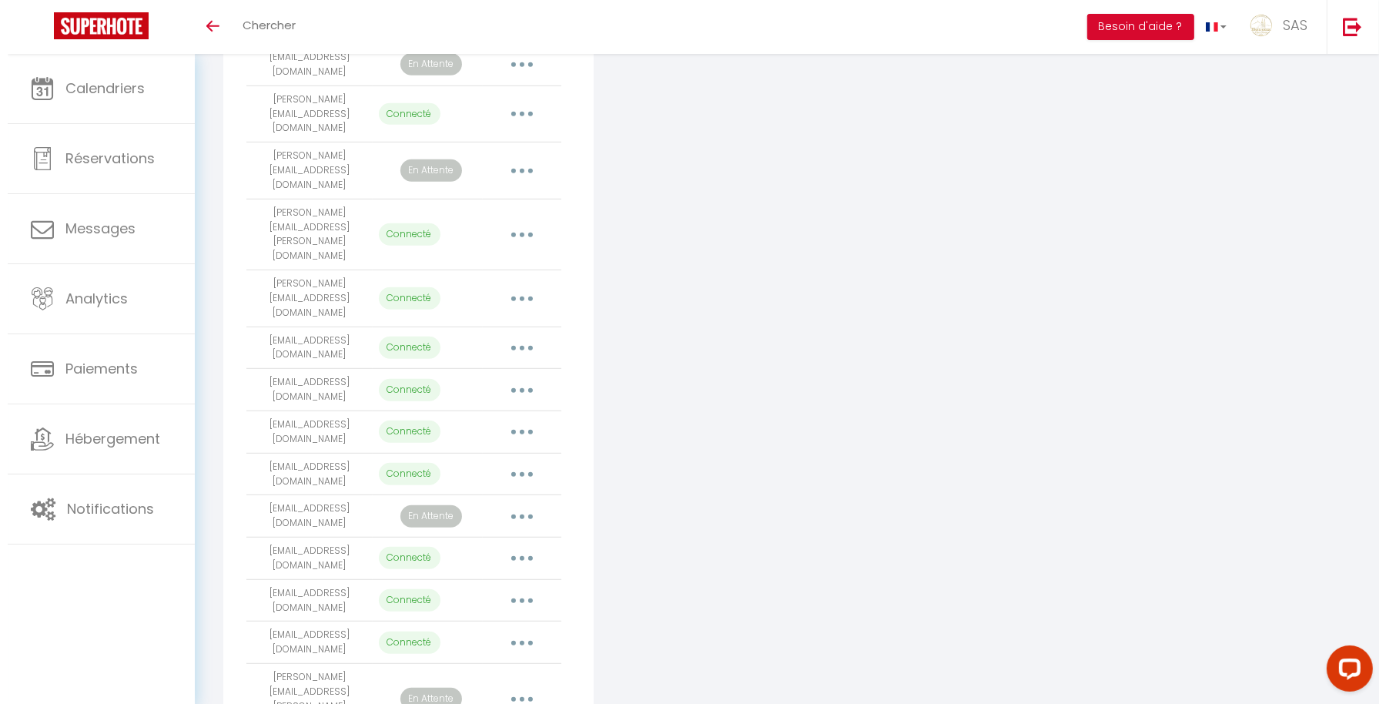
scroll to position [0, 0]
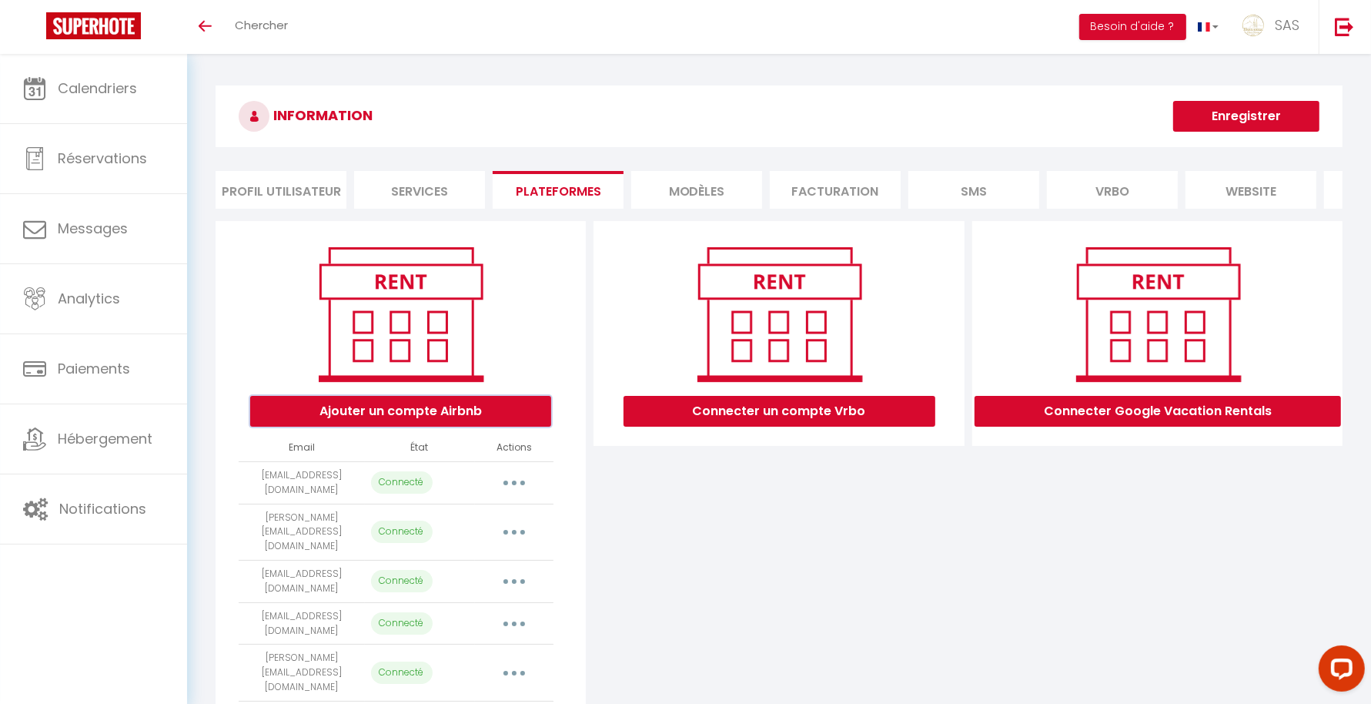
click at [320, 424] on button "Ajouter un compte Airbnb" at bounding box center [400, 411] width 301 height 31
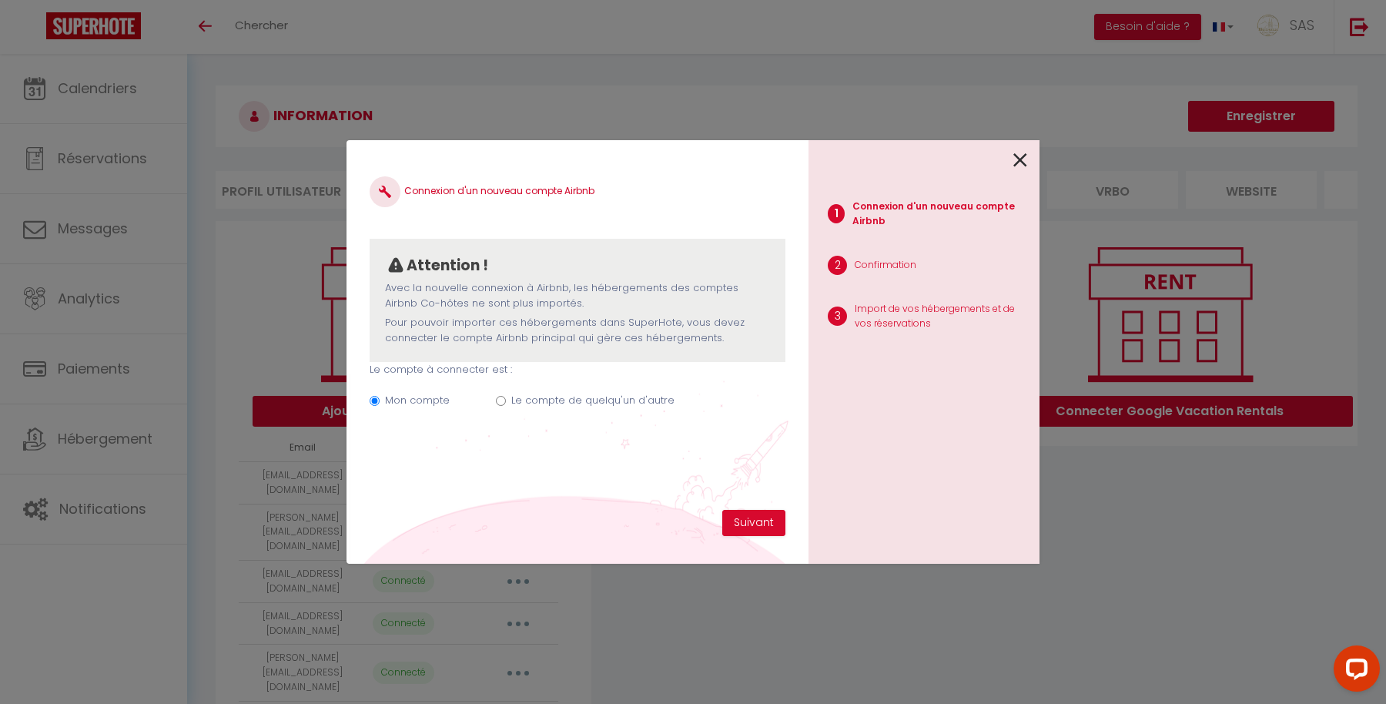
click at [580, 410] on div "Le compte de quelqu'un d'autre" at bounding box center [592, 403] width 163 height 21
click at [570, 403] on label "Le compte de quelqu'un d'autre" at bounding box center [592, 400] width 163 height 15
click at [506, 403] on input "Le compte de quelqu'un d'autre" at bounding box center [501, 401] width 10 height 10
radio input "true"
radio input "false"
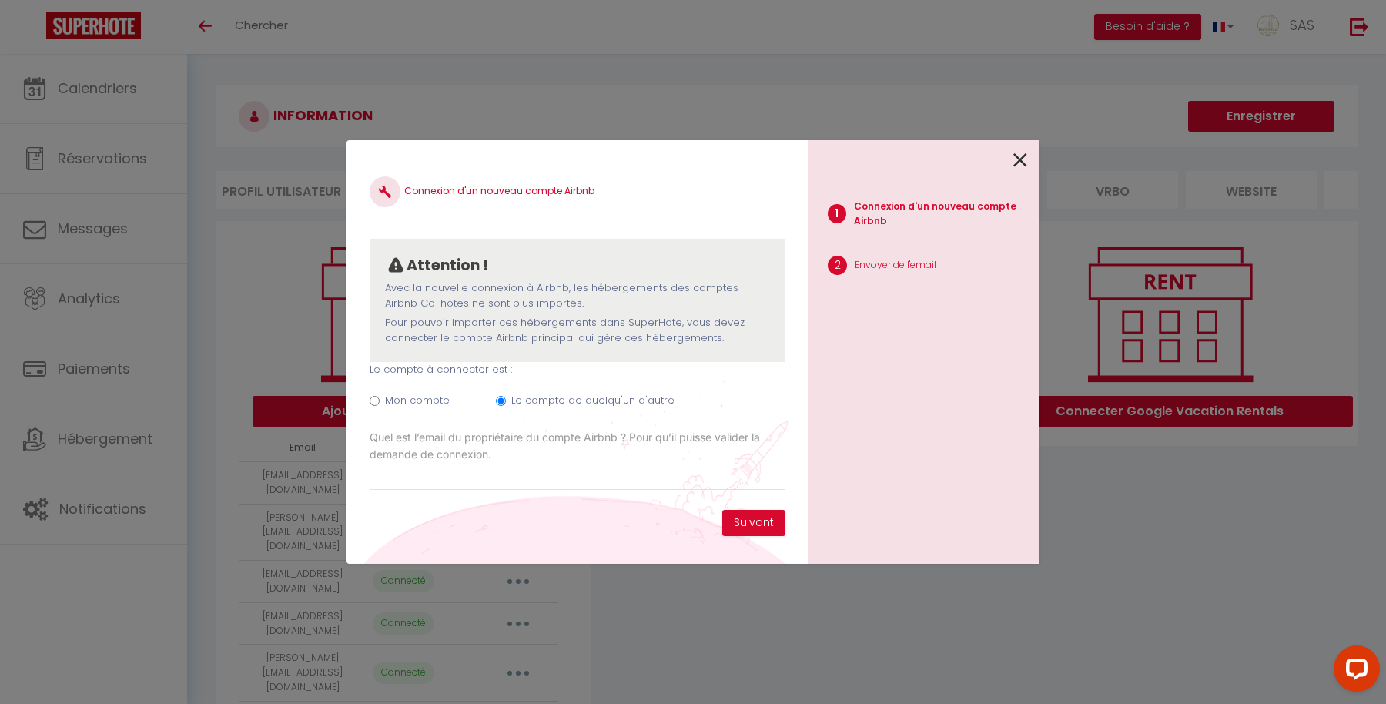
click at [481, 460] on label "Quel est l’email du propriétaire du compte Airbnb ? Pour qu’il puisse valider l…" at bounding box center [578, 446] width 416 height 34
click at [0, 0] on input "5b6aa90b13475d73d68b691e" at bounding box center [0, 0] width 0 height 0
click at [459, 467] on input "Email connexion Airbnb" at bounding box center [578, 477] width 416 height 28
paste input "[EMAIL_ADDRESS][DOMAIN_NAME]"
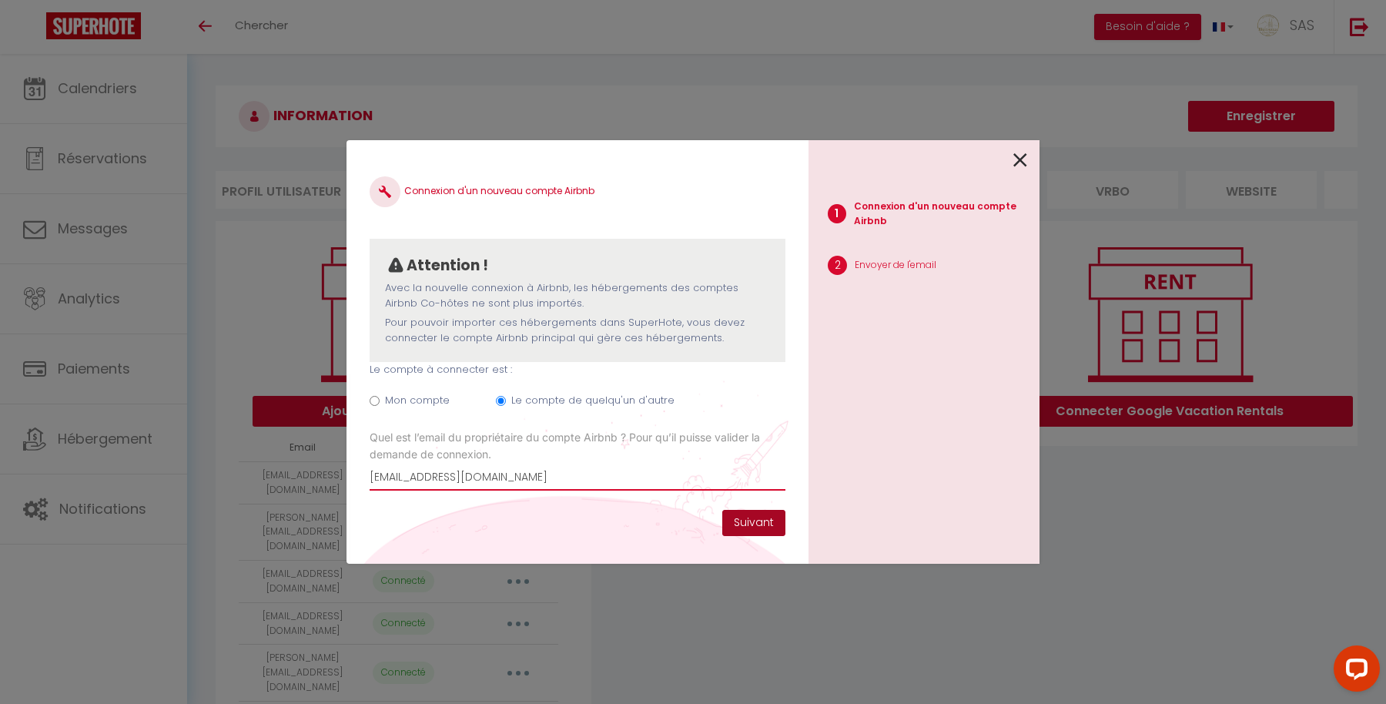
type input "[EMAIL_ADDRESS][DOMAIN_NAME]"
click at [766, 520] on button "Suivant" at bounding box center [753, 523] width 63 height 26
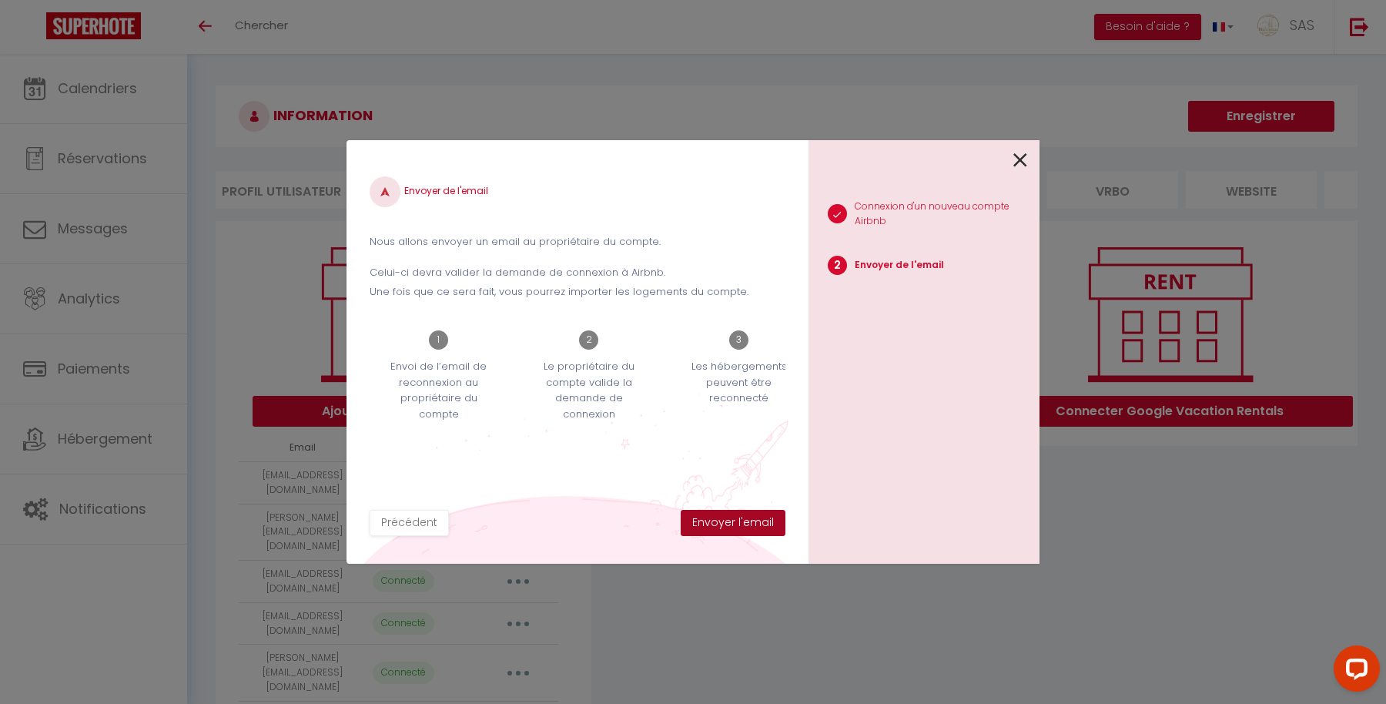
click at [766, 520] on button "Envoyer l'email" at bounding box center [733, 523] width 105 height 26
click at [414, 520] on button "Précédent" at bounding box center [409, 523] width 79 height 26
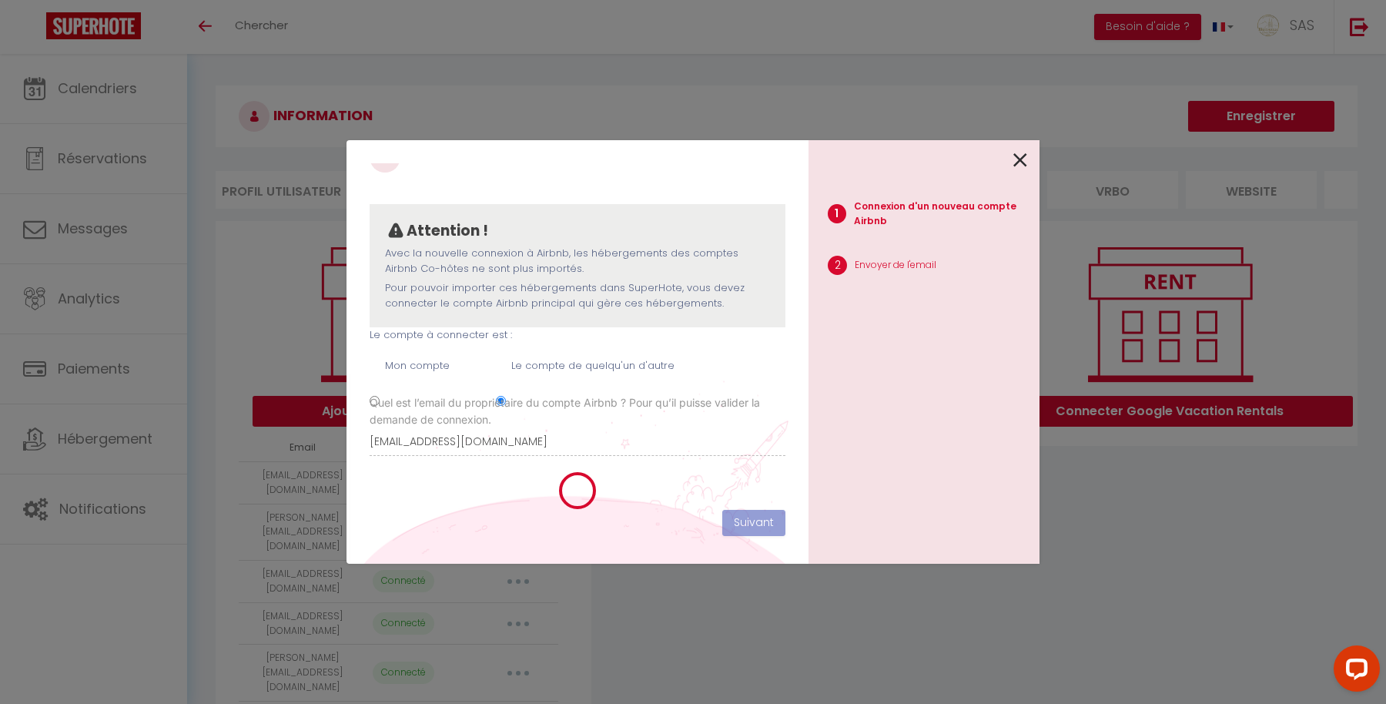
scroll to position [39, 0]
click at [1010, 166] on div at bounding box center [917, 158] width 219 height 36
click at [1015, 156] on icon at bounding box center [1020, 160] width 14 height 23
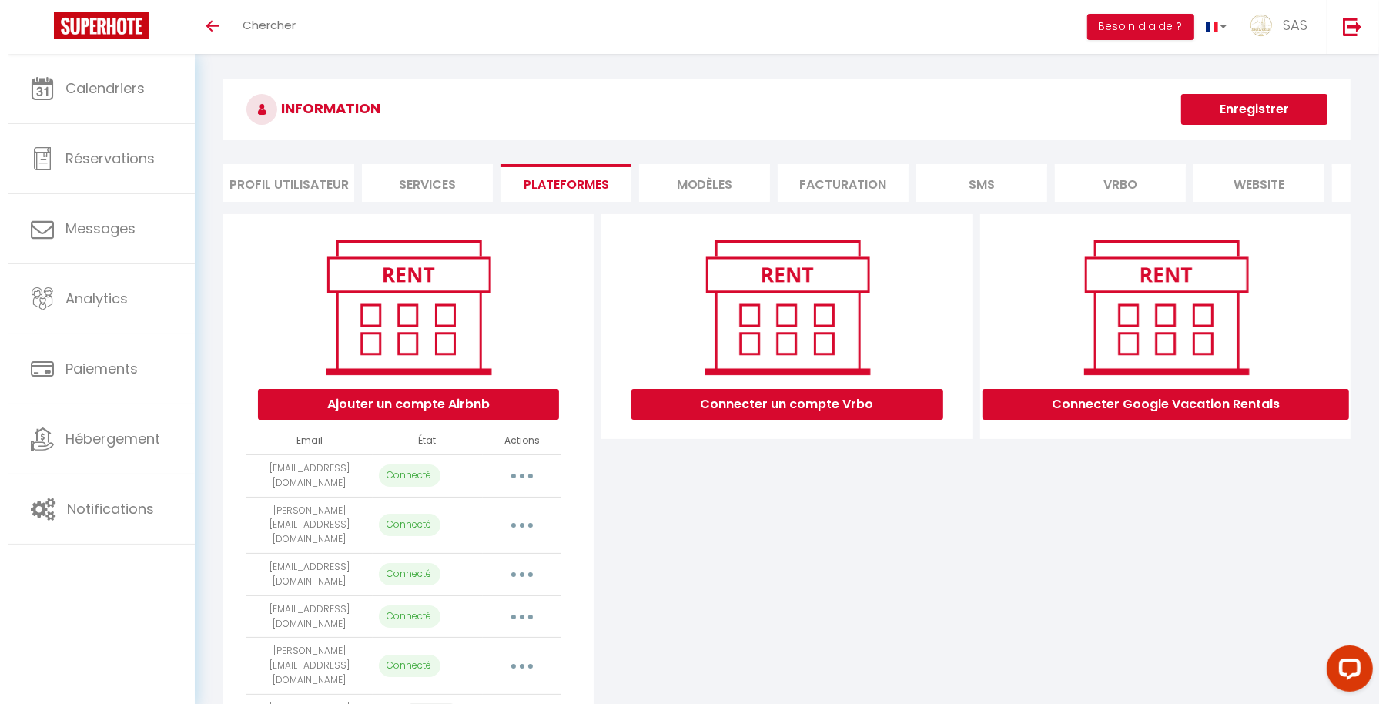
scroll to position [0, 0]
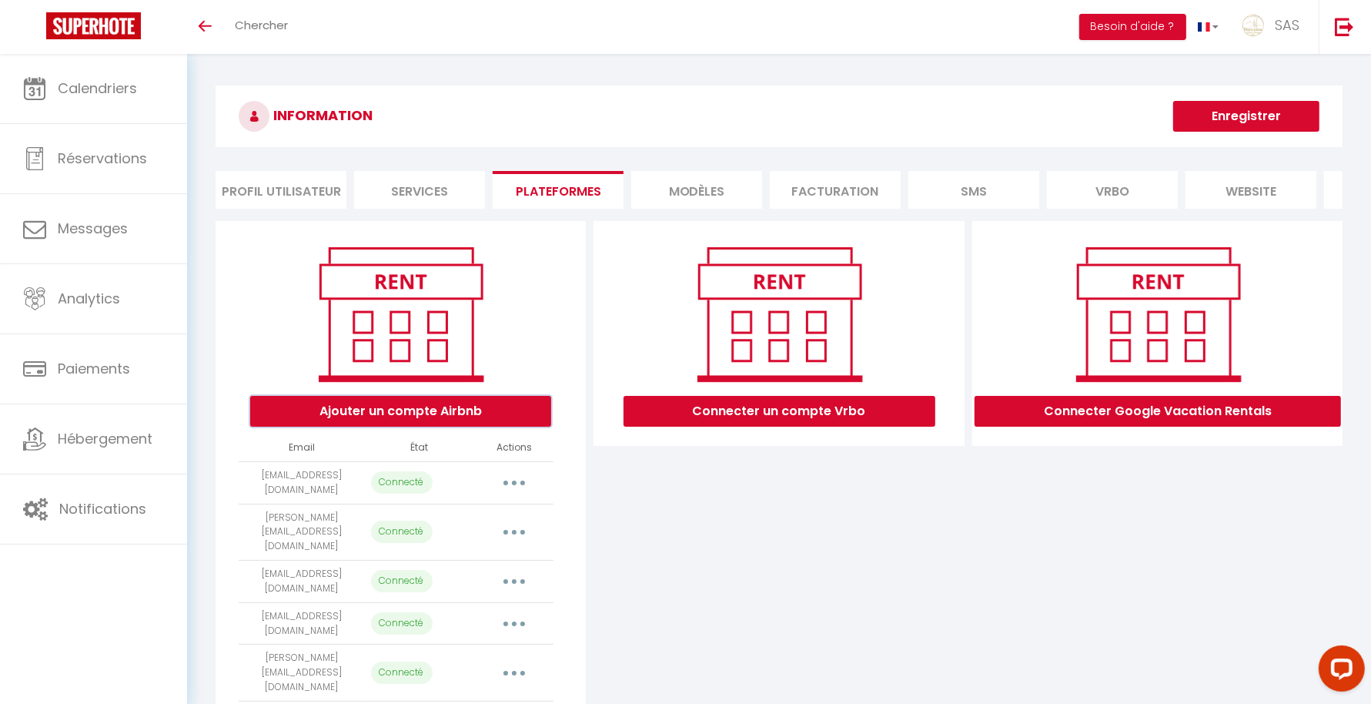
click at [395, 426] on button "Ajouter un compte Airbnb" at bounding box center [400, 411] width 301 height 31
radio input "true"
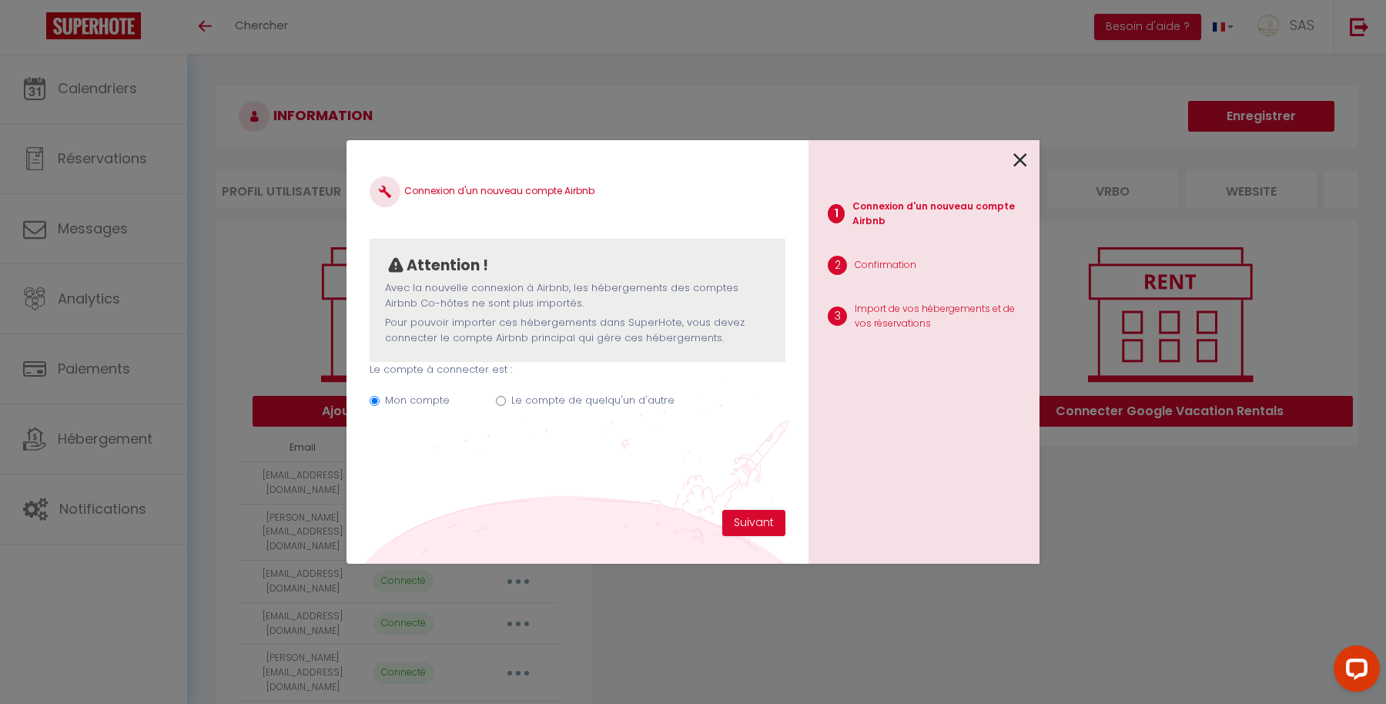
click at [594, 405] on label "Le compte de quelqu'un d'autre" at bounding box center [592, 400] width 163 height 15
click at [506, 405] on input "Le compte de quelqu'un d'autre" at bounding box center [501, 401] width 10 height 10
radio input "true"
radio input "false"
click at [531, 493] on div "Connexion d'un nouveau compte Airbnb Attention ! Avec la nouvelle connexion à A…" at bounding box center [578, 336] width 416 height 346
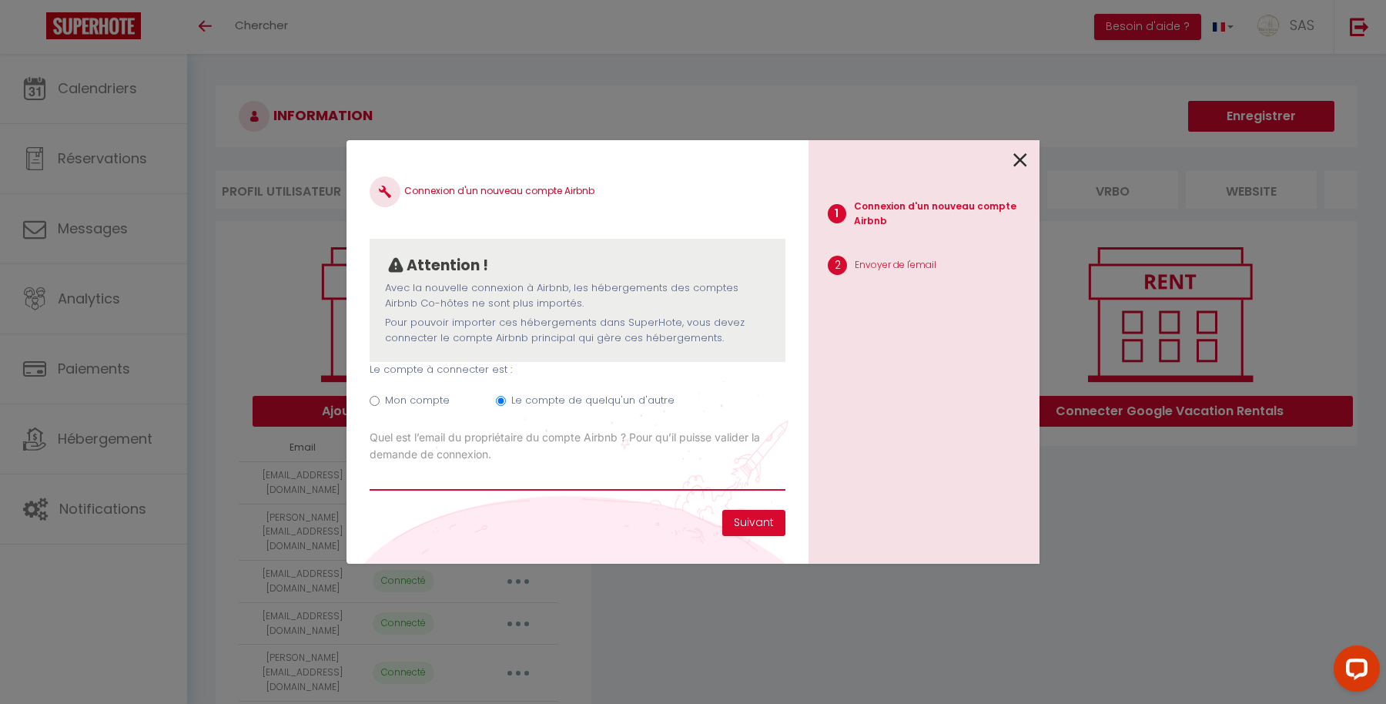
click at [425, 470] on input "Email connexion Airbnb" at bounding box center [578, 477] width 416 height 28
paste input "[EMAIL_ADDRESS][DOMAIN_NAME]"
type input "[EMAIL_ADDRESS][DOMAIN_NAME]"
click at [753, 527] on button "Suivant" at bounding box center [753, 523] width 63 height 26
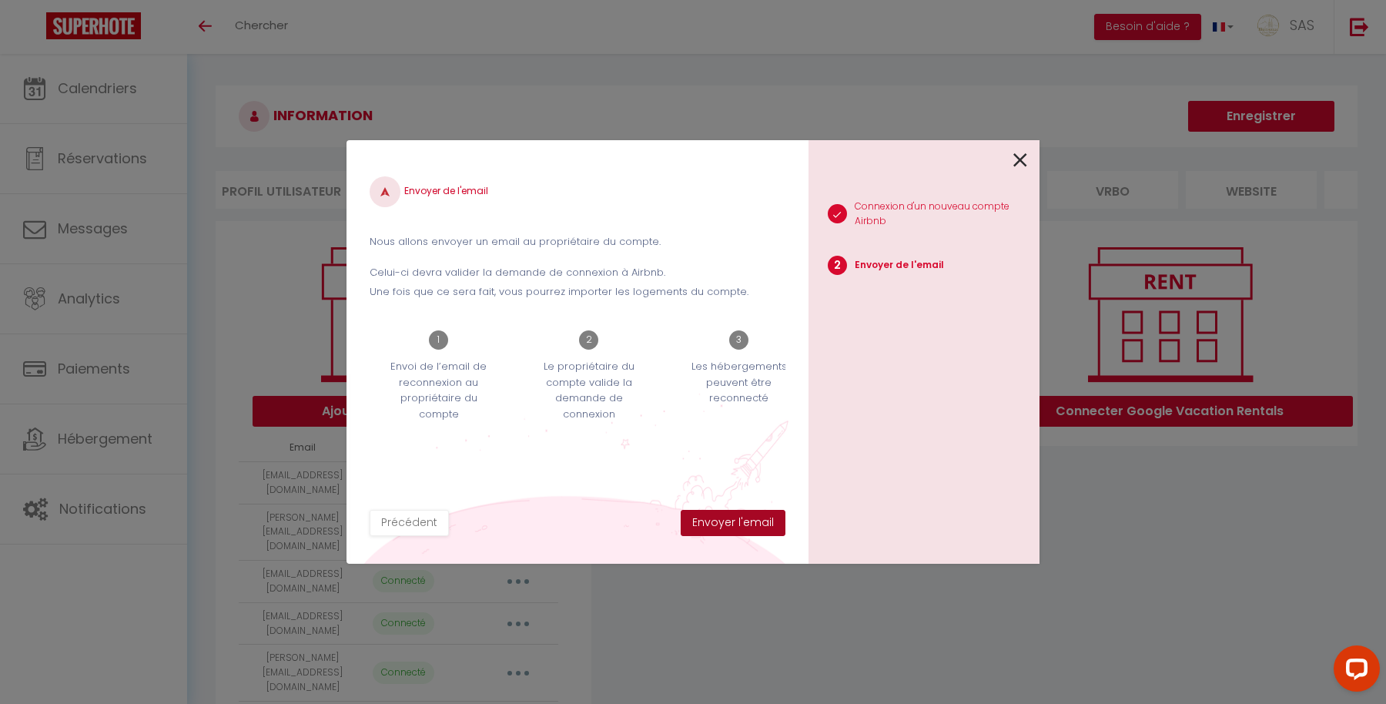
click at [753, 527] on button "Envoyer l'email" at bounding box center [733, 523] width 105 height 26
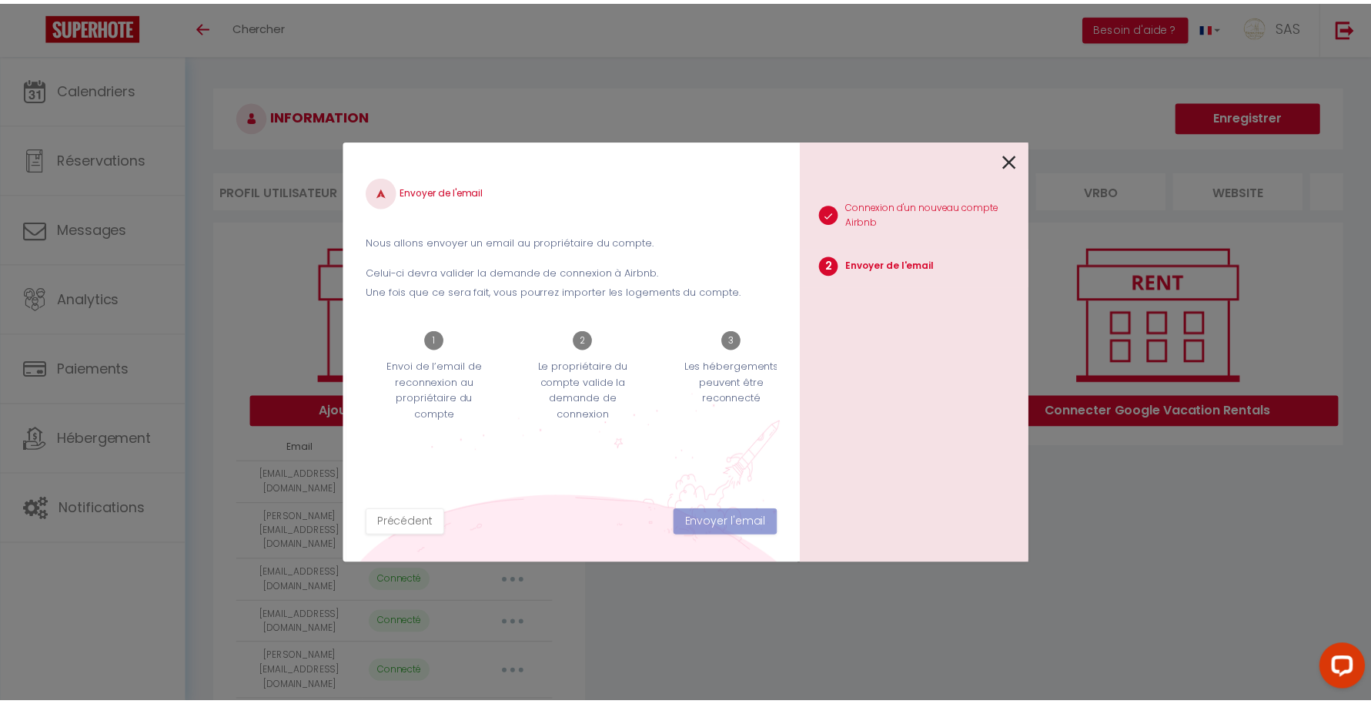
scroll to position [0, 23]
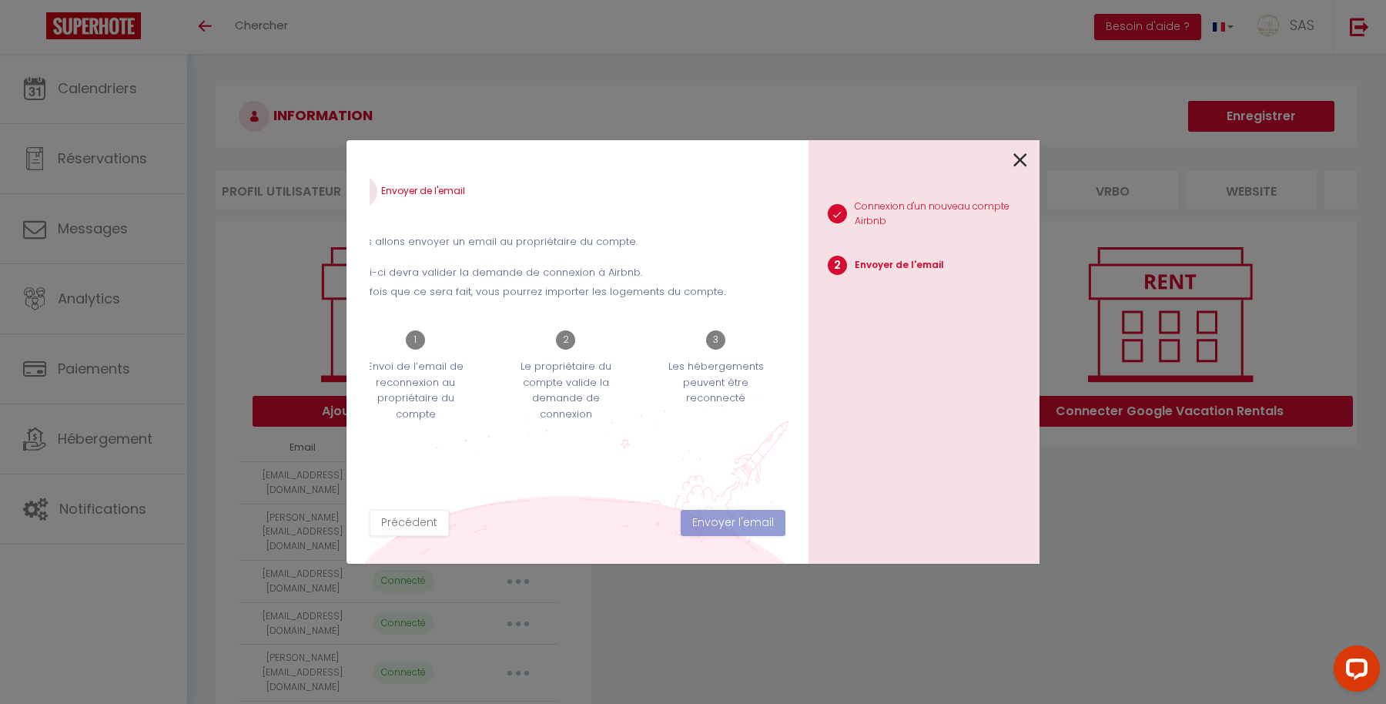
click at [1028, 162] on div "1 Connexion d'un nouveau compte Airbnb 2 Envoyer de l'email" at bounding box center [923, 351] width 231 height 423
click at [1018, 161] on icon at bounding box center [1020, 160] width 14 height 23
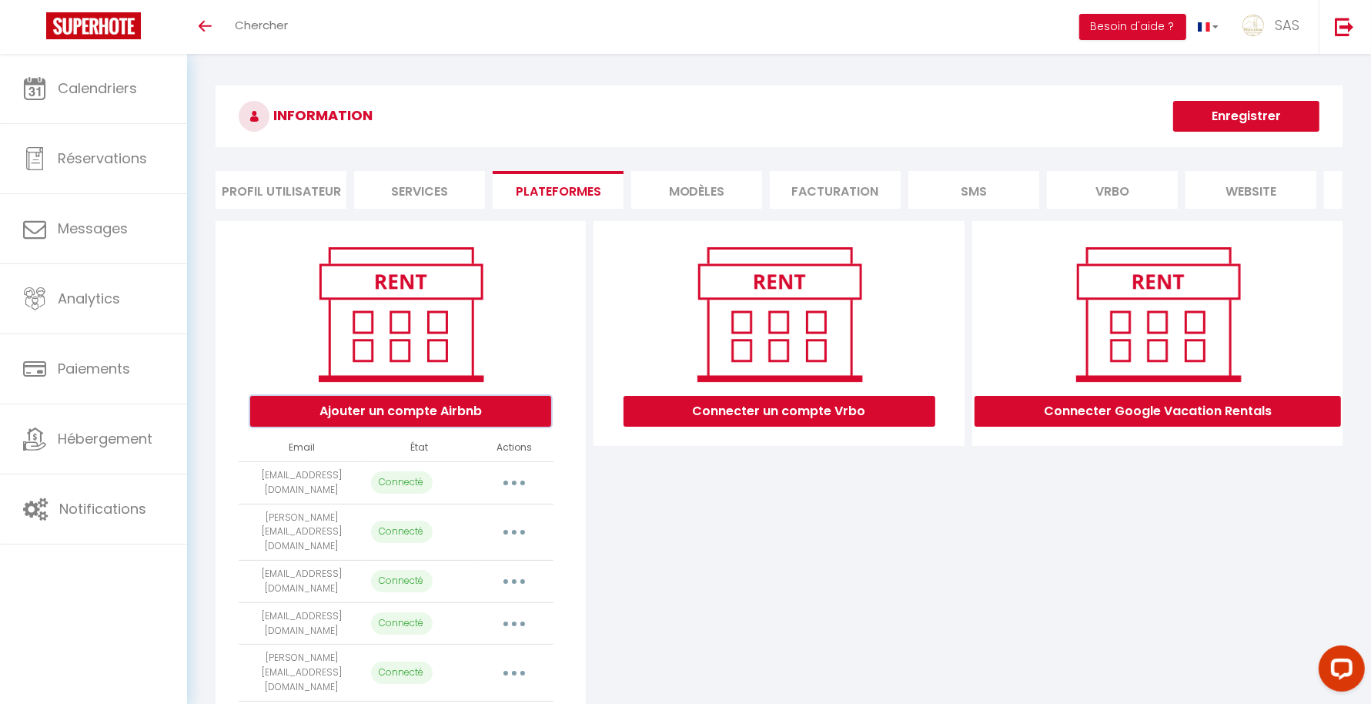
click at [470, 416] on button "Ajouter un compte Airbnb" at bounding box center [400, 411] width 301 height 31
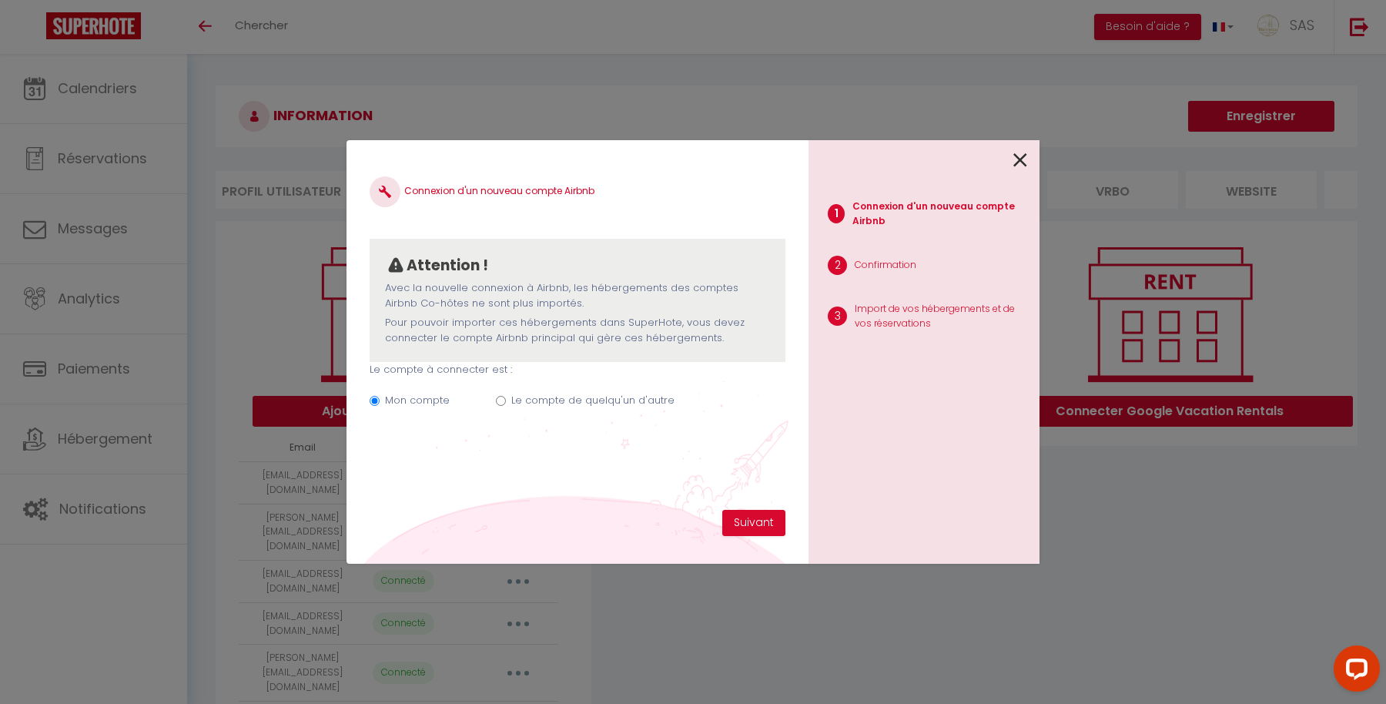
click at [527, 409] on div "Le compte de quelqu'un d'autre" at bounding box center [592, 403] width 163 height 21
click at [527, 400] on label "Le compte de quelqu'un d'autre" at bounding box center [592, 400] width 163 height 15
click at [506, 400] on input "Le compte de quelqu'un d'autre" at bounding box center [501, 401] width 10 height 10
radio input "true"
radio input "false"
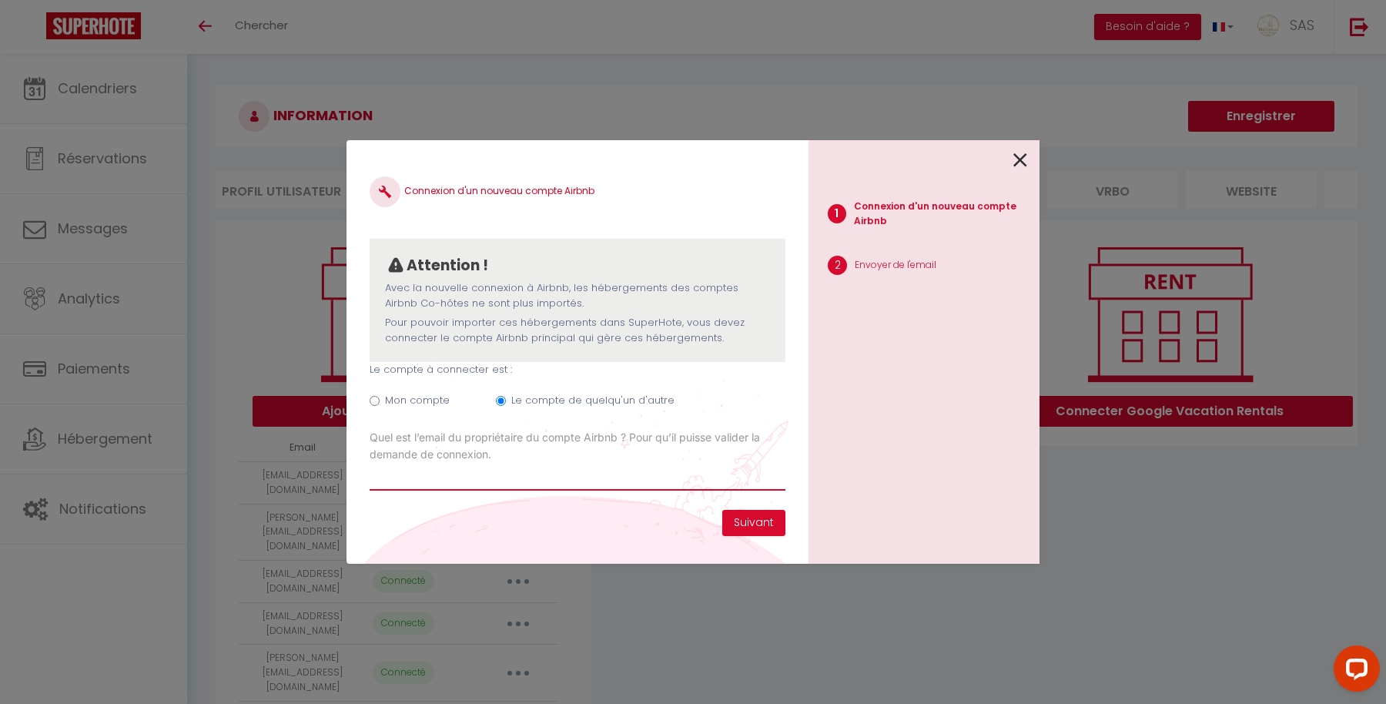
click at [468, 481] on input "Email connexion Airbnb" at bounding box center [578, 477] width 416 height 28
paste input "[EMAIL_ADDRESS][DOMAIN_NAME]"
type input "[EMAIL_ADDRESS][DOMAIN_NAME]"
click at [761, 524] on button "Suivant" at bounding box center [753, 523] width 63 height 26
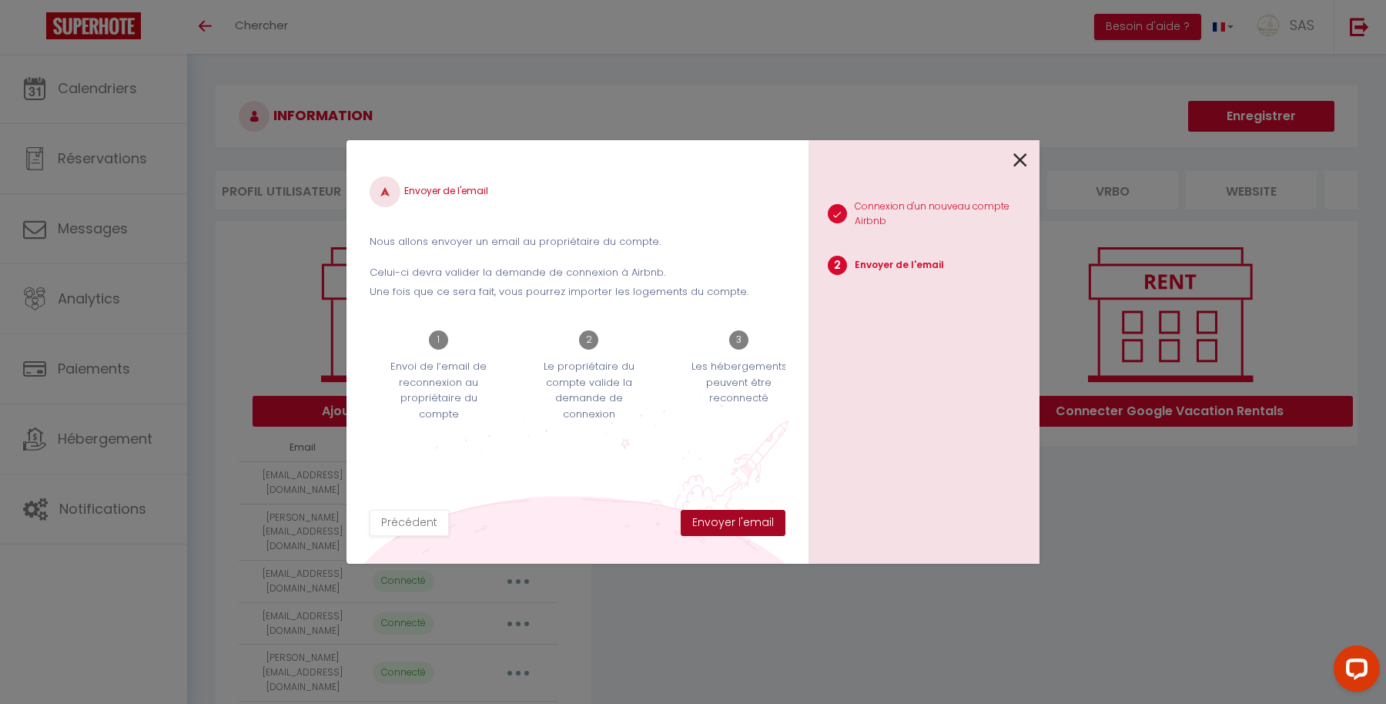
click at [761, 524] on button "Envoyer l'email" at bounding box center [733, 523] width 105 height 26
